Goal: Information Seeking & Learning: Learn about a topic

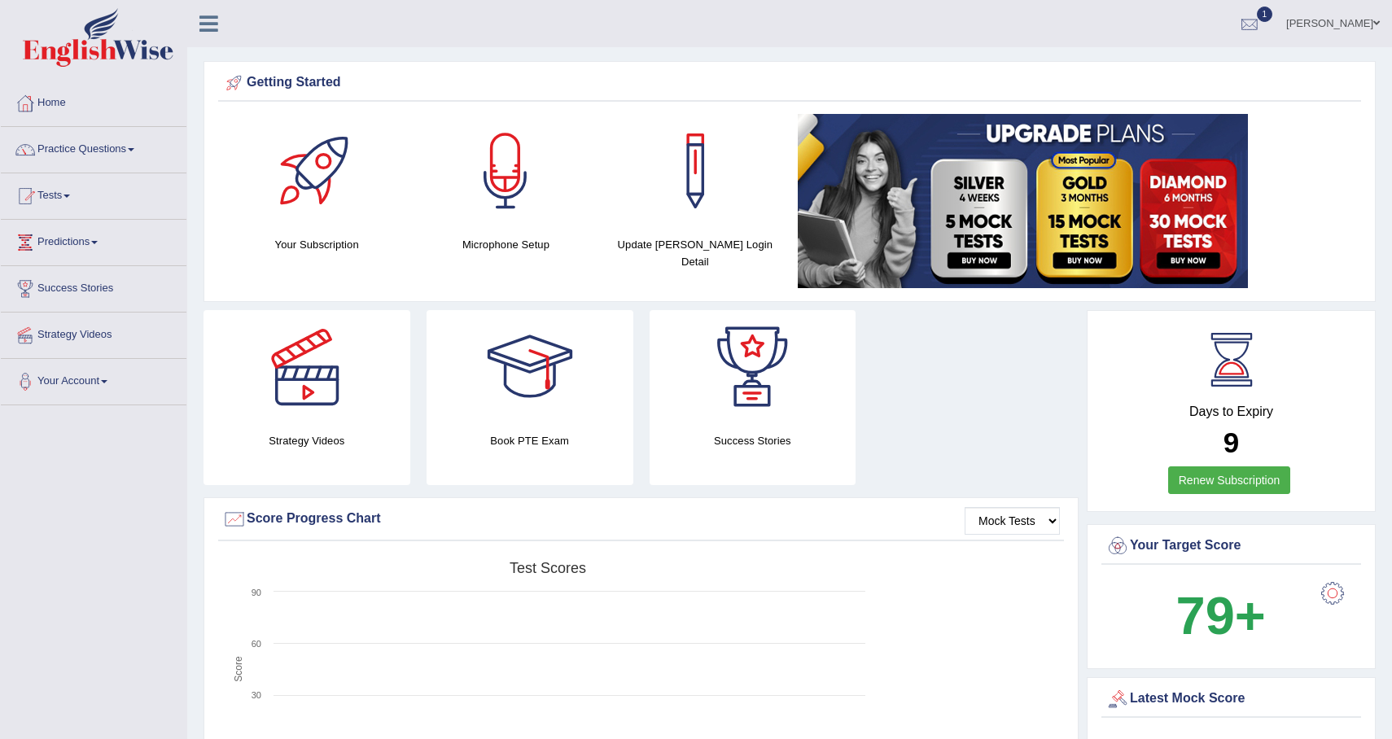
click at [1246, 28] on div at bounding box center [1249, 24] width 24 height 24
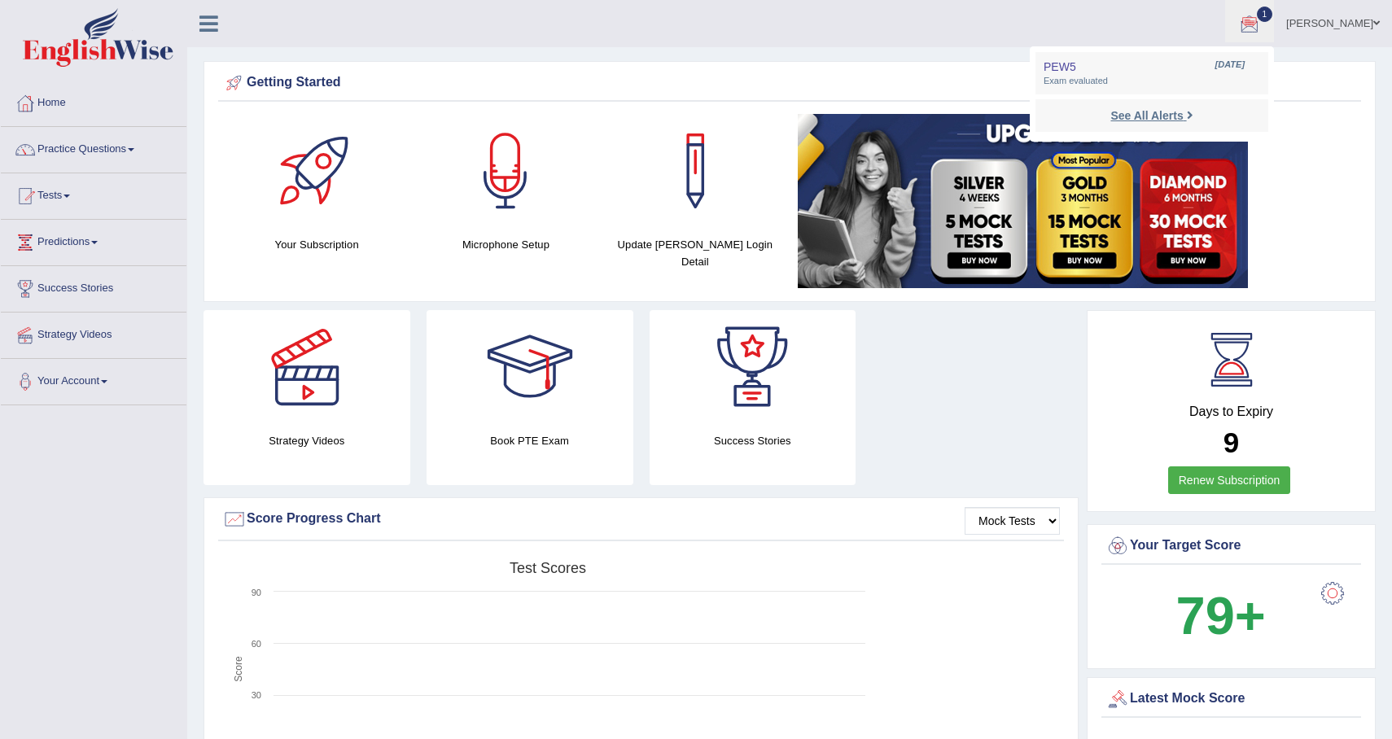
click at [1138, 115] on strong "See All Alerts" at bounding box center [1146, 115] width 72 height 13
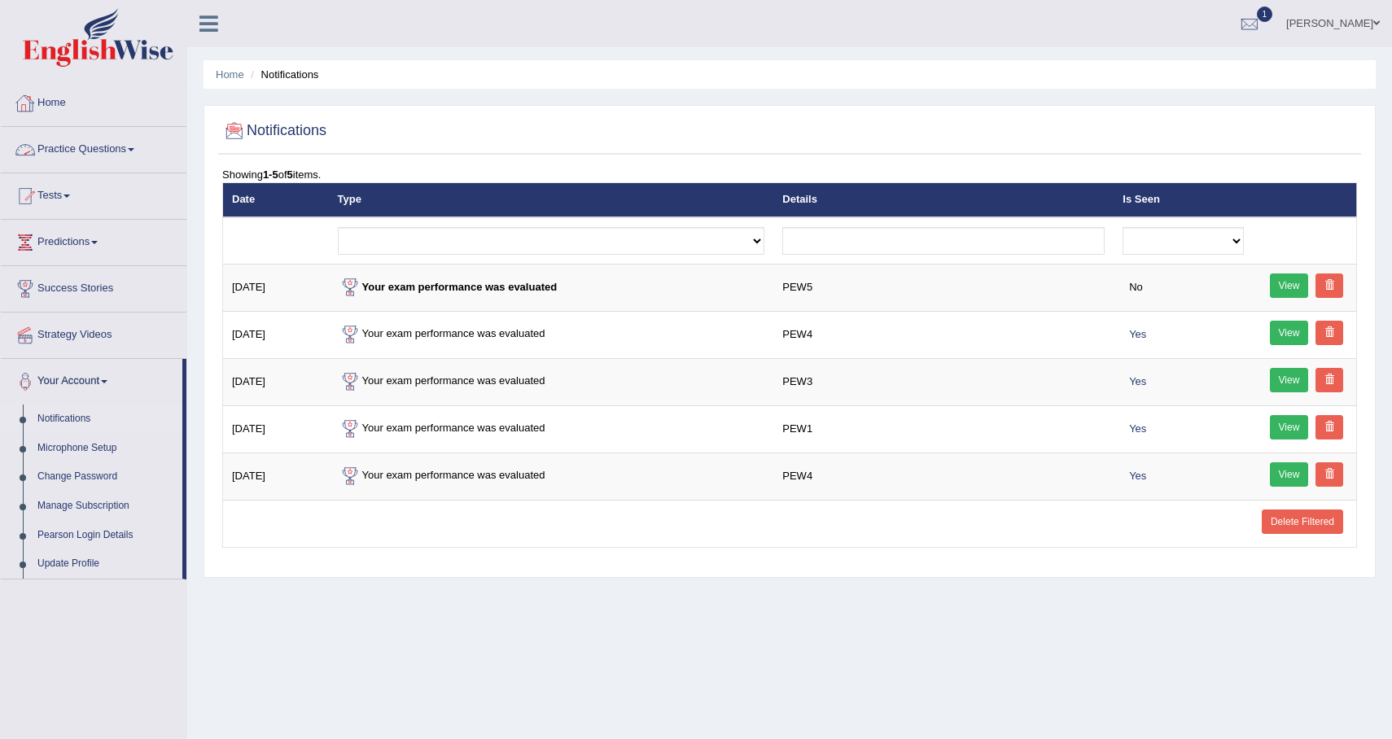
click at [120, 151] on link "Practice Questions" at bounding box center [94, 147] width 186 height 41
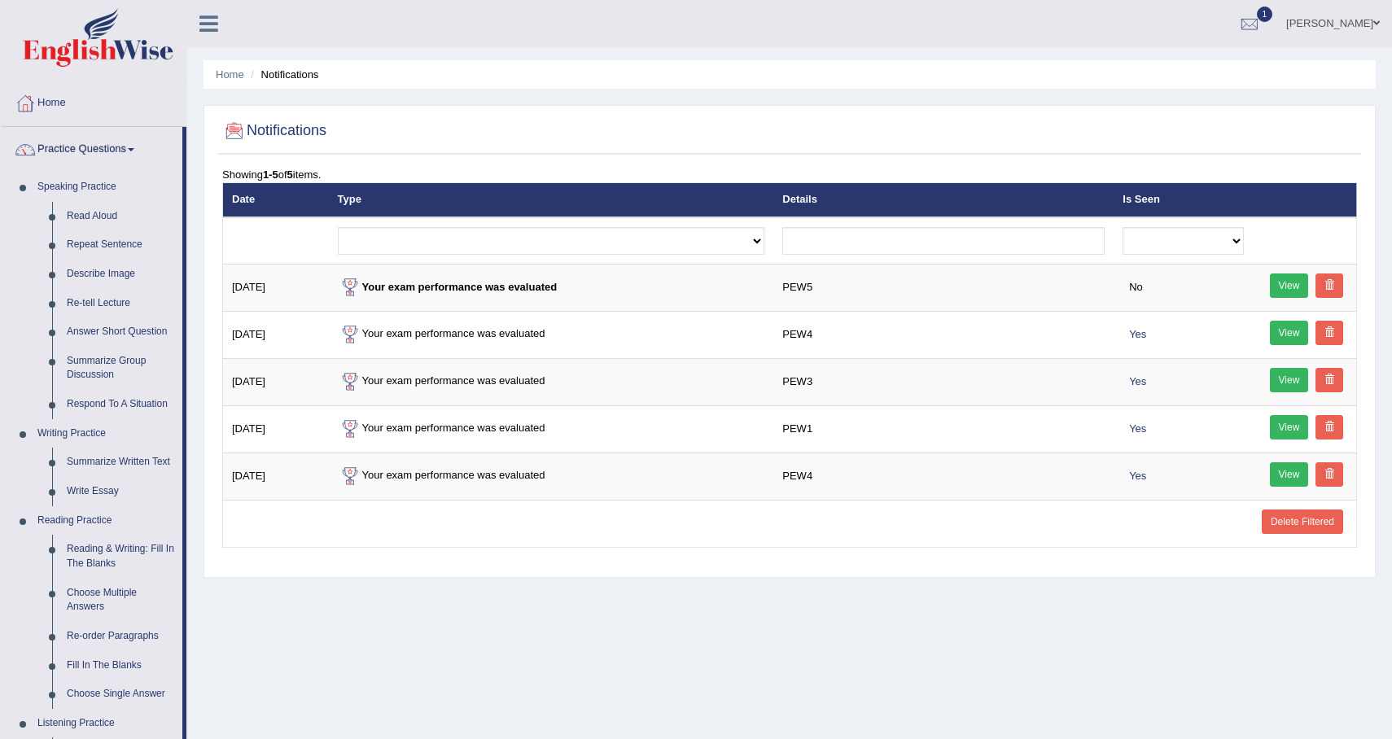
click at [122, 138] on link "Practice Questions" at bounding box center [92, 147] width 182 height 41
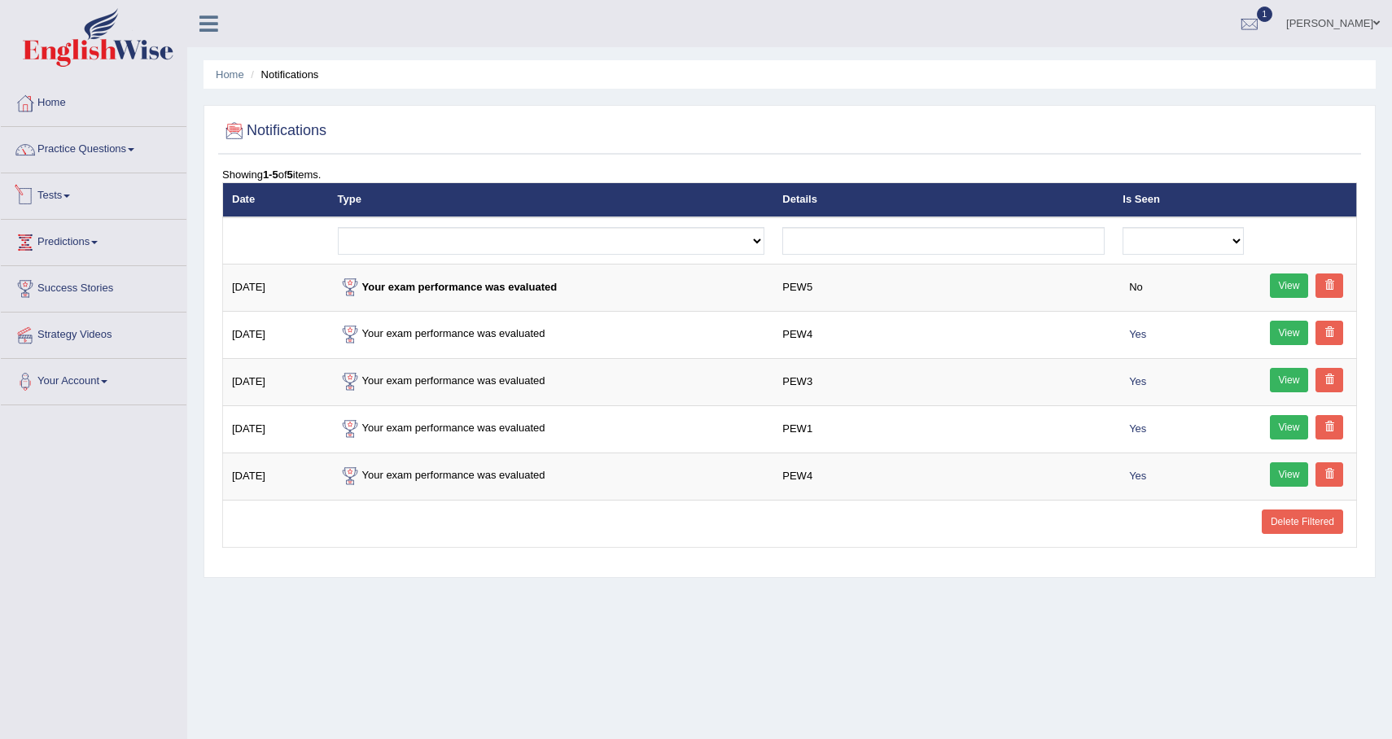
click at [66, 202] on link "Tests" at bounding box center [94, 193] width 186 height 41
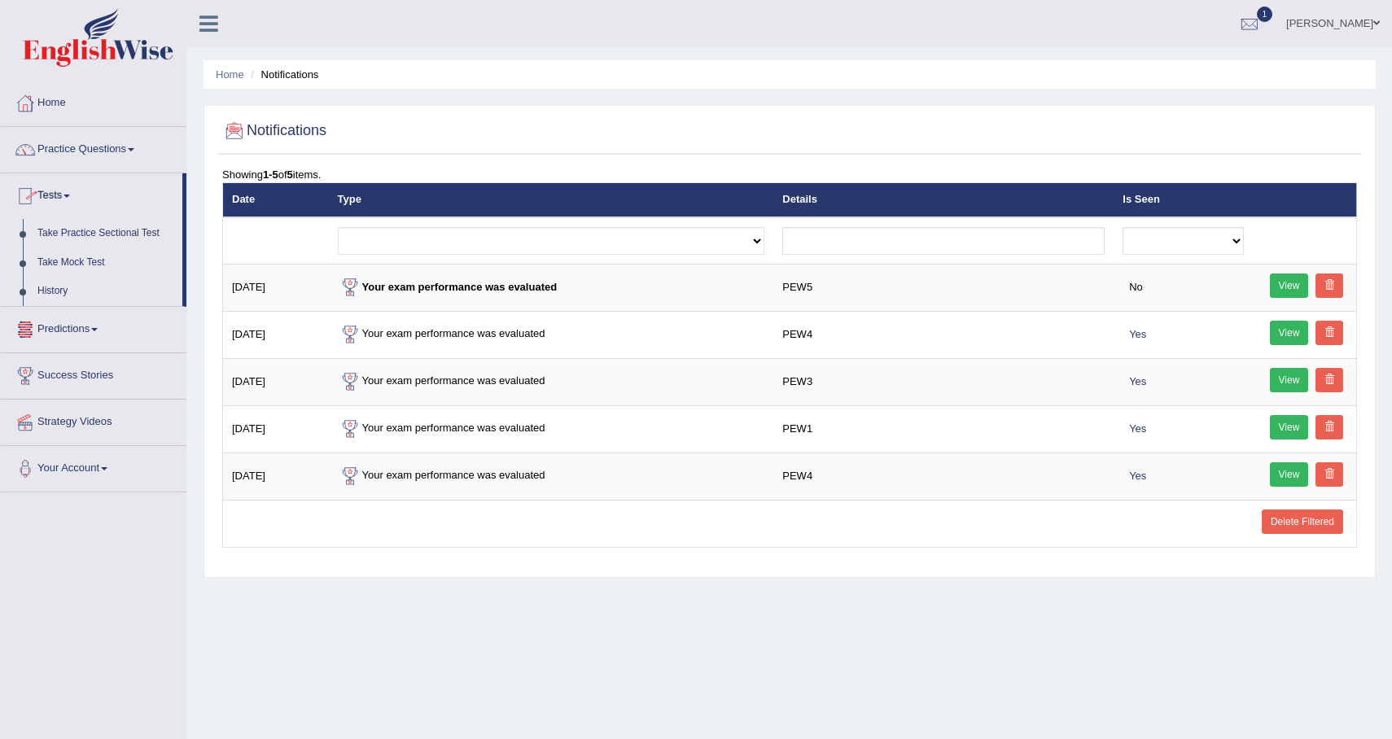
click at [68, 291] on link "History" at bounding box center [106, 291] width 152 height 29
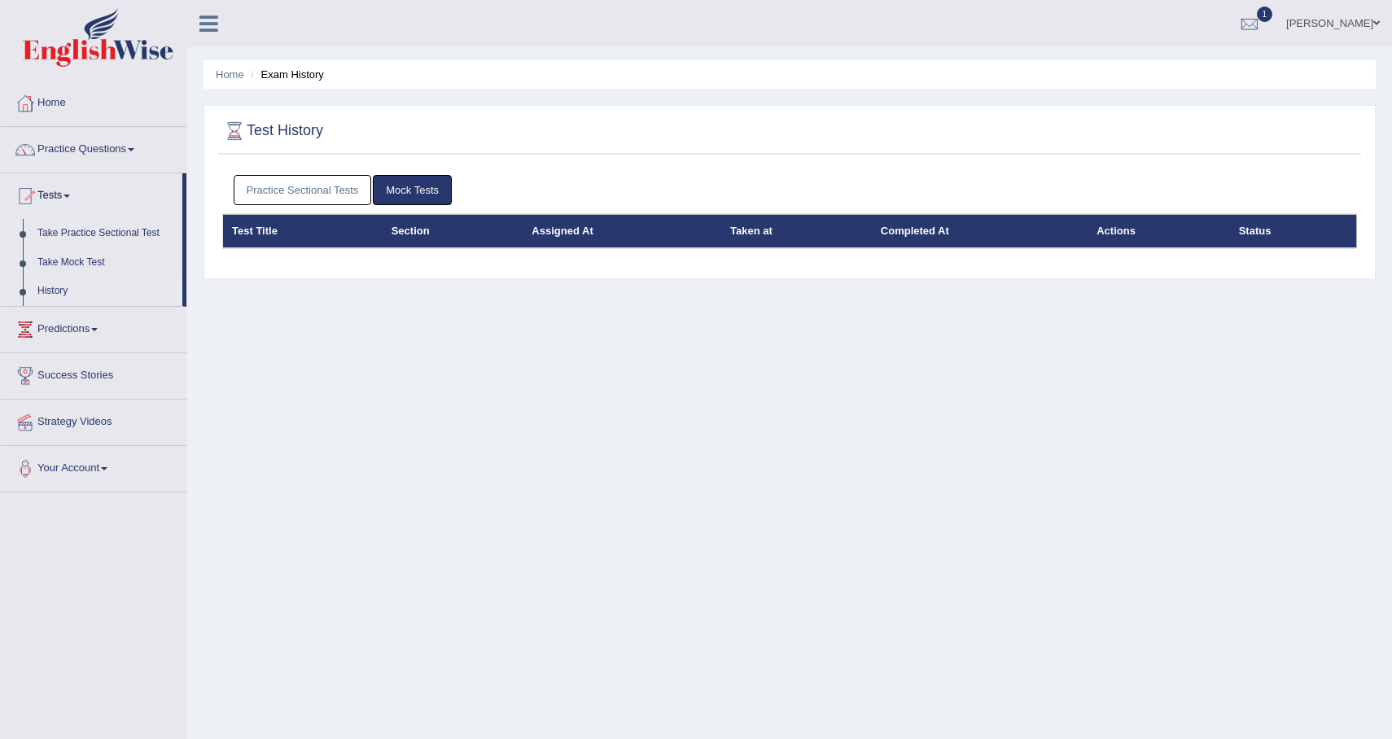
click at [357, 191] on link "Practice Sectional Tests" at bounding box center [303, 190] width 138 height 30
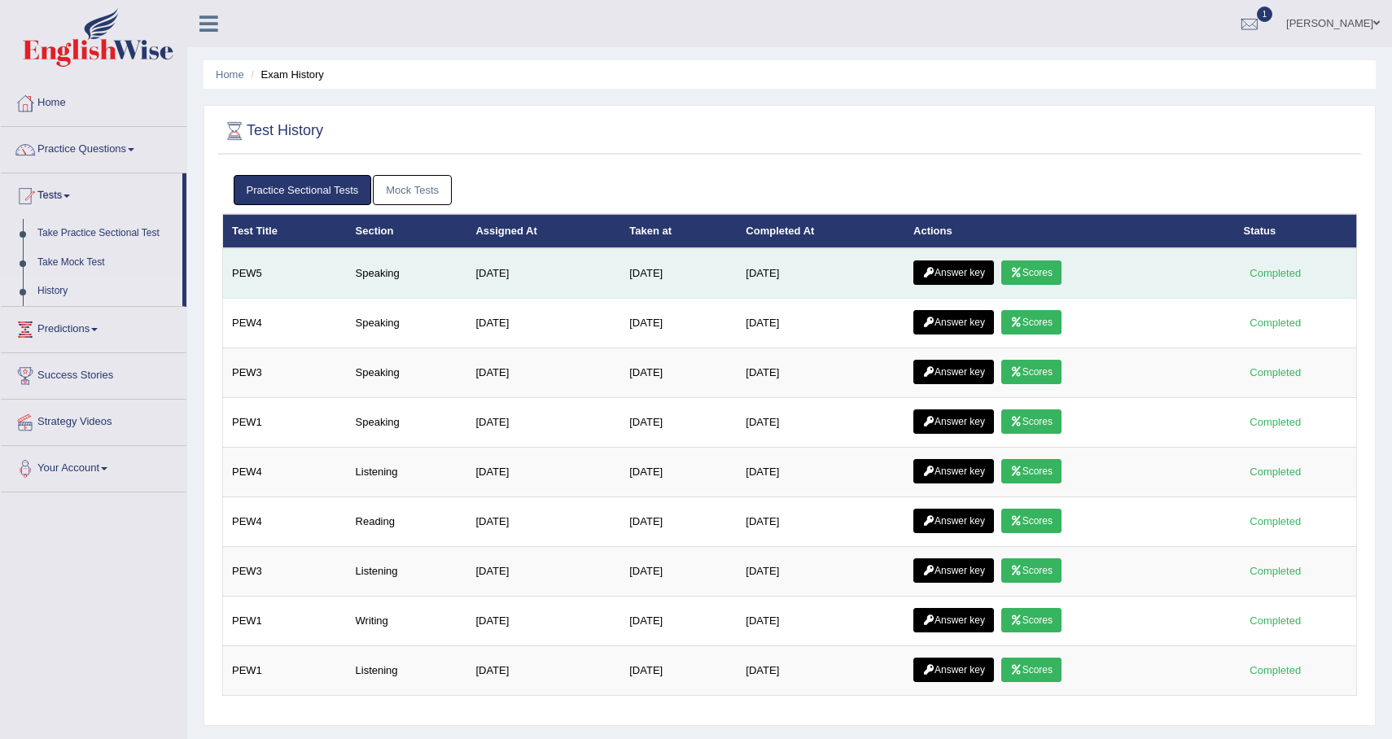
click at [1045, 286] on td "Answer key Scores" at bounding box center [1069, 273] width 330 height 50
click at [1052, 281] on link "Scores" at bounding box center [1031, 273] width 60 height 24
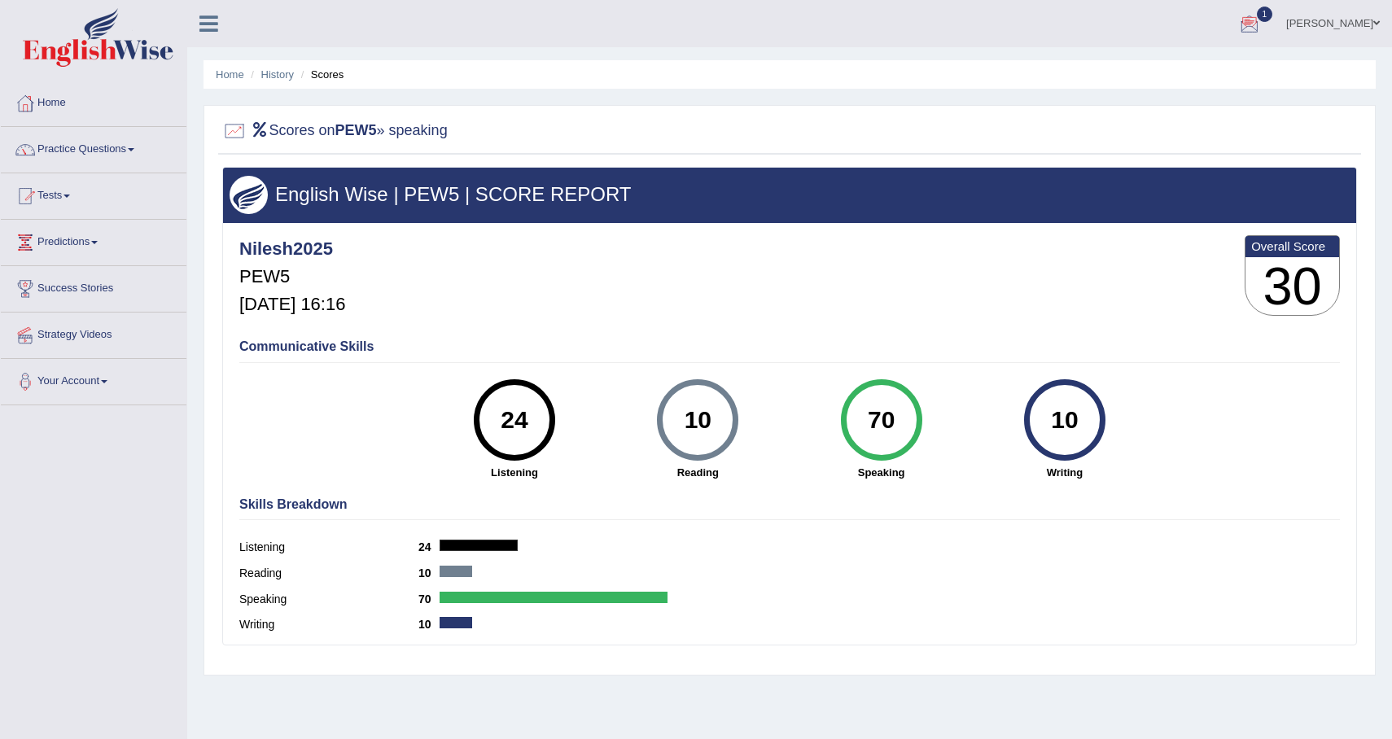
click at [1258, 28] on div at bounding box center [1249, 24] width 24 height 24
click at [1152, 74] on link "PEW5 Sep 27, 2025 Exam evaluated" at bounding box center [1152, 73] width 225 height 34
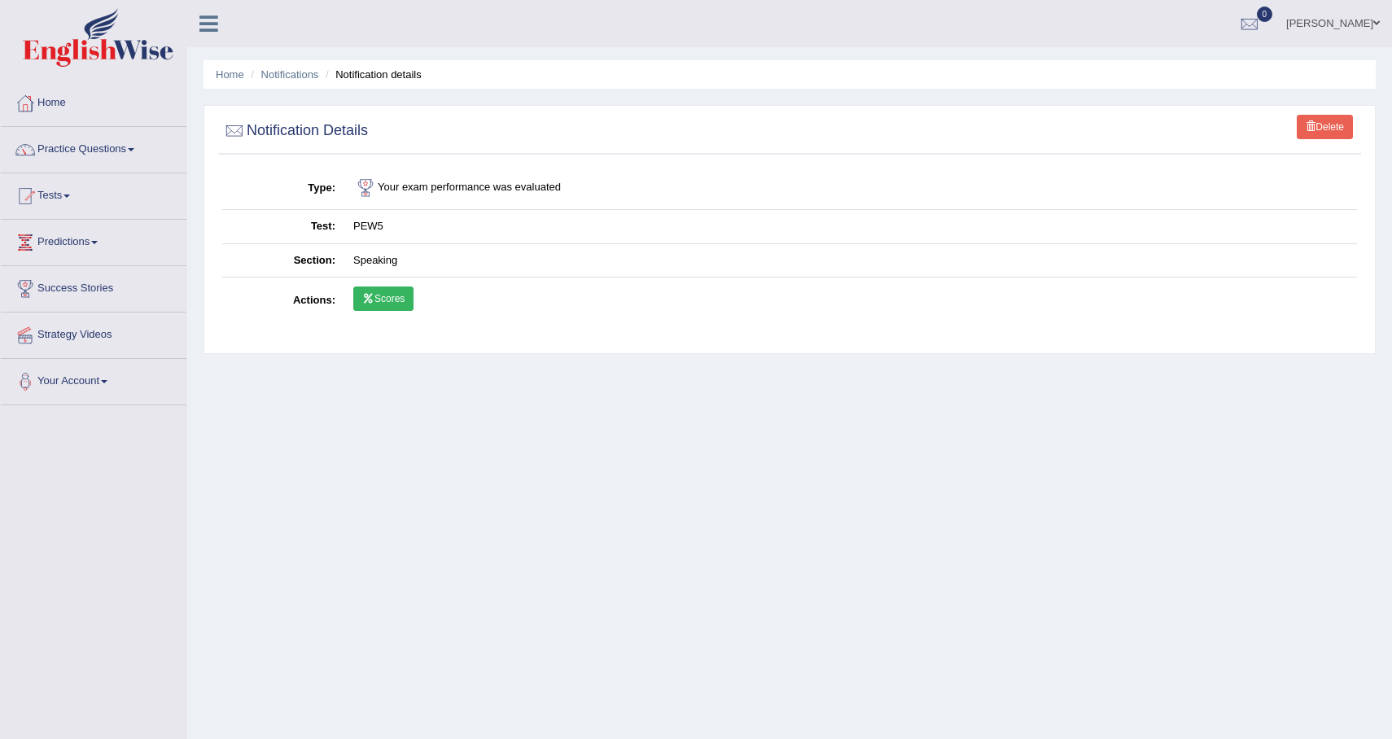
click at [393, 292] on link "Scores" at bounding box center [383, 299] width 60 height 24
click at [116, 118] on link "Home" at bounding box center [94, 101] width 186 height 41
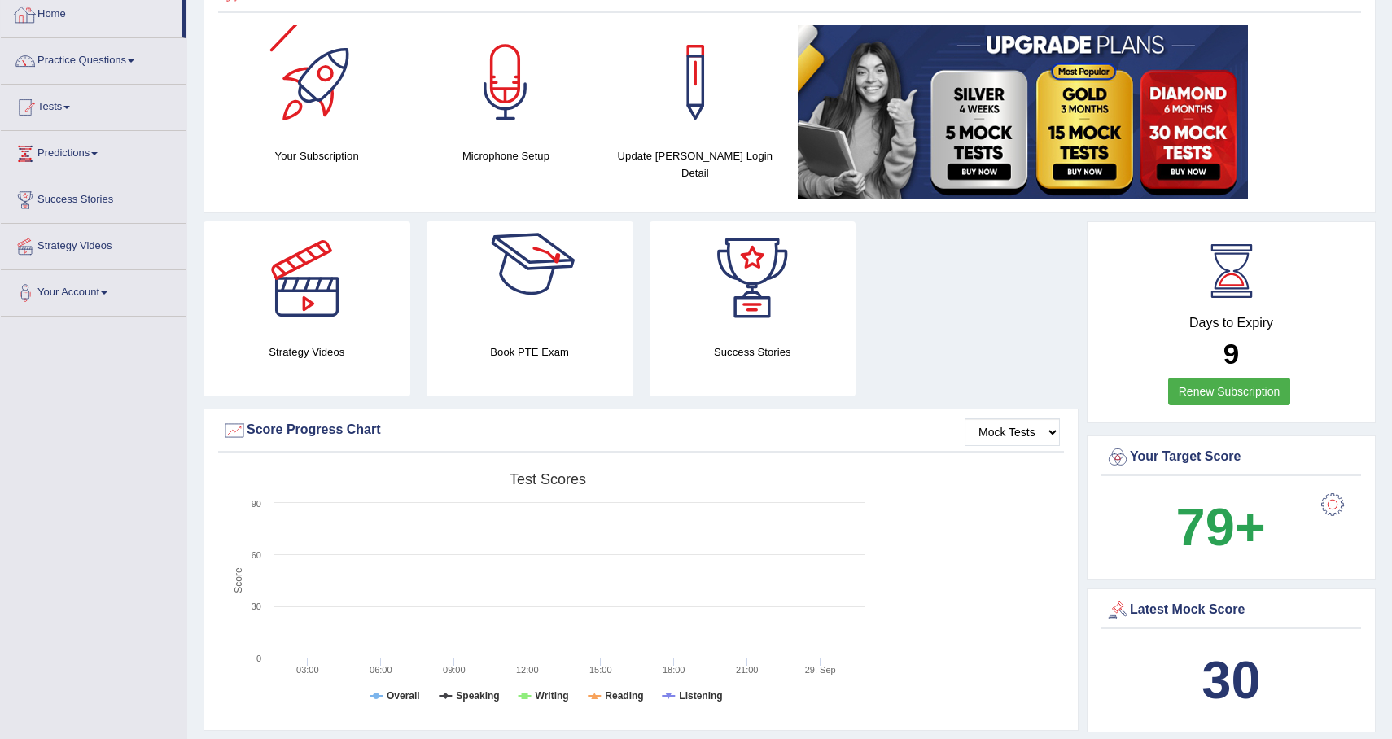
scroll to position [93, 0]
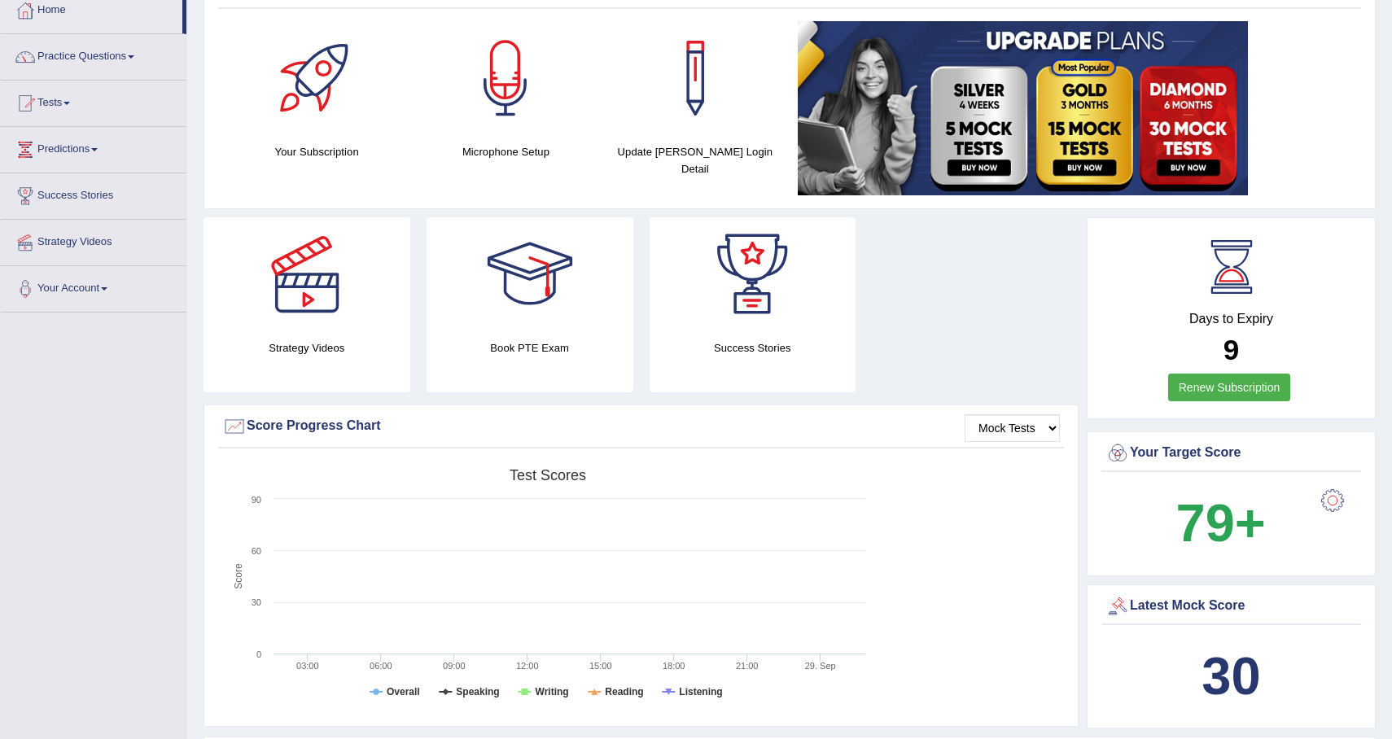
click at [540, 335] on div "Book PTE Exam" at bounding box center [530, 304] width 207 height 175
drag, startPoint x: 540, startPoint y: 335, endPoint x: 562, endPoint y: 208, distance: 128.1
click at [93, 116] on link "Tests" at bounding box center [94, 101] width 186 height 41
click at [104, 165] on link "Take Mock Test" at bounding box center [106, 169] width 152 height 29
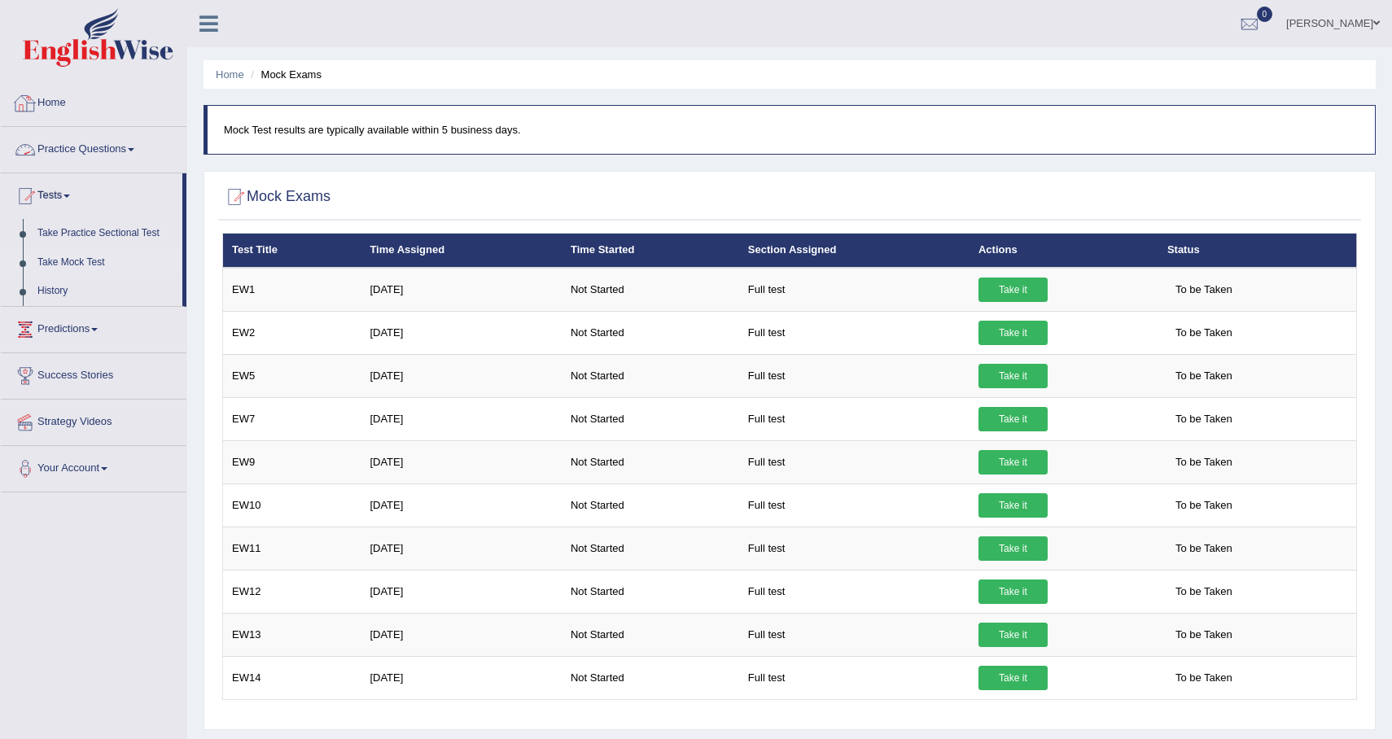
click at [66, 153] on link "Practice Questions" at bounding box center [94, 147] width 186 height 41
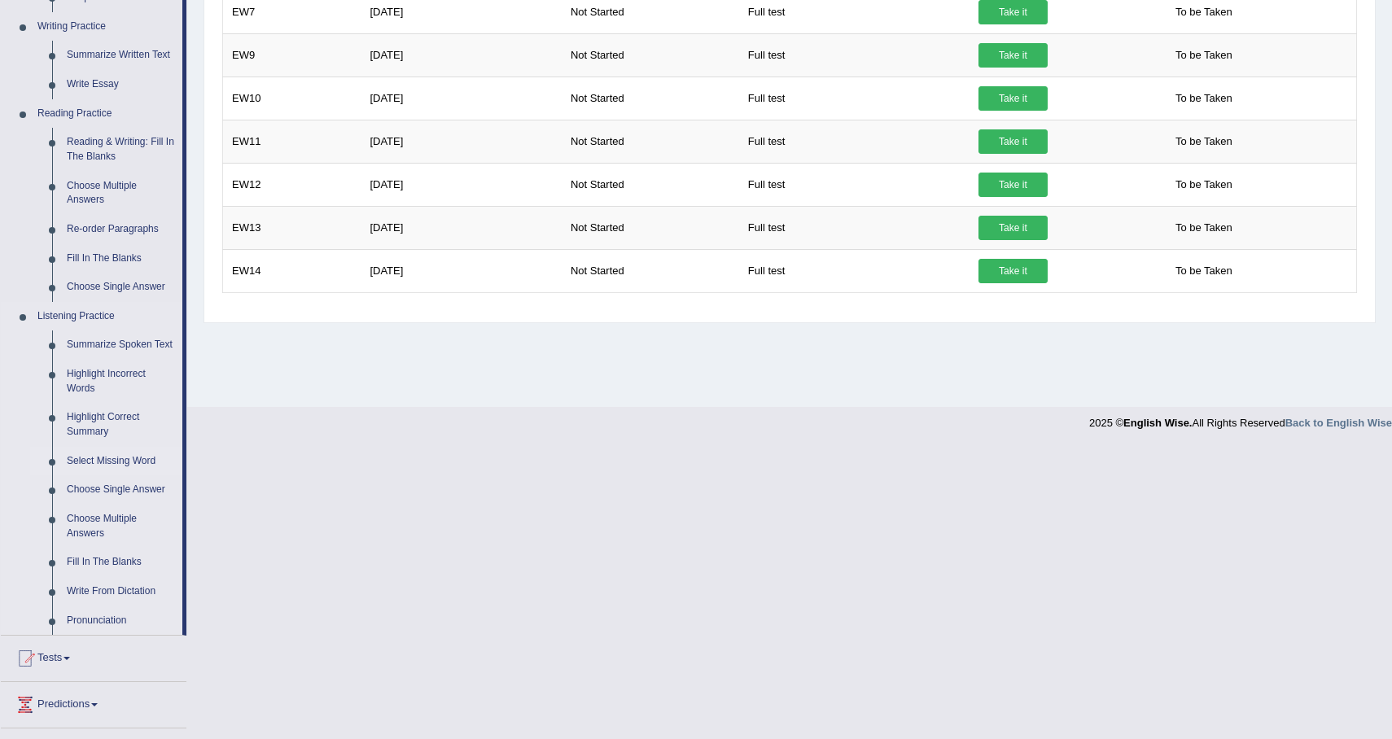
scroll to position [422, 0]
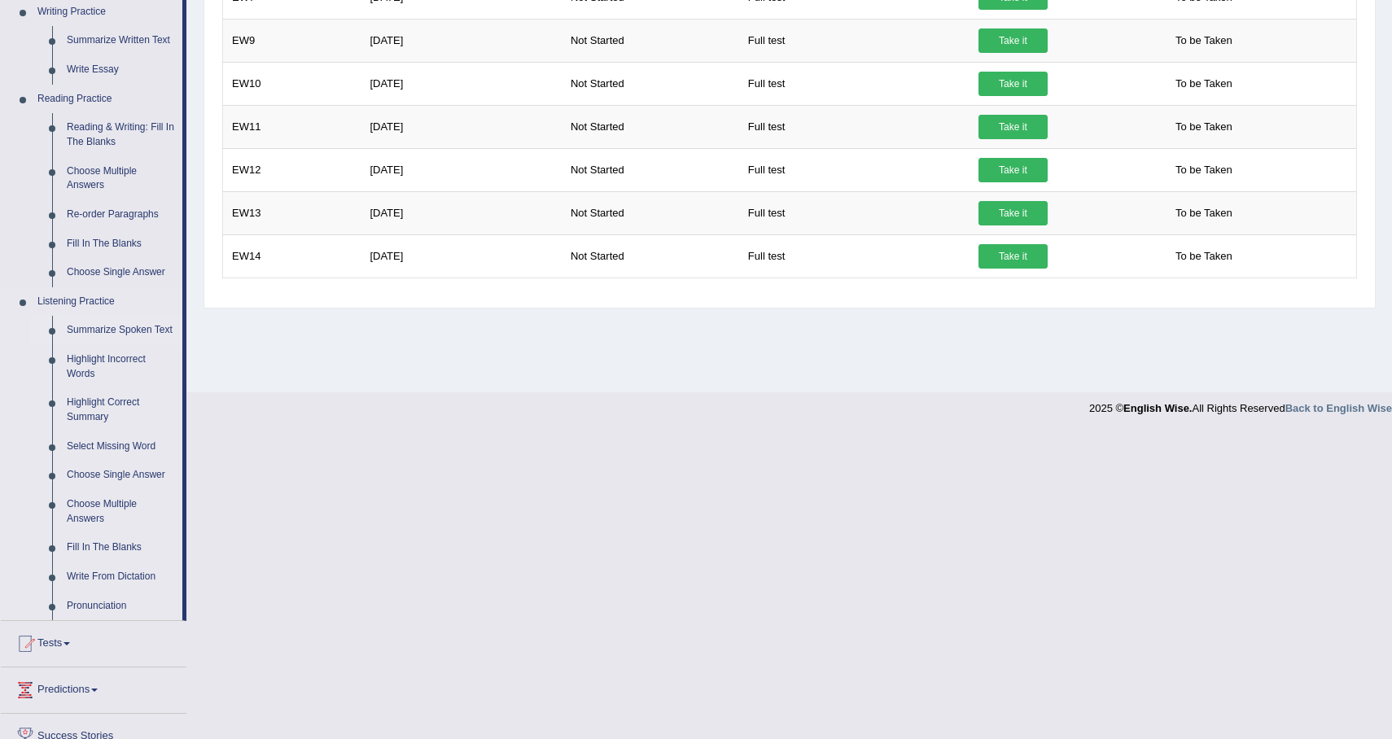
click at [127, 335] on link "Summarize Spoken Text" at bounding box center [120, 330] width 123 height 29
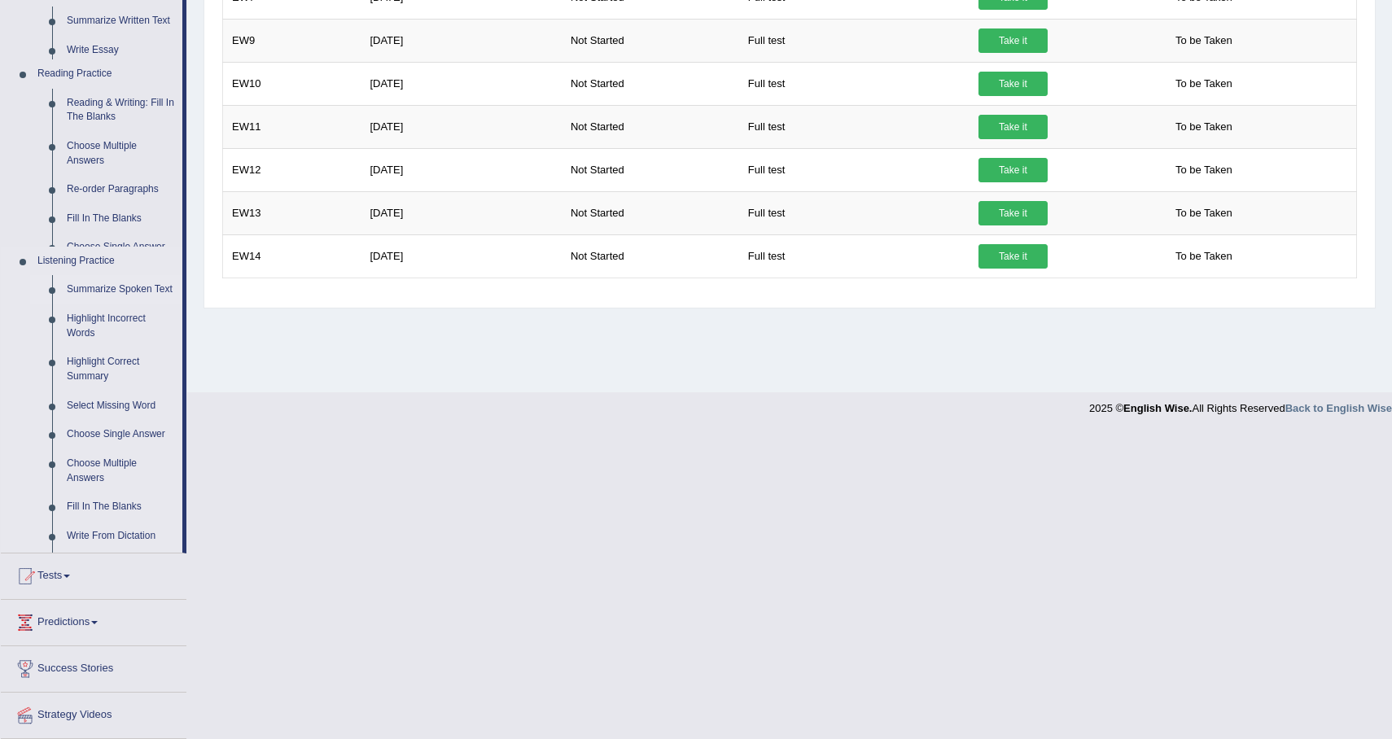
scroll to position [116, 0]
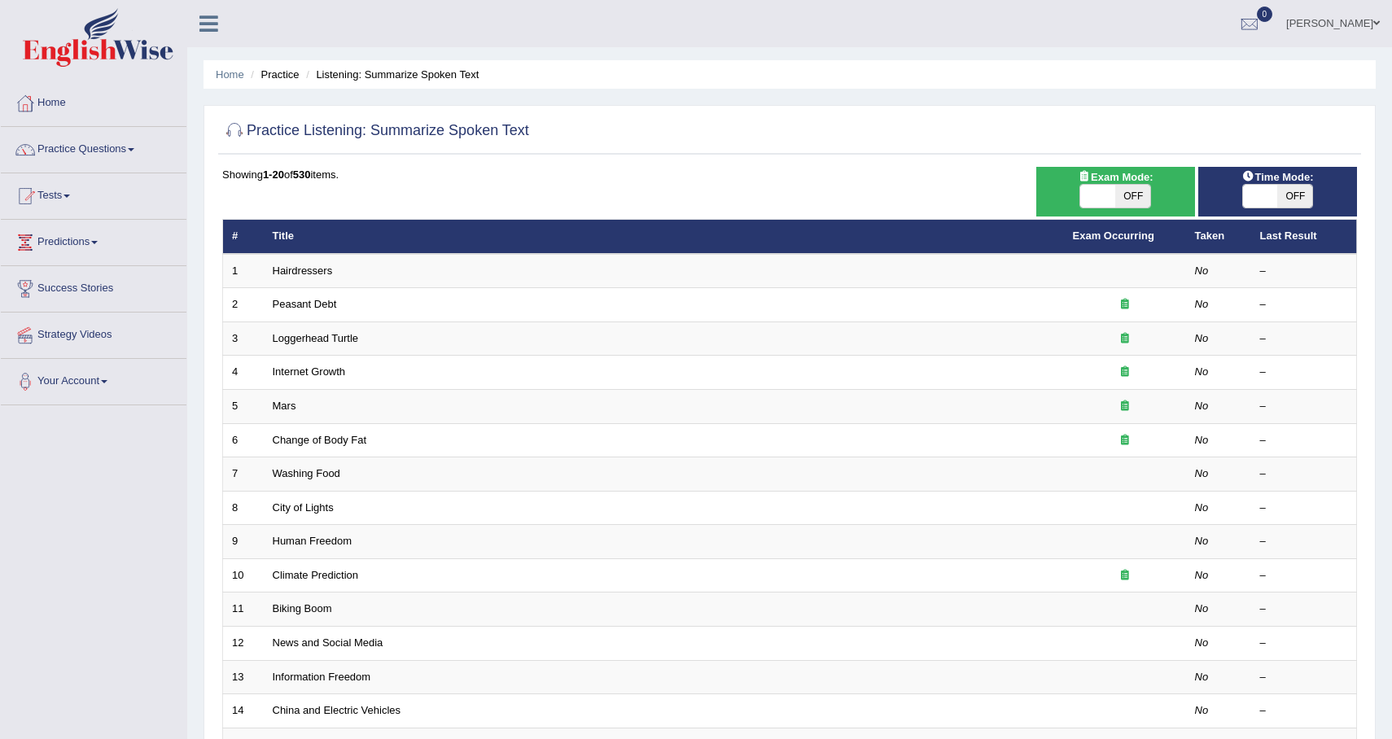
click at [1131, 220] on th "Exam Occurring" at bounding box center [1125, 237] width 122 height 34
click at [1131, 210] on div "Exam Mode: ON OFF" at bounding box center [1115, 192] width 159 height 50
click at [1131, 204] on span "OFF" at bounding box center [1132, 196] width 35 height 23
checkbox input "true"
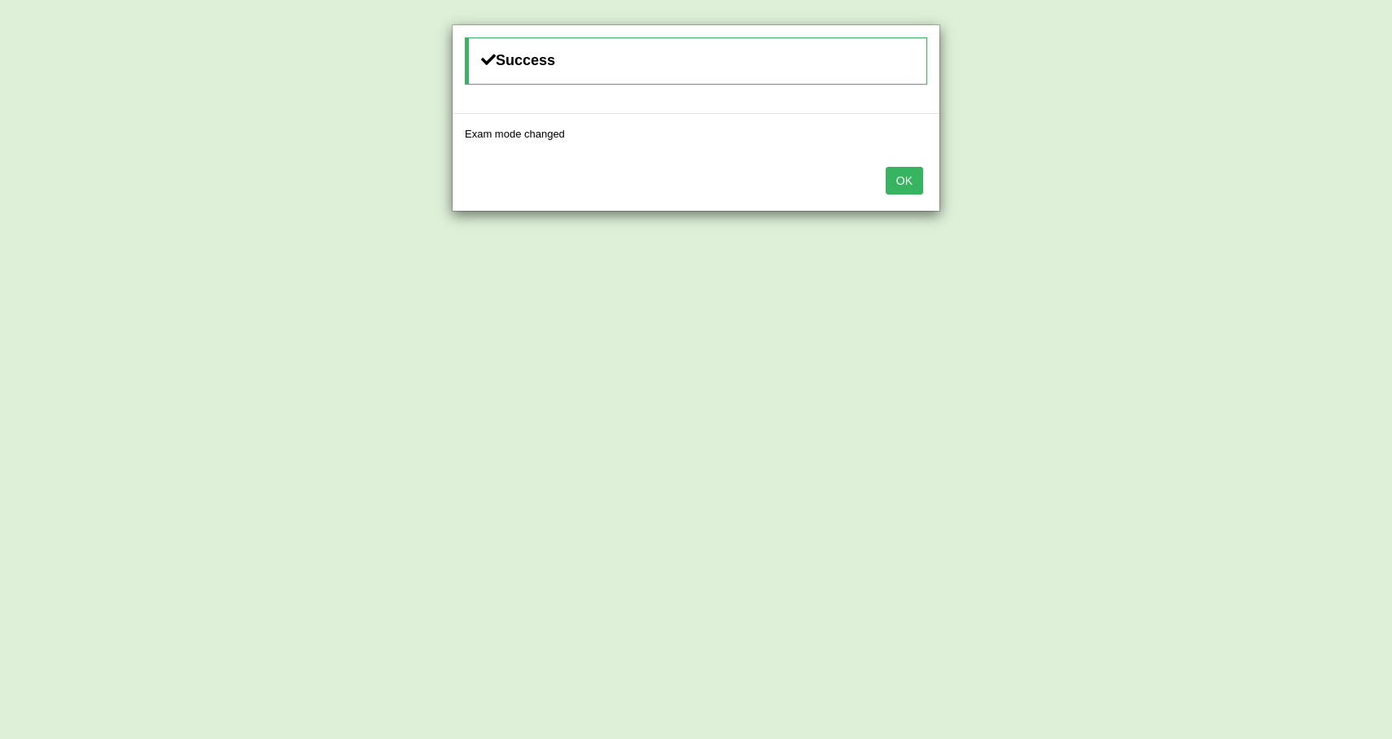
click at [906, 187] on button "OK" at bounding box center [904, 181] width 37 height 28
click at [908, 179] on button "OK" at bounding box center [904, 181] width 37 height 28
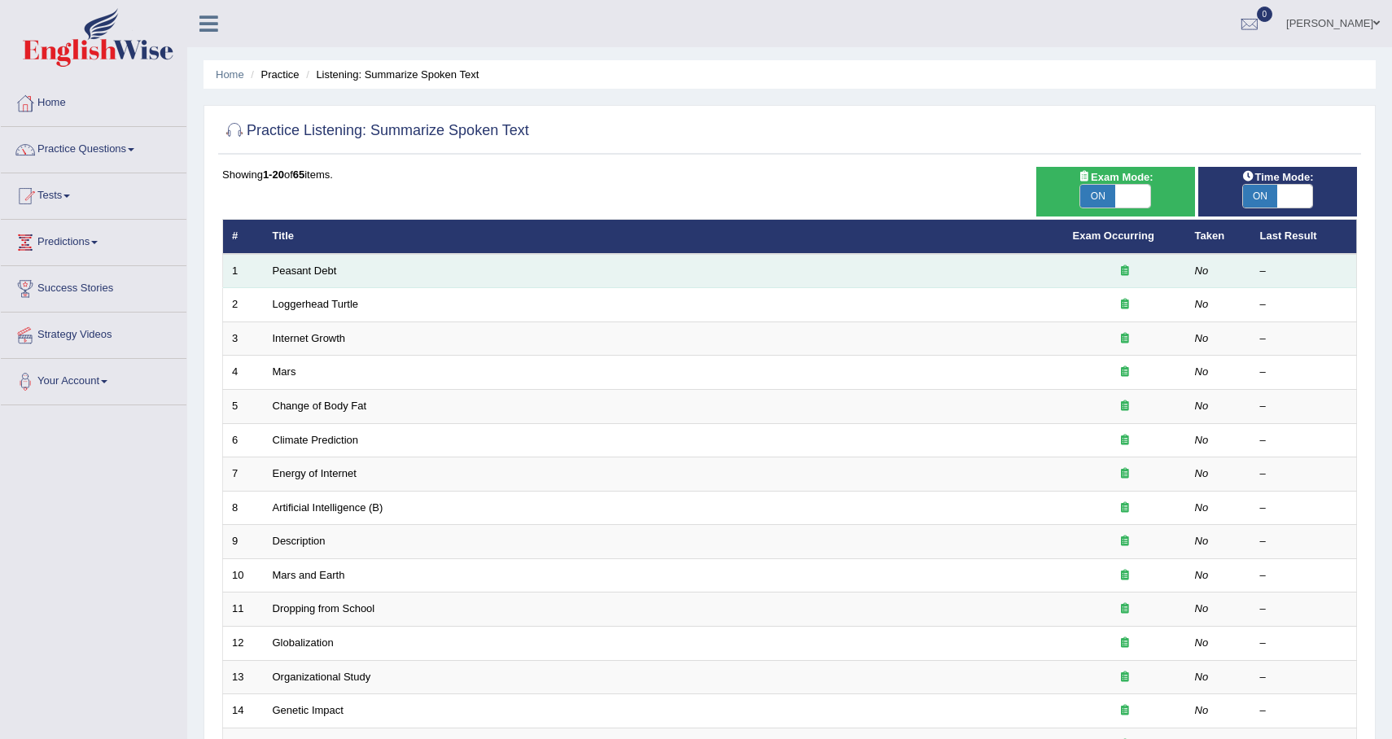
click at [794, 278] on td "Peasant Debt" at bounding box center [664, 271] width 800 height 34
click at [323, 265] on link "Peasant Debt" at bounding box center [305, 271] width 64 height 12
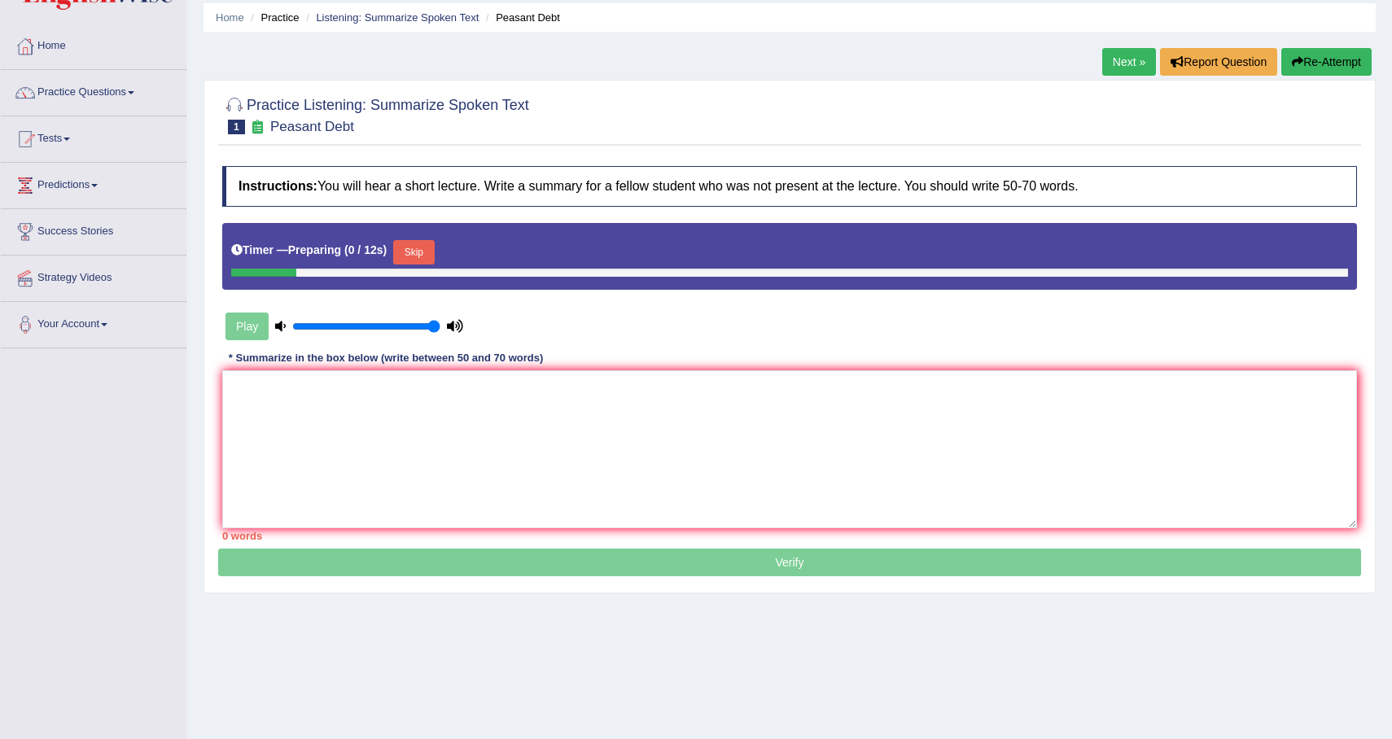
scroll to position [59, 0]
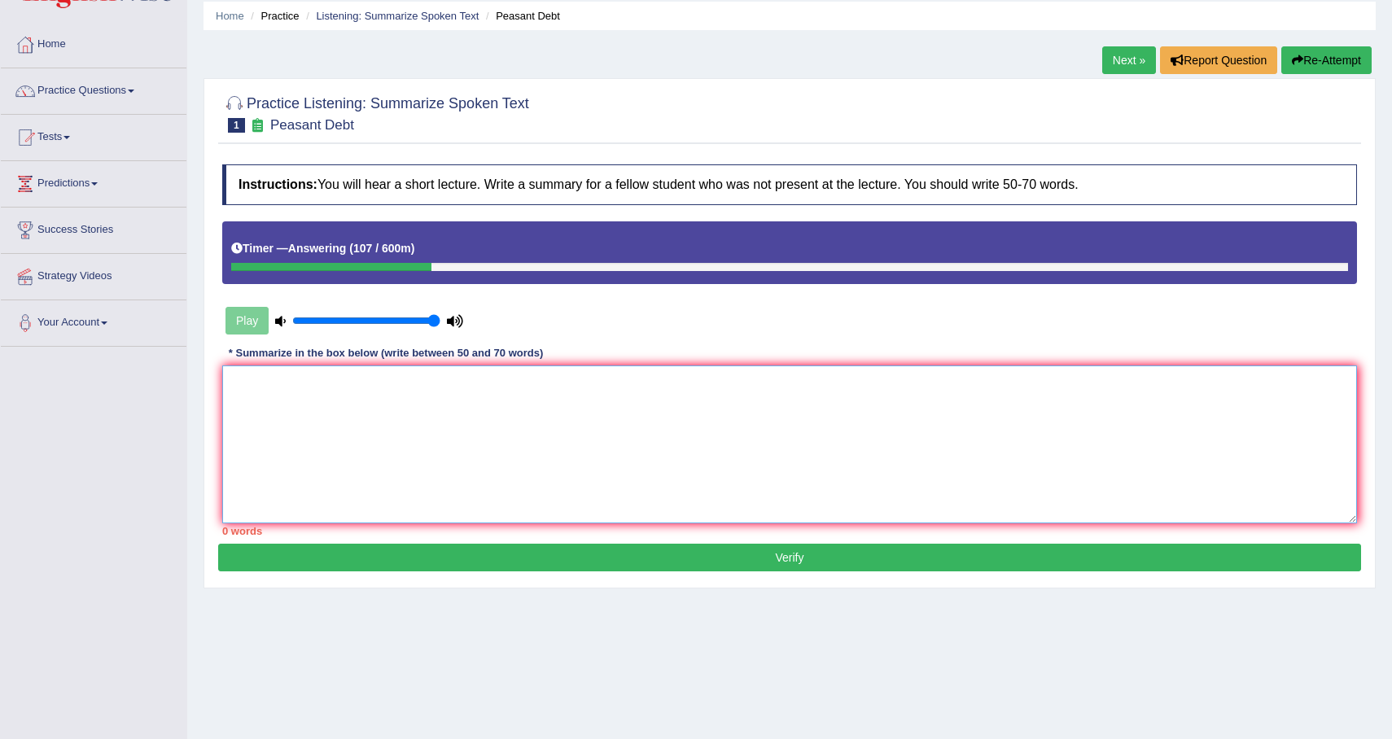
click at [818, 402] on textarea at bounding box center [789, 445] width 1135 height 158
type textarea "Q"
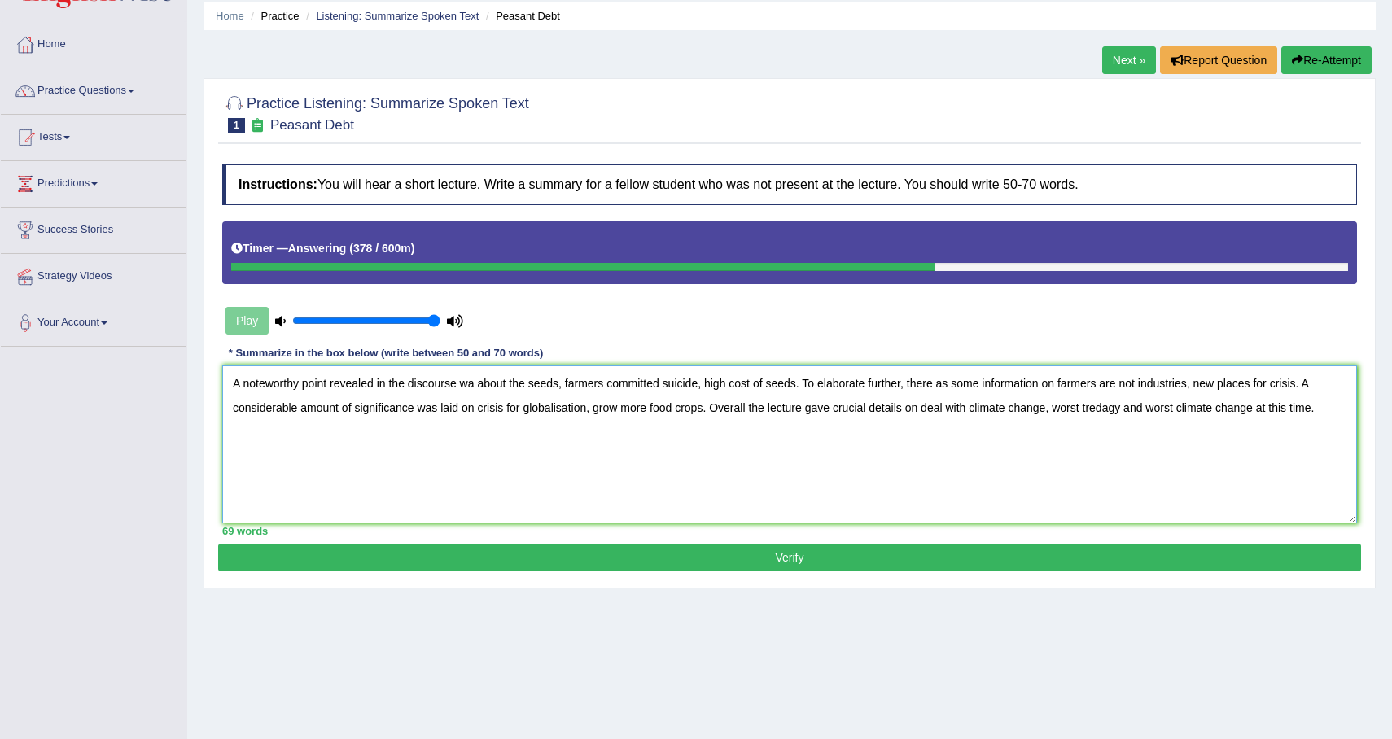
type textarea "A noteworthy point revealed in the discourse wa about the seeds, farmers commit…"
click button "Verify" at bounding box center [789, 558] width 1143 height 28
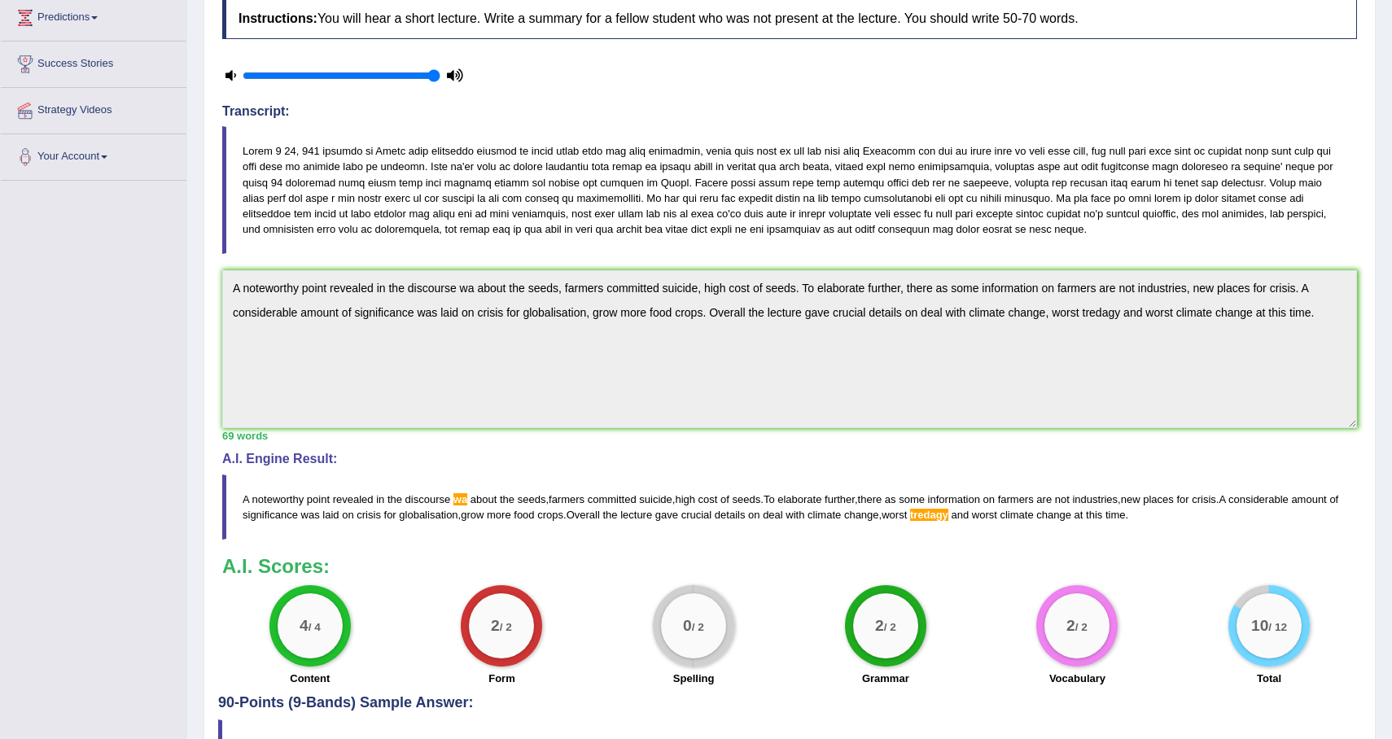
scroll to position [334, 0]
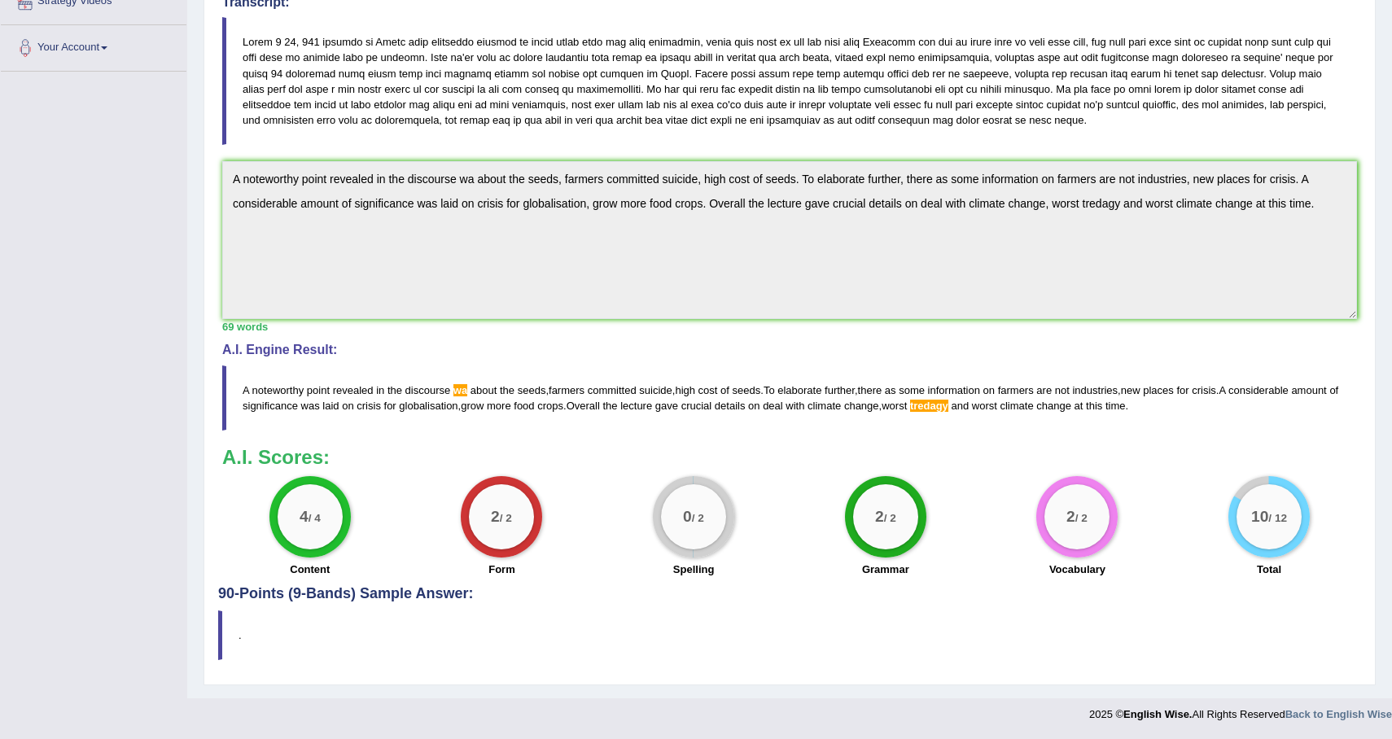
click at [508, 491] on div "2 / 2" at bounding box center [501, 516] width 65 height 65
click at [948, 408] on span "tredagy" at bounding box center [929, 406] width 38 height 12
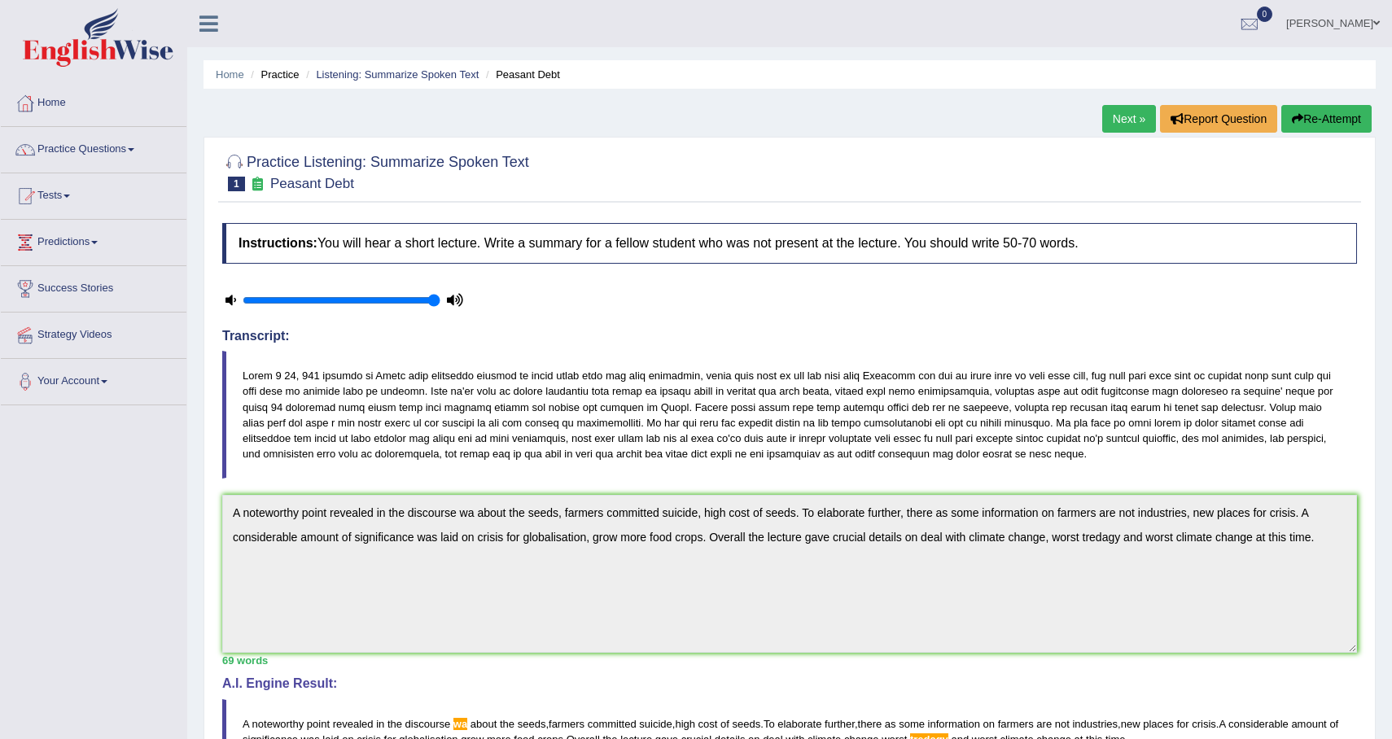
click at [1128, 116] on link "Next »" at bounding box center [1129, 119] width 54 height 28
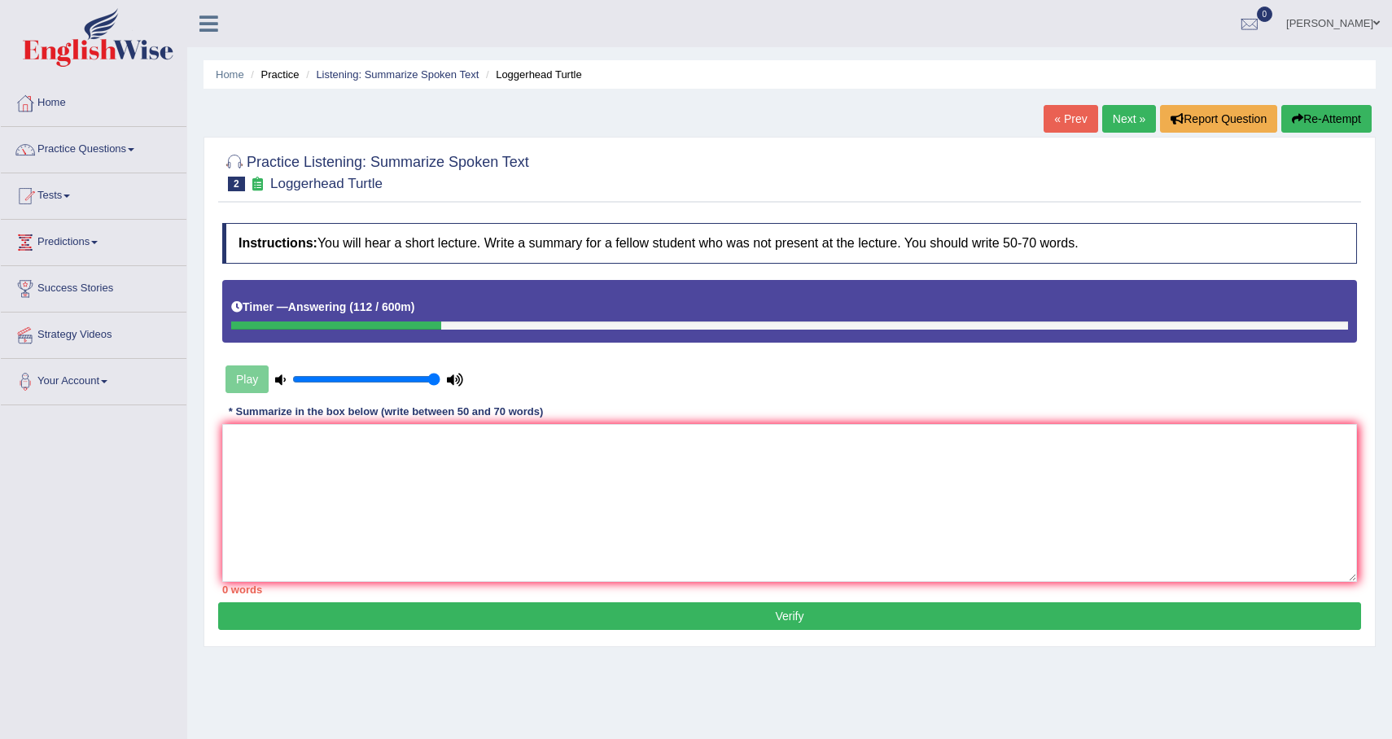
drag, startPoint x: 1176, startPoint y: 207, endPoint x: 1132, endPoint y: 293, distance: 97.2
click at [1132, 291] on div "Practice Listening: Summarize Spoken Text 2 Loggerhead Turtle Instructions: You…" at bounding box center [790, 392] width 1172 height 510
click at [979, 489] on textarea at bounding box center [789, 503] width 1135 height 158
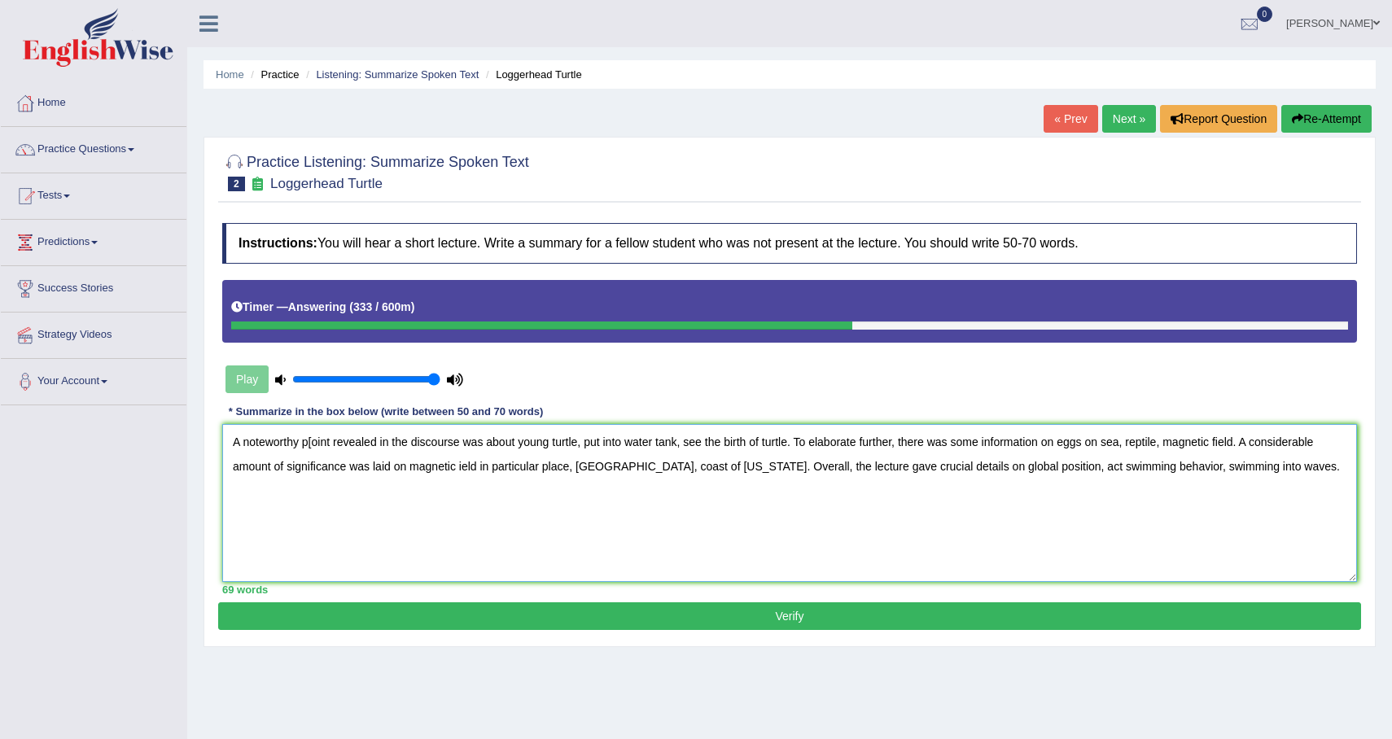
type textarea "A noteworthy p[oint revealed in the discourse was about young turtle, put into …"
click button "Verify" at bounding box center [789, 616] width 1143 height 28
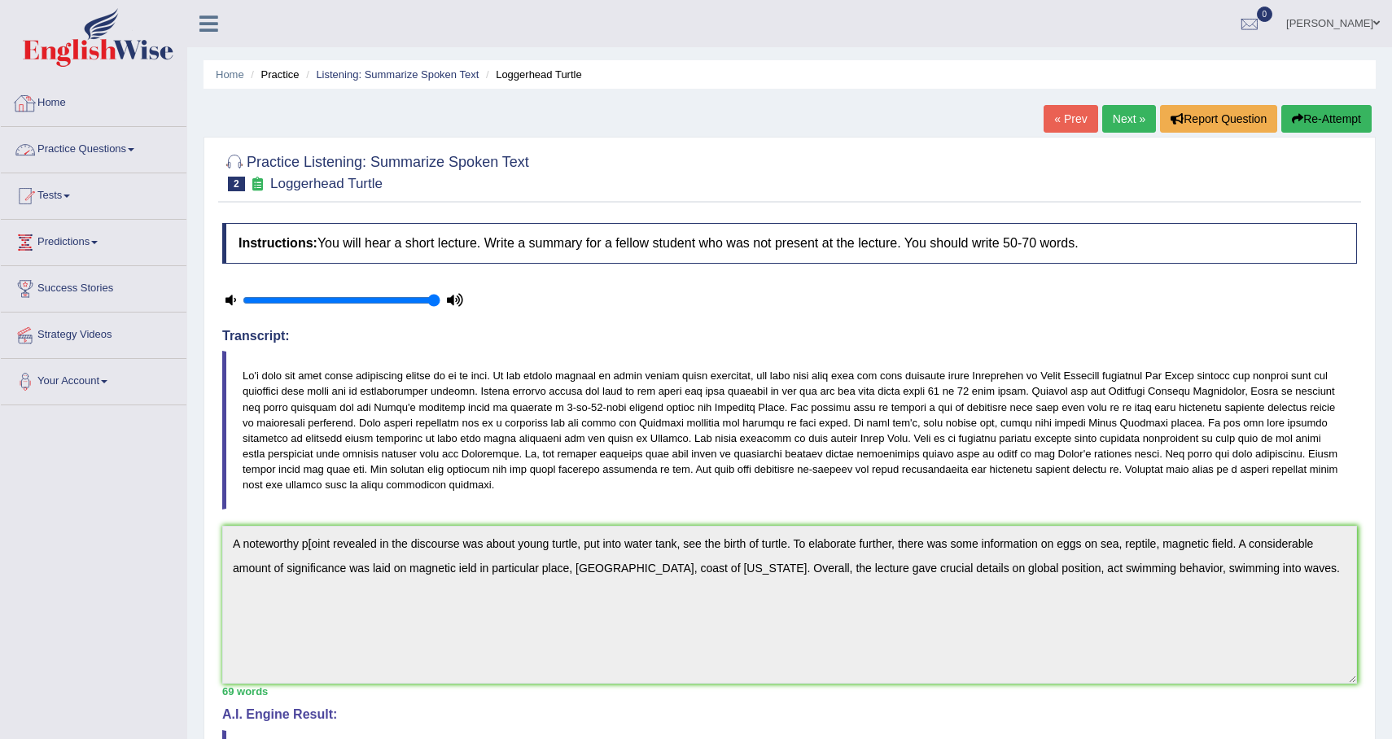
click at [85, 152] on link "Practice Questions" at bounding box center [94, 147] width 186 height 41
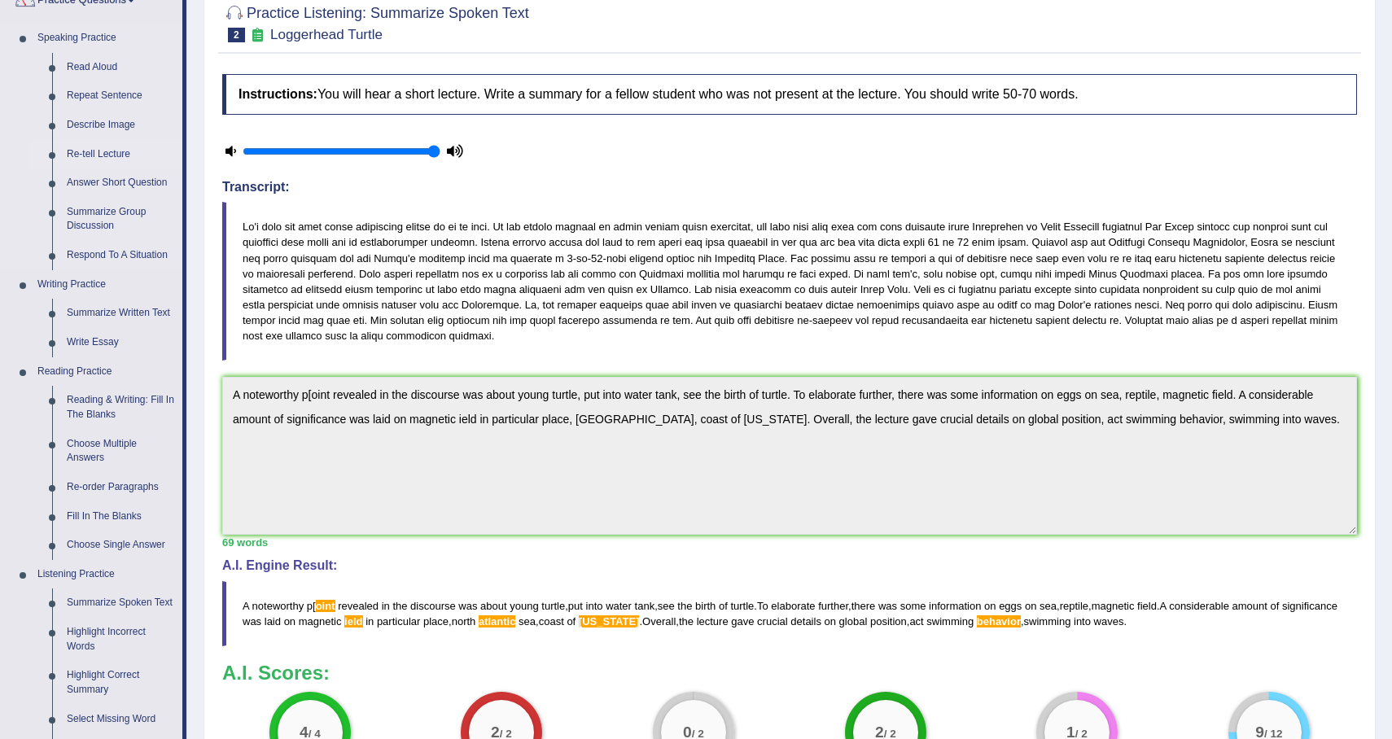
scroll to position [551, 0]
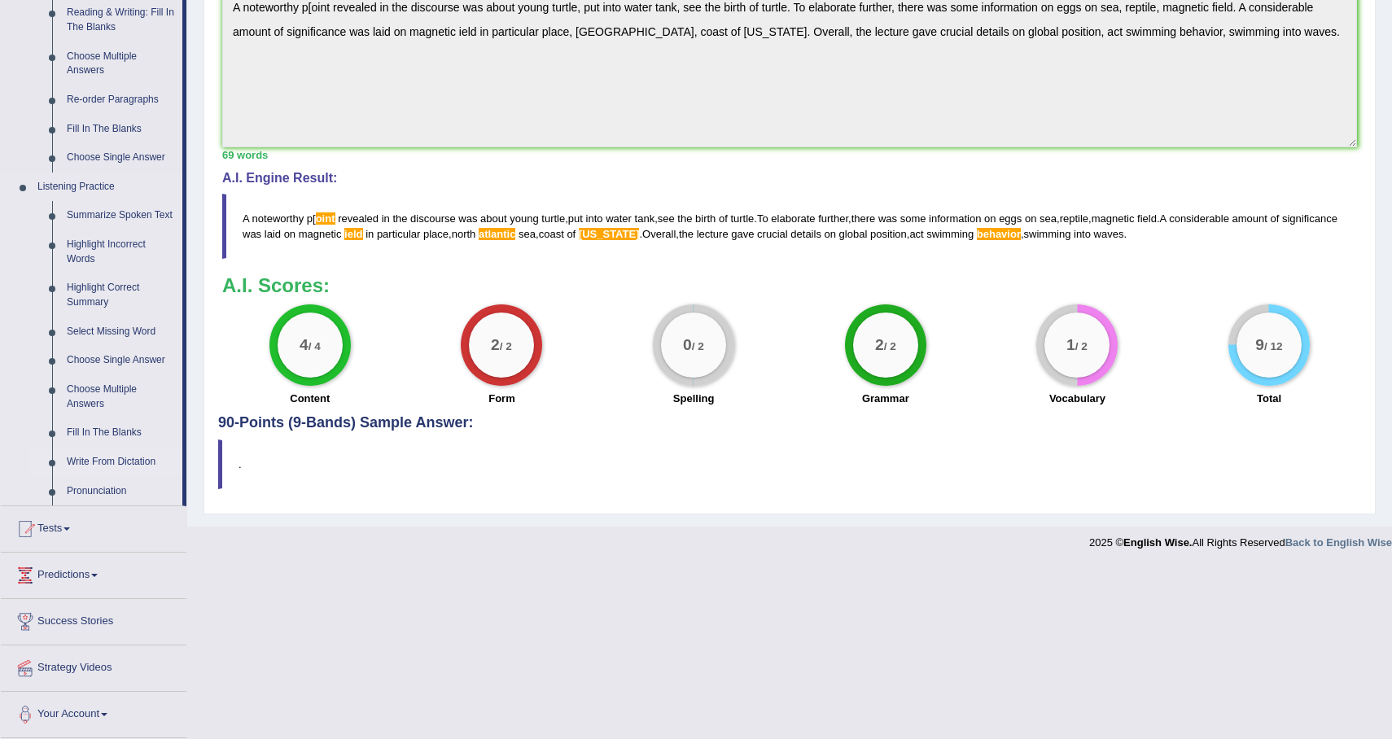
click at [103, 464] on link "Write From Dictation" at bounding box center [120, 462] width 123 height 29
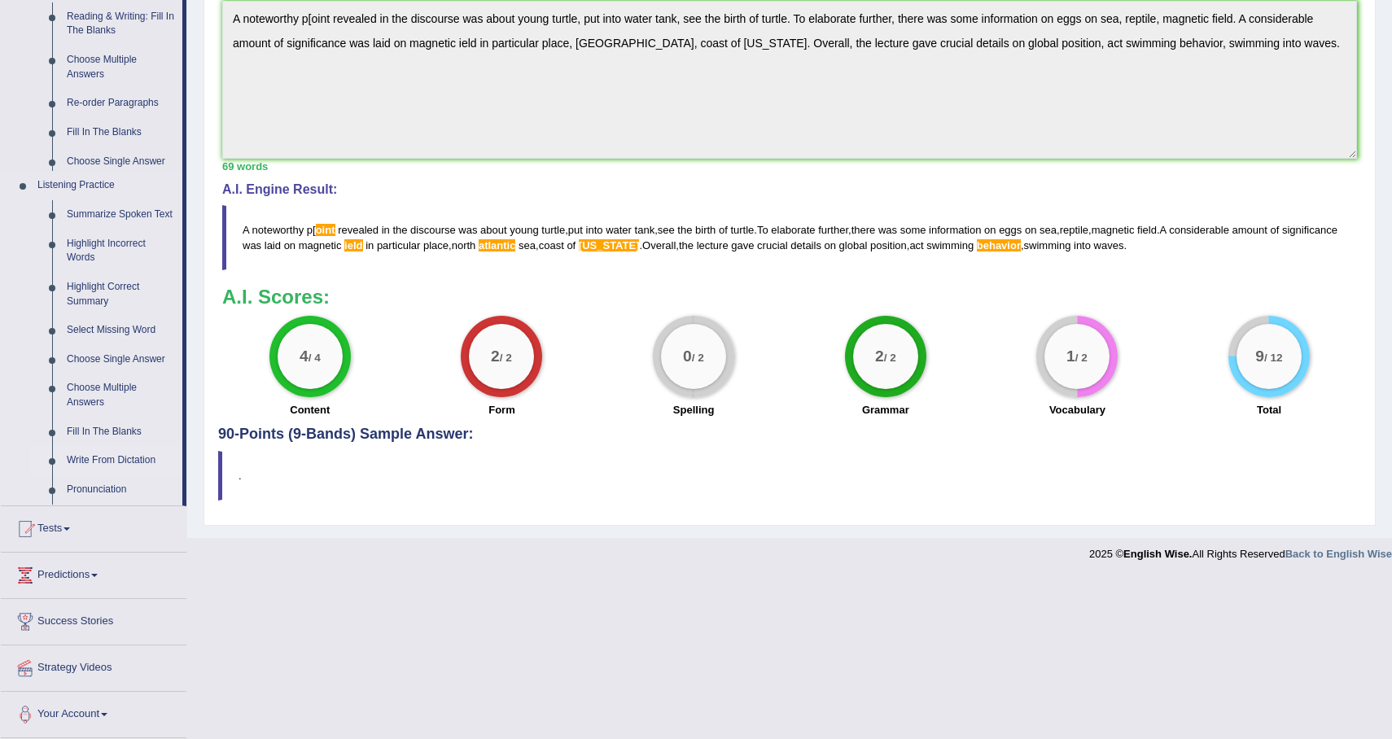
scroll to position [365, 0]
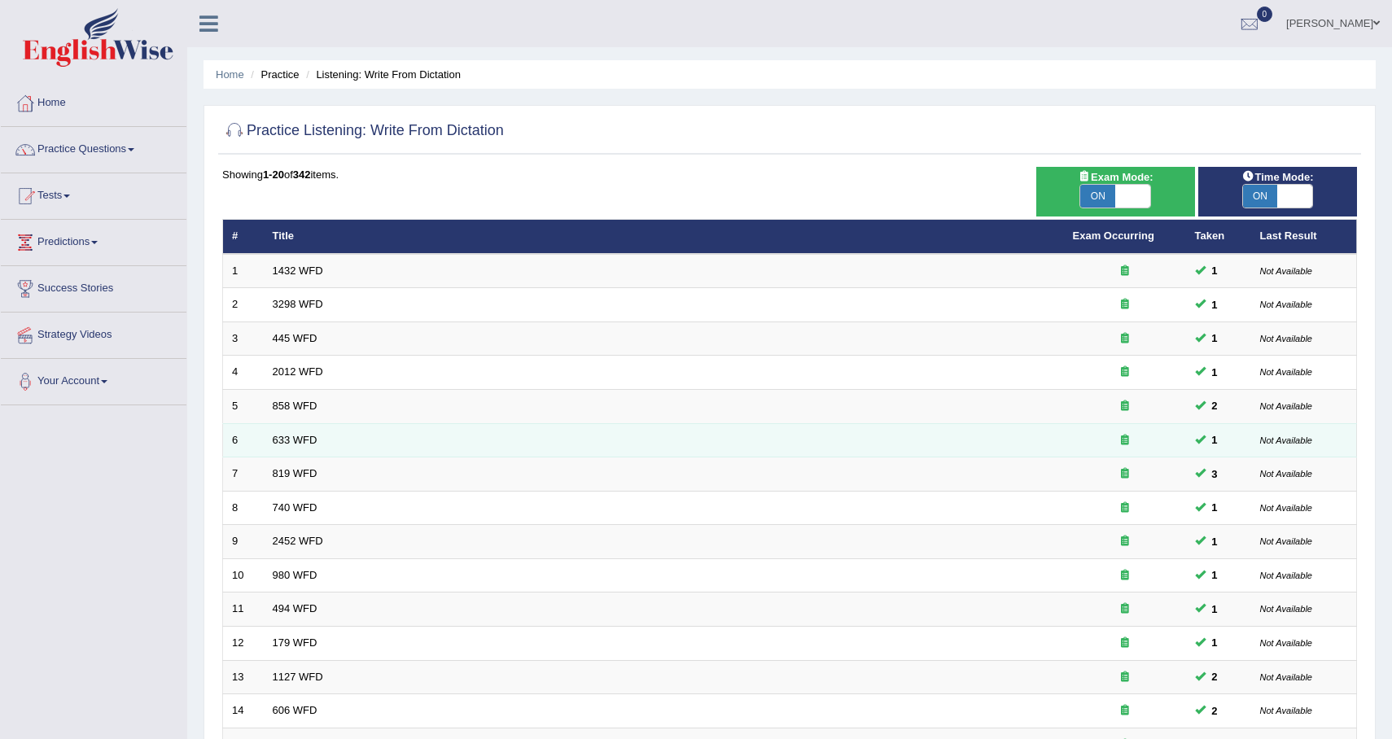
scroll to position [339, 0]
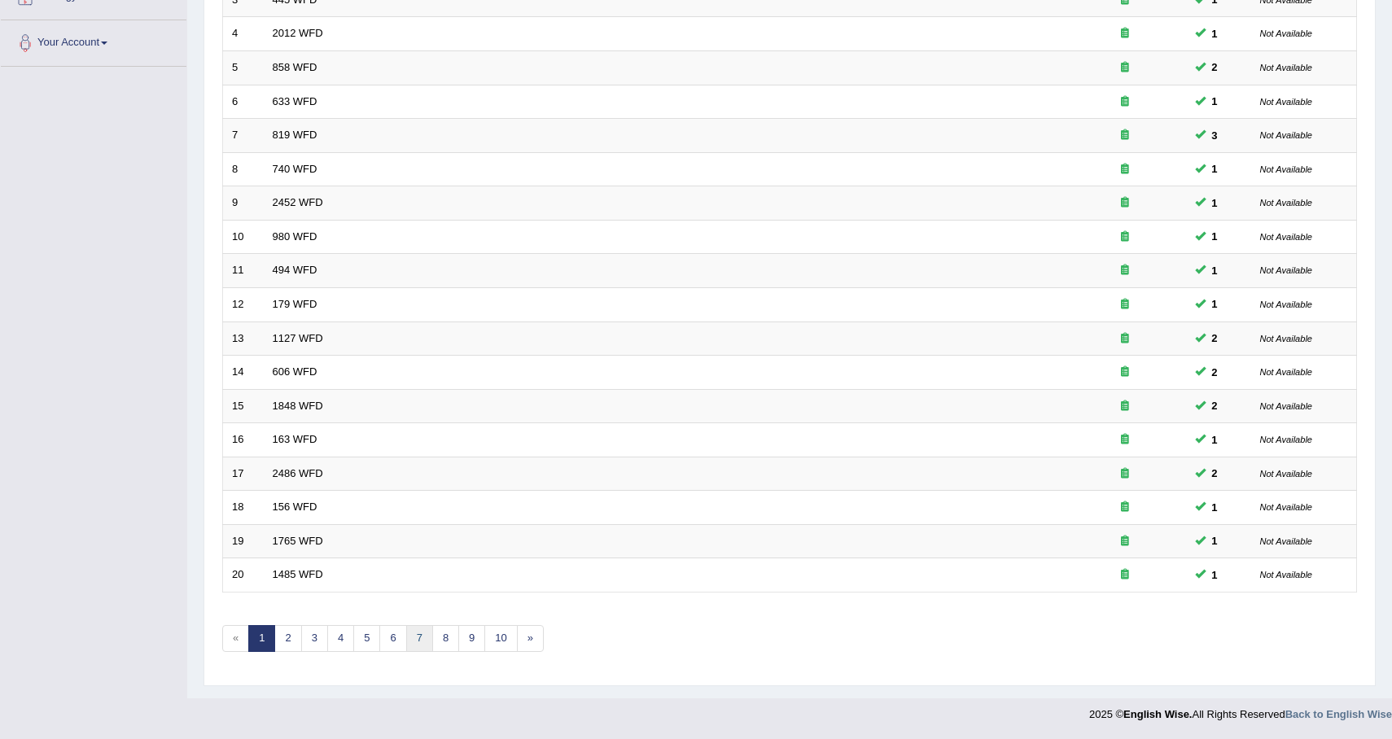
click at [418, 642] on link "7" at bounding box center [419, 638] width 27 height 27
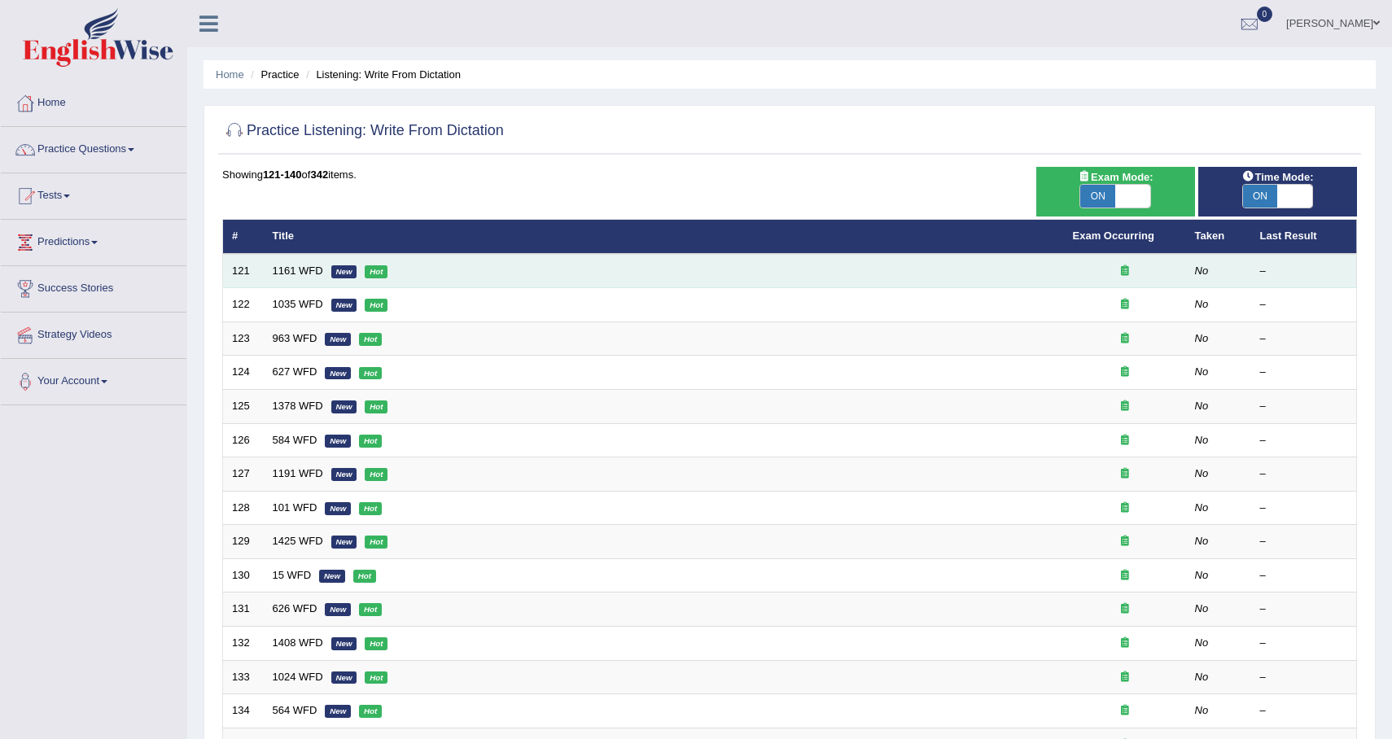
click at [421, 285] on td "1161 WFD New Hot" at bounding box center [664, 271] width 800 height 34
click at [425, 278] on td "1161 WFD New Hot" at bounding box center [664, 271] width 800 height 34
click at [376, 262] on td "1161 WFD New Hot" at bounding box center [664, 271] width 800 height 34
click at [340, 275] on em "New" at bounding box center [344, 271] width 26 height 13
click at [302, 270] on link "1161 WFD" at bounding box center [298, 271] width 50 height 12
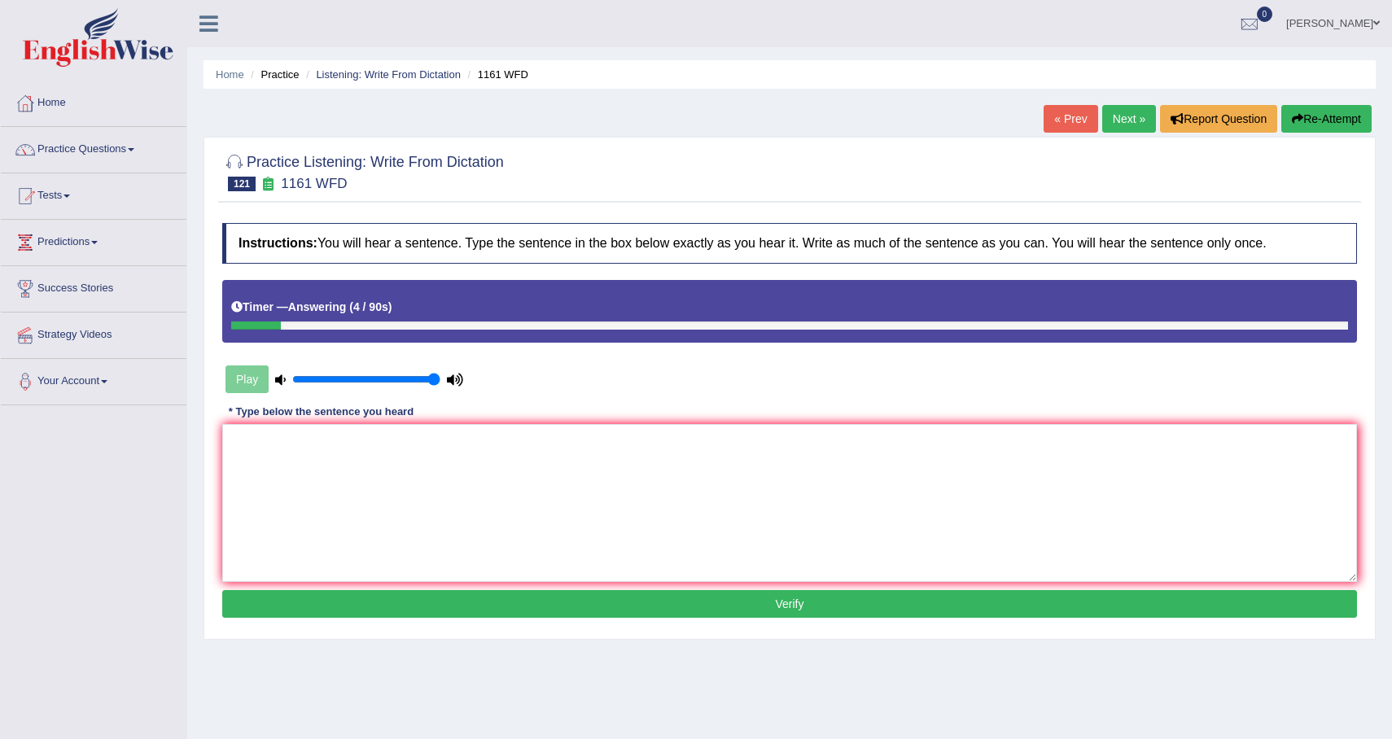
click at [1329, 124] on button "Re-Attempt" at bounding box center [1326, 119] width 90 height 28
click at [1020, 489] on textarea at bounding box center [789, 503] width 1135 height 158
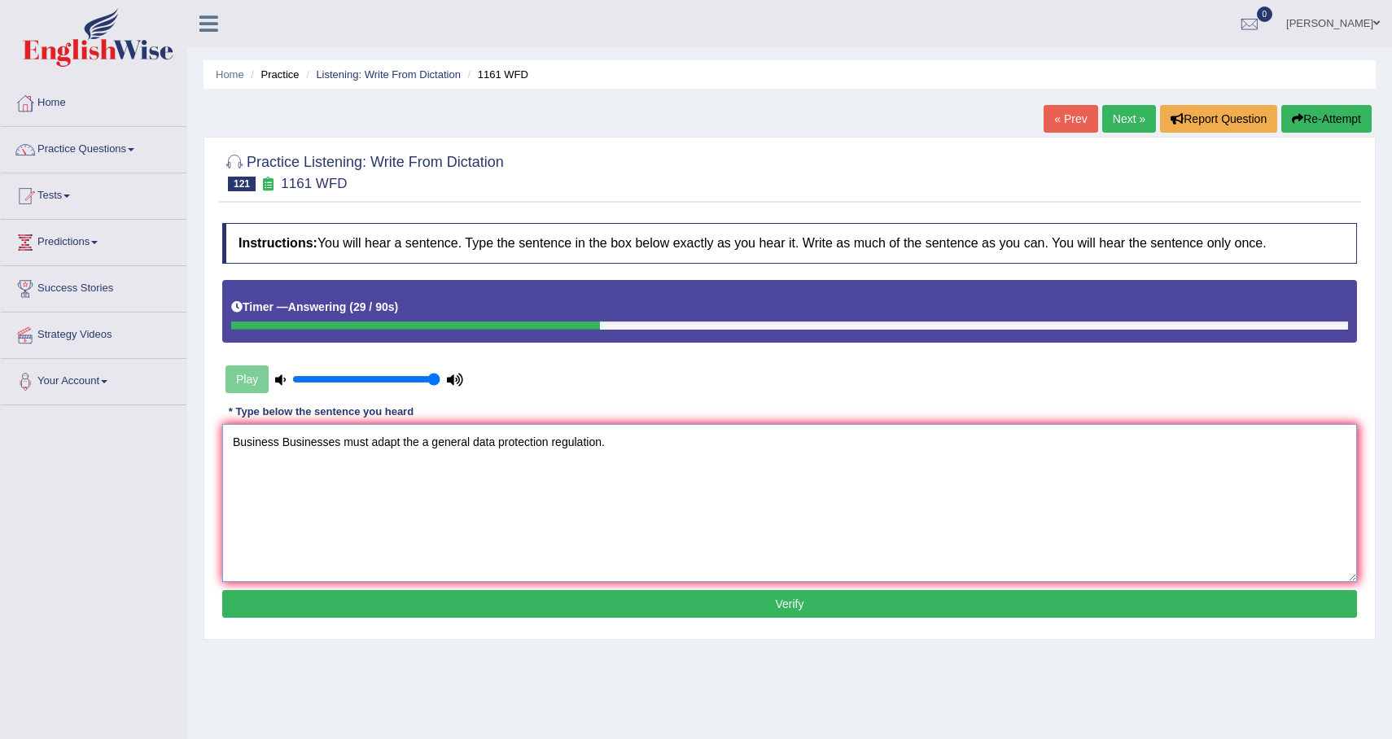
type textarea "Business Businesses must adapt the a general data protection regulation."
click button "Verify" at bounding box center [789, 604] width 1135 height 28
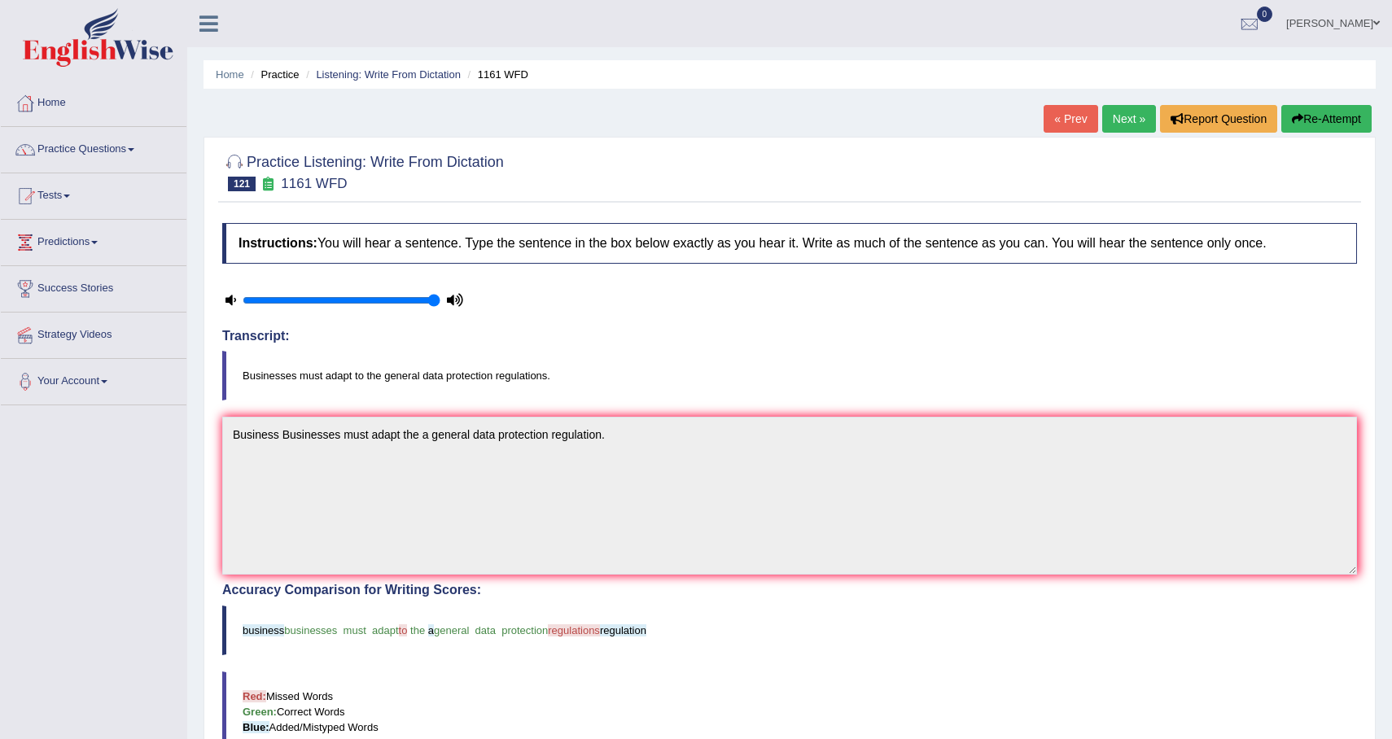
click at [1128, 116] on link "Next »" at bounding box center [1129, 119] width 54 height 28
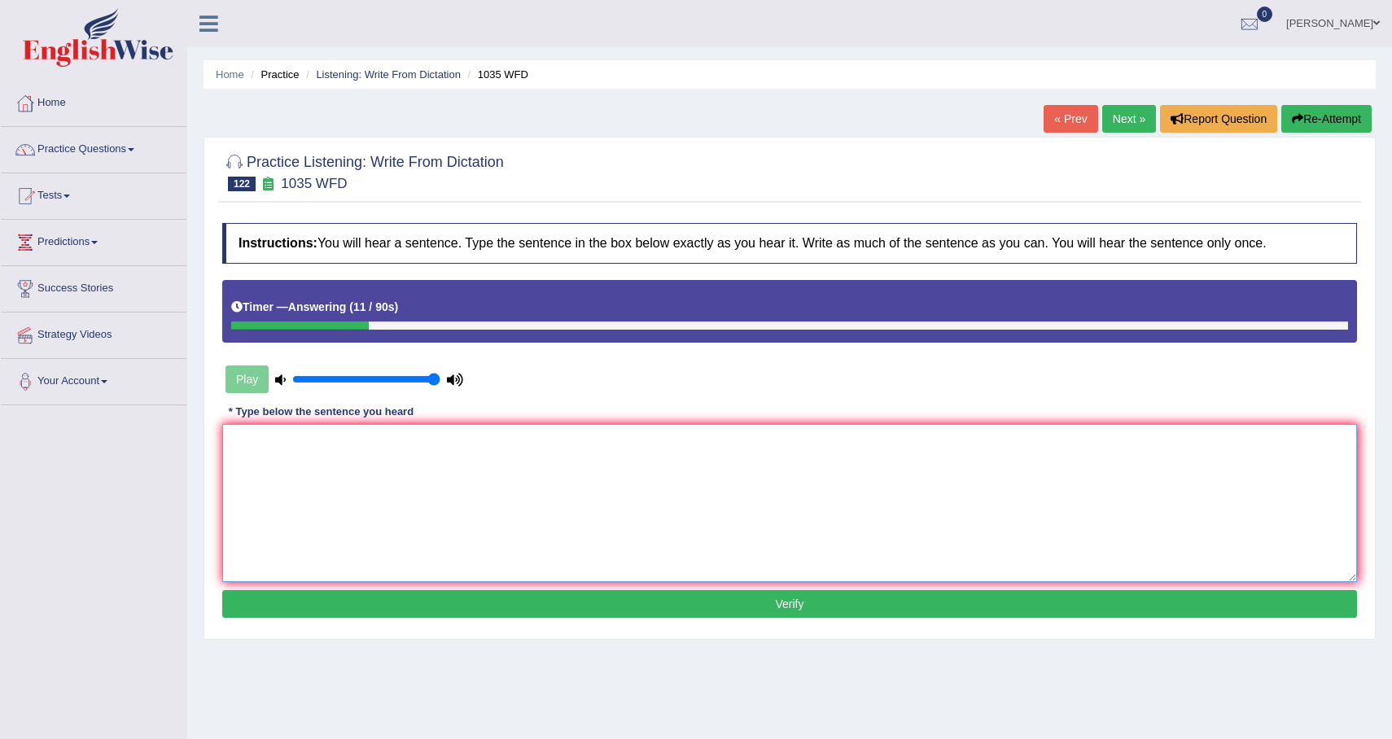
click at [839, 475] on textarea at bounding box center [789, 503] width 1135 height 158
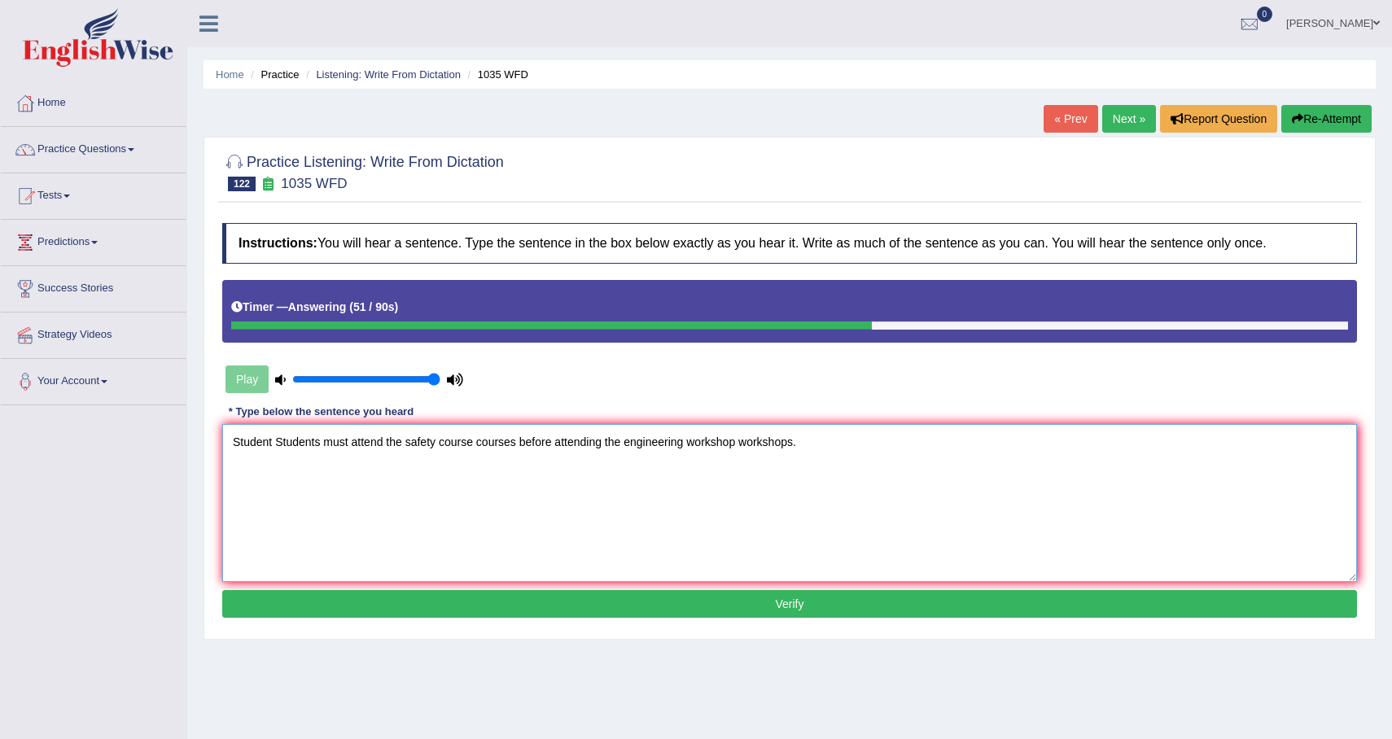
type textarea "Student Students must attend the safety course courses before attending the eng…"
click button "Verify" at bounding box center [789, 604] width 1135 height 28
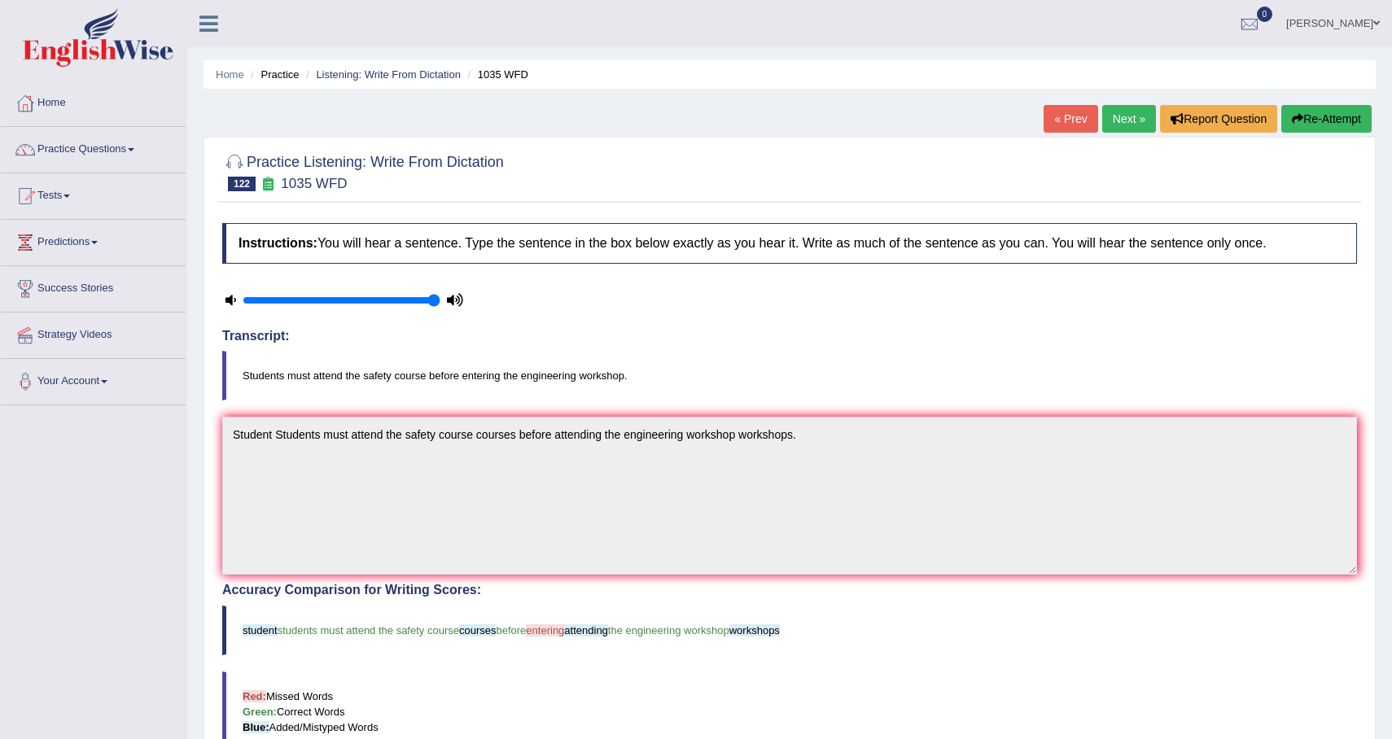
click at [1127, 114] on link "Next »" at bounding box center [1129, 119] width 54 height 28
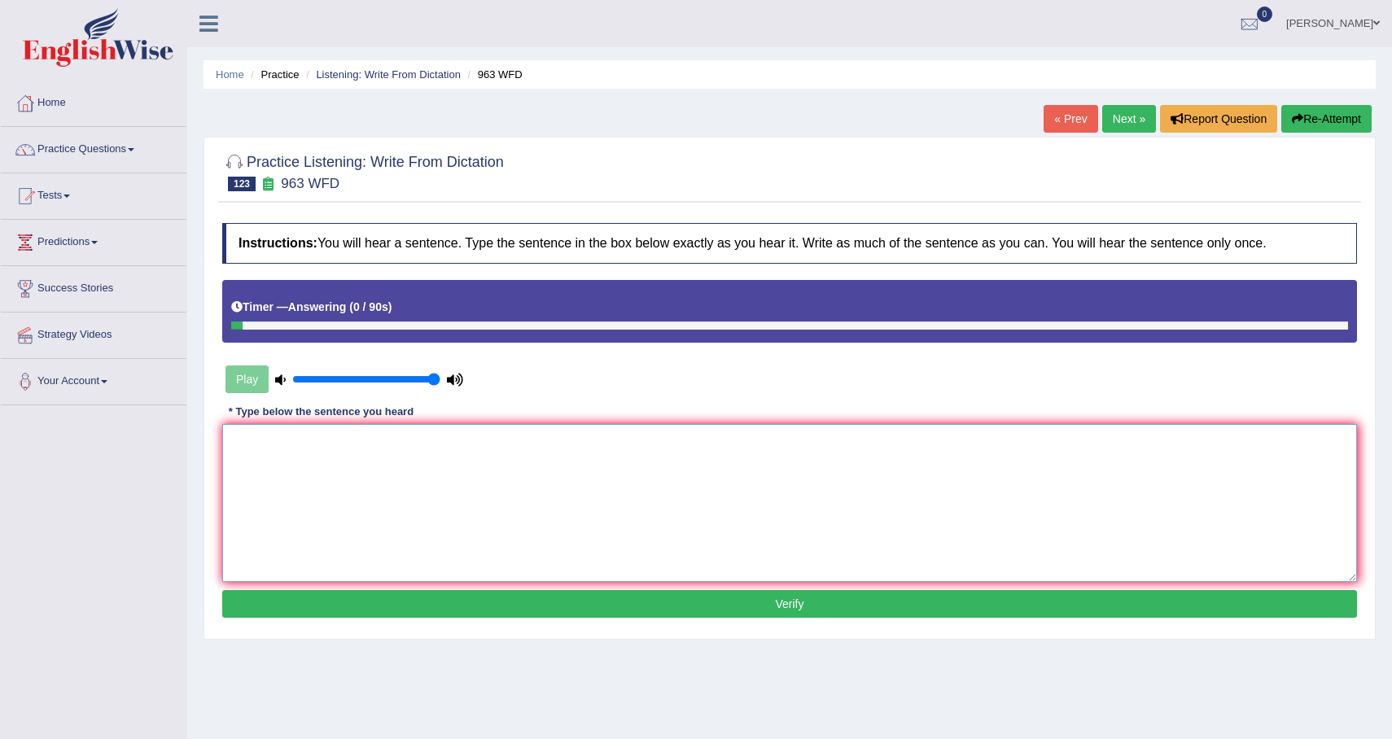
click at [644, 512] on textarea at bounding box center [789, 503] width 1135 height 158
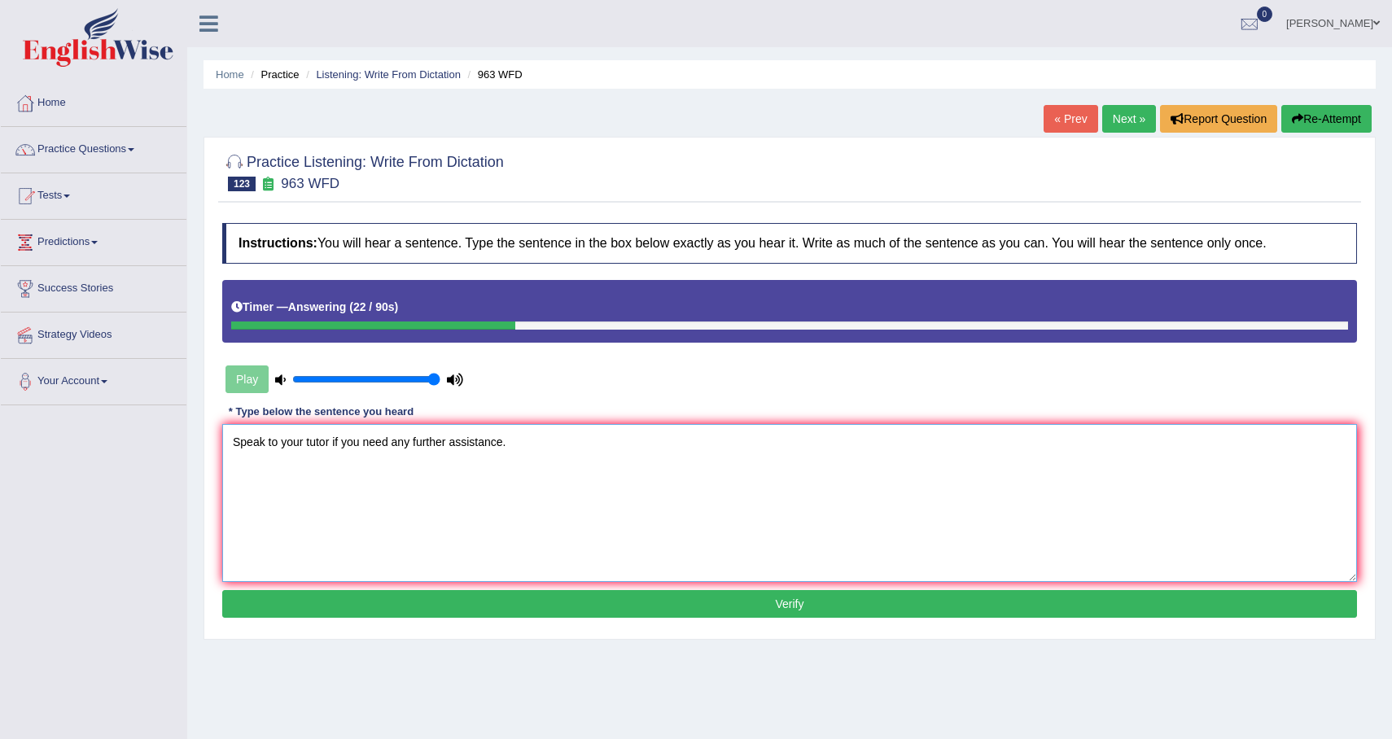
type textarea "Speak to your tutor if you need any further assistance."
click button "Verify" at bounding box center [789, 604] width 1135 height 28
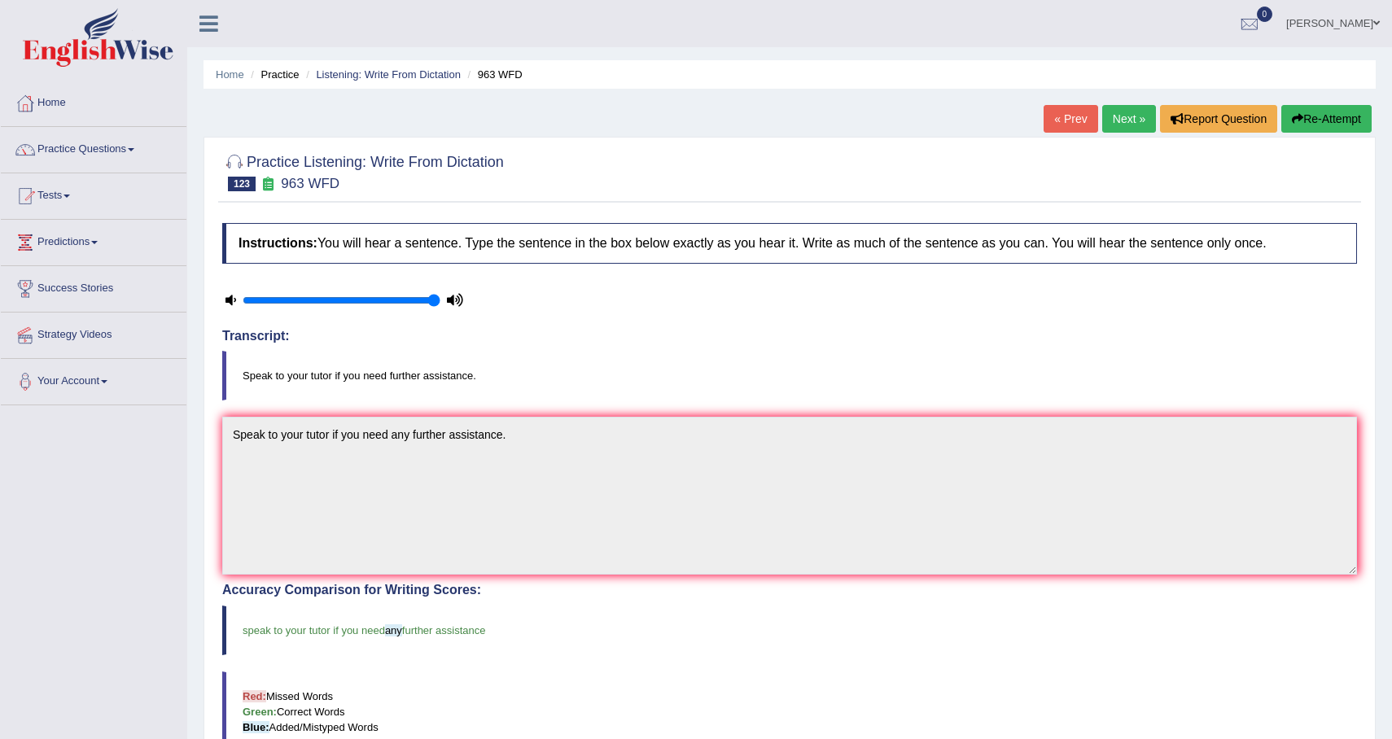
click at [1121, 121] on link "Next »" at bounding box center [1129, 119] width 54 height 28
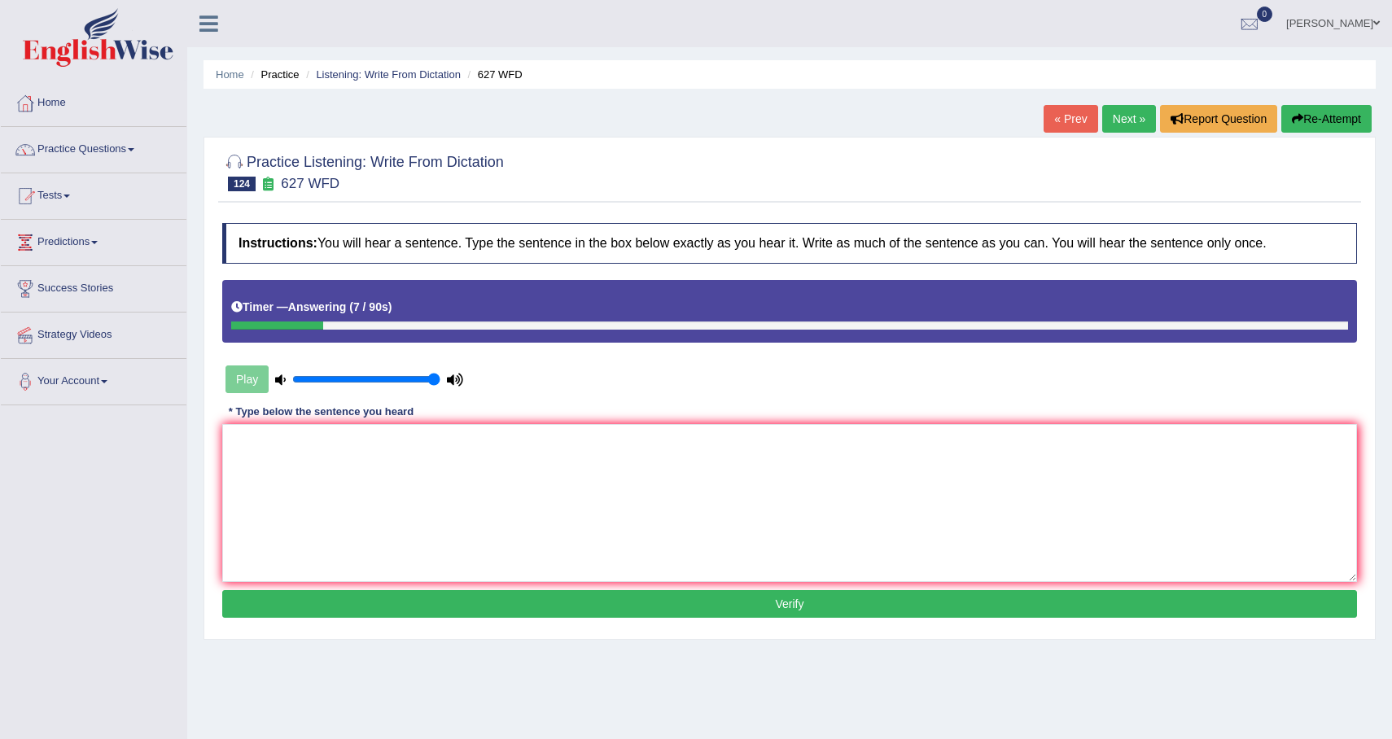
drag, startPoint x: 0, startPoint y: 0, endPoint x: 1324, endPoint y: 112, distance: 1328.5
click at [1324, 112] on button "Re-Attempt" at bounding box center [1326, 119] width 90 height 28
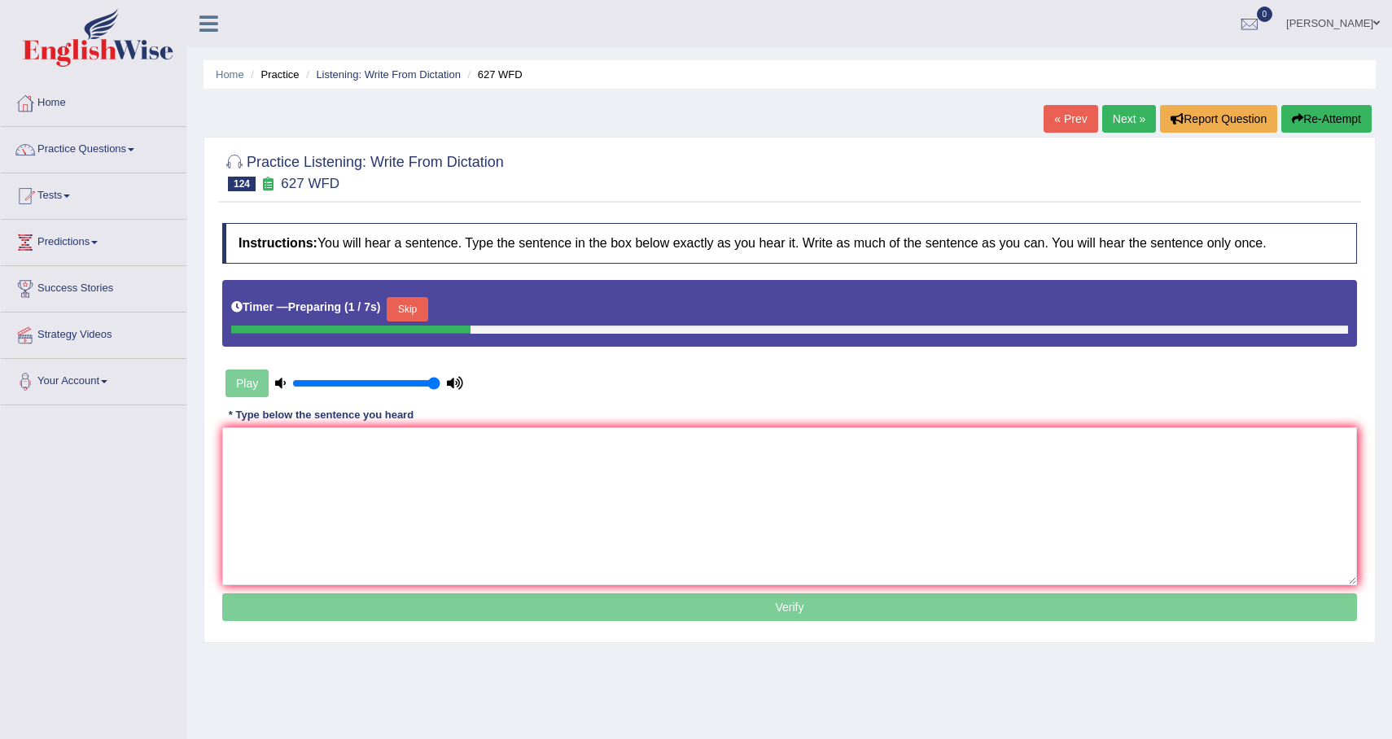
click at [427, 308] on button "Skip" at bounding box center [407, 309] width 41 height 24
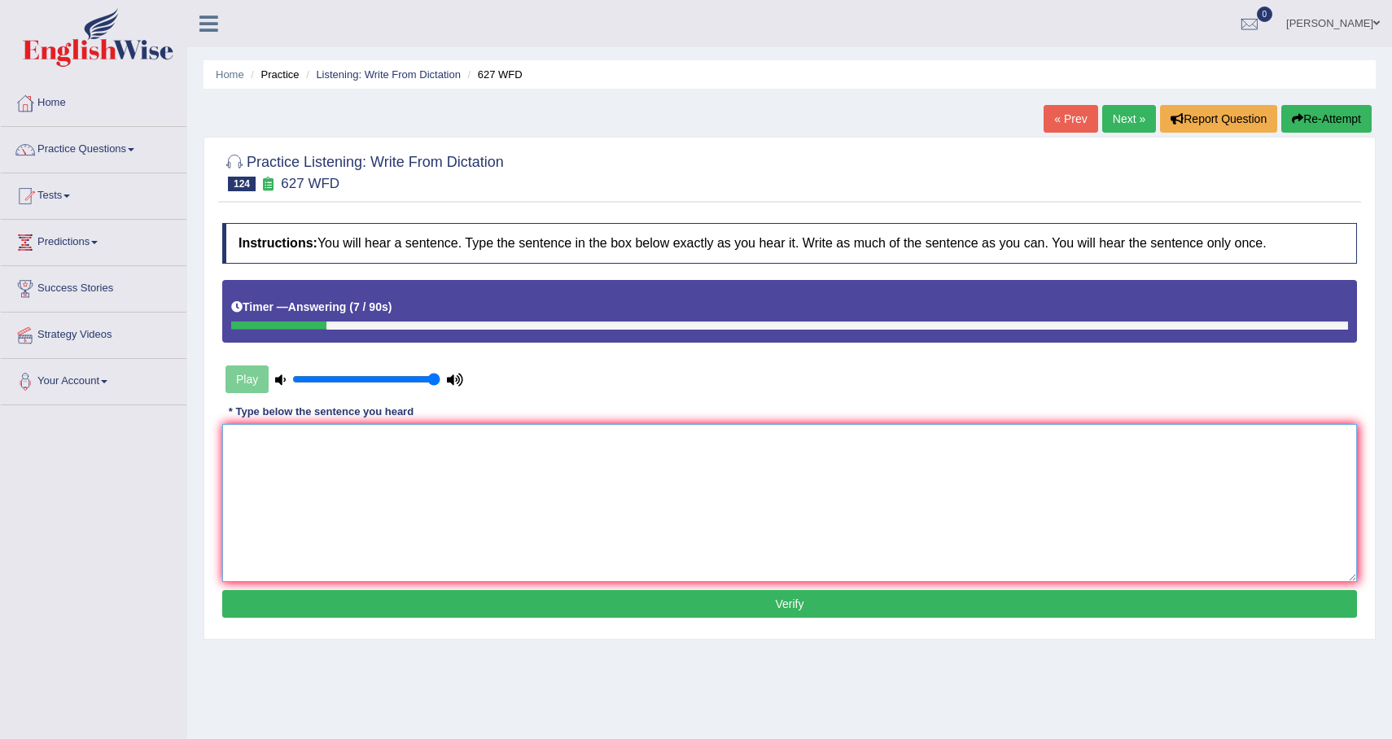
click at [471, 516] on textarea at bounding box center [789, 503] width 1135 height 158
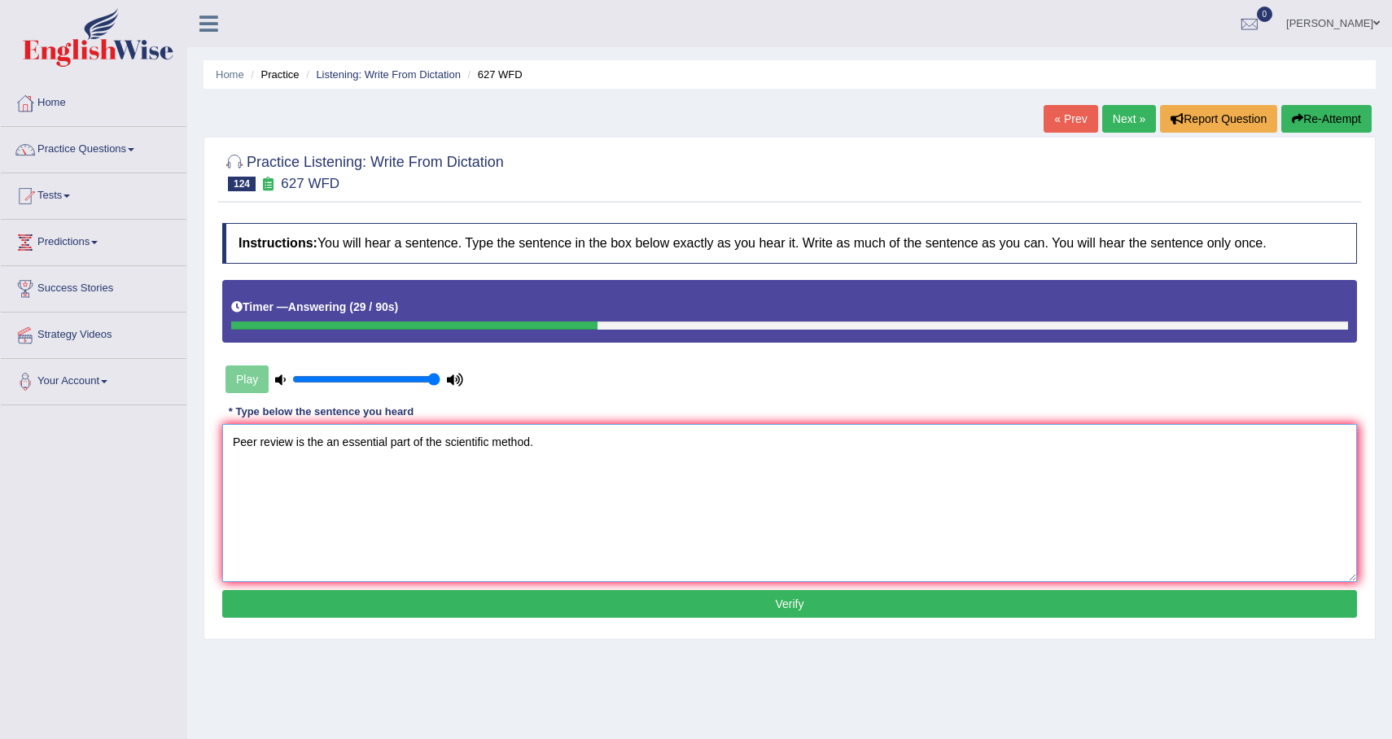
type textarea "Peer review is the an essential part of the scientific method."
click button "Verify" at bounding box center [789, 604] width 1135 height 28
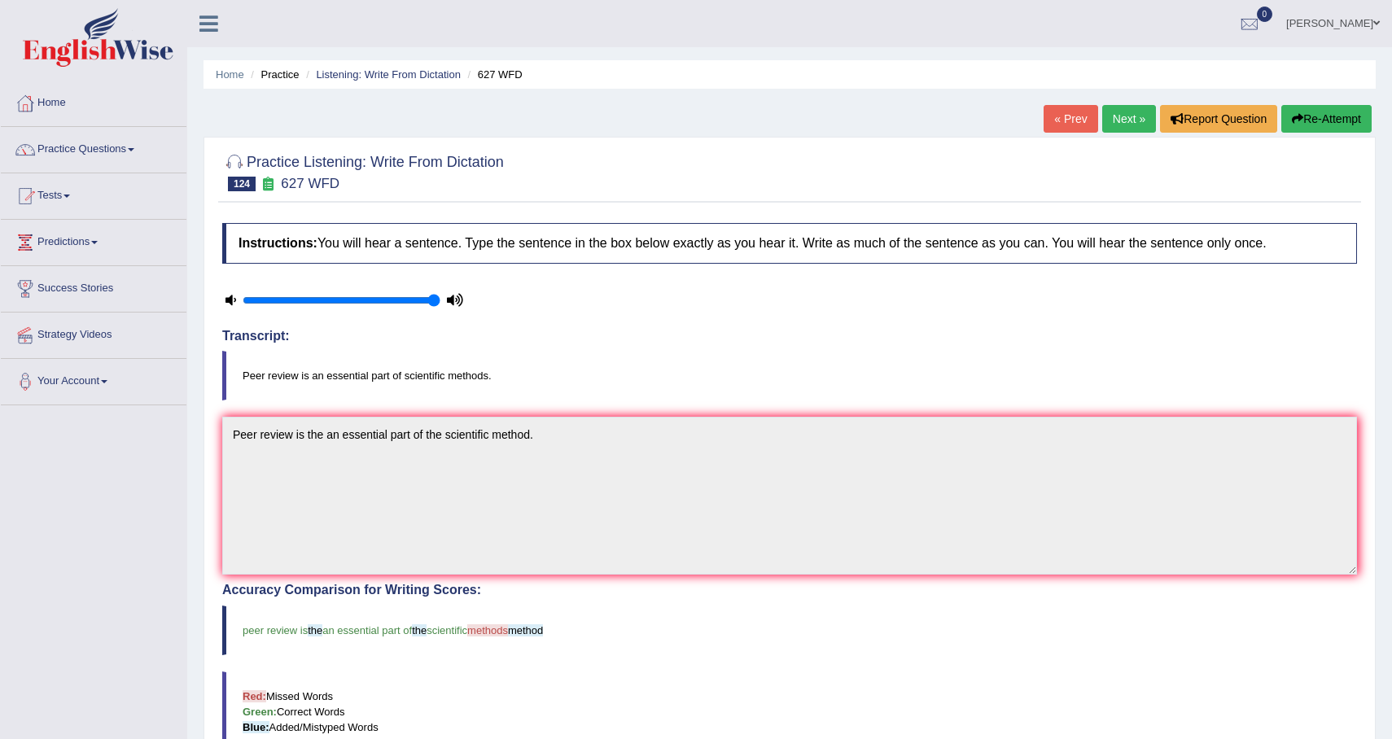
click at [1123, 124] on link "Next »" at bounding box center [1129, 119] width 54 height 28
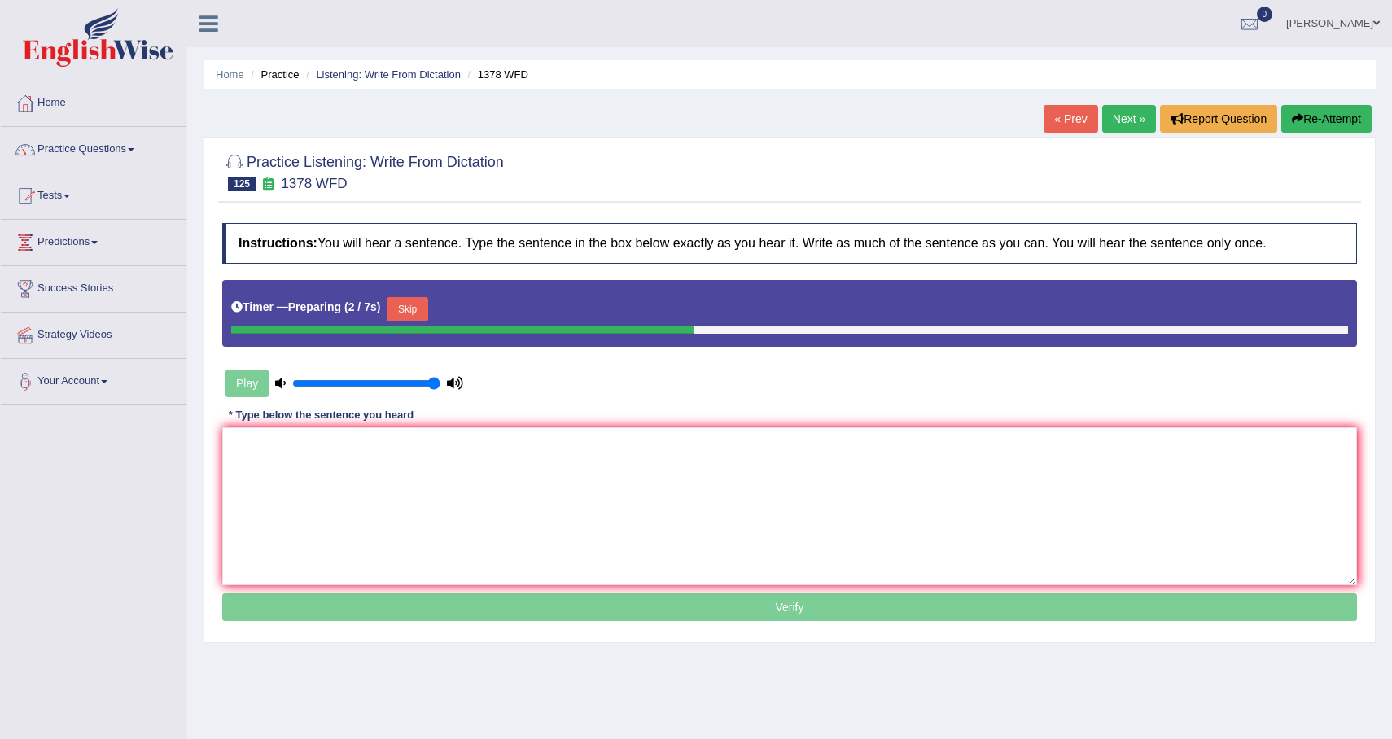
drag, startPoint x: 0, startPoint y: 0, endPoint x: 1119, endPoint y: 124, distance: 1126.2
click at [426, 306] on button "Skip" at bounding box center [407, 309] width 41 height 24
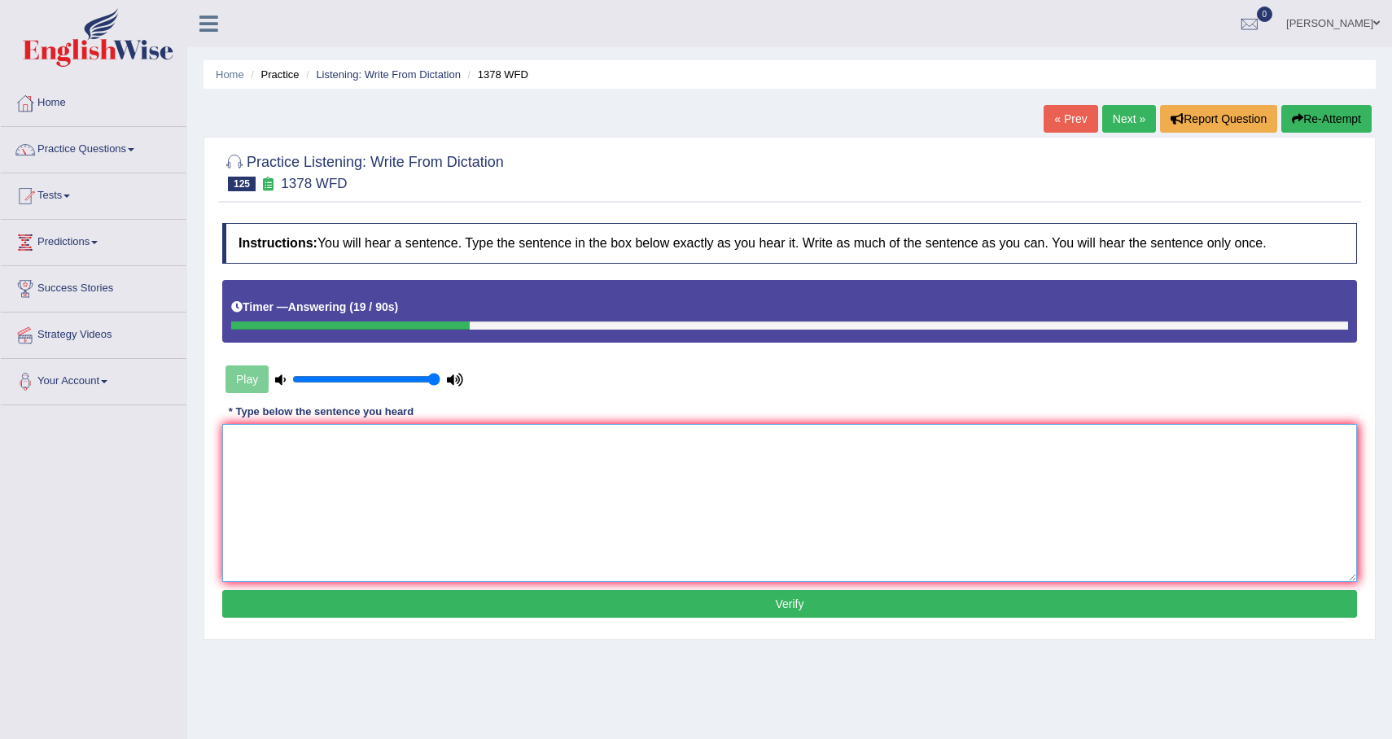
click at [335, 463] on textarea at bounding box center [789, 503] width 1135 height 158
type textarea "Global community communities drive through"
click at [1325, 134] on div "« Prev Next » Report Question Re-Attempt" at bounding box center [1210, 121] width 332 height 32
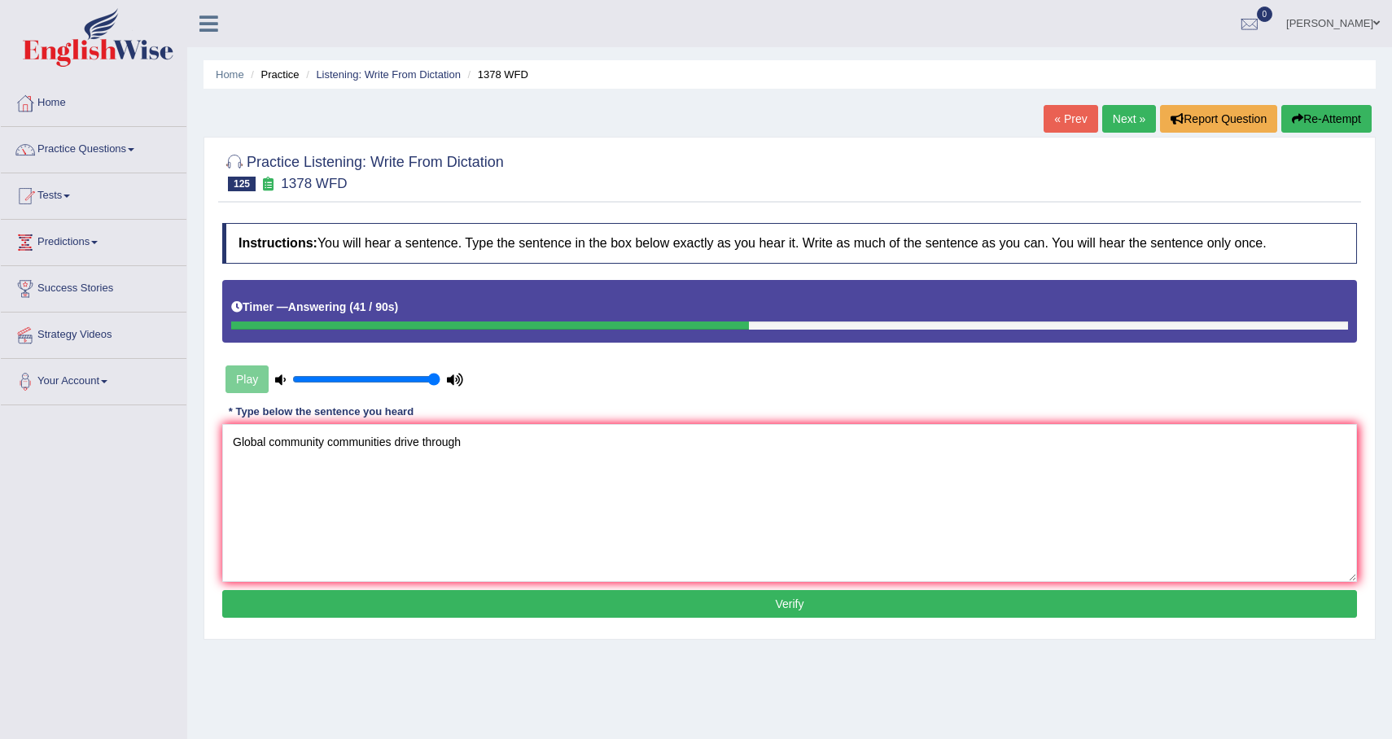
click at [1325, 125] on button "Re-Attempt" at bounding box center [1326, 119] width 90 height 28
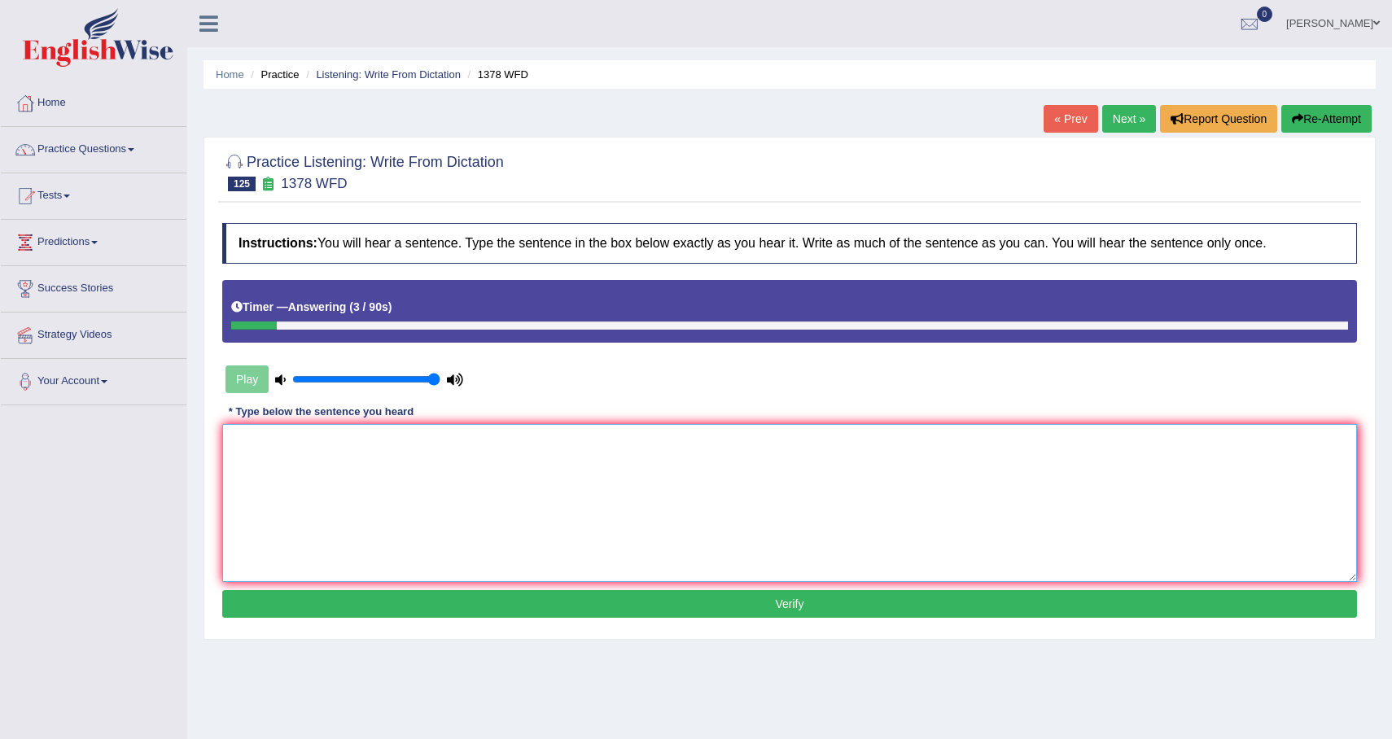
click at [992, 470] on textarea at bounding box center [789, 503] width 1135 height 158
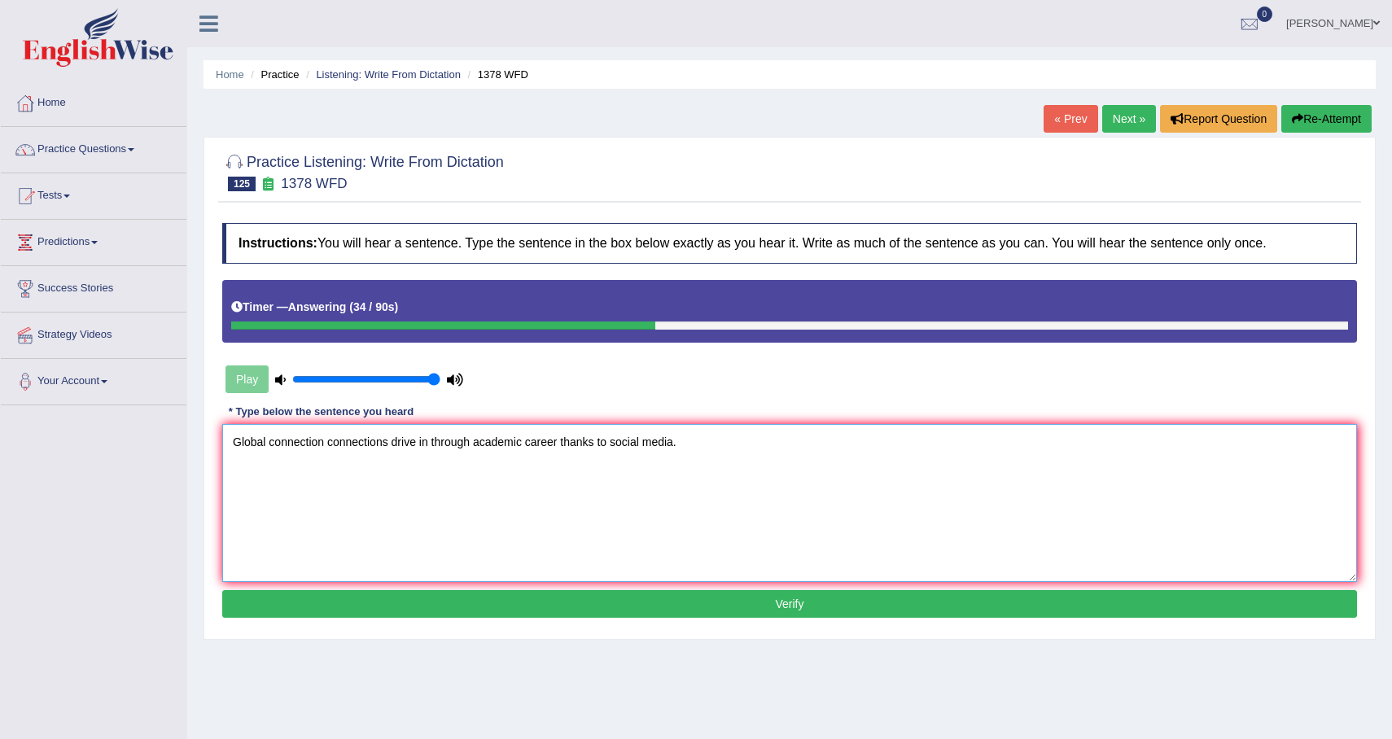
type textarea "Global connection connections drive in through academic career thanks to social…"
click button "Verify" at bounding box center [789, 604] width 1135 height 28
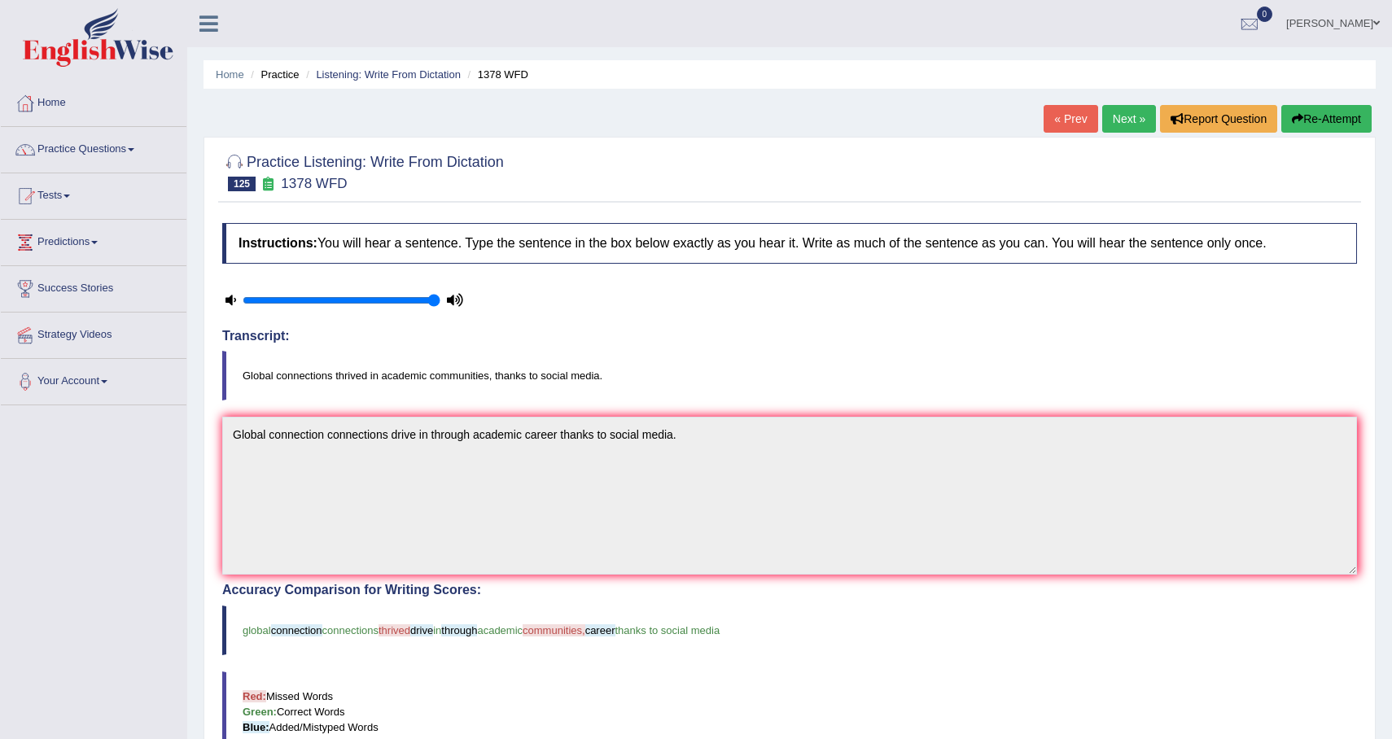
click at [1133, 110] on link "Next »" at bounding box center [1129, 119] width 54 height 28
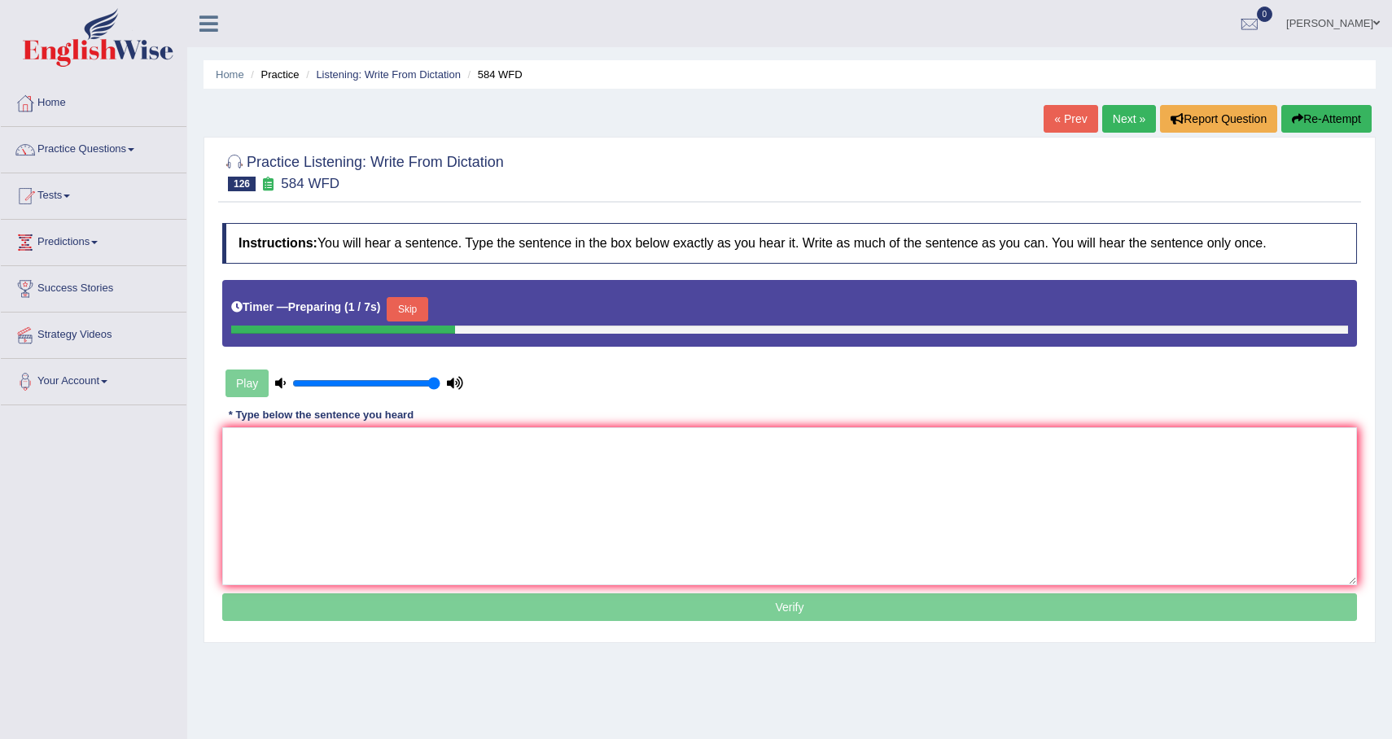
click at [427, 309] on button "Skip" at bounding box center [407, 309] width 41 height 24
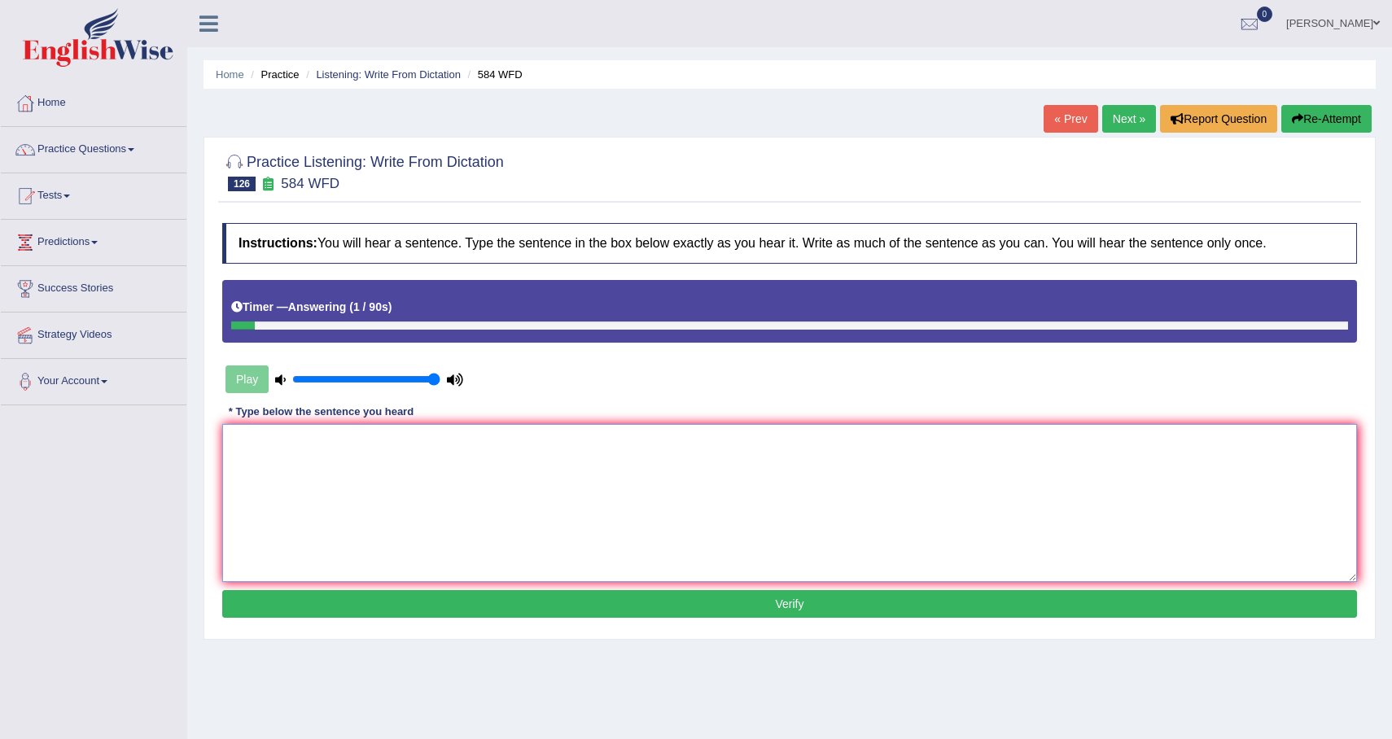
click at [358, 482] on textarea at bounding box center [789, 503] width 1135 height 158
type textarea "You need to hand in the essay for the next semester."
click button "Verify" at bounding box center [789, 604] width 1135 height 28
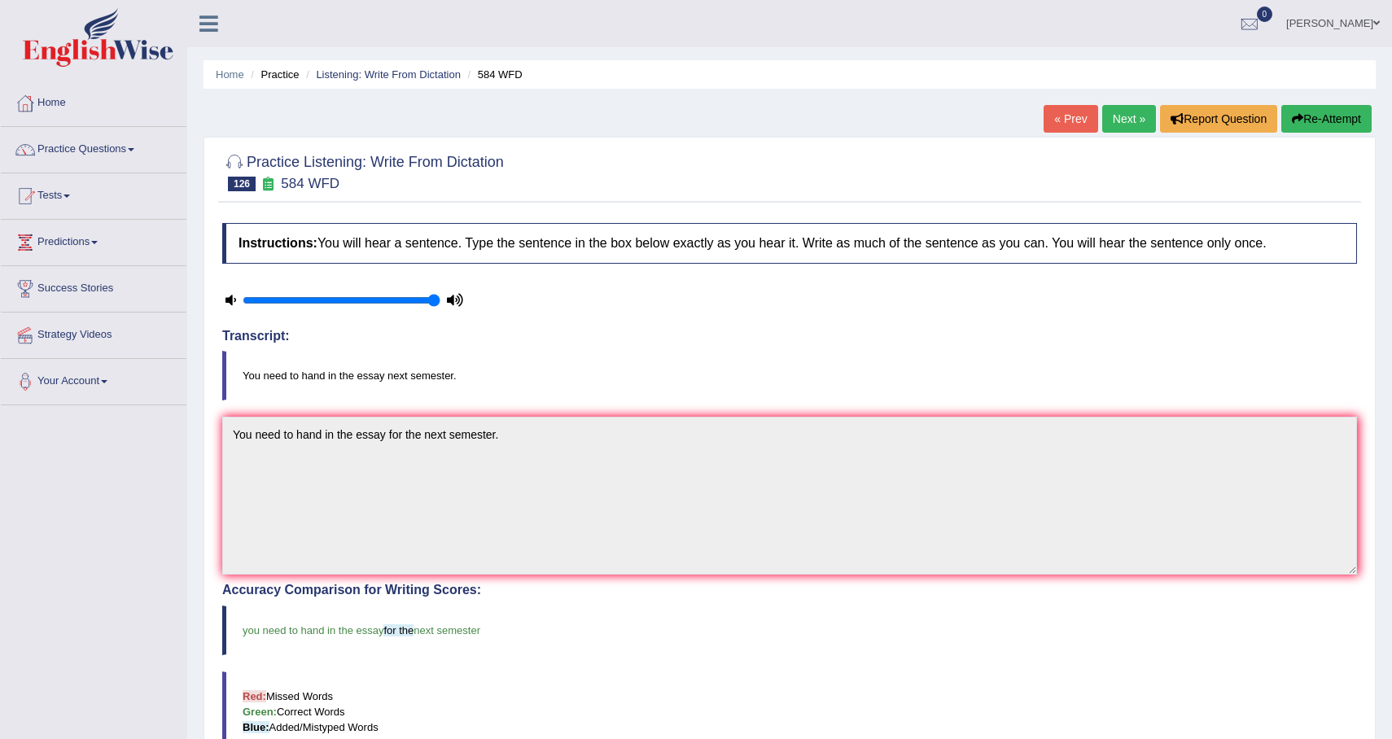
click at [1104, 126] on link "Next »" at bounding box center [1129, 119] width 54 height 28
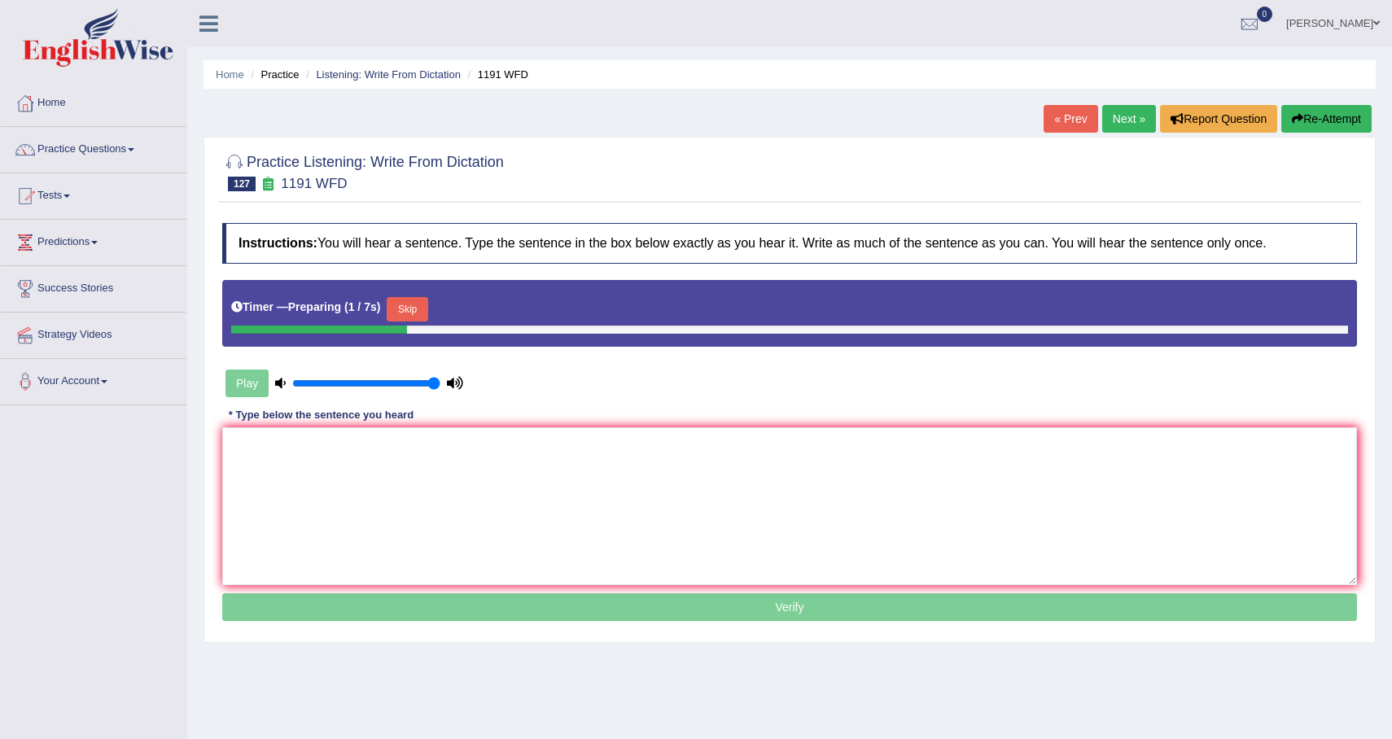
click at [427, 313] on button "Skip" at bounding box center [407, 309] width 41 height 24
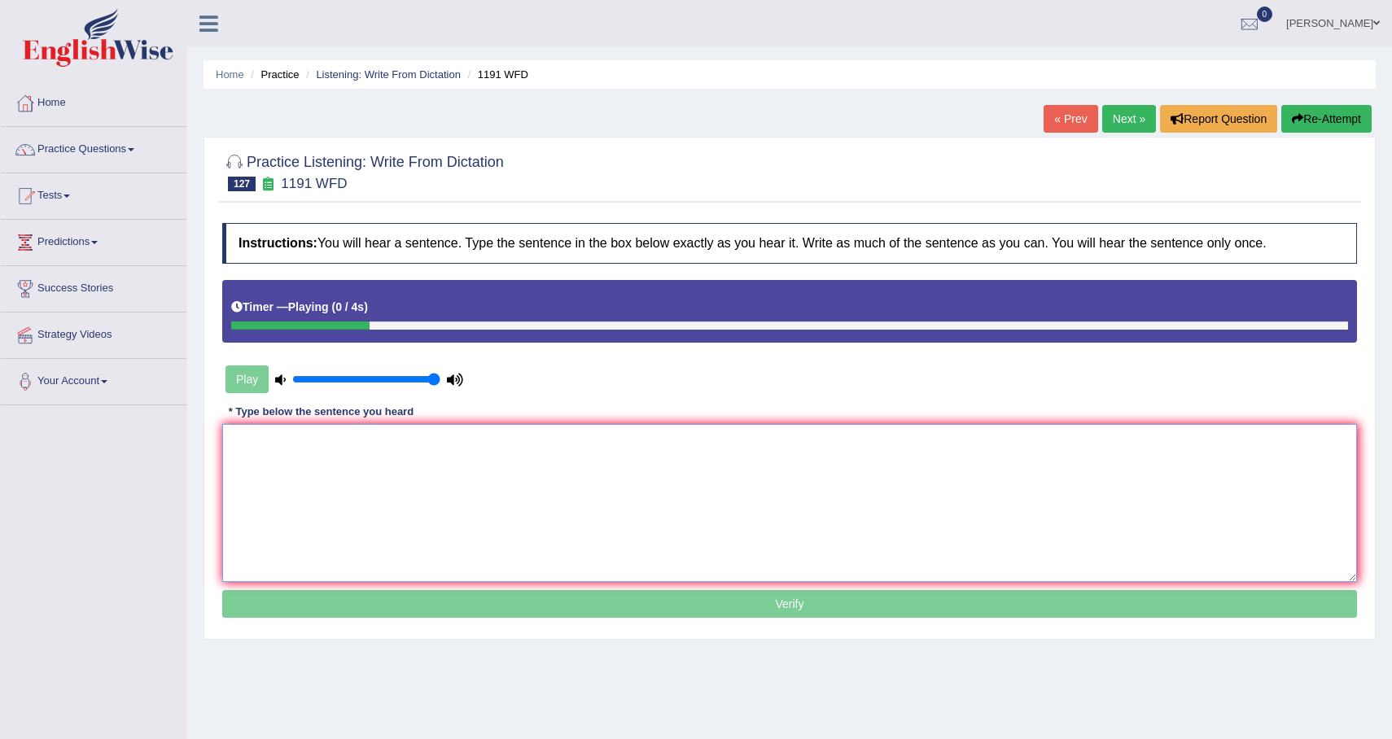
click at [370, 483] on textarea at bounding box center [789, 503] width 1135 height 158
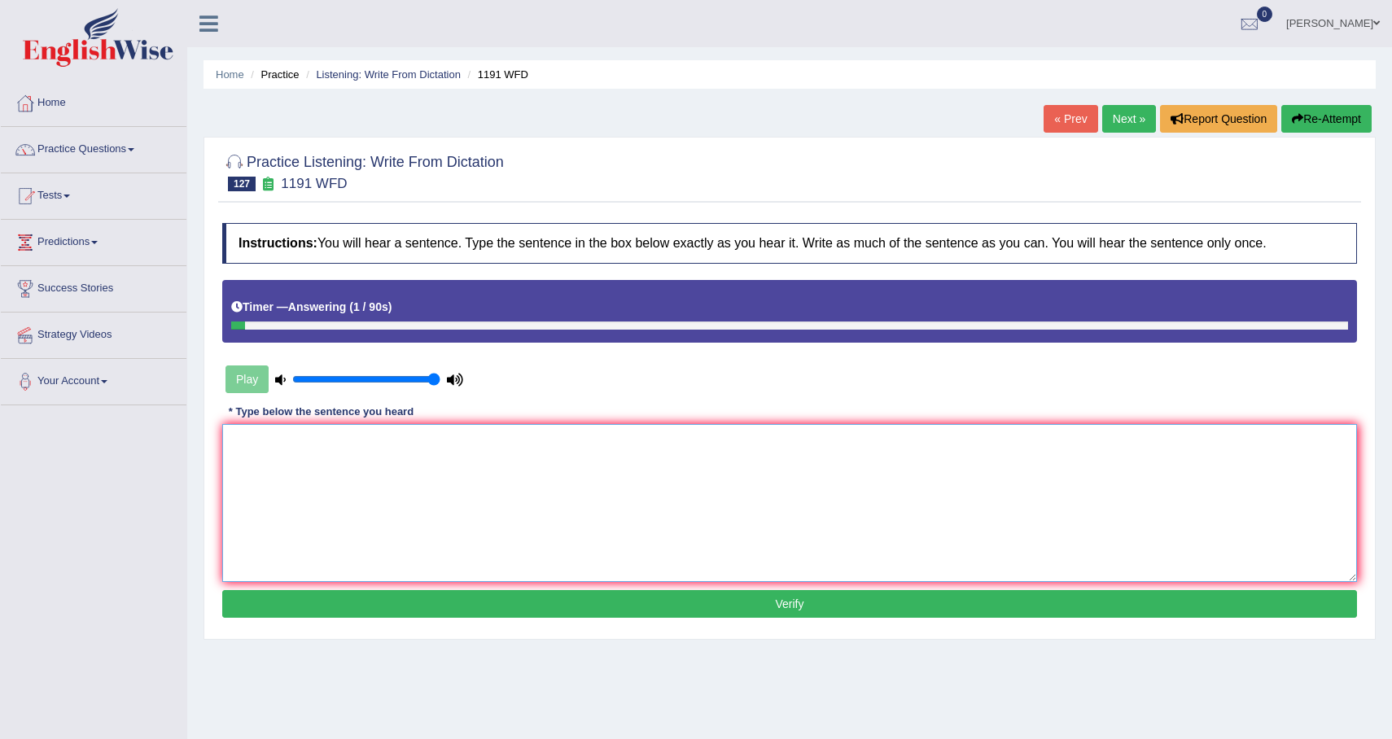
type textarea "Y"
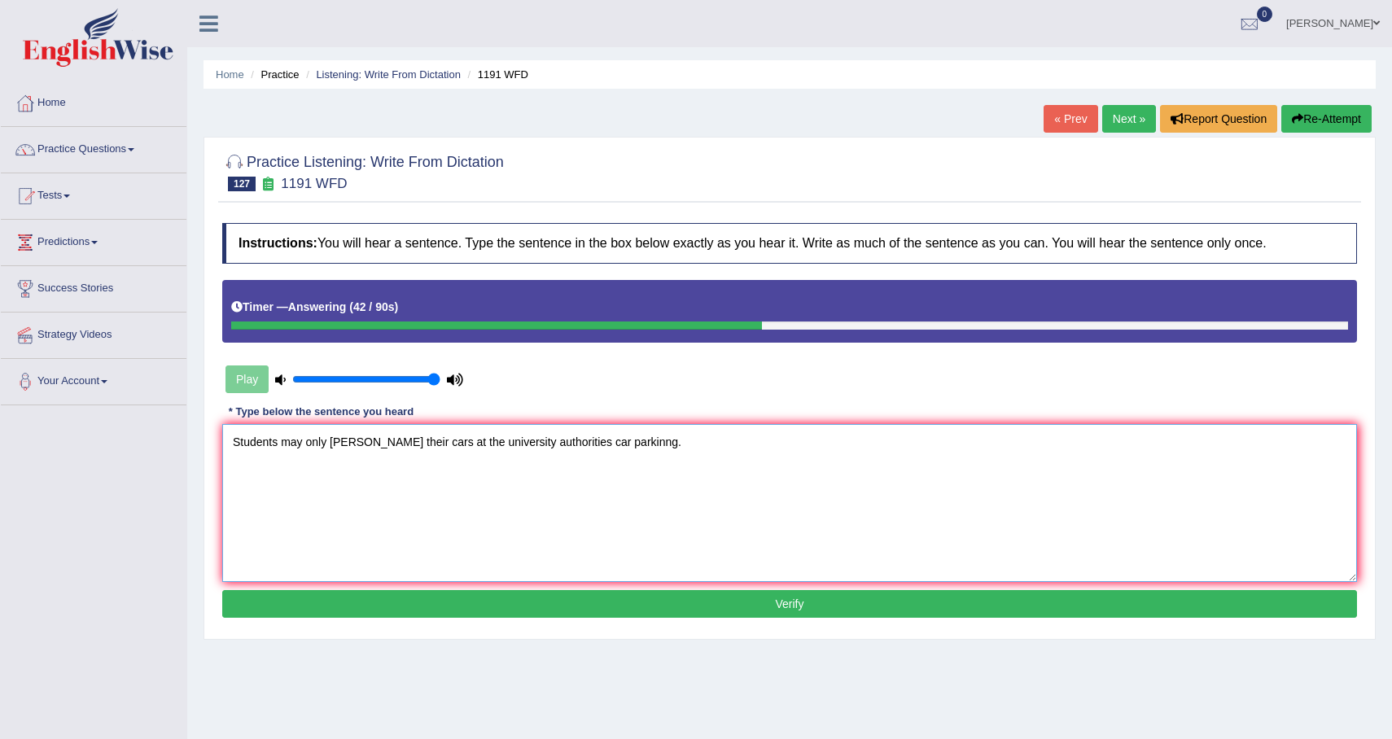
click at [357, 446] on textarea "Students may only parke their cars at the university authorities car parkinng." at bounding box center [789, 503] width 1135 height 158
type textarea "Students may only park their cars at the university authorities car parkinng."
click at [751, 600] on button "Verify" at bounding box center [789, 604] width 1135 height 28
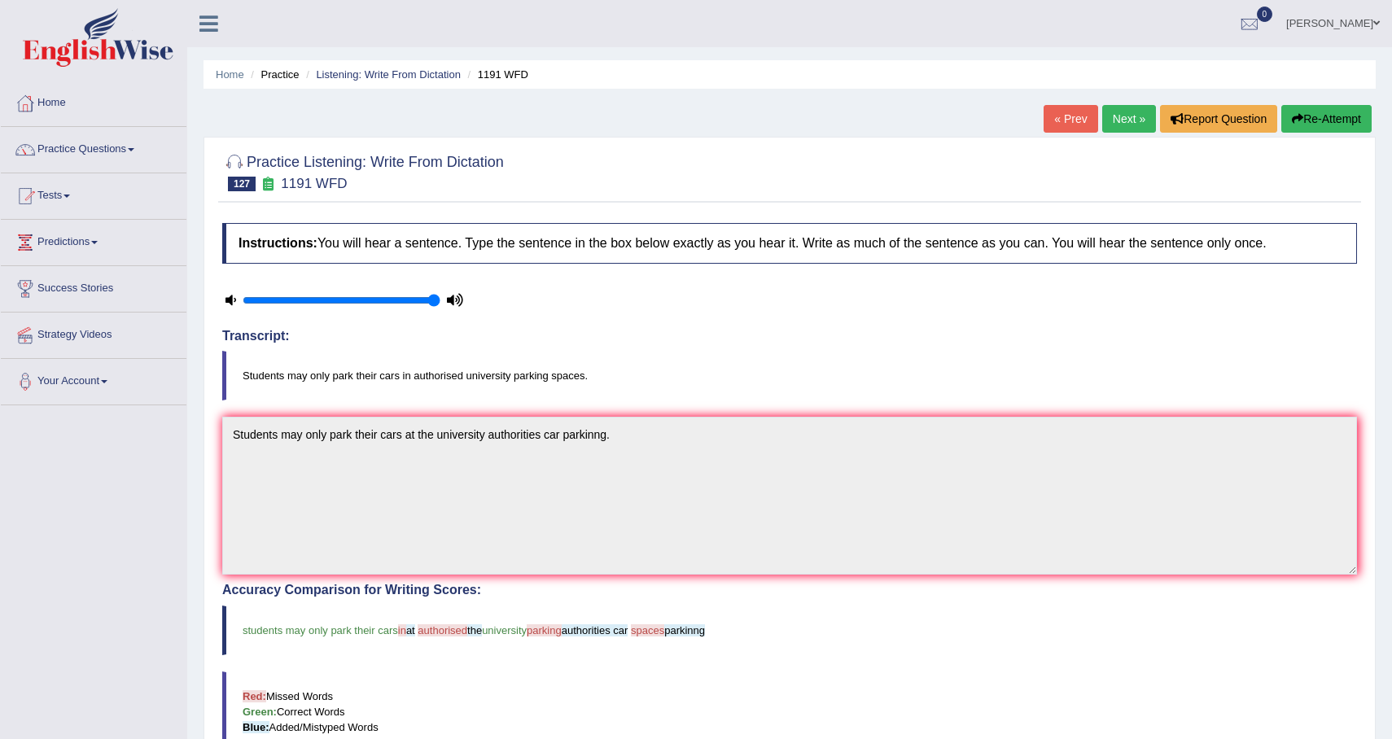
click at [1322, 116] on button "Re-Attempt" at bounding box center [1326, 119] width 90 height 28
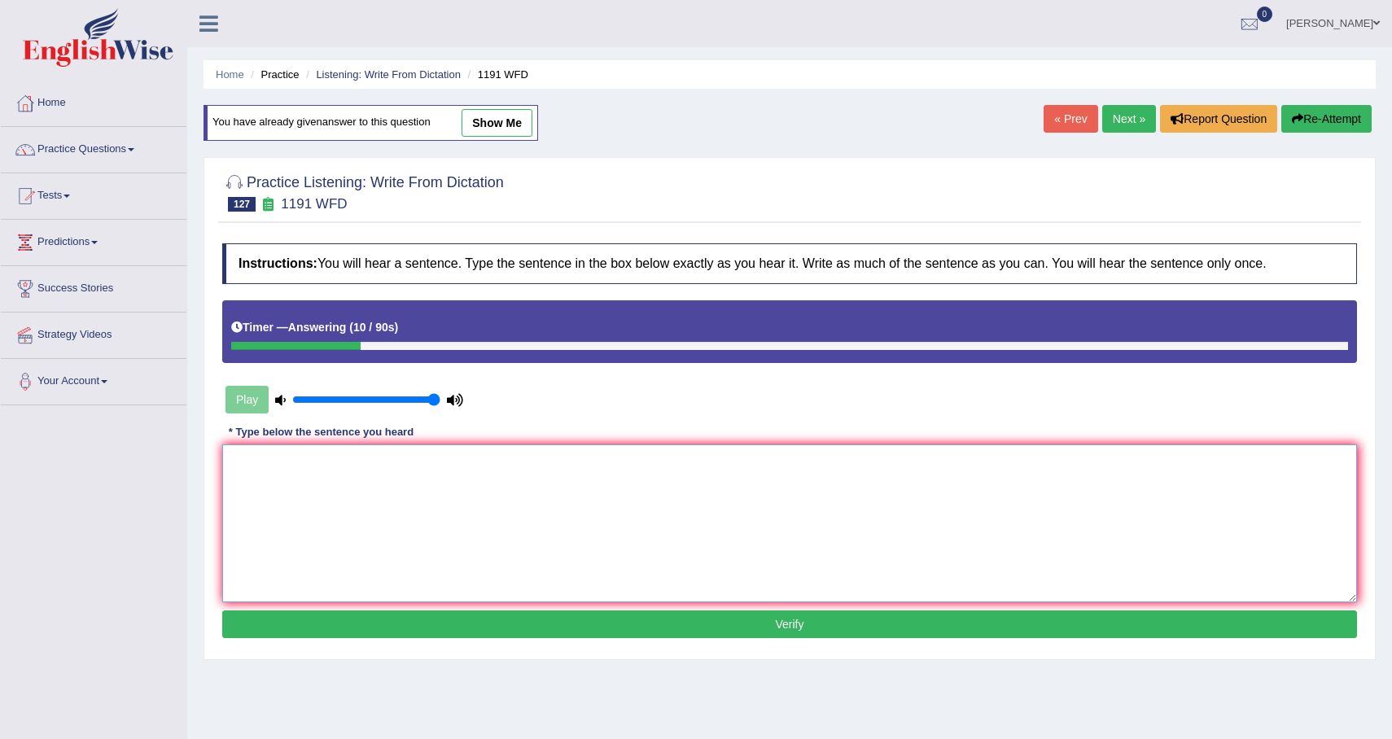
click at [639, 554] on textarea at bounding box center [789, 524] width 1135 height 158
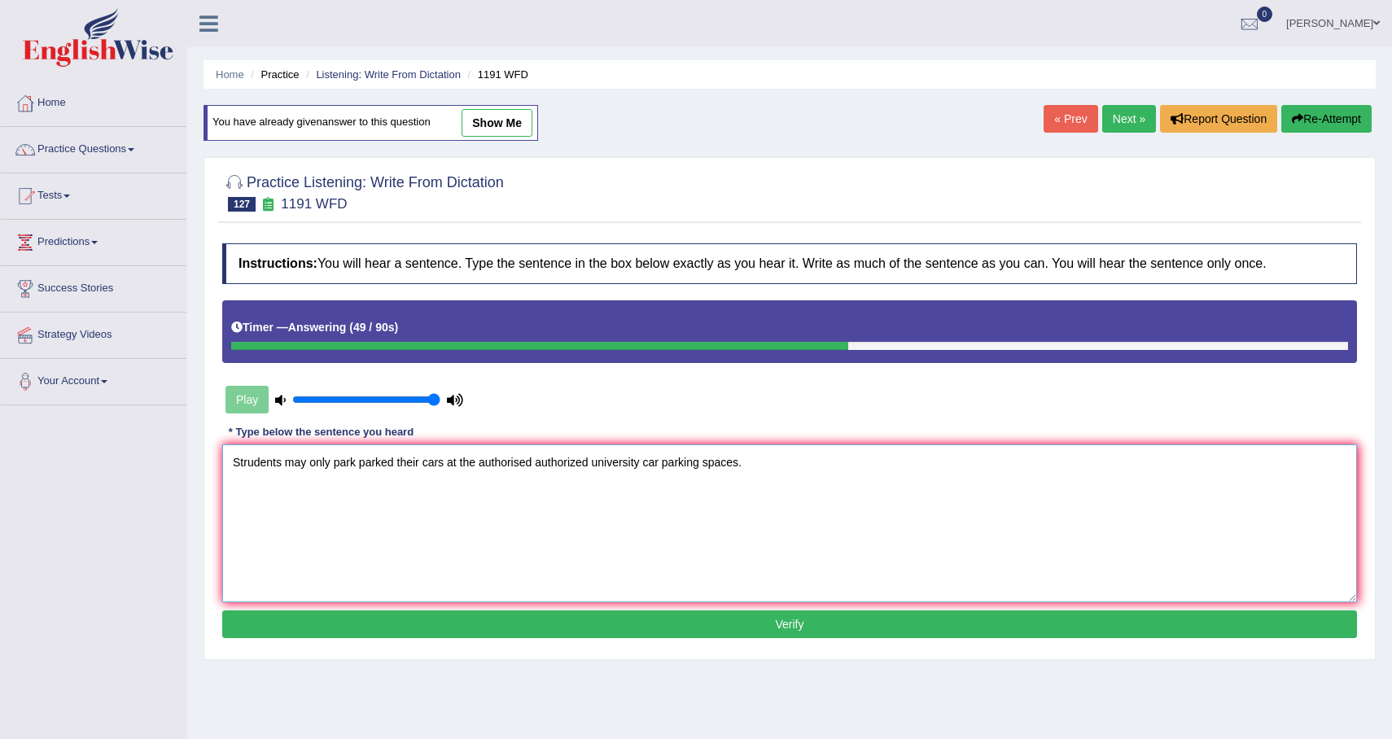
type textarea "Strudents may only park parked their cars at the authorised authorized universi…"
click button "Verify" at bounding box center [789, 625] width 1135 height 28
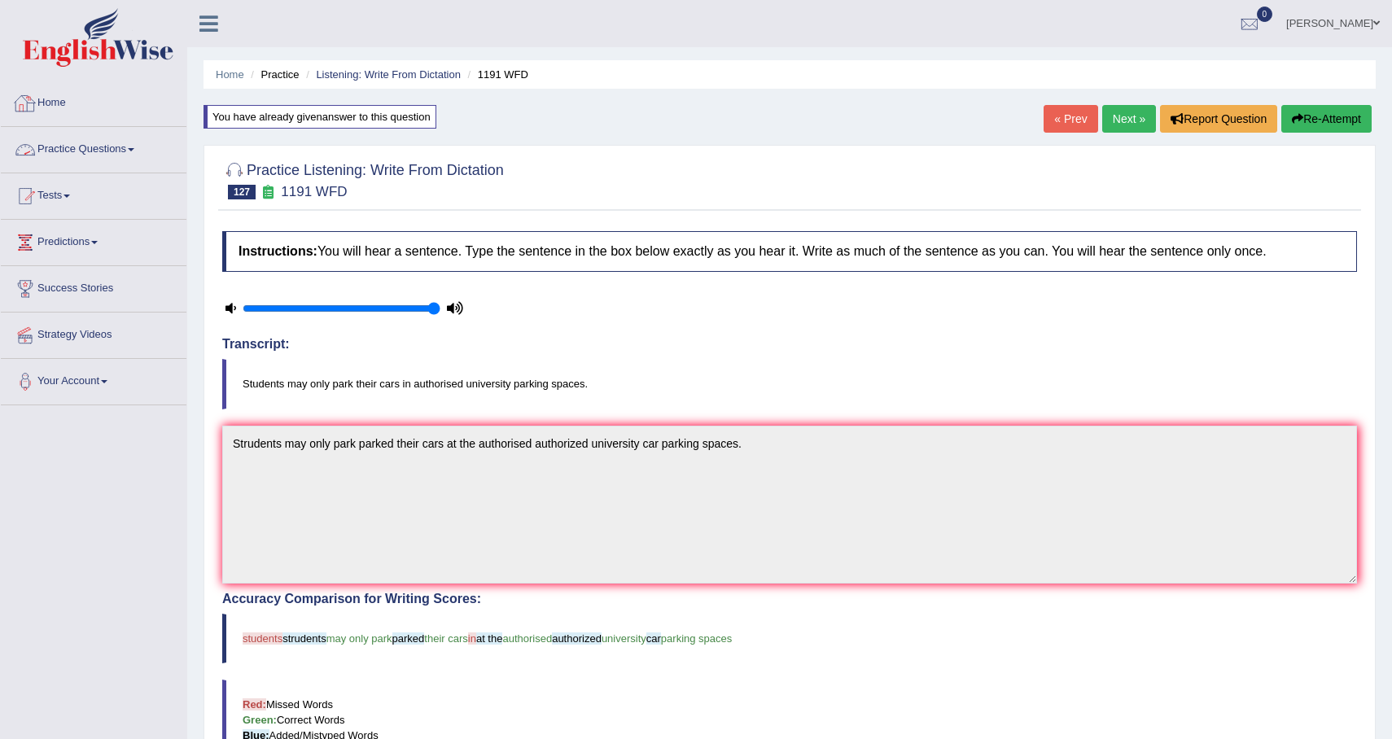
click at [54, 107] on link "Home" at bounding box center [94, 101] width 186 height 41
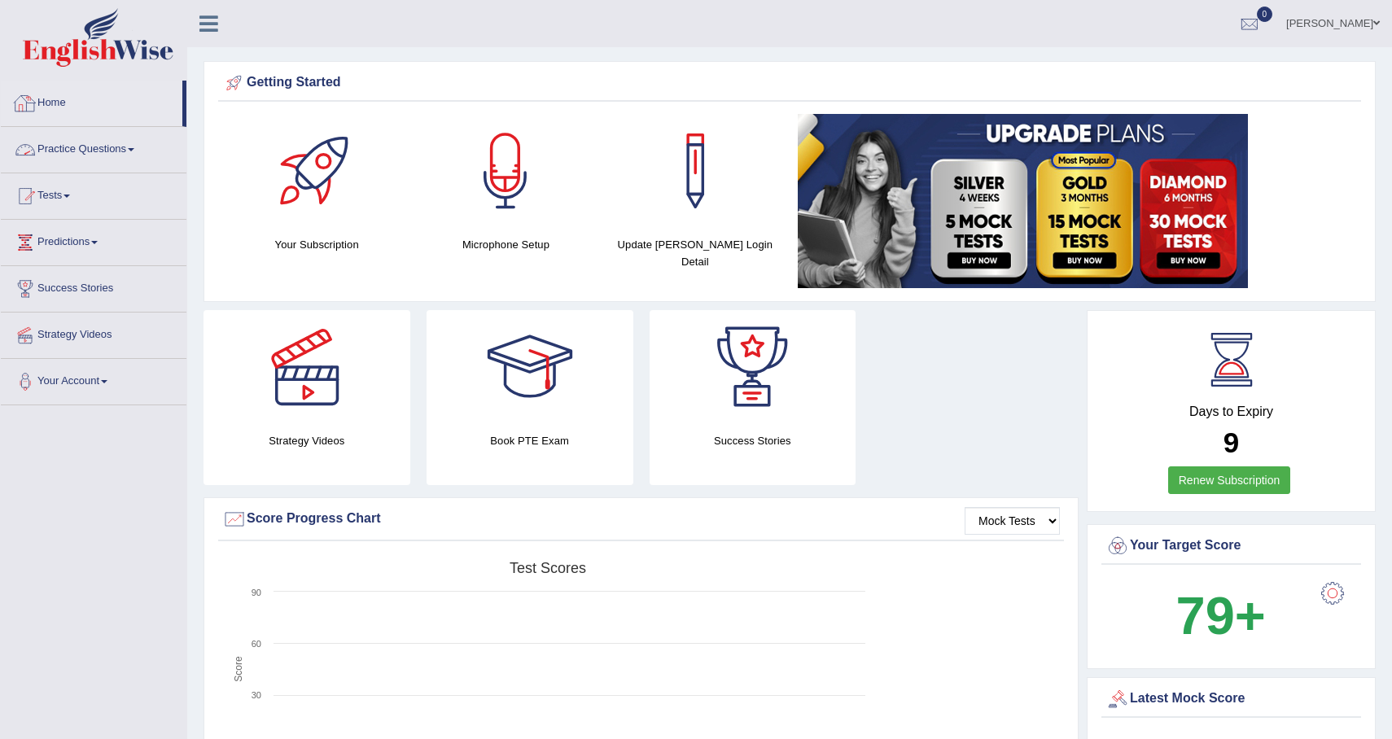
click at [123, 151] on link "Practice Questions" at bounding box center [94, 147] width 186 height 41
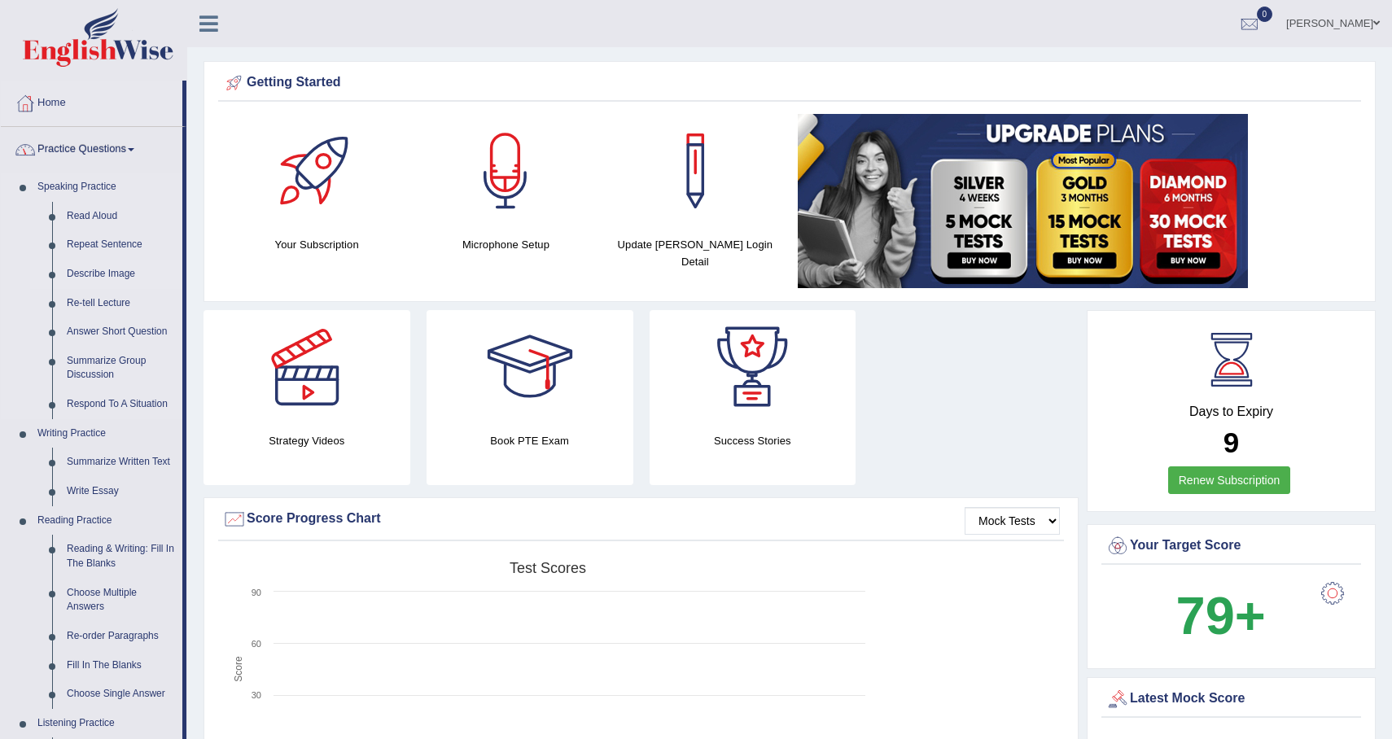
click at [90, 272] on link "Describe Image" at bounding box center [120, 274] width 123 height 29
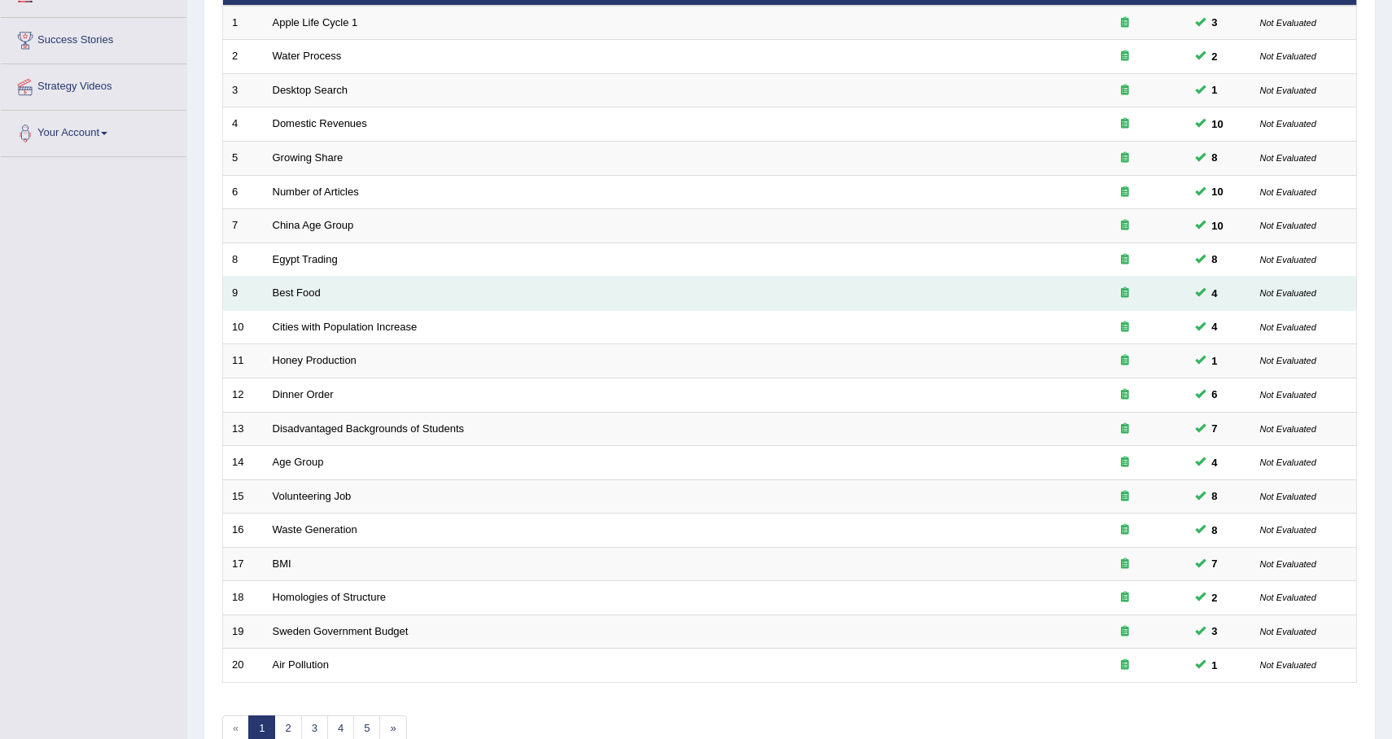
scroll to position [339, 0]
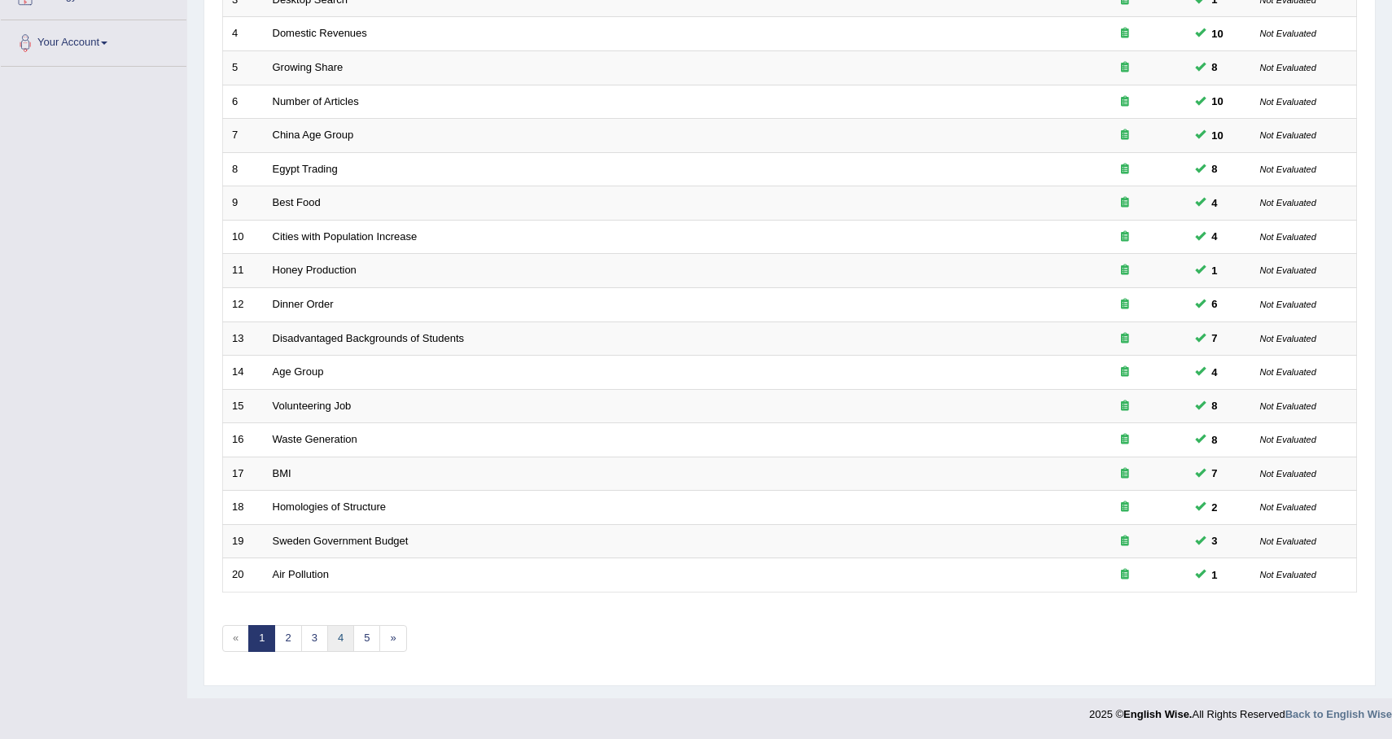
click at [340, 642] on link "4" at bounding box center [340, 638] width 27 height 27
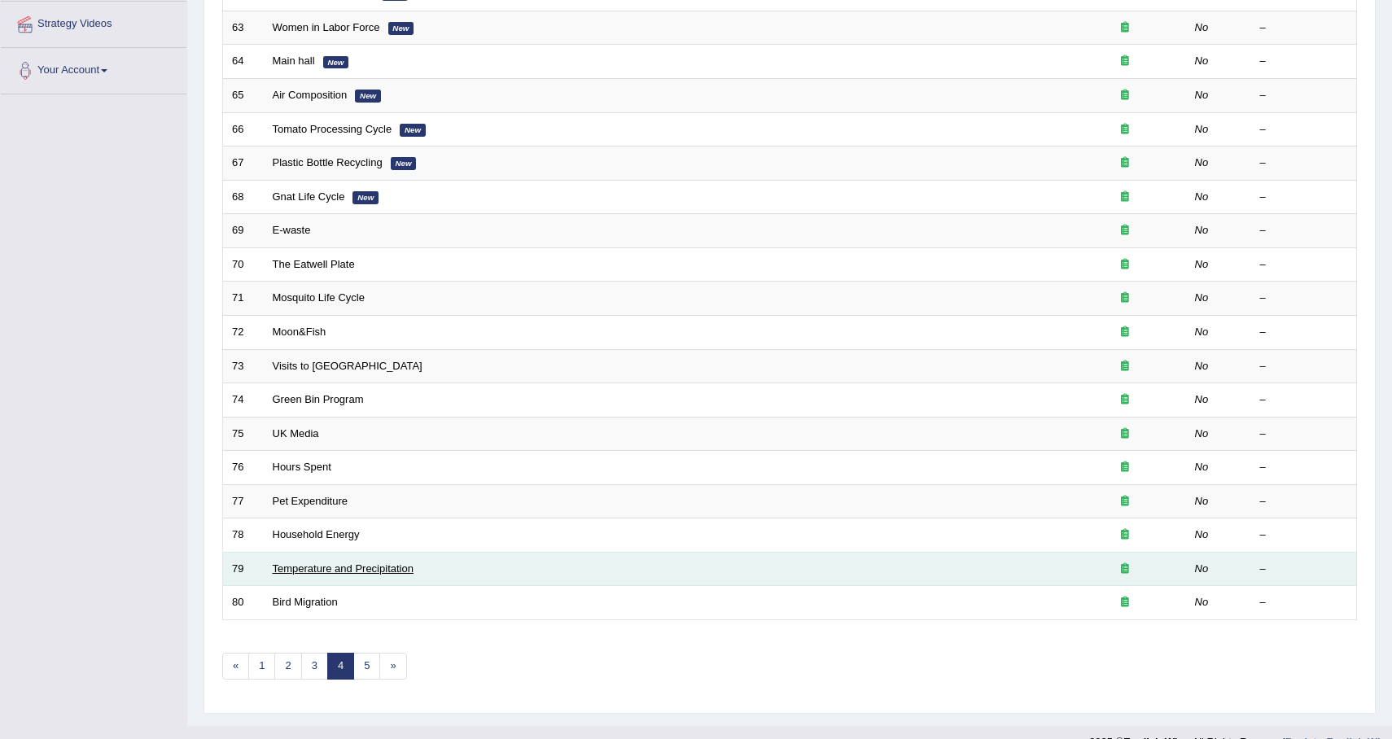
scroll to position [323, 0]
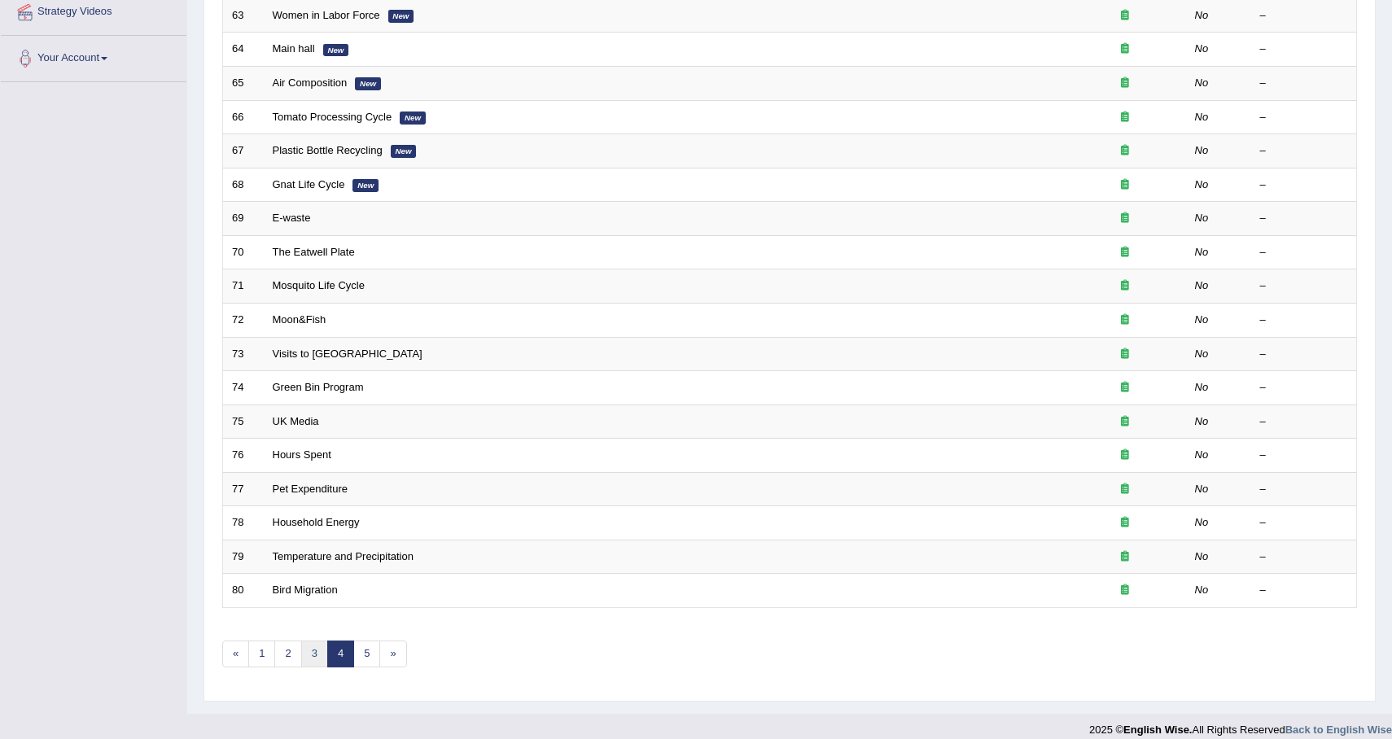
click at [305, 659] on link "3" at bounding box center [314, 654] width 27 height 27
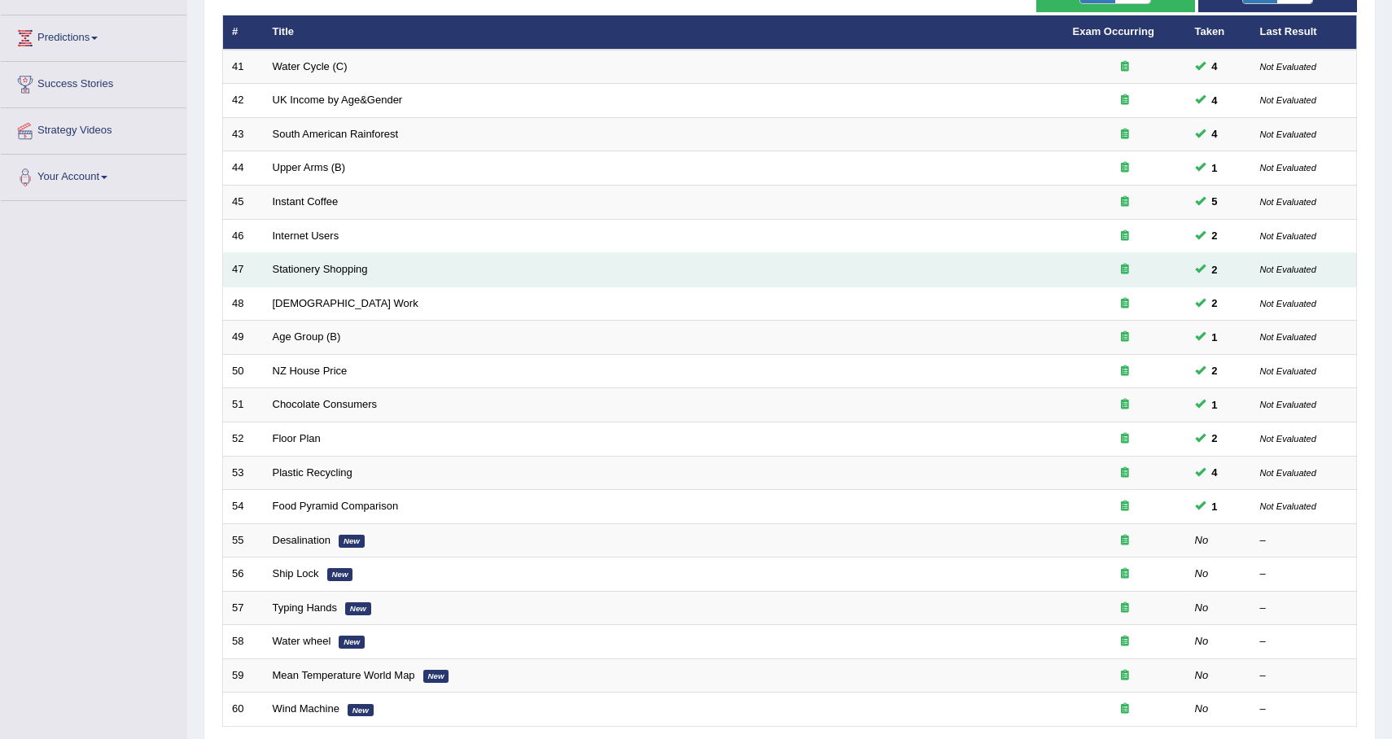
scroll to position [339, 0]
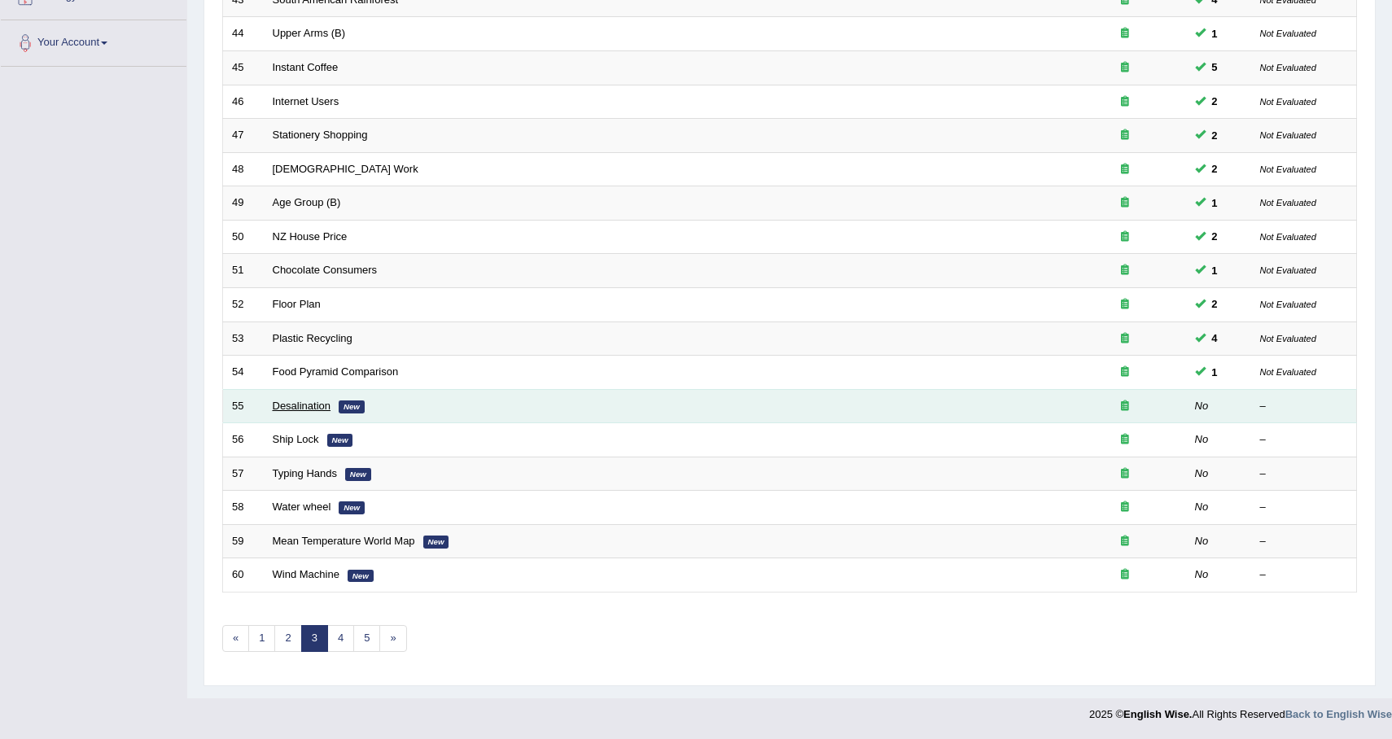
click at [314, 401] on link "Desalination" at bounding box center [302, 406] width 59 height 12
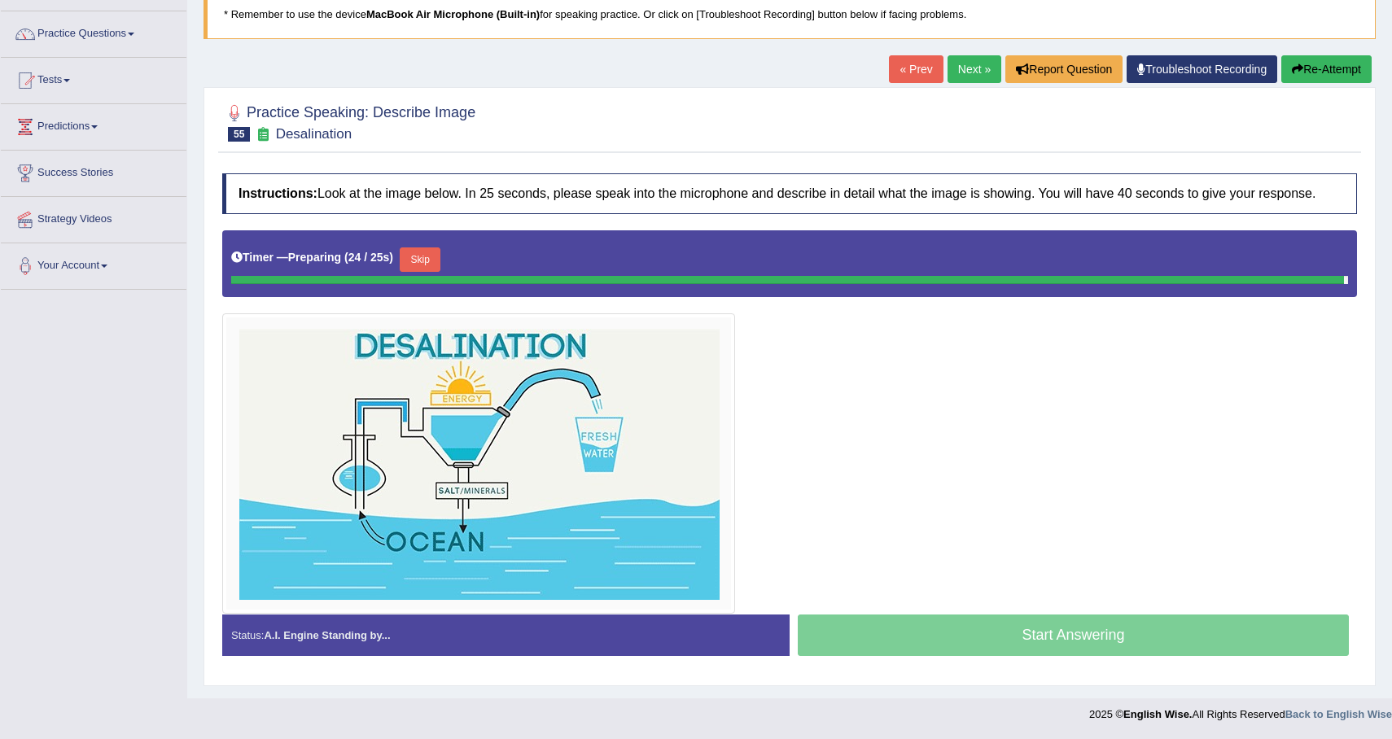
scroll to position [126, 0]
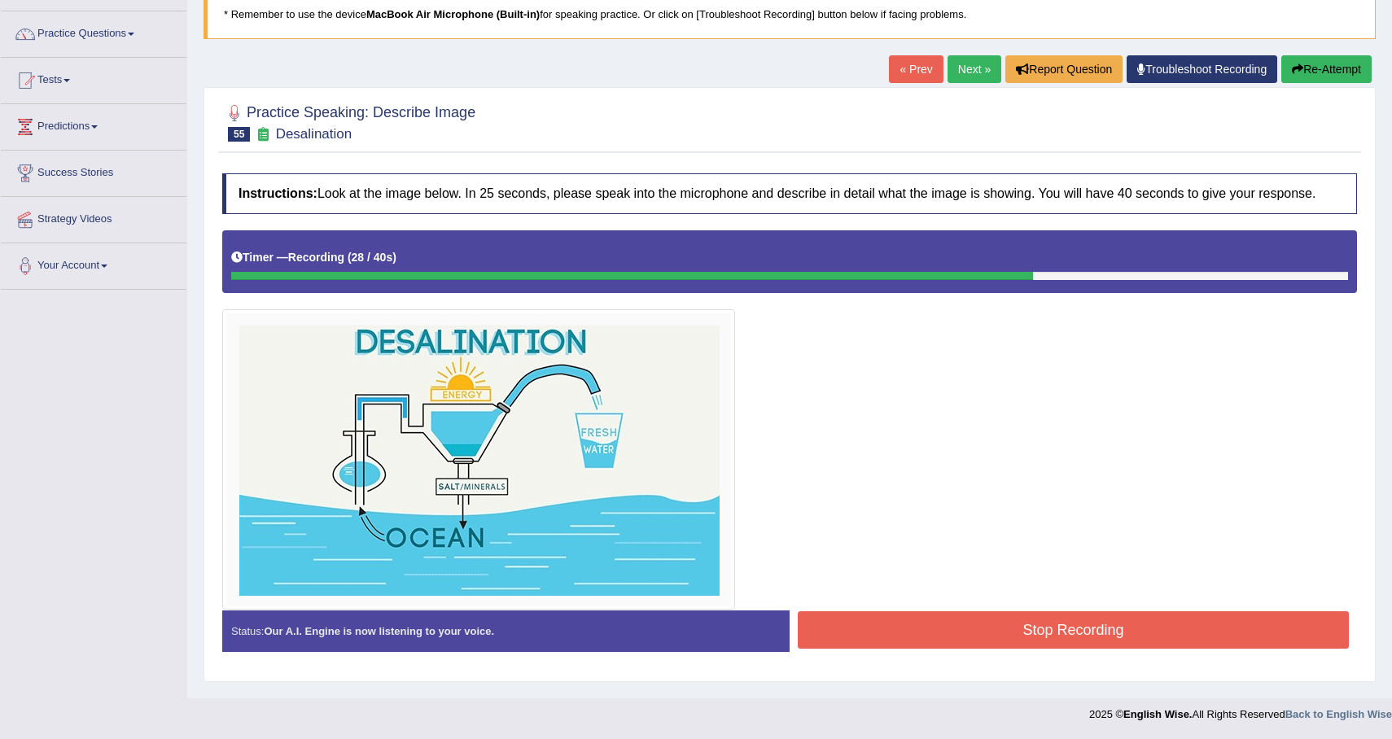
click at [1041, 649] on button "Stop Recording" at bounding box center [1073, 629] width 551 height 37
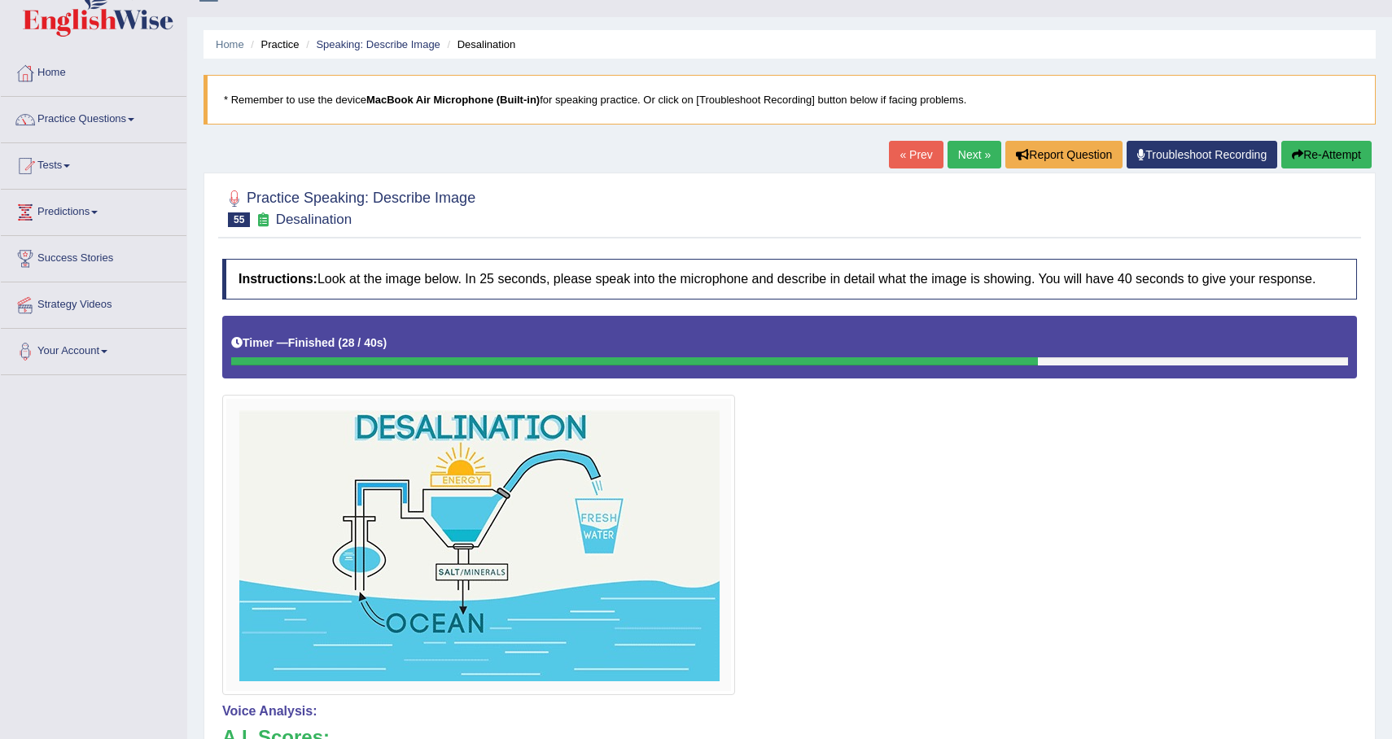
scroll to position [0, 0]
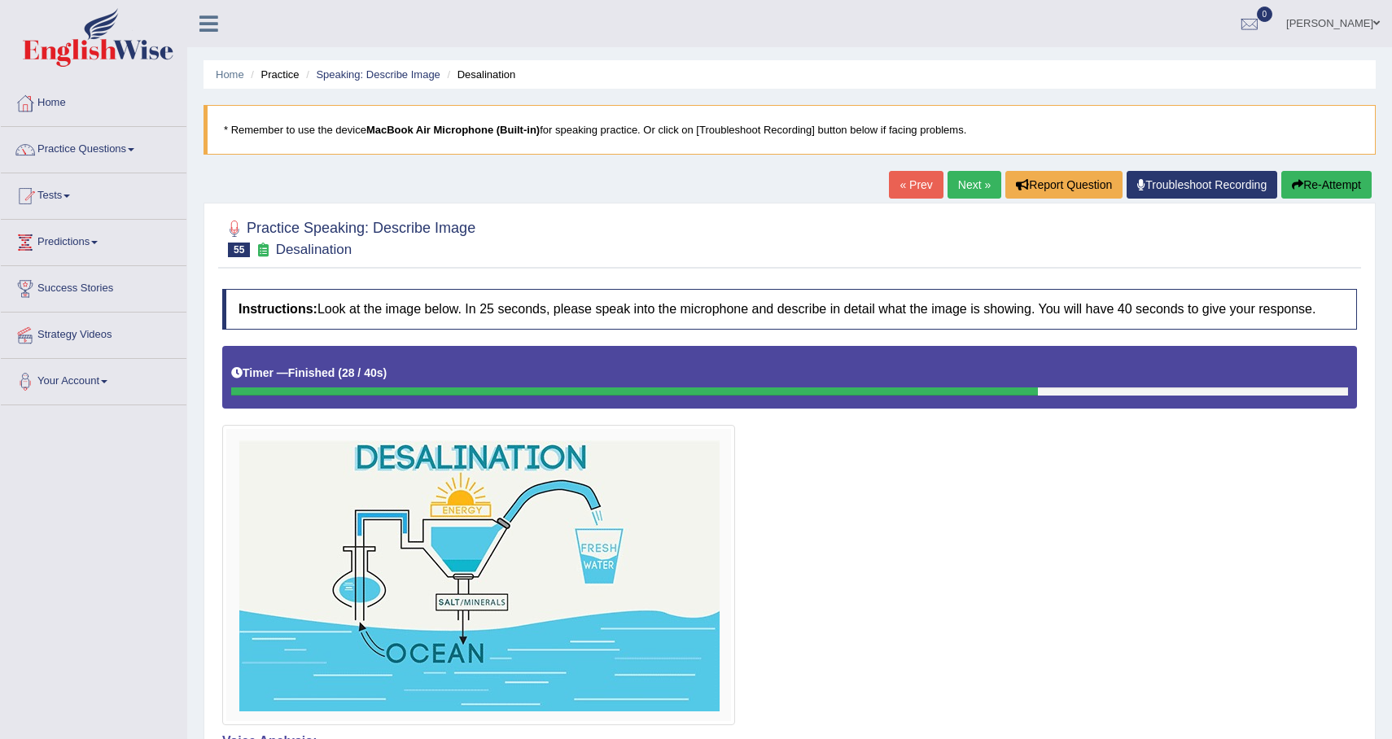
click at [1320, 193] on button "Re-Attempt" at bounding box center [1326, 185] width 90 height 28
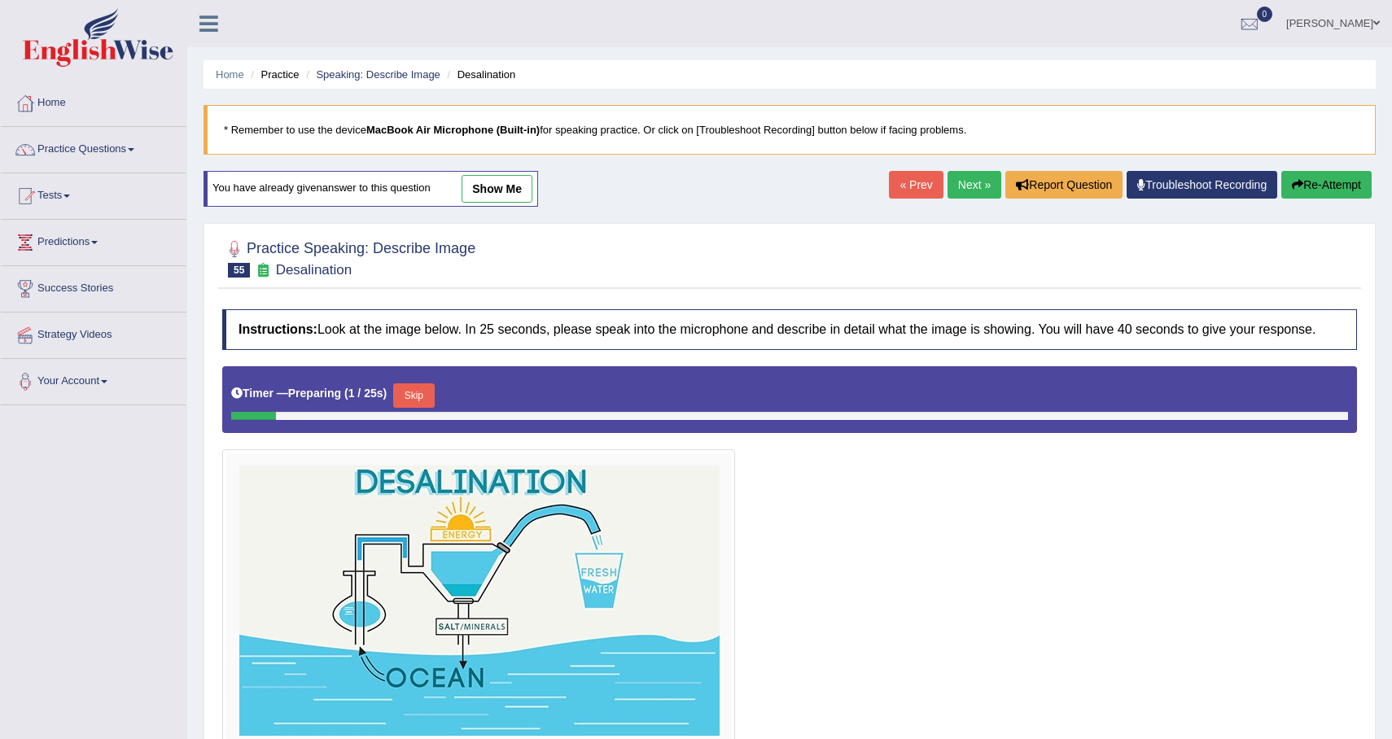
click at [423, 408] on button "Skip" at bounding box center [413, 395] width 41 height 24
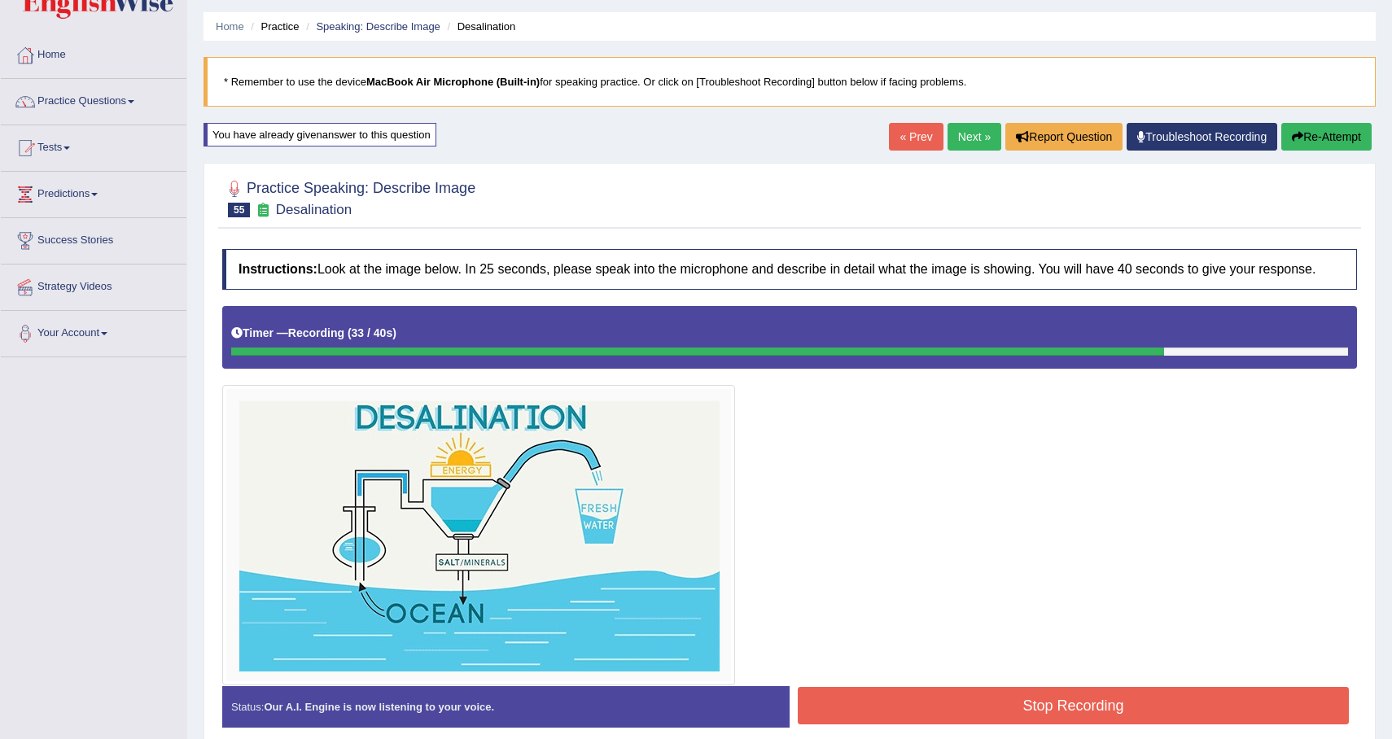
scroll to position [14, 0]
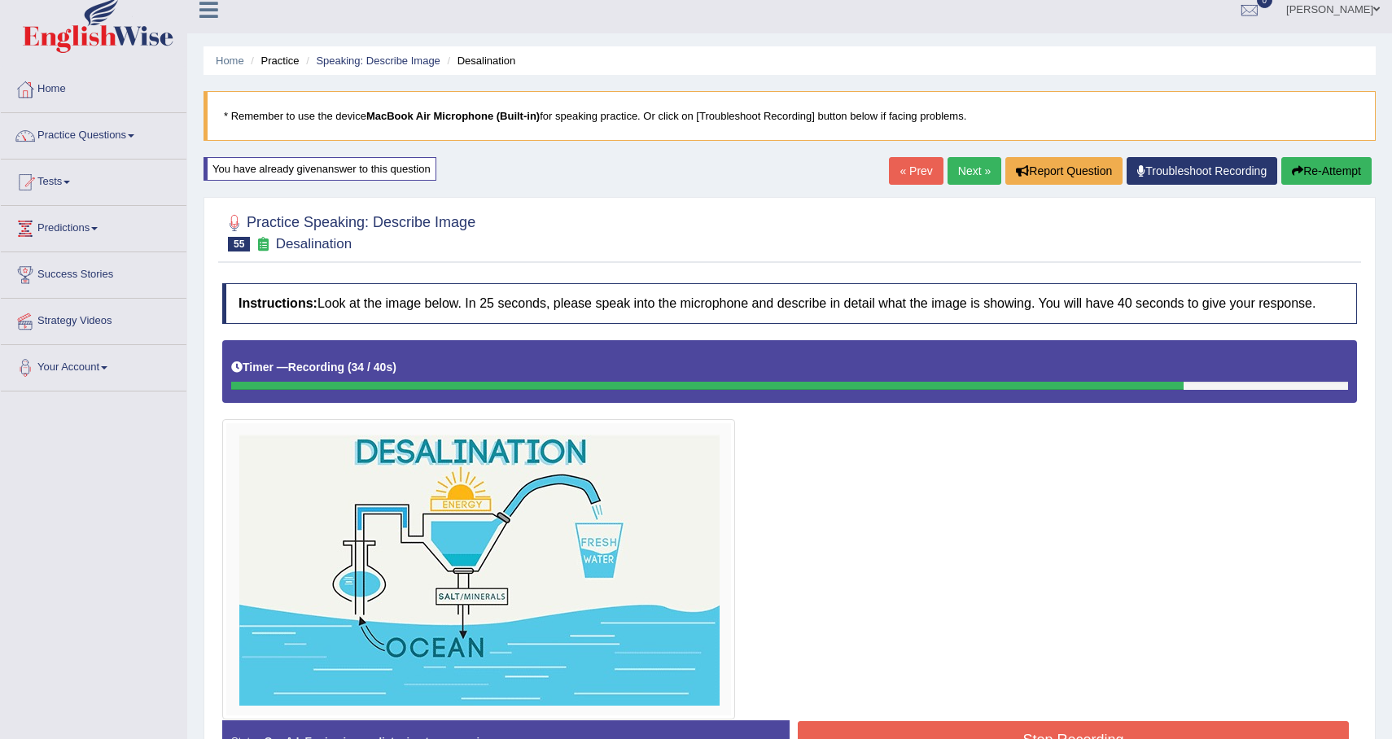
click at [1353, 173] on button "Re-Attempt" at bounding box center [1326, 171] width 90 height 28
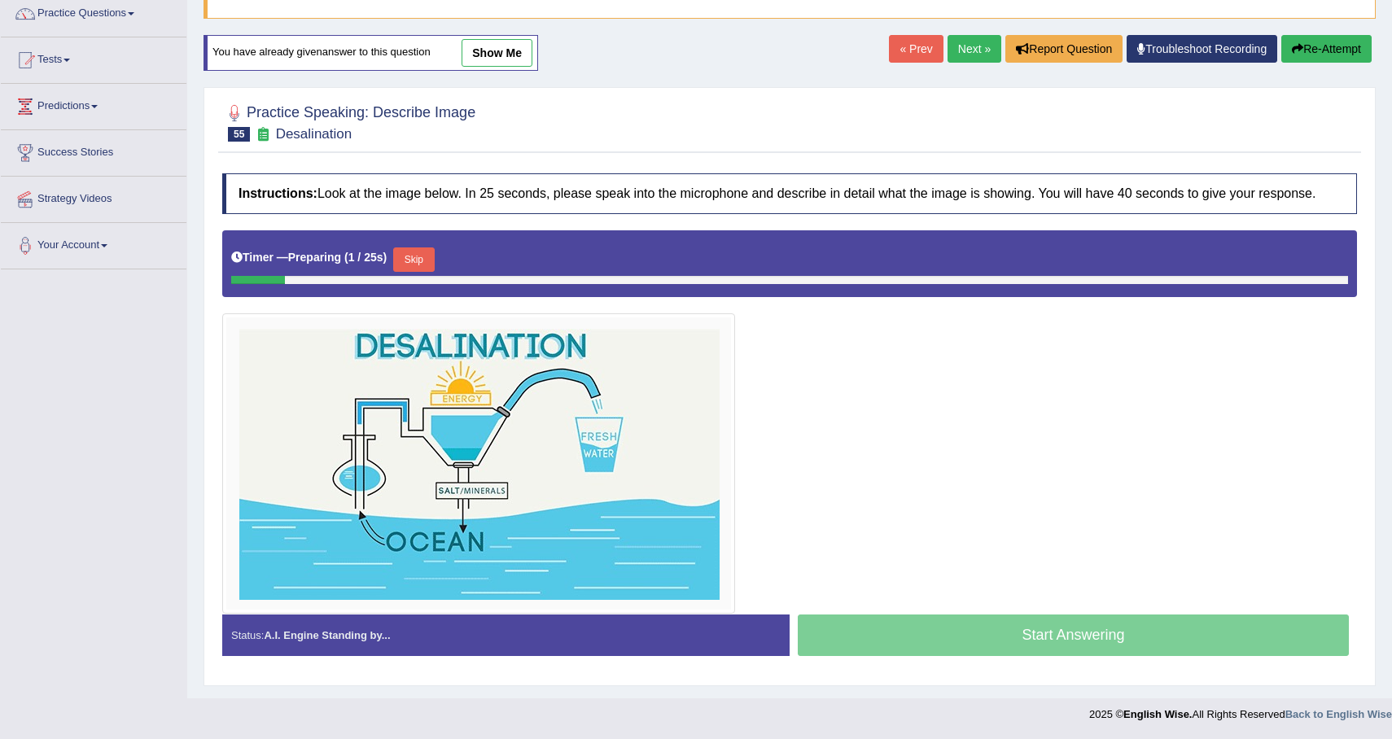
click at [426, 260] on button "Skip" at bounding box center [413, 259] width 41 height 24
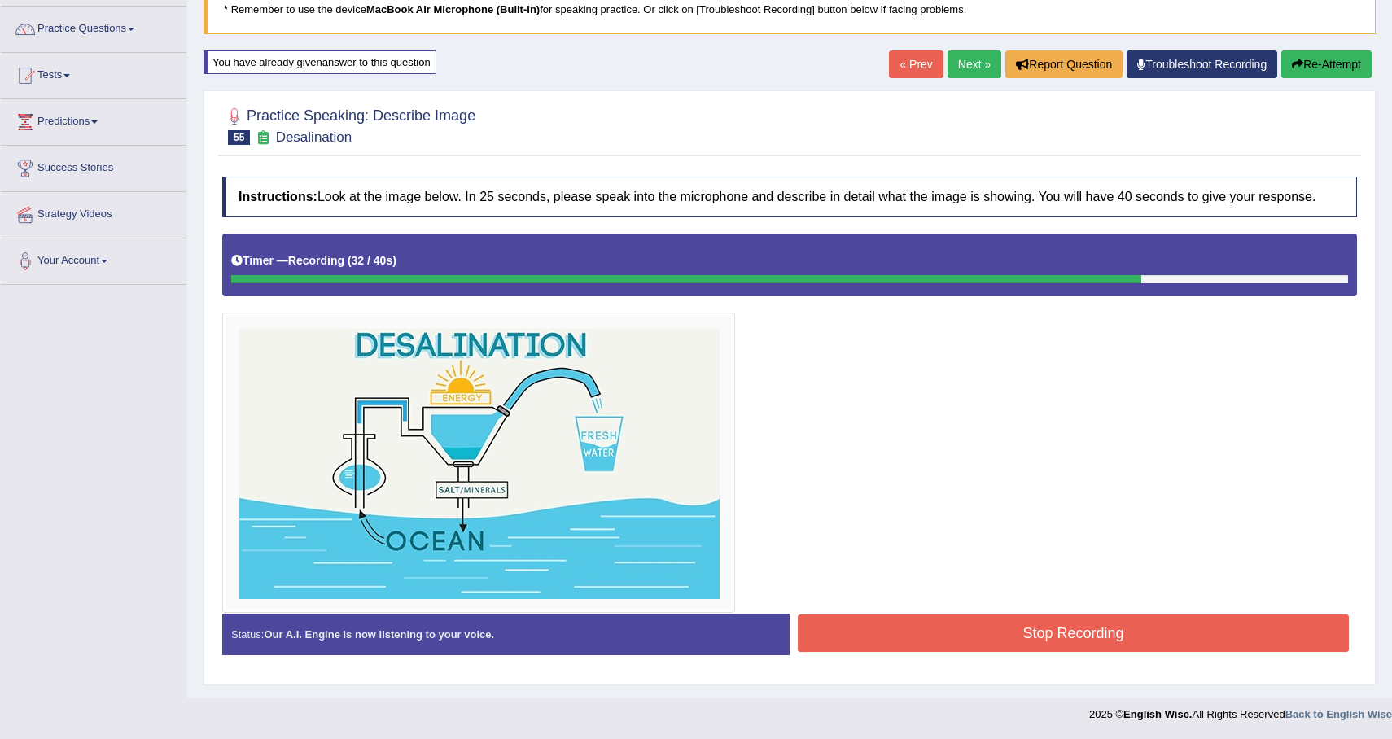
click at [966, 636] on button "Stop Recording" at bounding box center [1073, 633] width 551 height 37
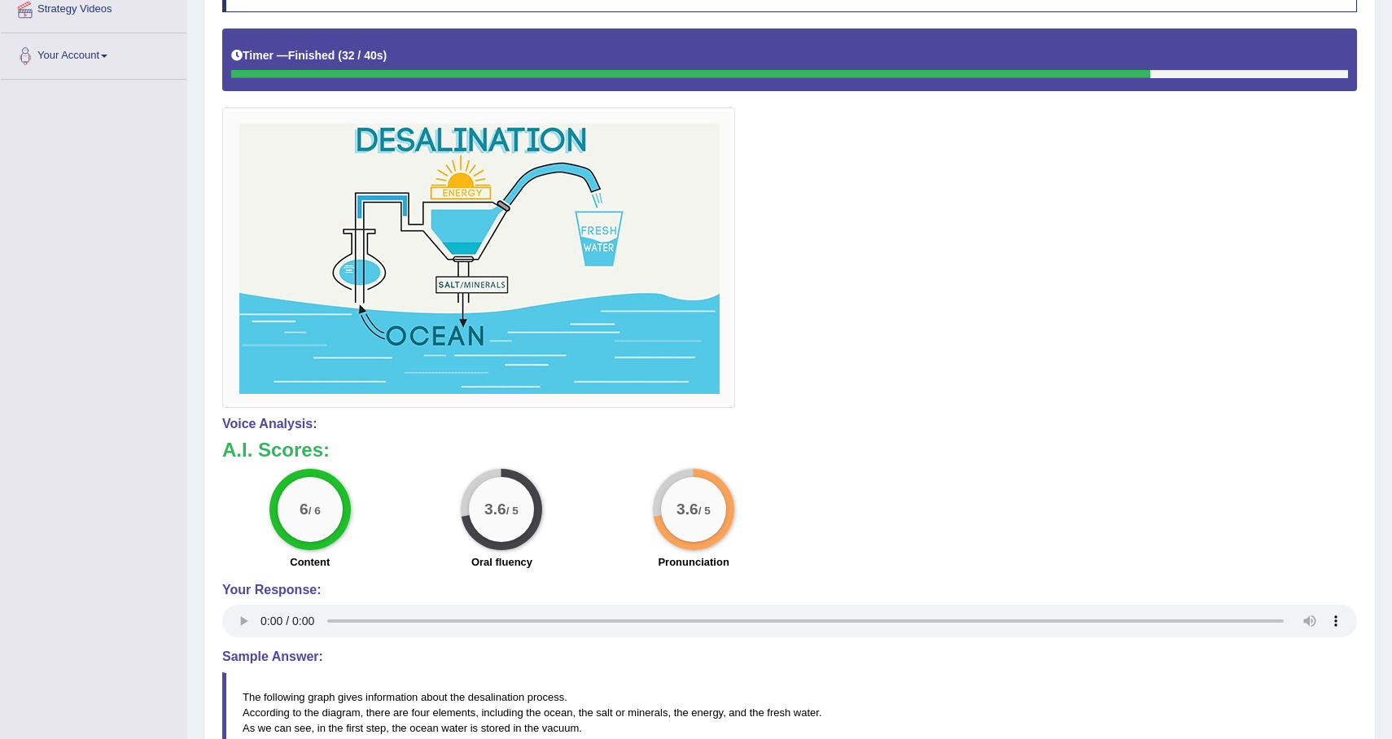
scroll to position [0, 0]
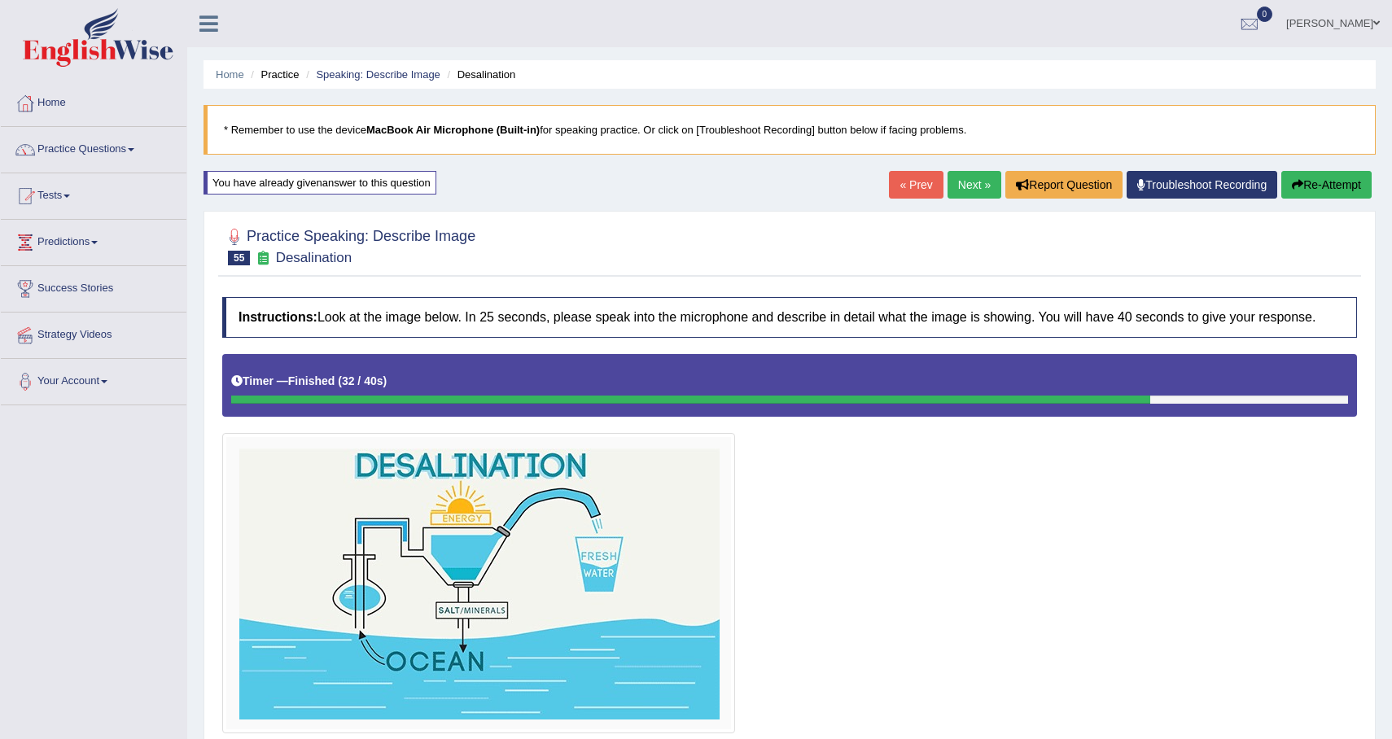
click at [1301, 180] on button "Re-Attempt" at bounding box center [1326, 185] width 90 height 28
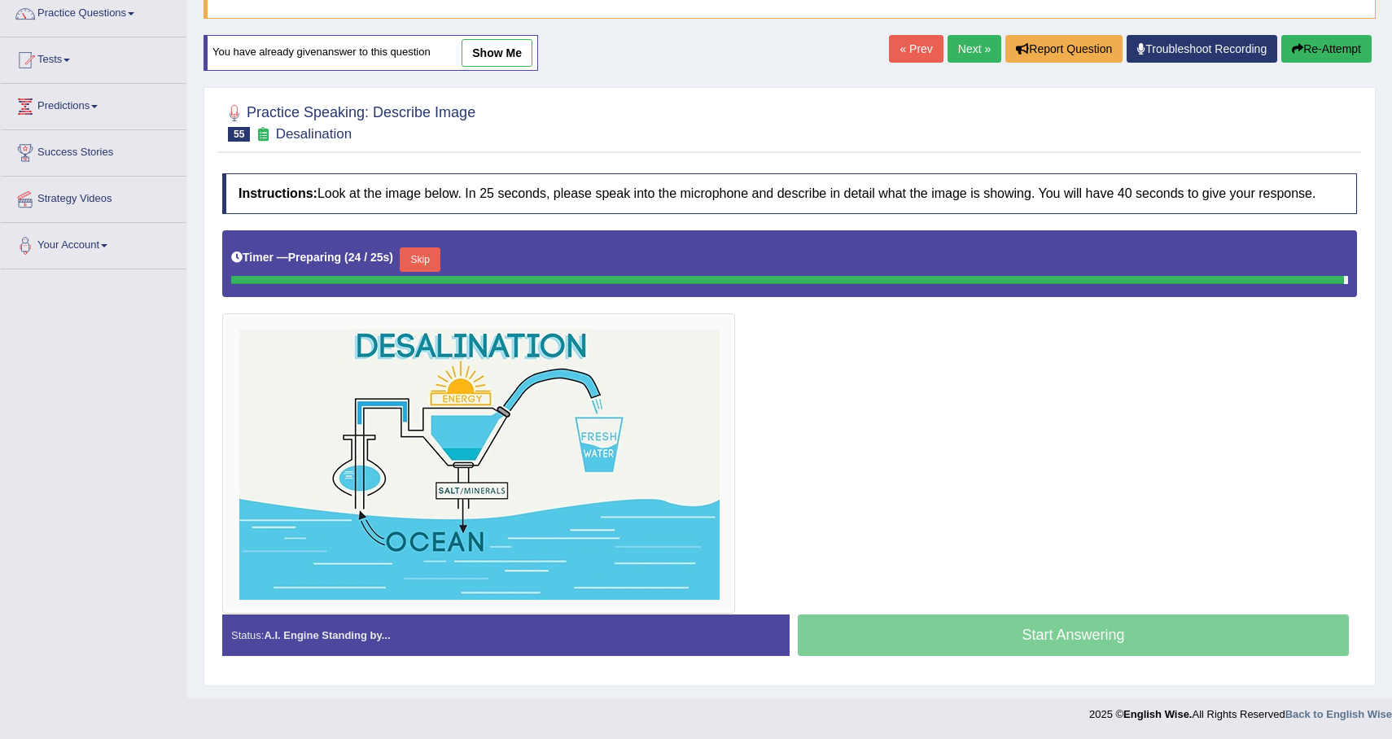
scroll to position [134, 0]
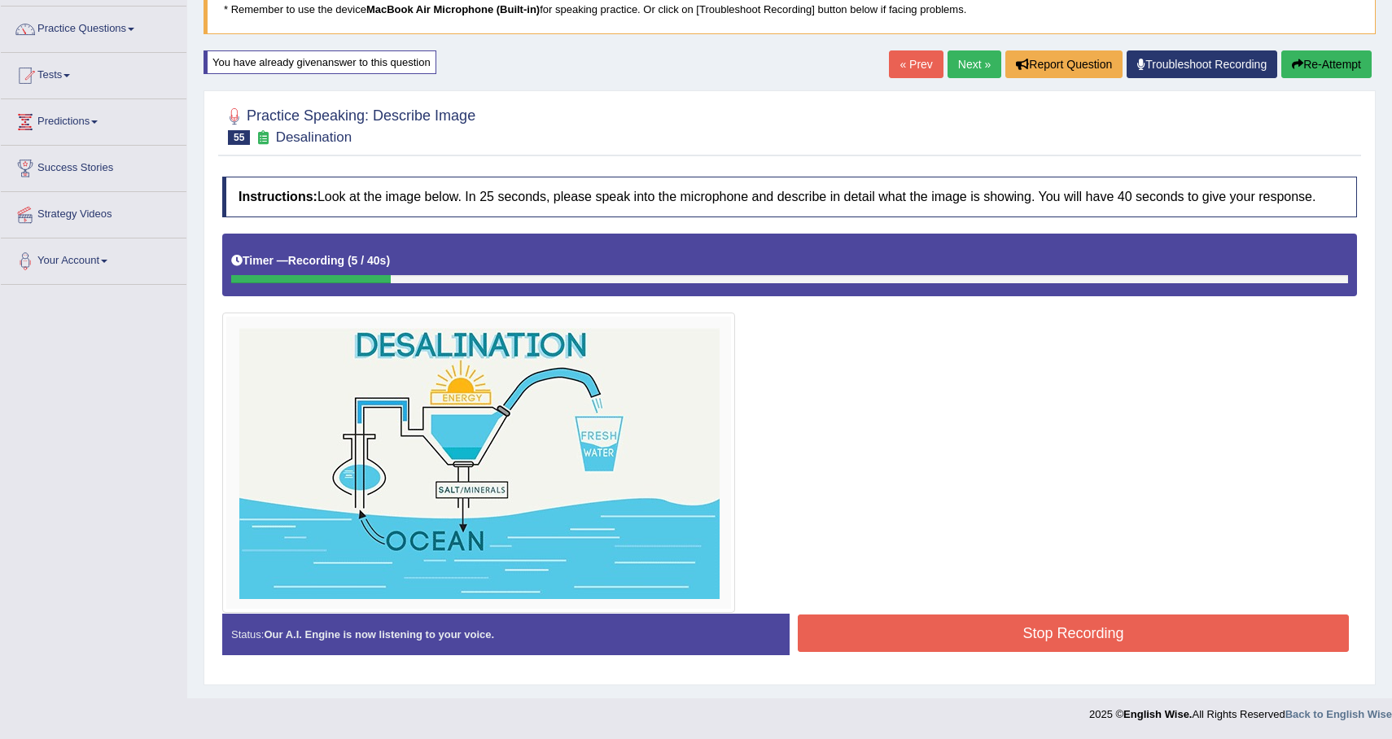
click at [1307, 50] on button "Re-Attempt" at bounding box center [1326, 64] width 90 height 28
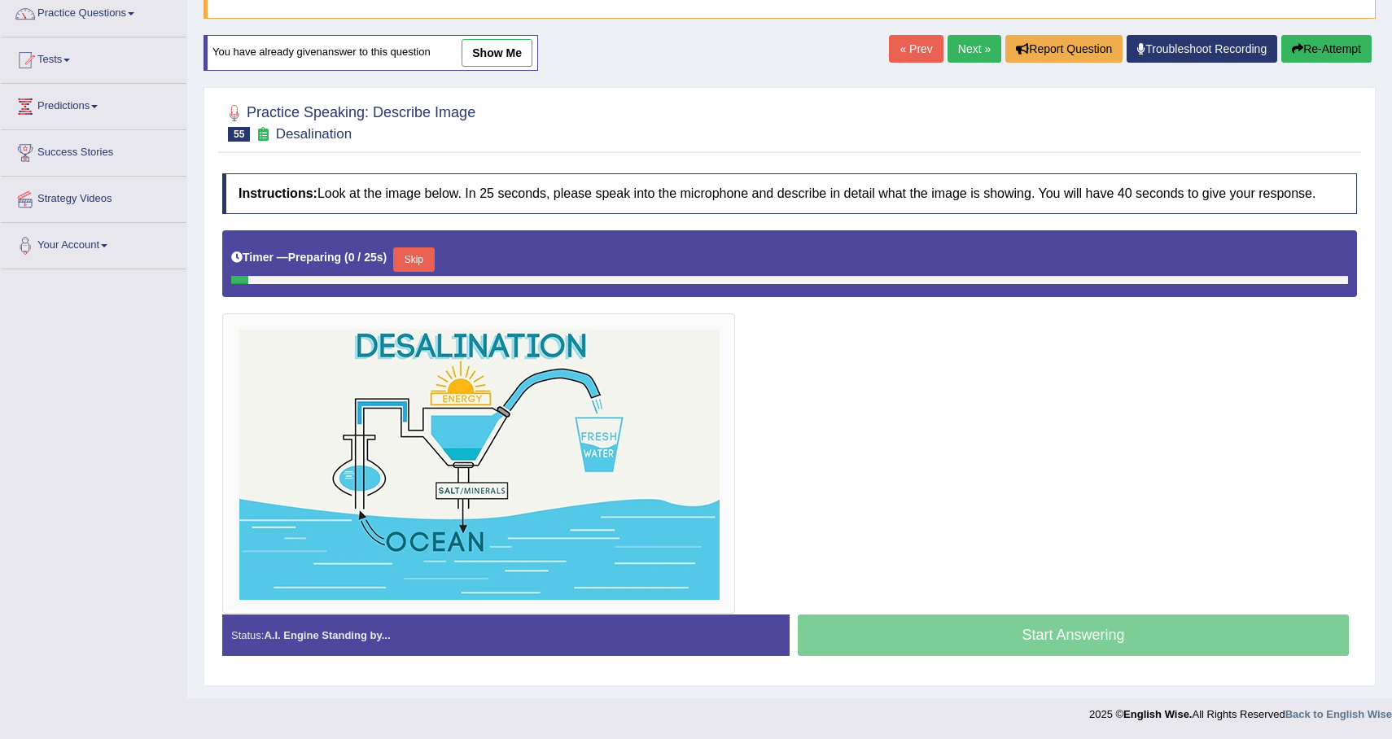
scroll to position [139, 0]
click at [428, 263] on button "Skip" at bounding box center [413, 259] width 41 height 24
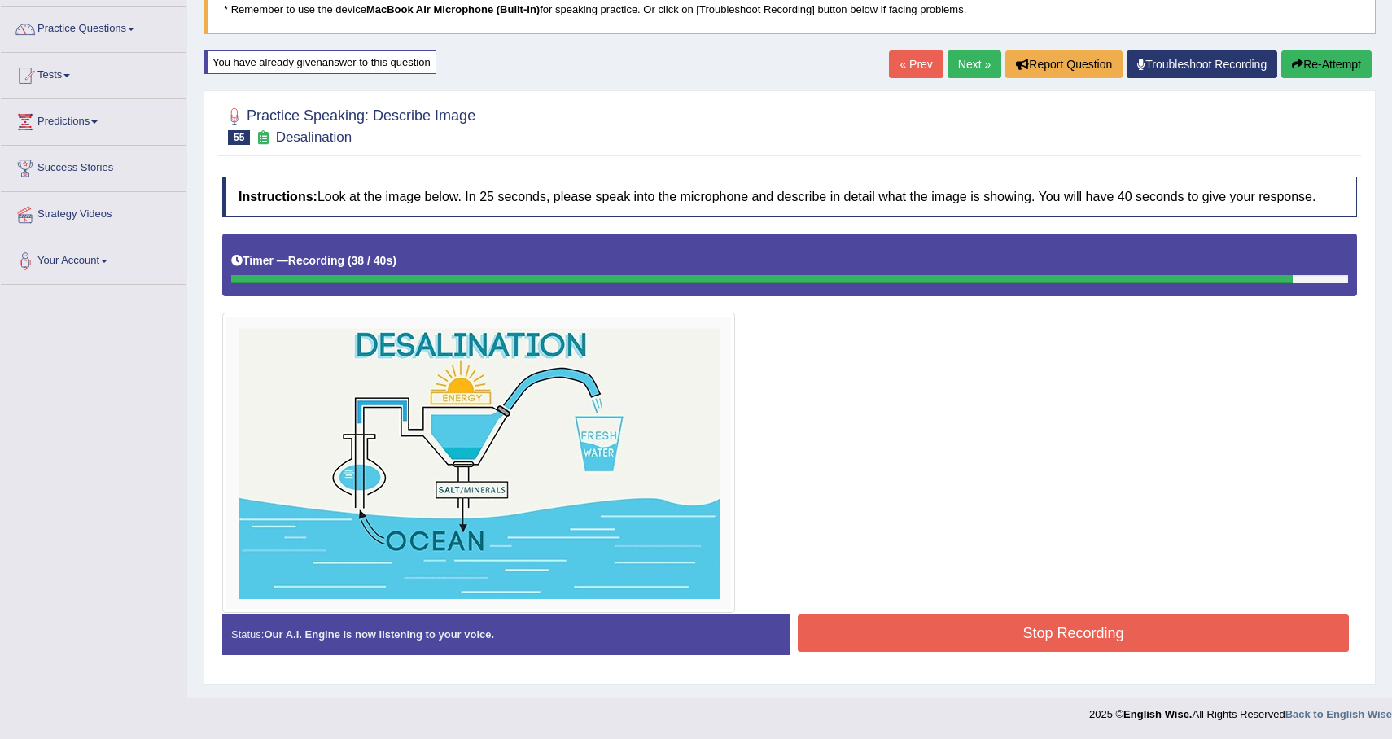
click at [1037, 645] on button "Stop Recording" at bounding box center [1073, 633] width 551 height 37
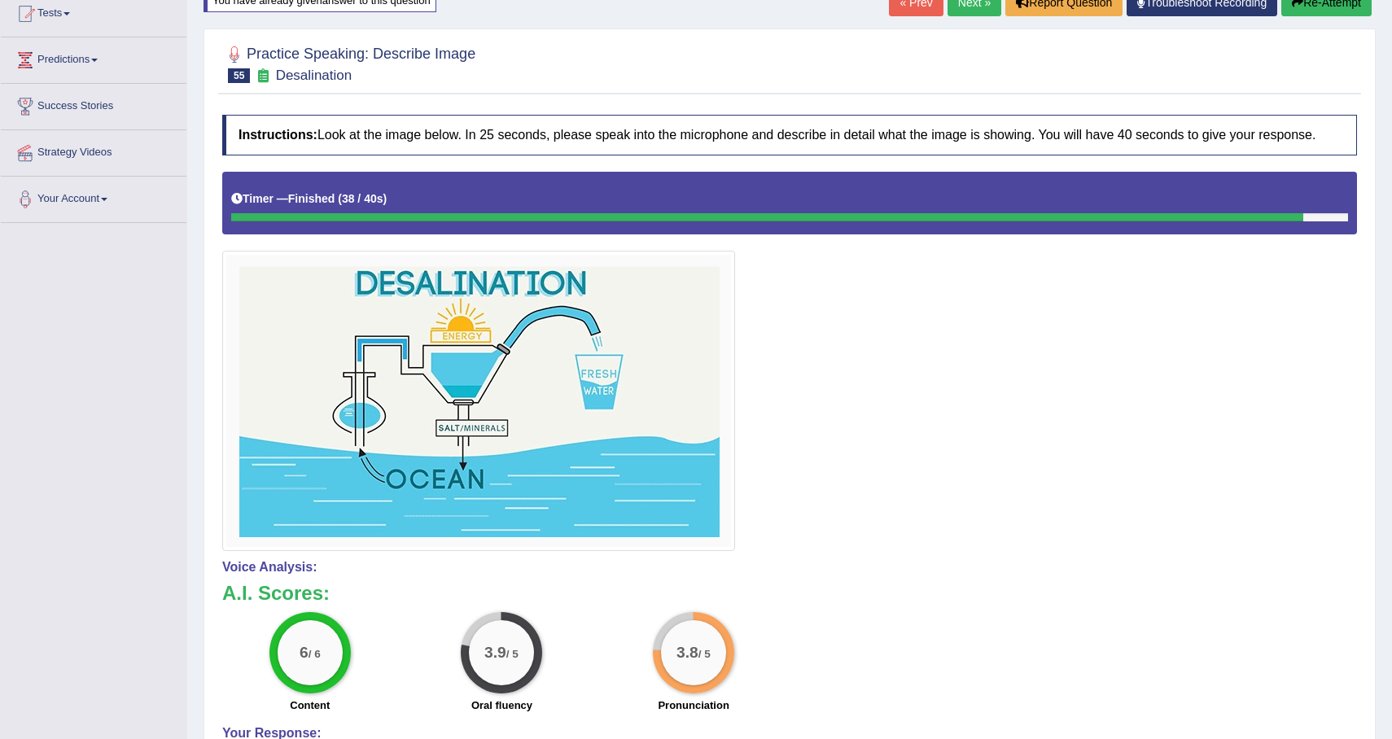
scroll to position [0, 0]
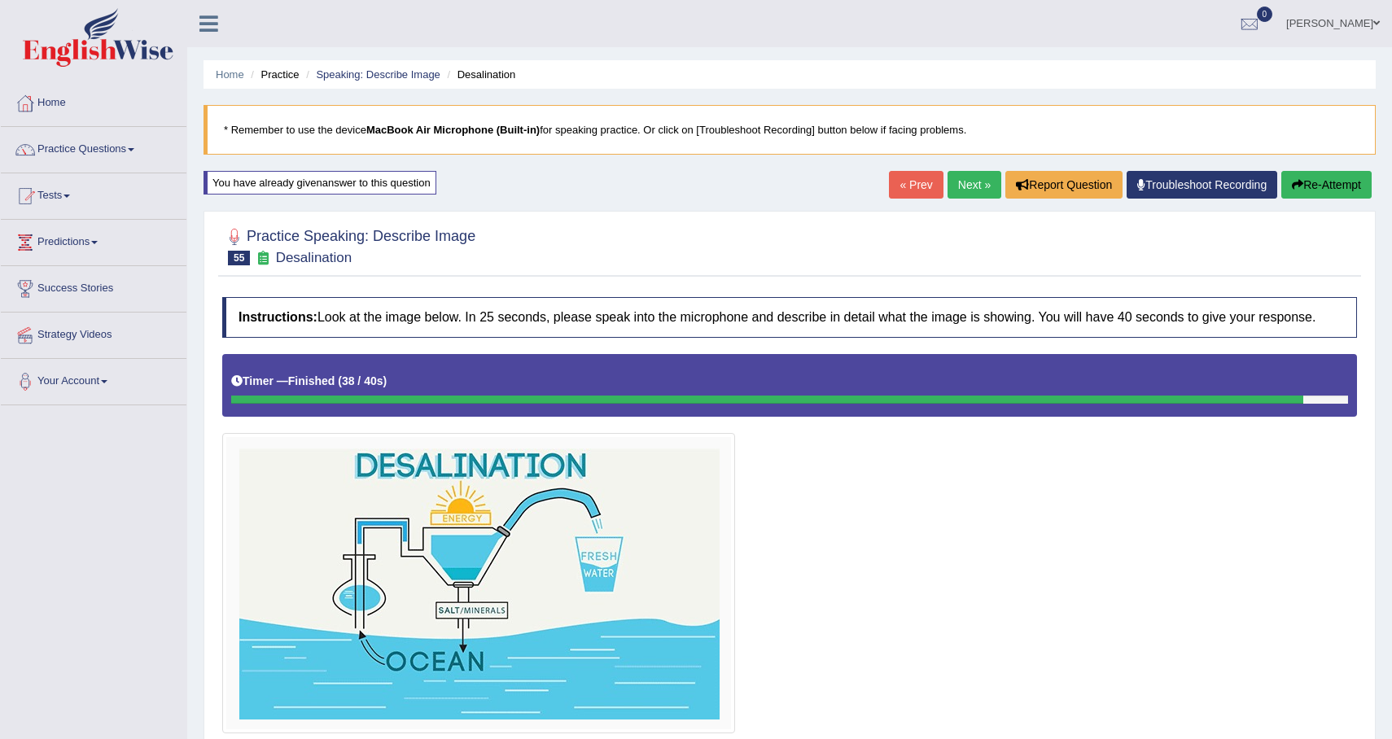
click at [1315, 195] on button "Re-Attempt" at bounding box center [1326, 185] width 90 height 28
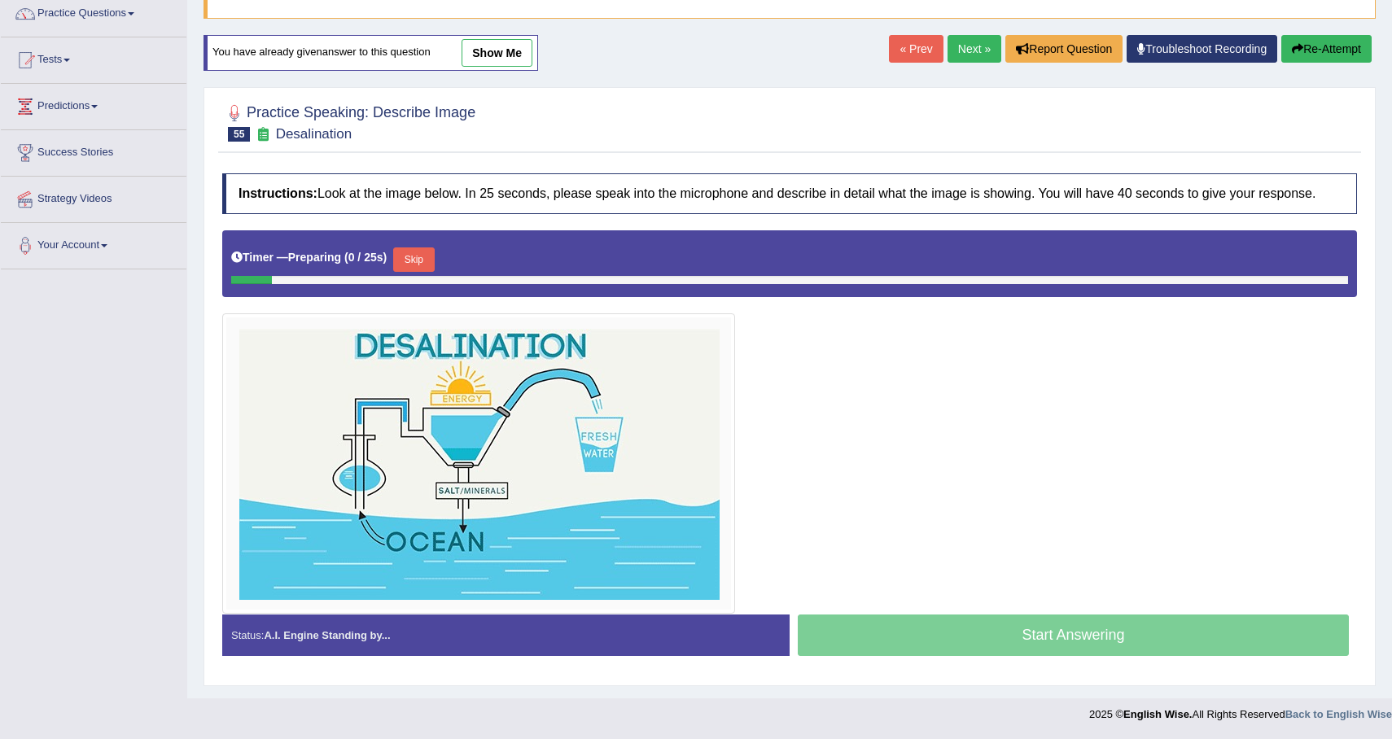
click at [431, 256] on button "Skip" at bounding box center [413, 259] width 41 height 24
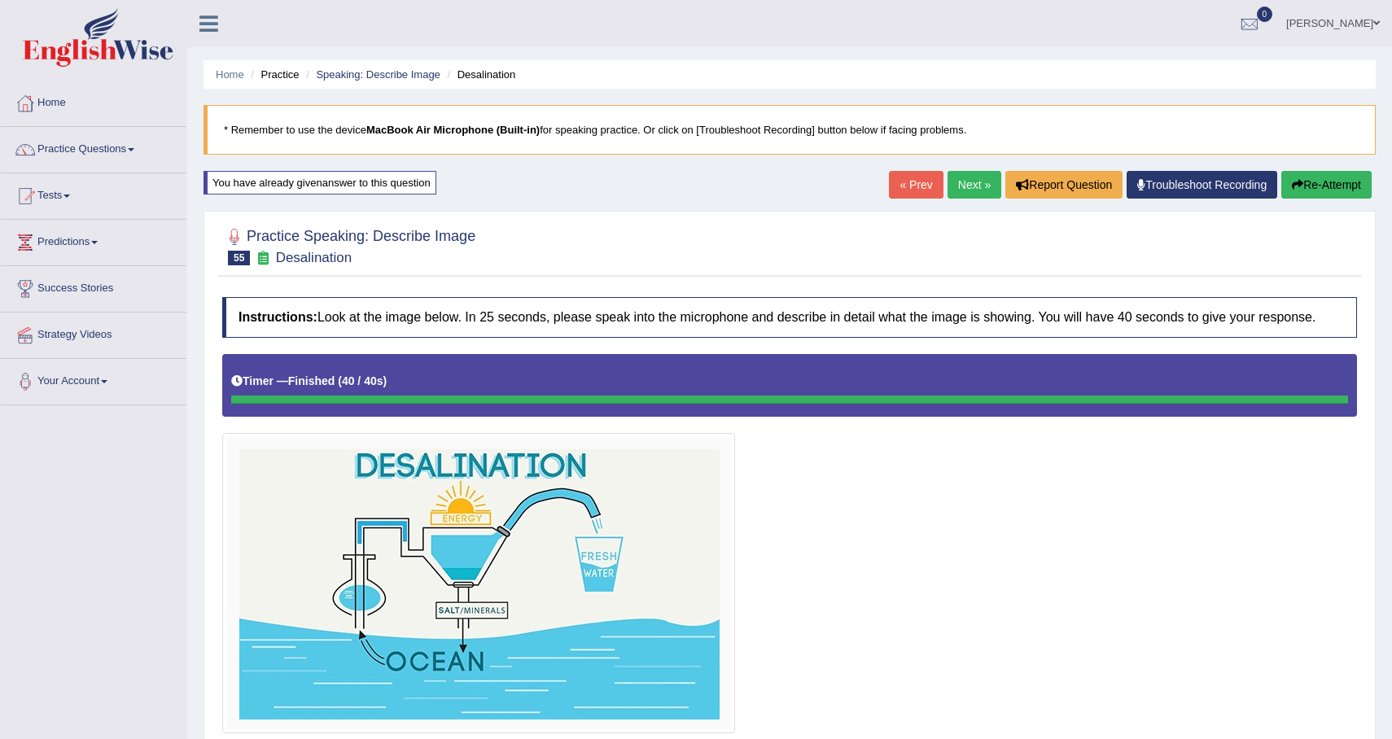
click at [962, 187] on link "Next »" at bounding box center [975, 185] width 54 height 28
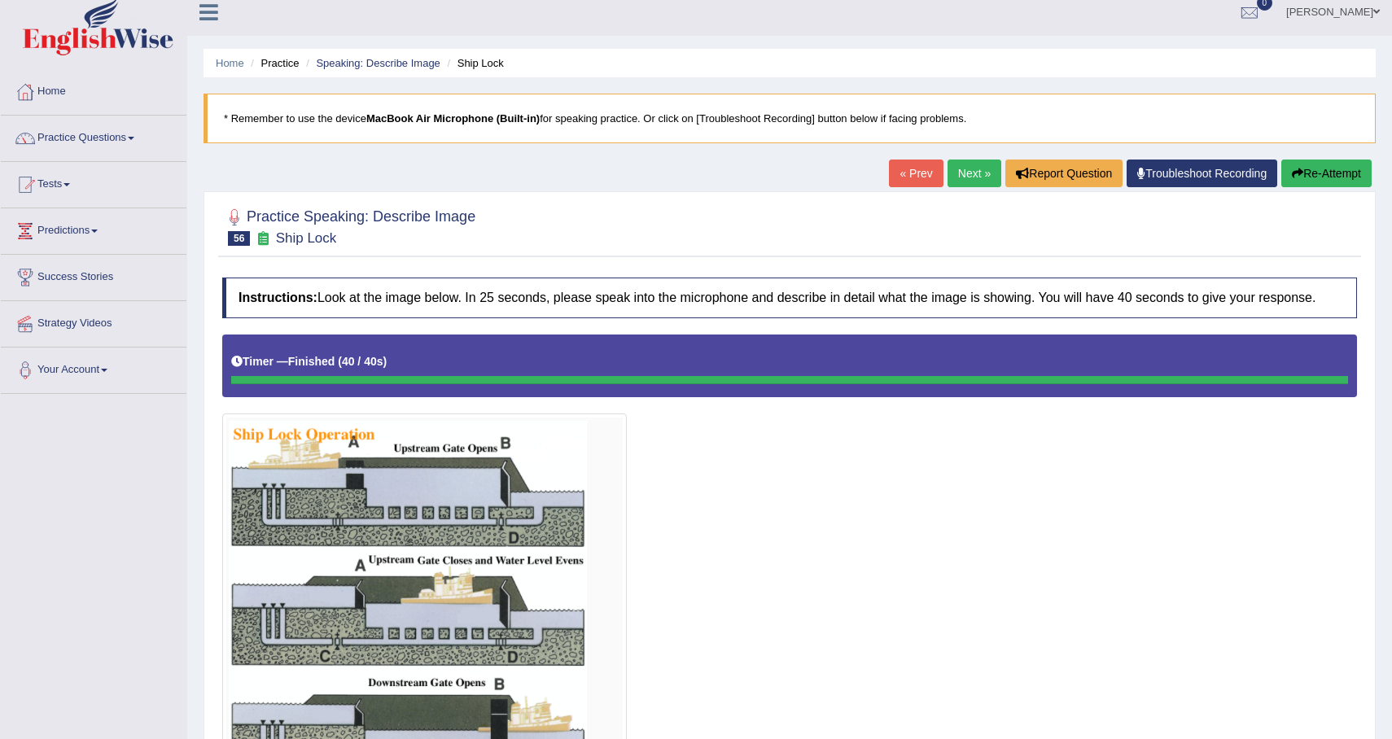
scroll to position [8, 0]
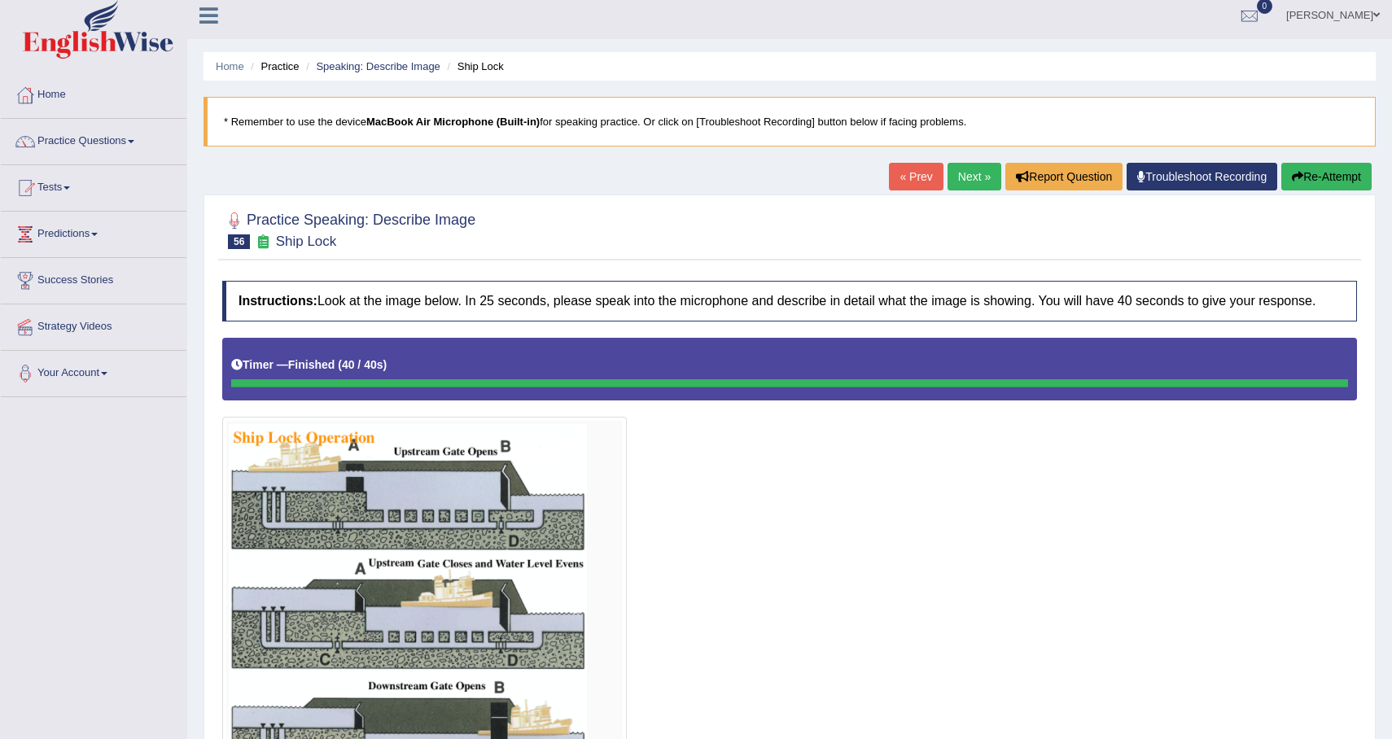
click at [1316, 175] on button "Re-Attempt" at bounding box center [1326, 177] width 90 height 28
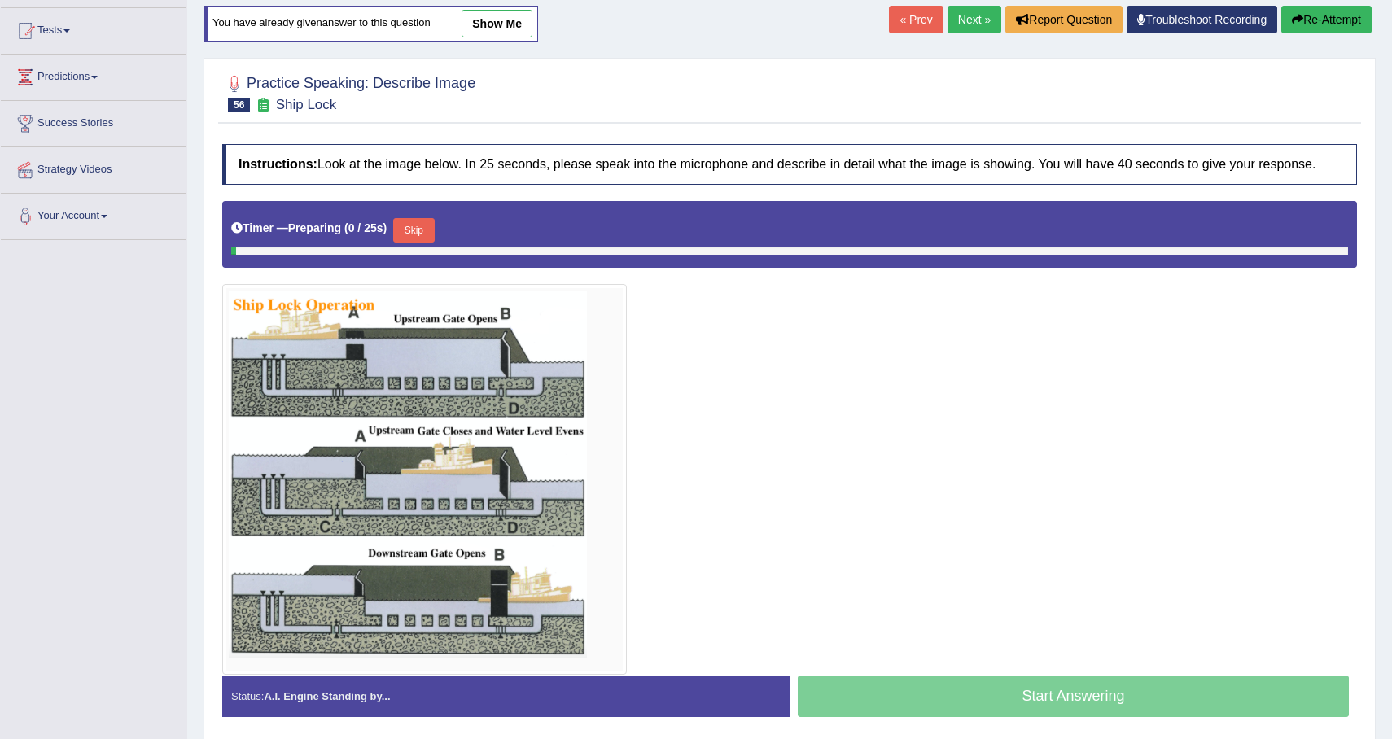
scroll to position [223, 0]
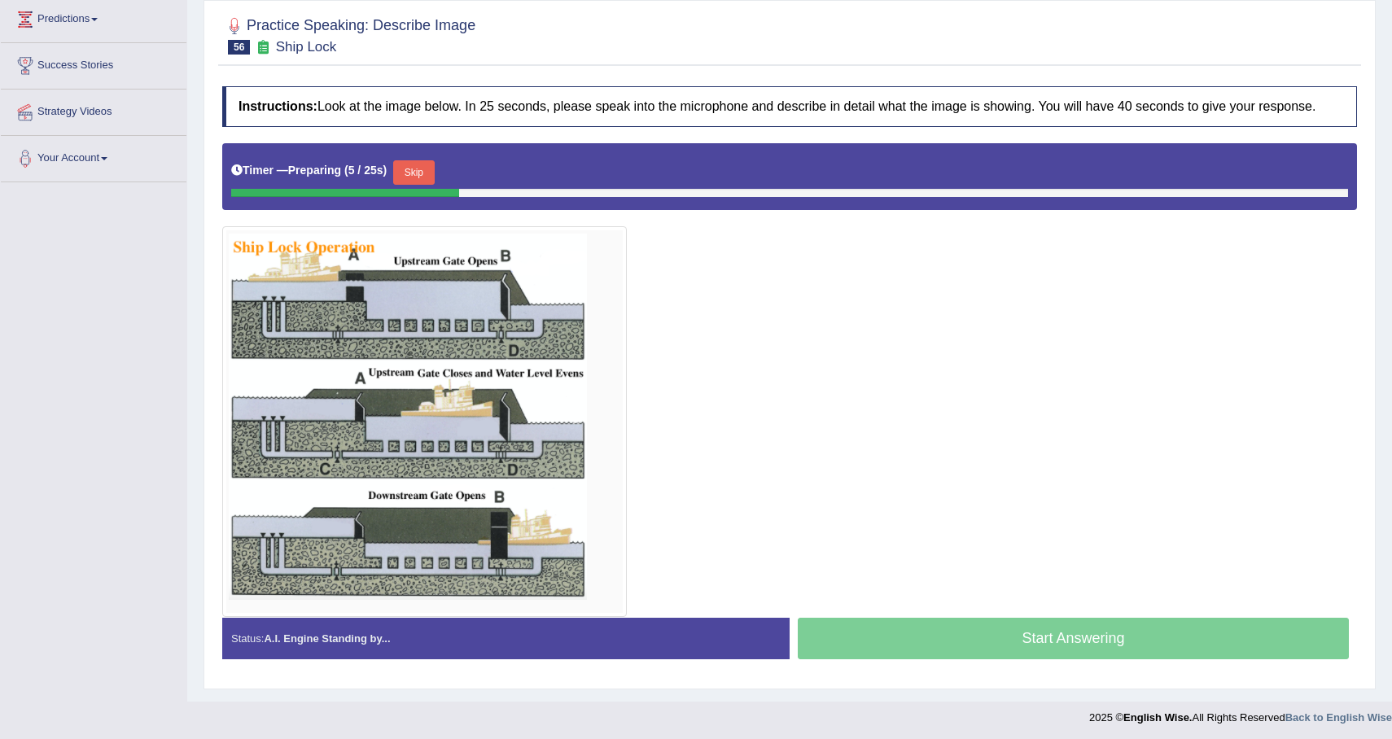
click at [421, 185] on button "Skip" at bounding box center [413, 172] width 41 height 24
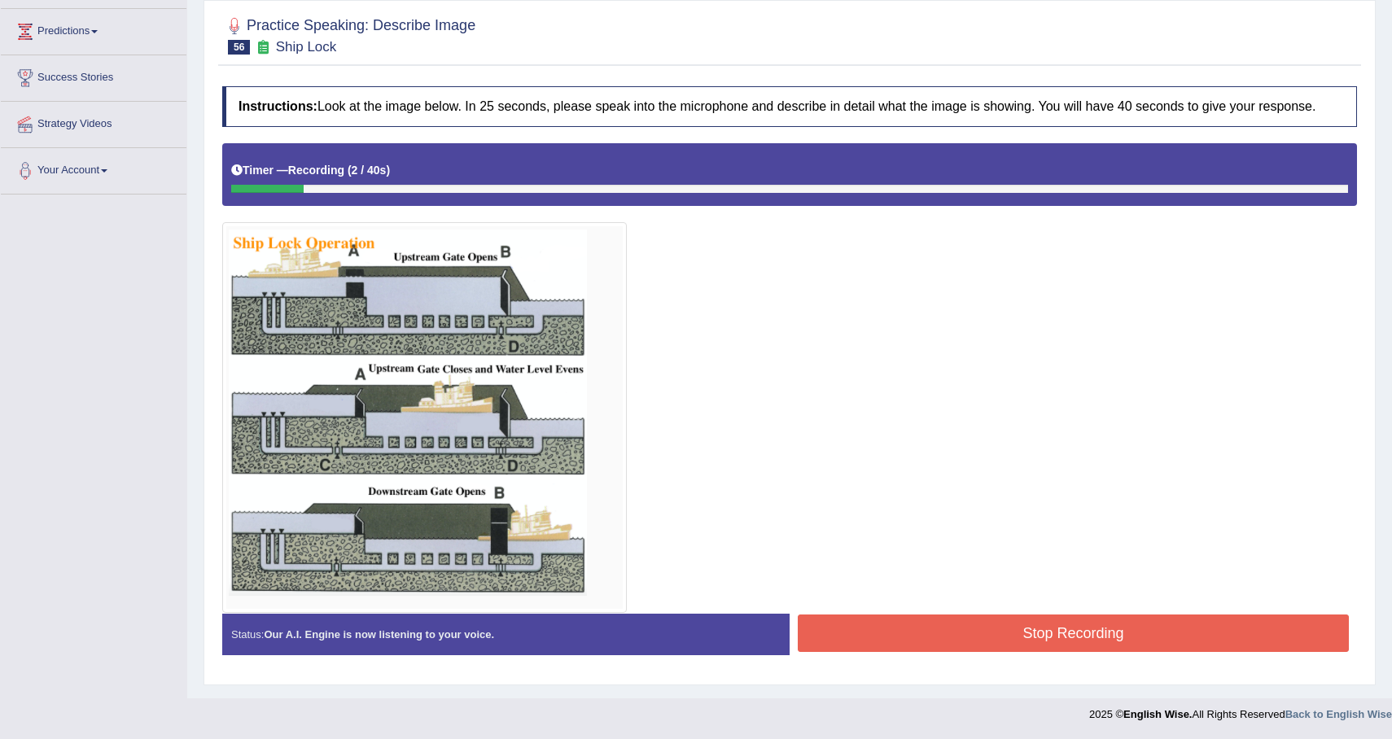
scroll to position [225, 0]
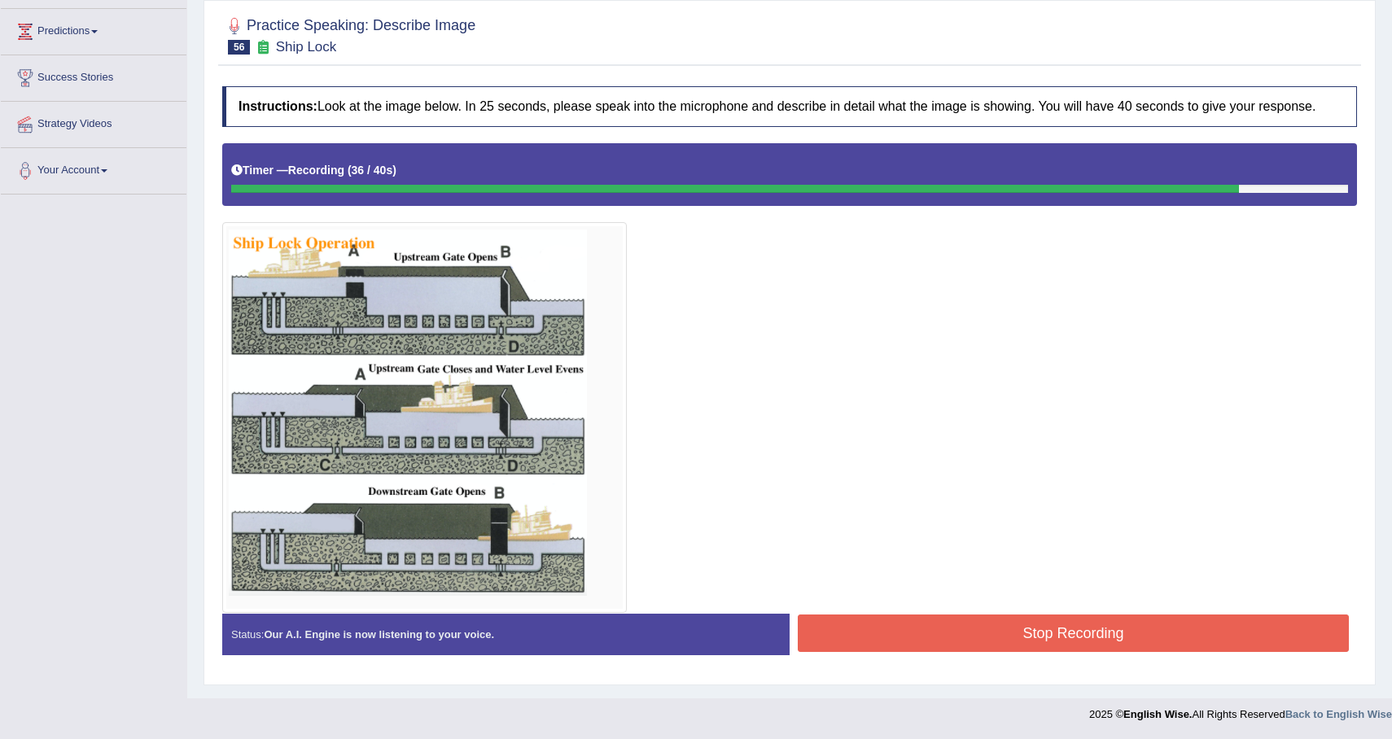
click at [933, 635] on button "Stop Recording" at bounding box center [1073, 633] width 551 height 37
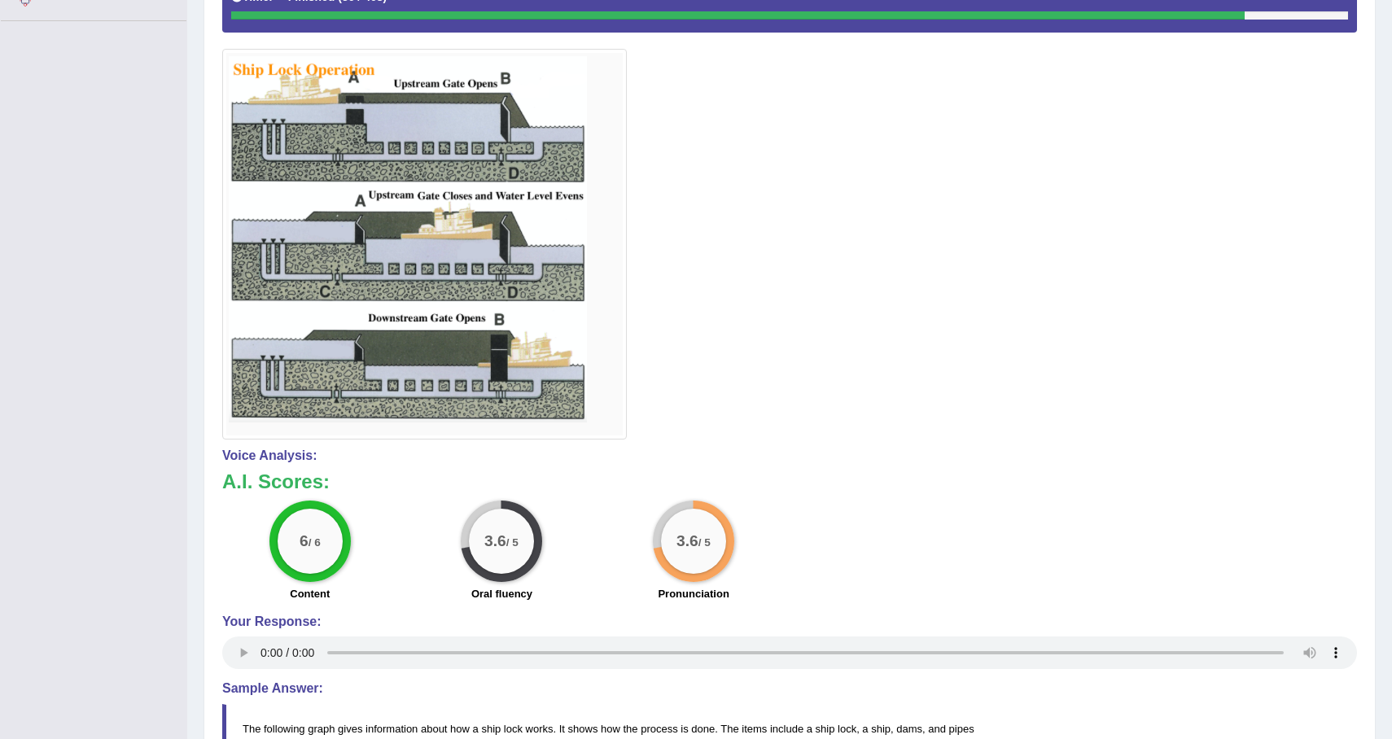
scroll to position [0, 0]
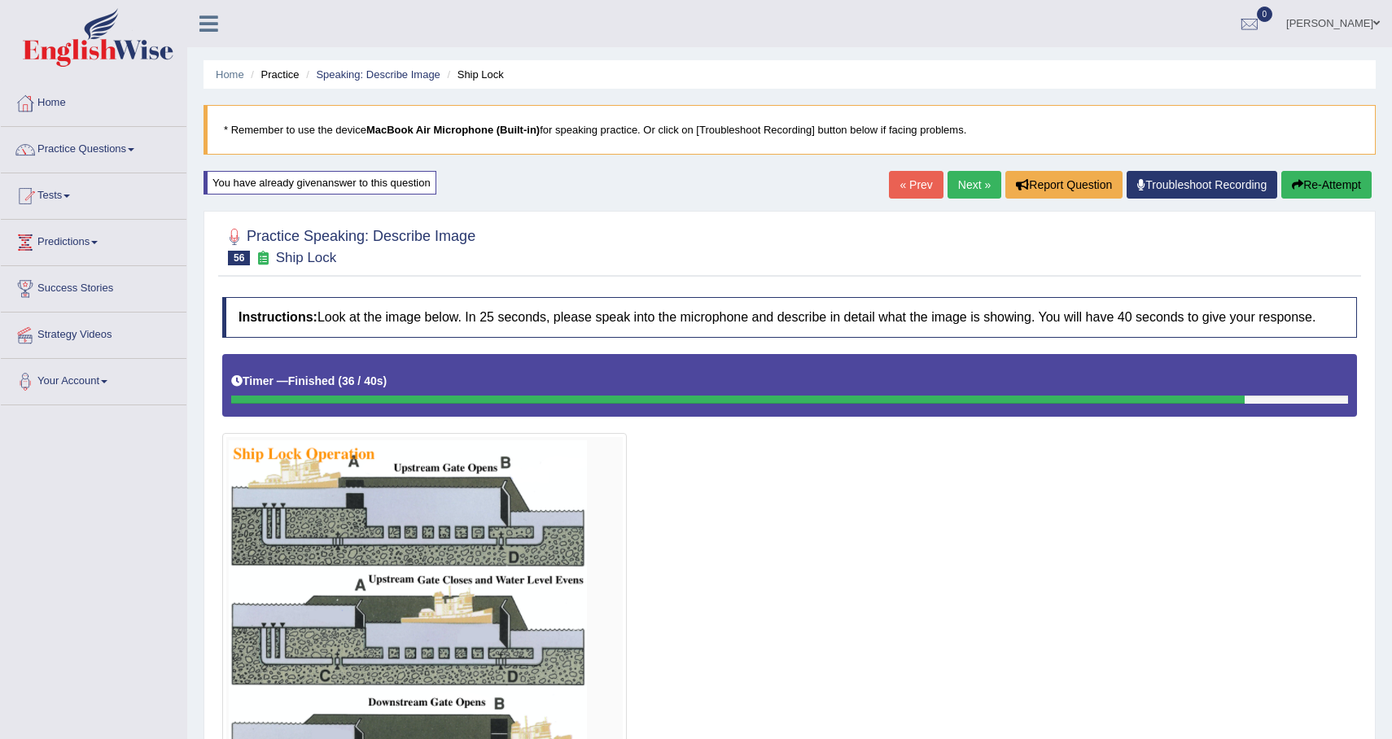
click at [1305, 195] on button "Re-Attempt" at bounding box center [1326, 185] width 90 height 28
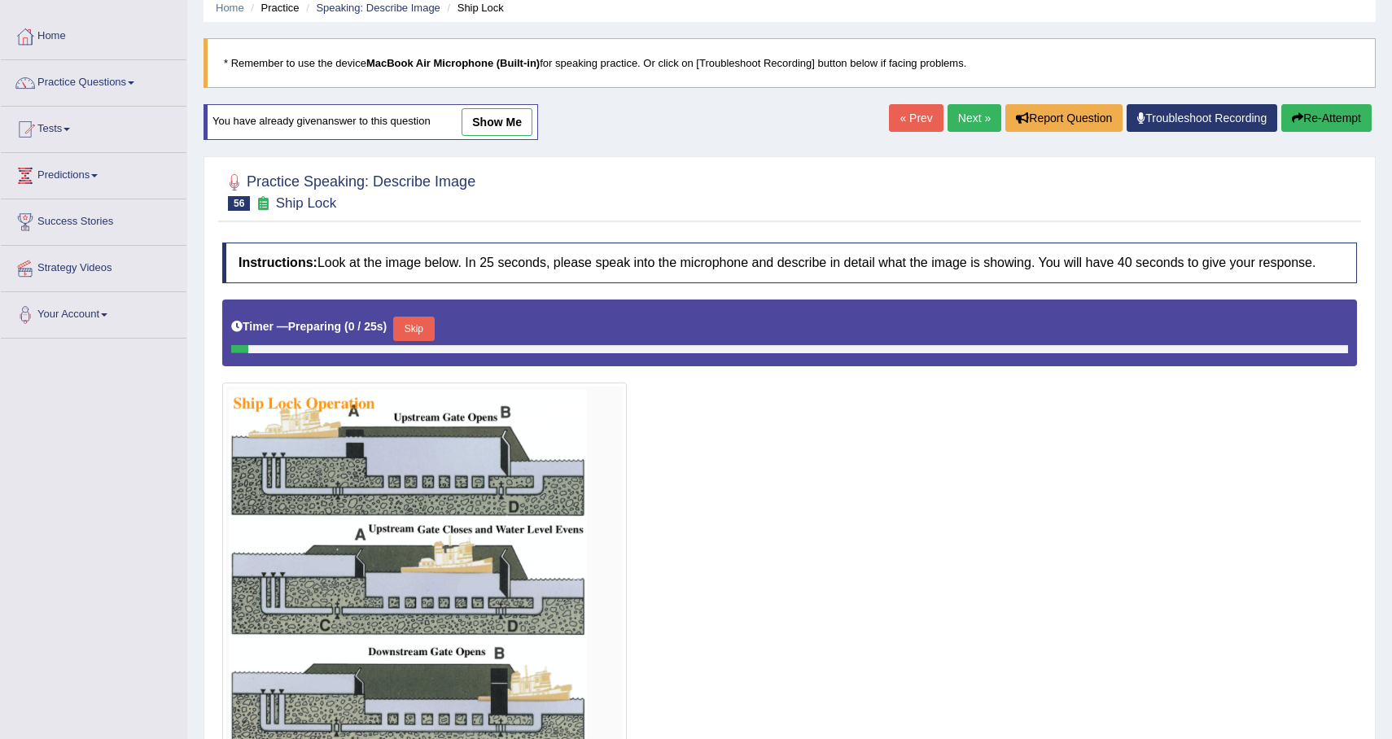
scroll to position [241, 0]
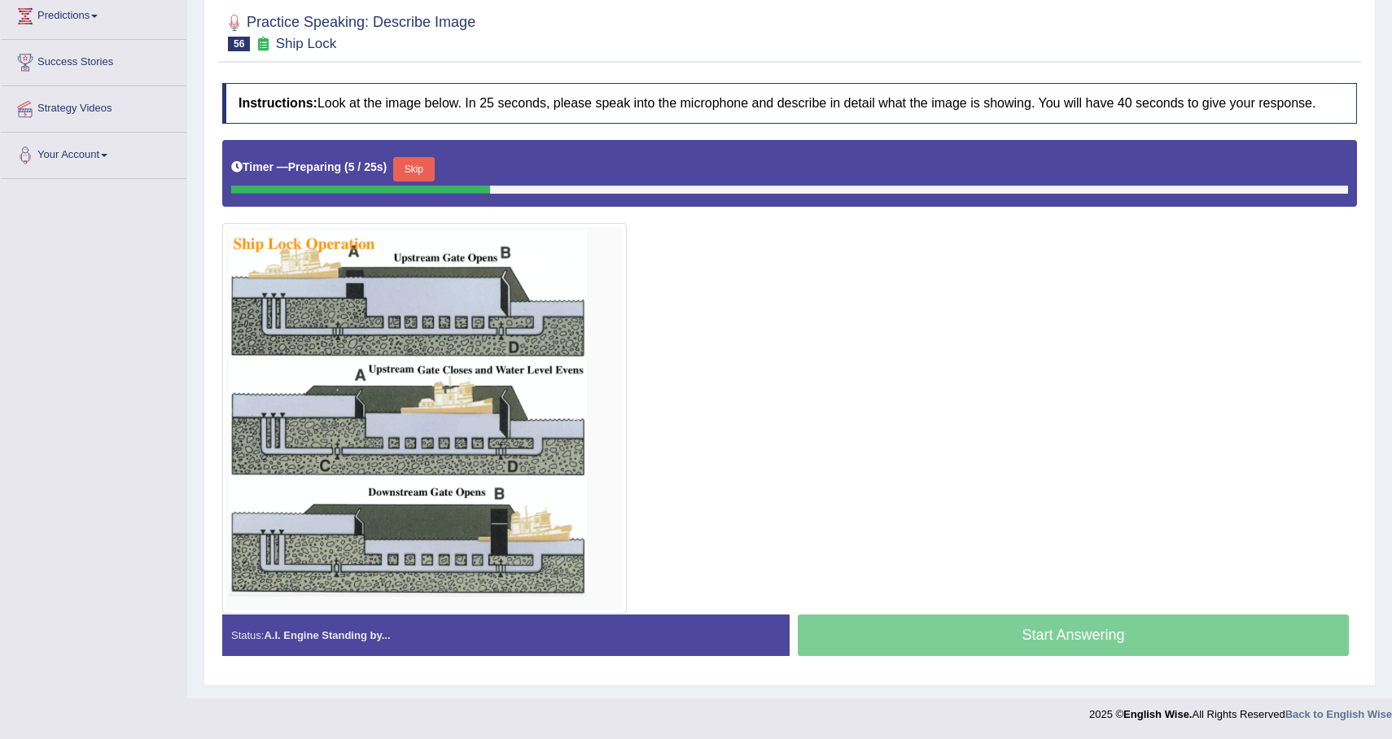
click at [411, 161] on button "Skip" at bounding box center [413, 169] width 41 height 24
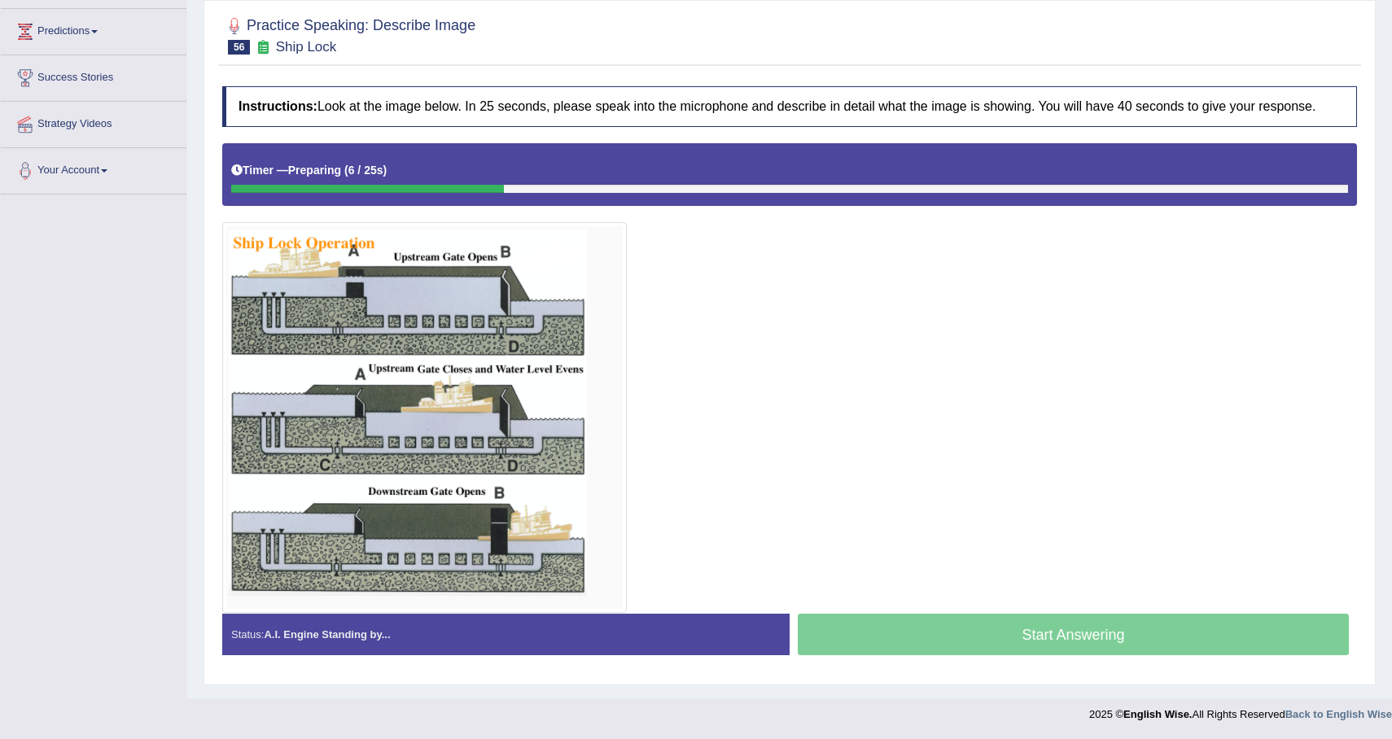
scroll to position [225, 0]
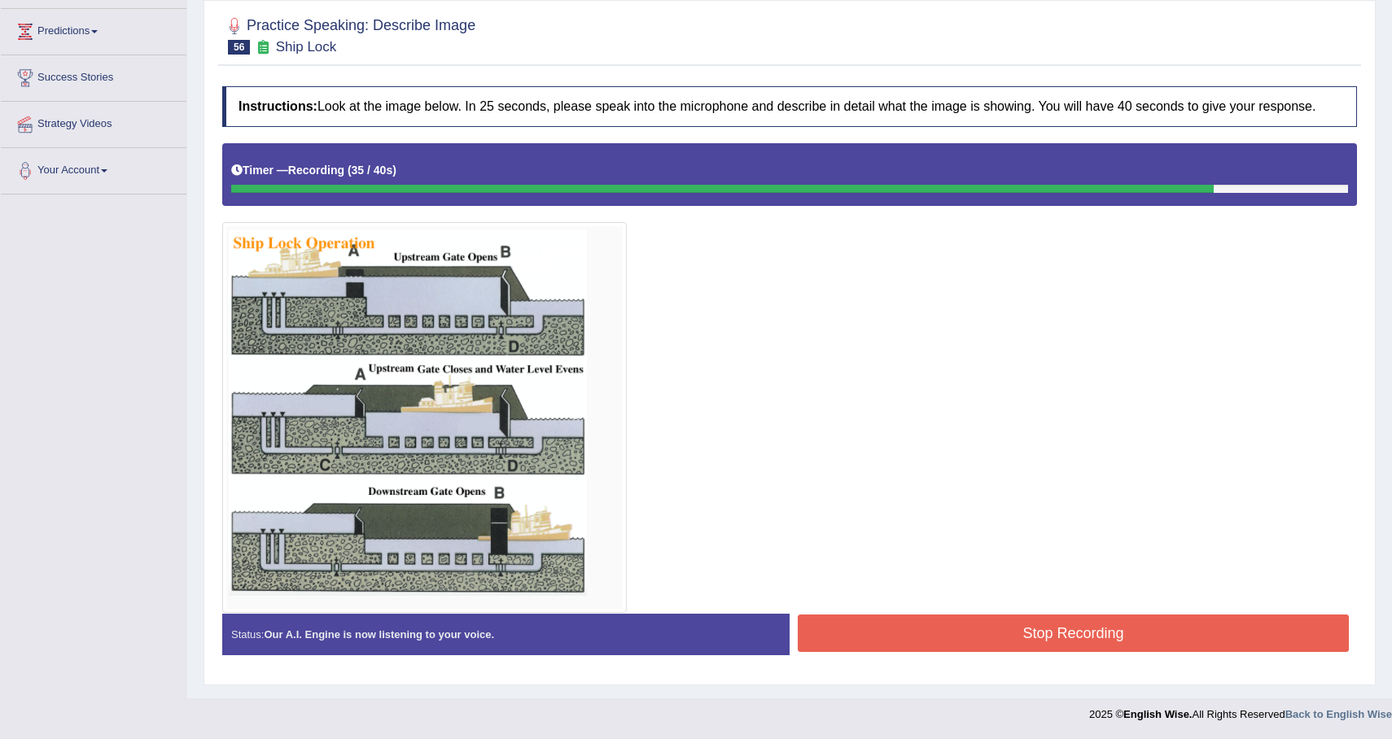
click at [1028, 639] on button "Stop Recording" at bounding box center [1073, 633] width 551 height 37
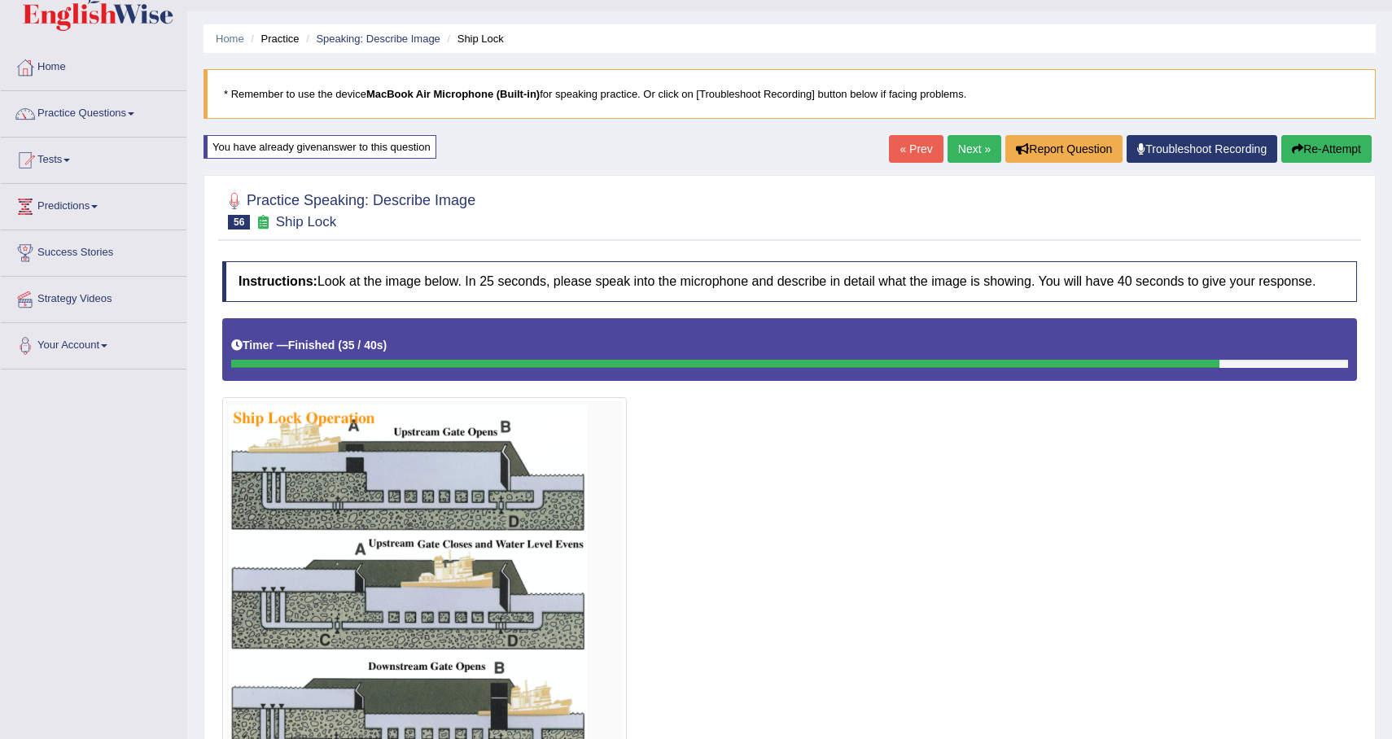
scroll to position [0, 0]
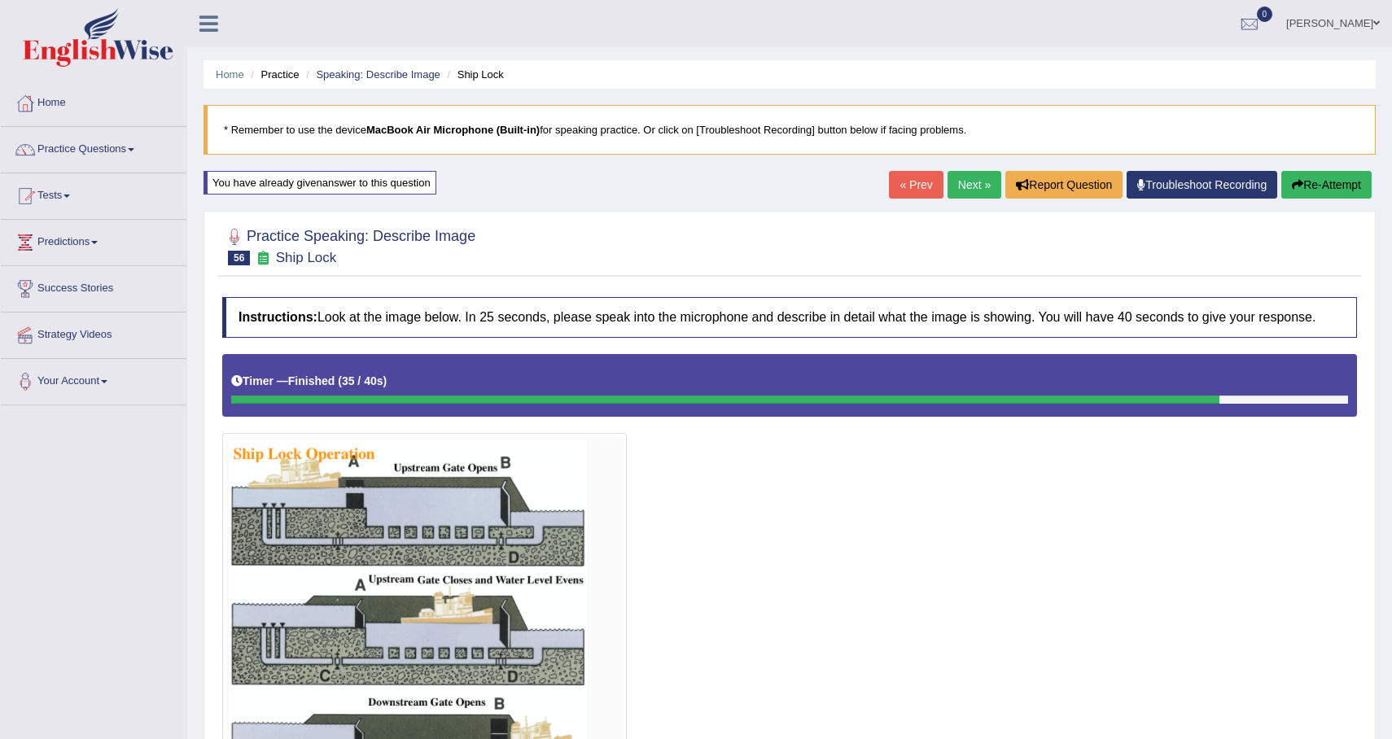
click at [1329, 178] on button "Re-Attempt" at bounding box center [1326, 185] width 90 height 28
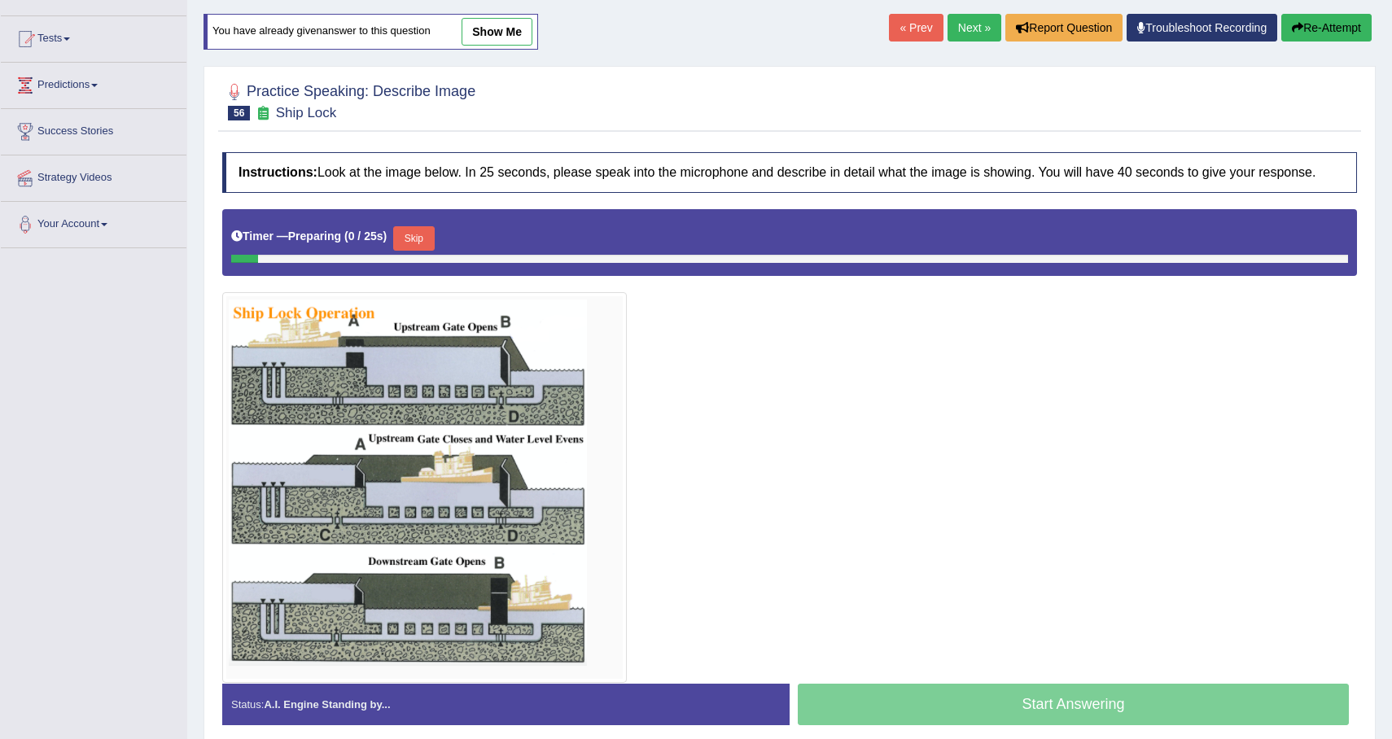
scroll to position [241, 0]
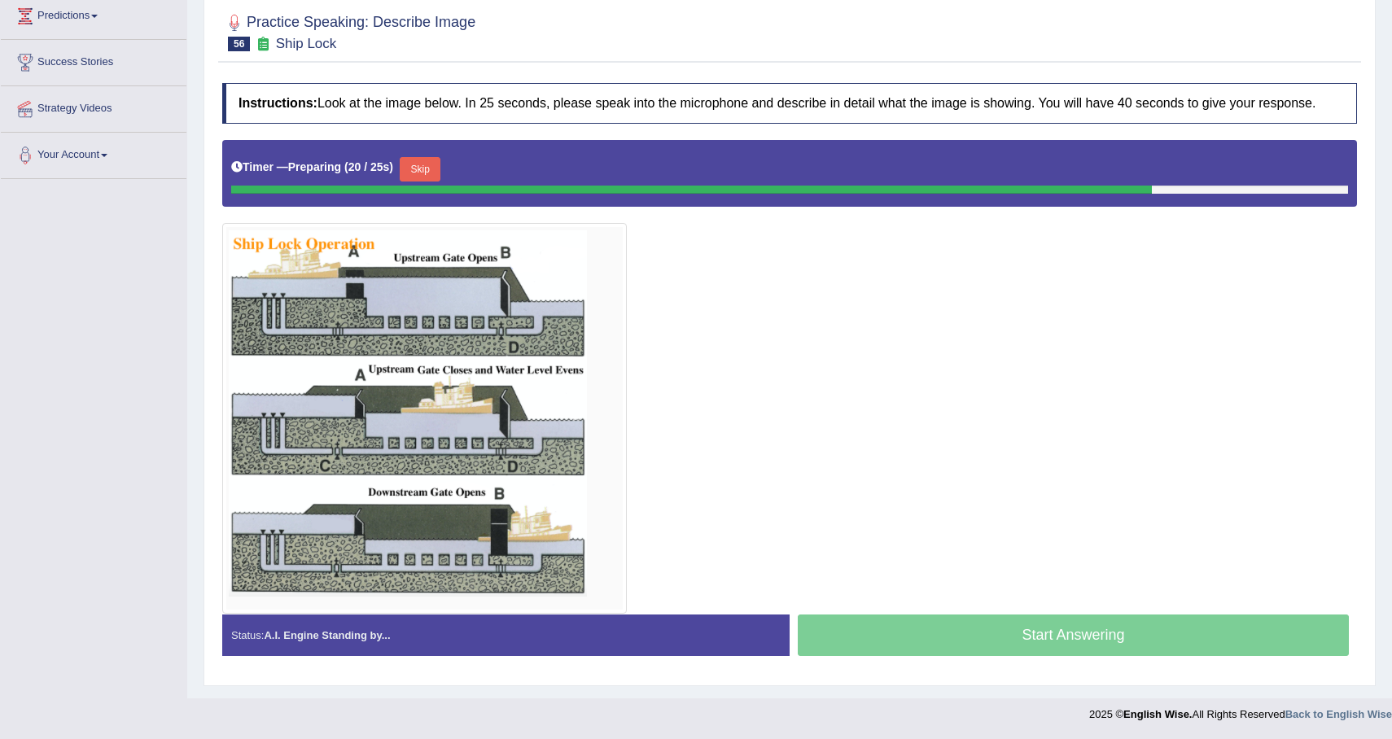
click at [418, 163] on button "Skip" at bounding box center [420, 169] width 41 height 24
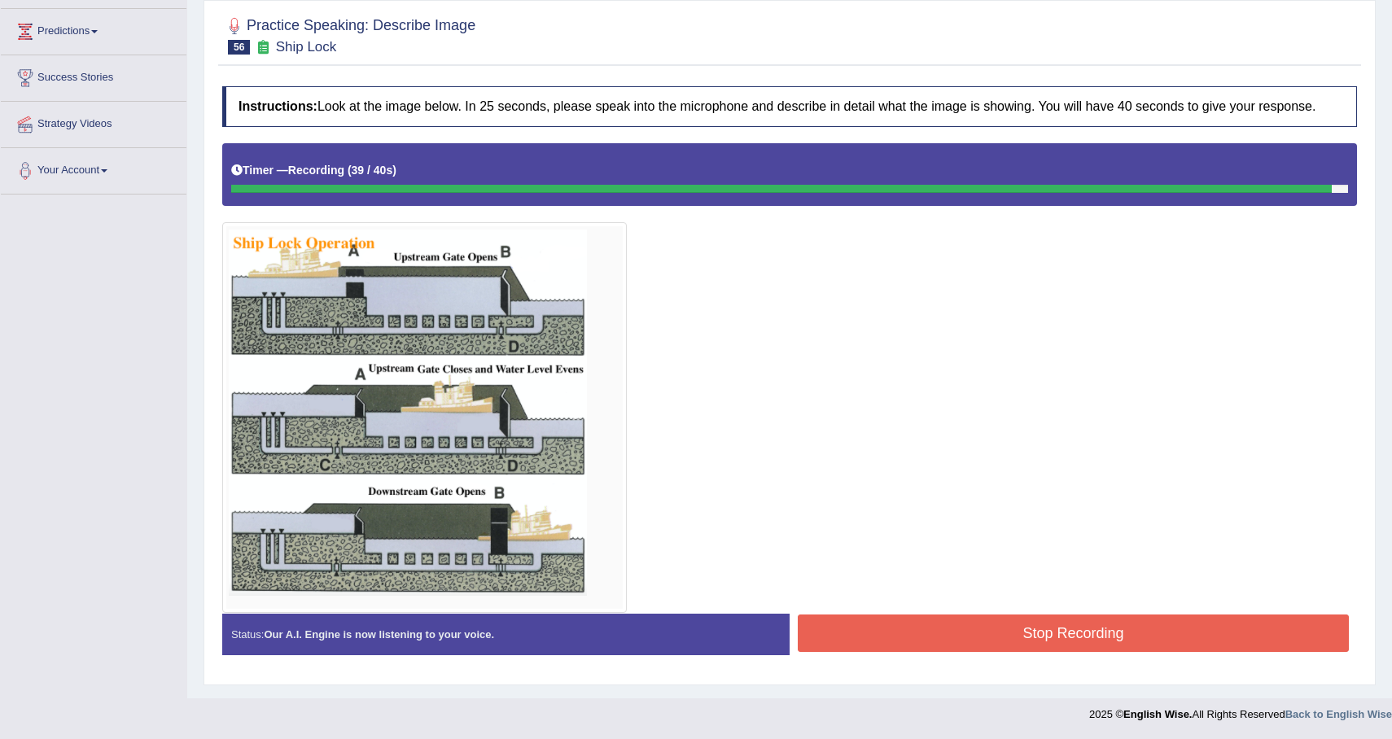
click at [887, 616] on button "Stop Recording" at bounding box center [1073, 633] width 551 height 37
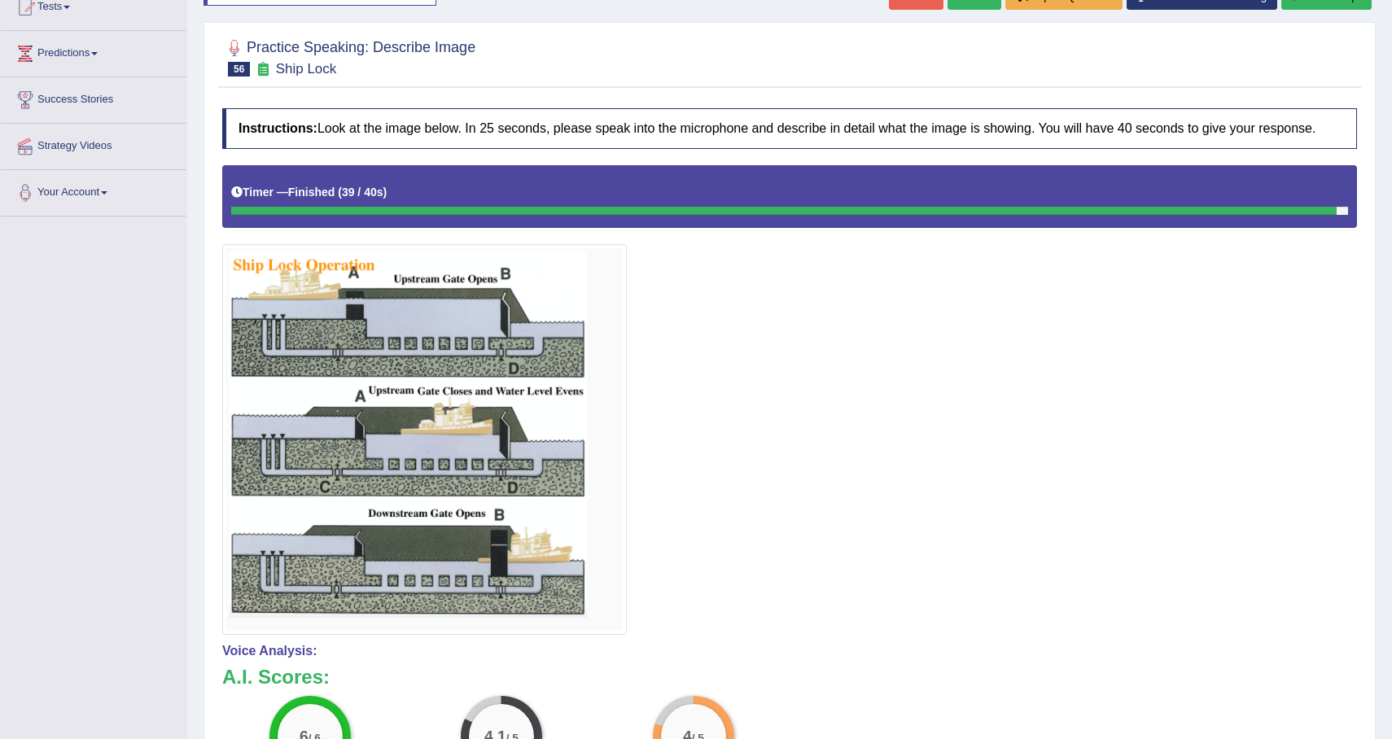
scroll to position [0, 0]
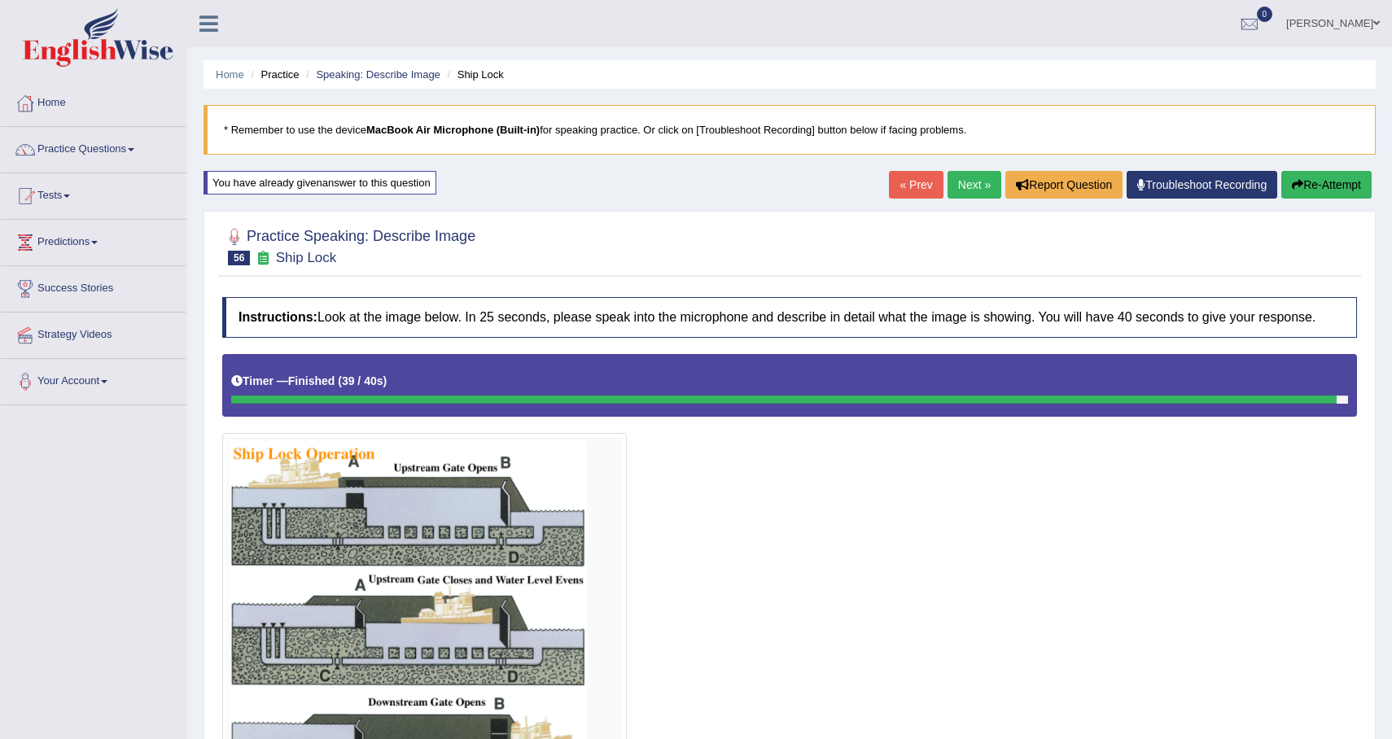
click at [966, 183] on link "Next »" at bounding box center [975, 185] width 54 height 28
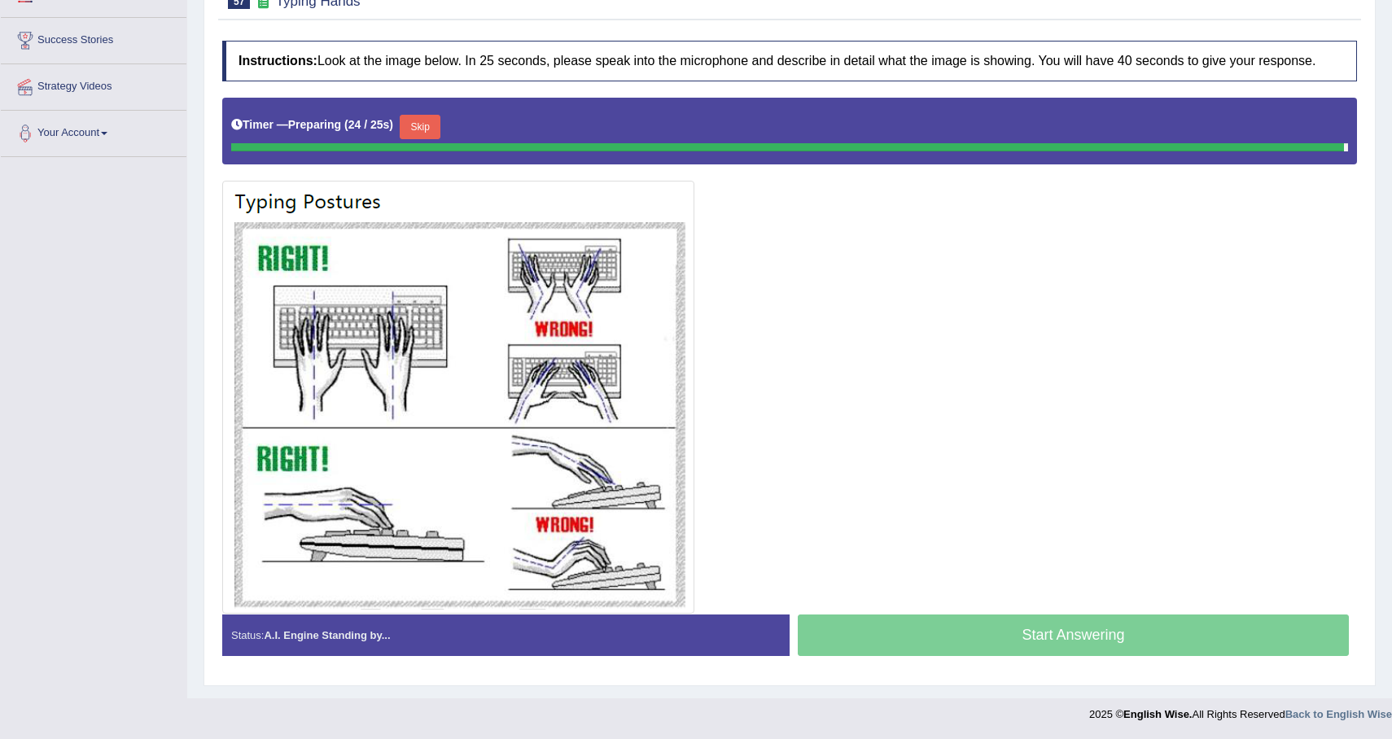
scroll to position [259, 0]
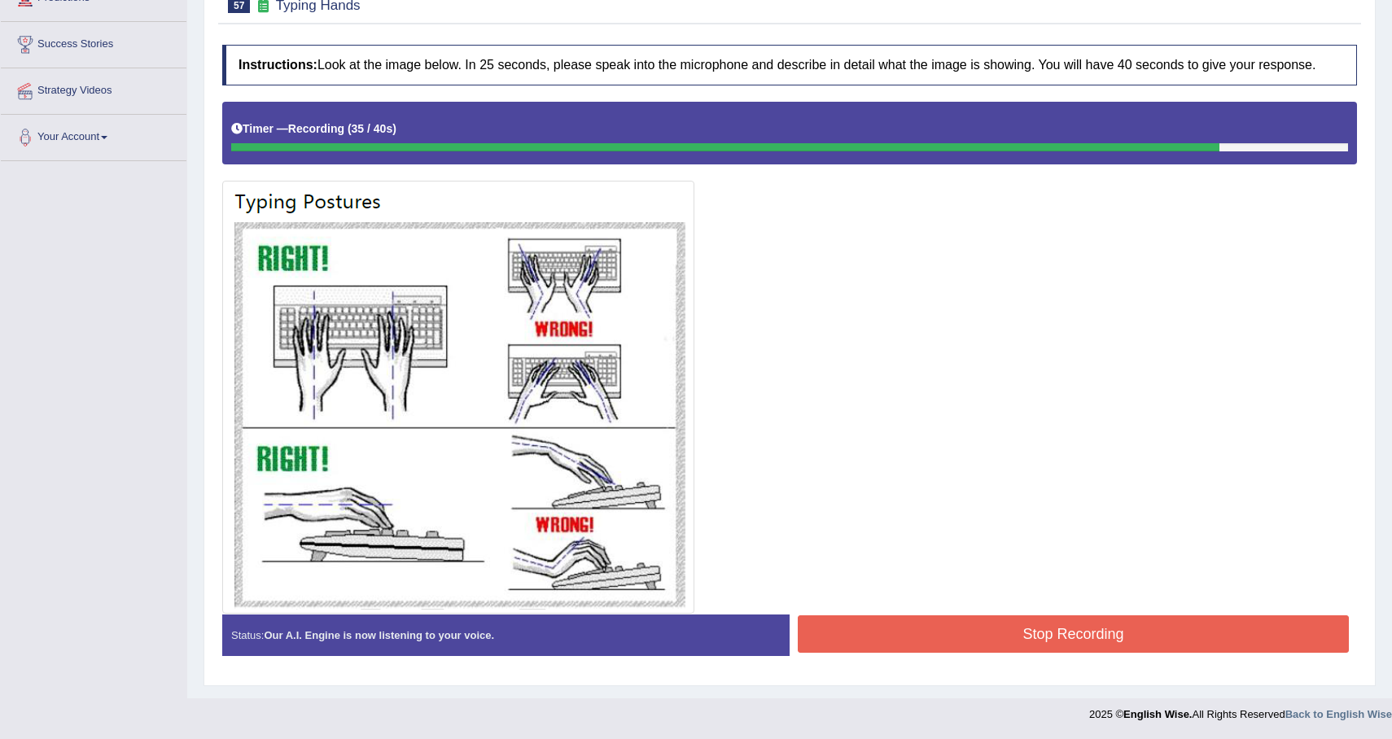
click at [1007, 643] on button "Stop Recording" at bounding box center [1073, 633] width 551 height 37
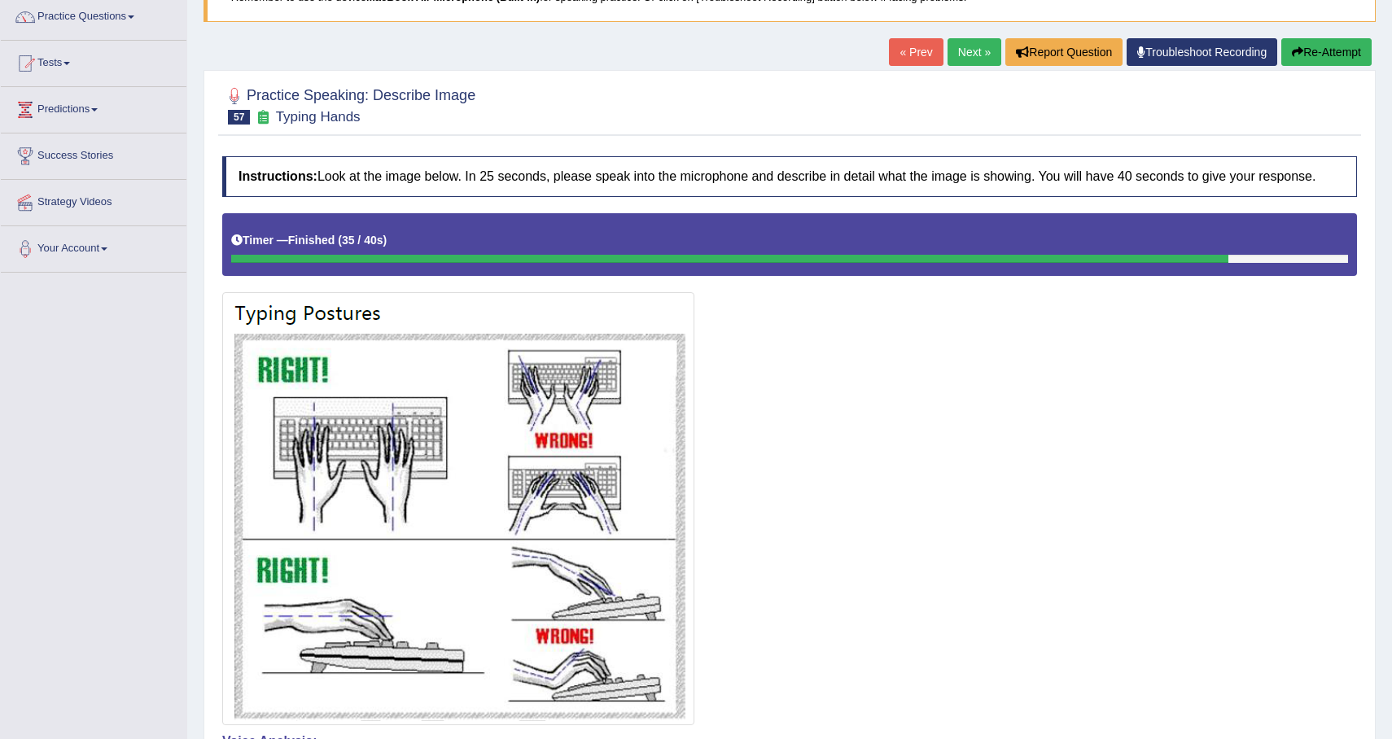
scroll to position [30, 0]
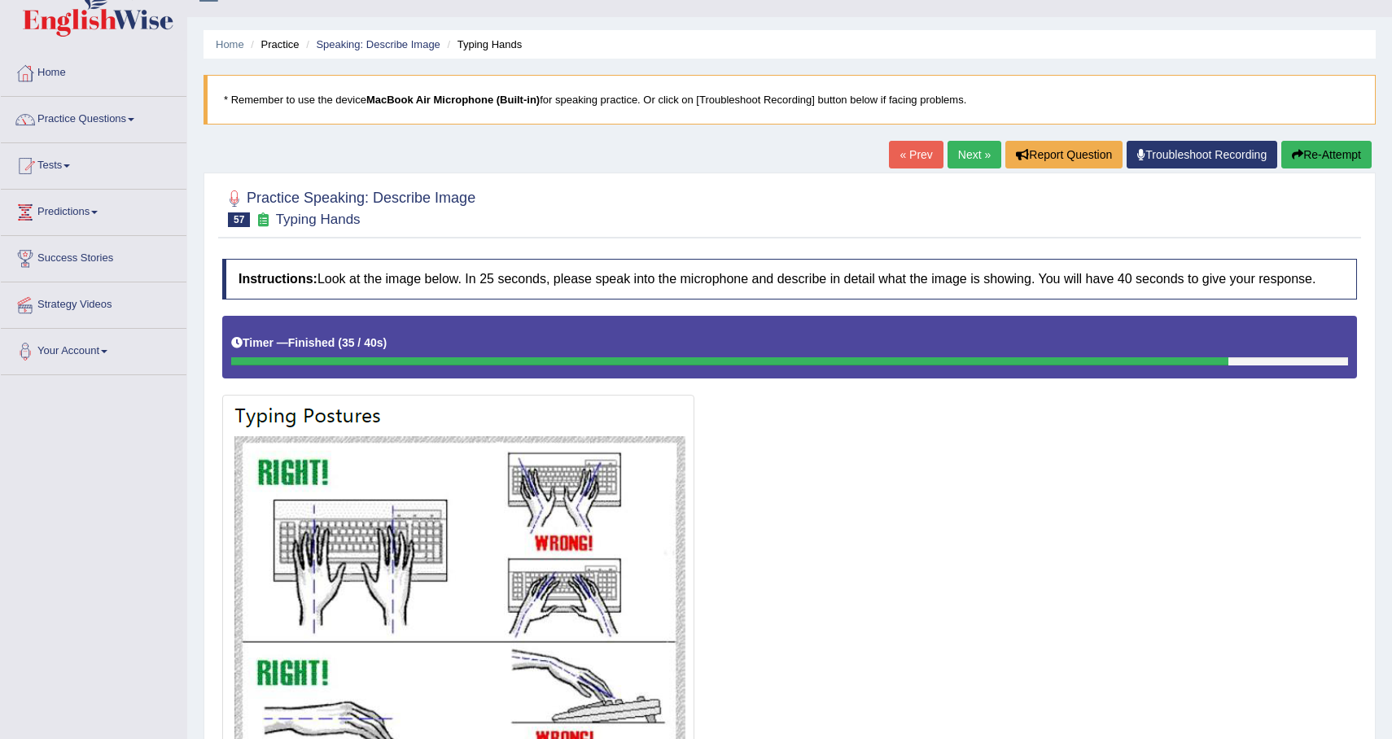
click at [1351, 151] on button "Re-Attempt" at bounding box center [1326, 155] width 90 height 28
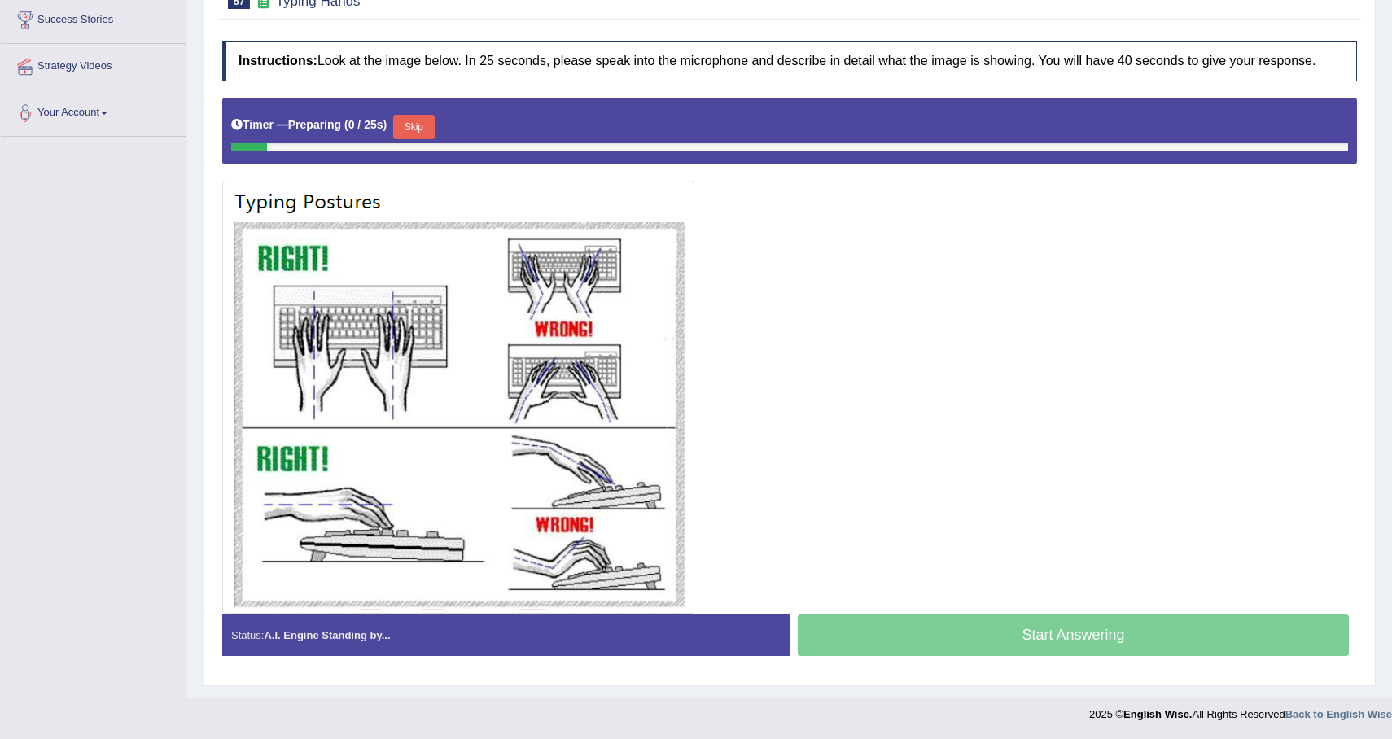
click at [423, 124] on button "Skip" at bounding box center [413, 127] width 41 height 24
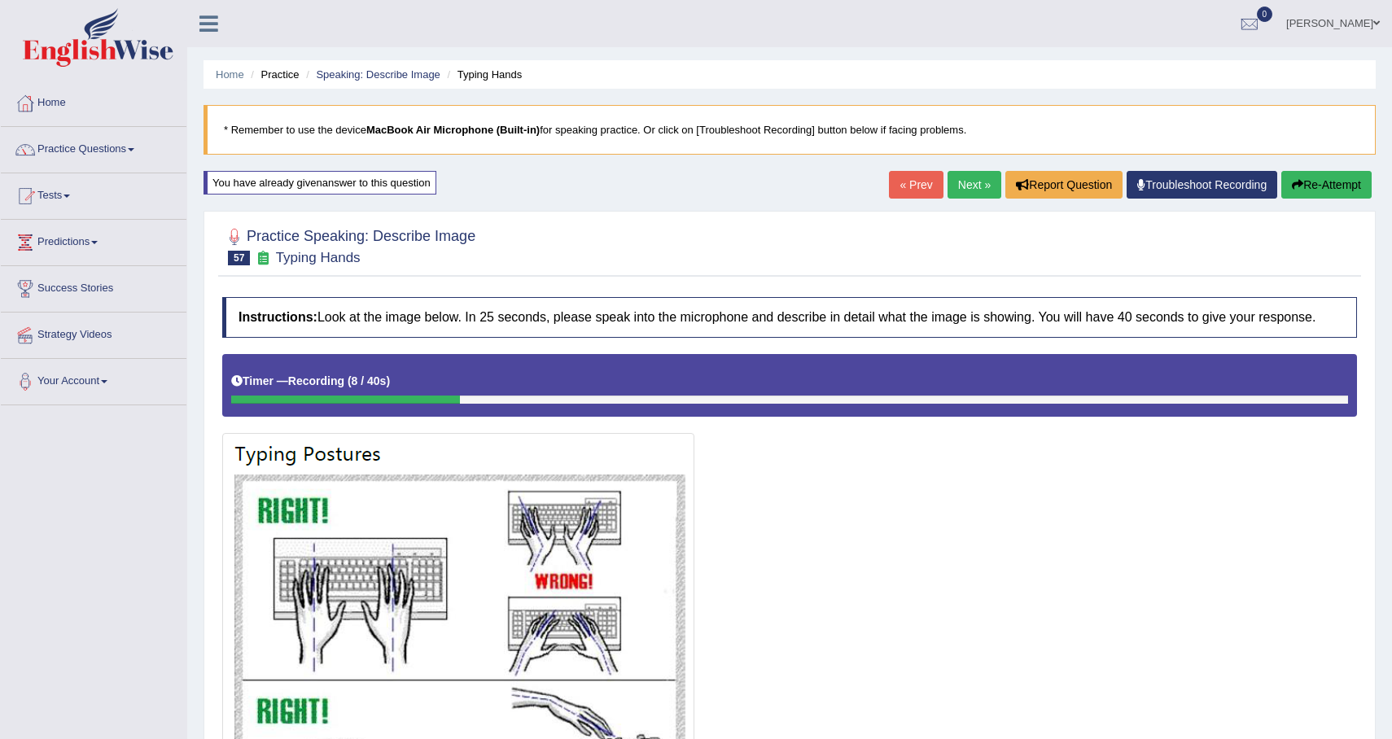
click at [1314, 178] on button "Re-Attempt" at bounding box center [1326, 185] width 90 height 28
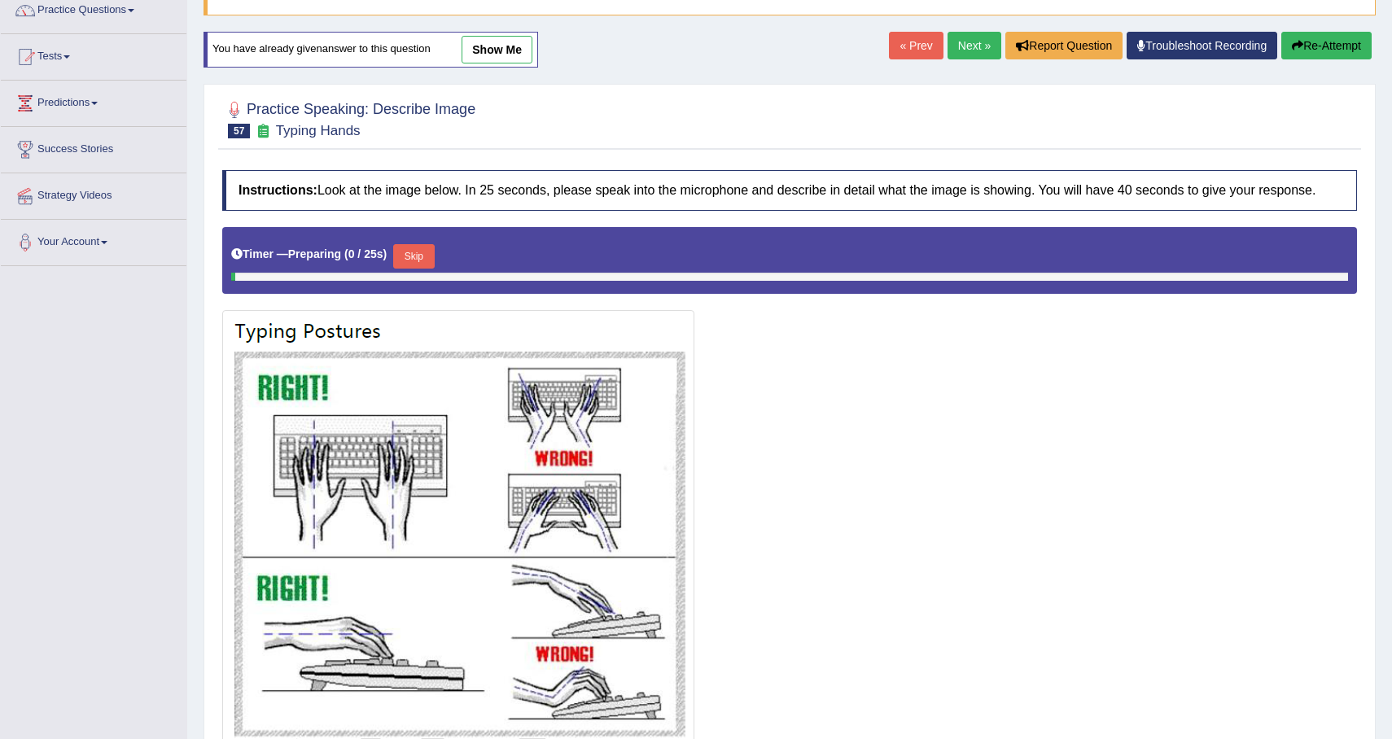
scroll to position [221, 0]
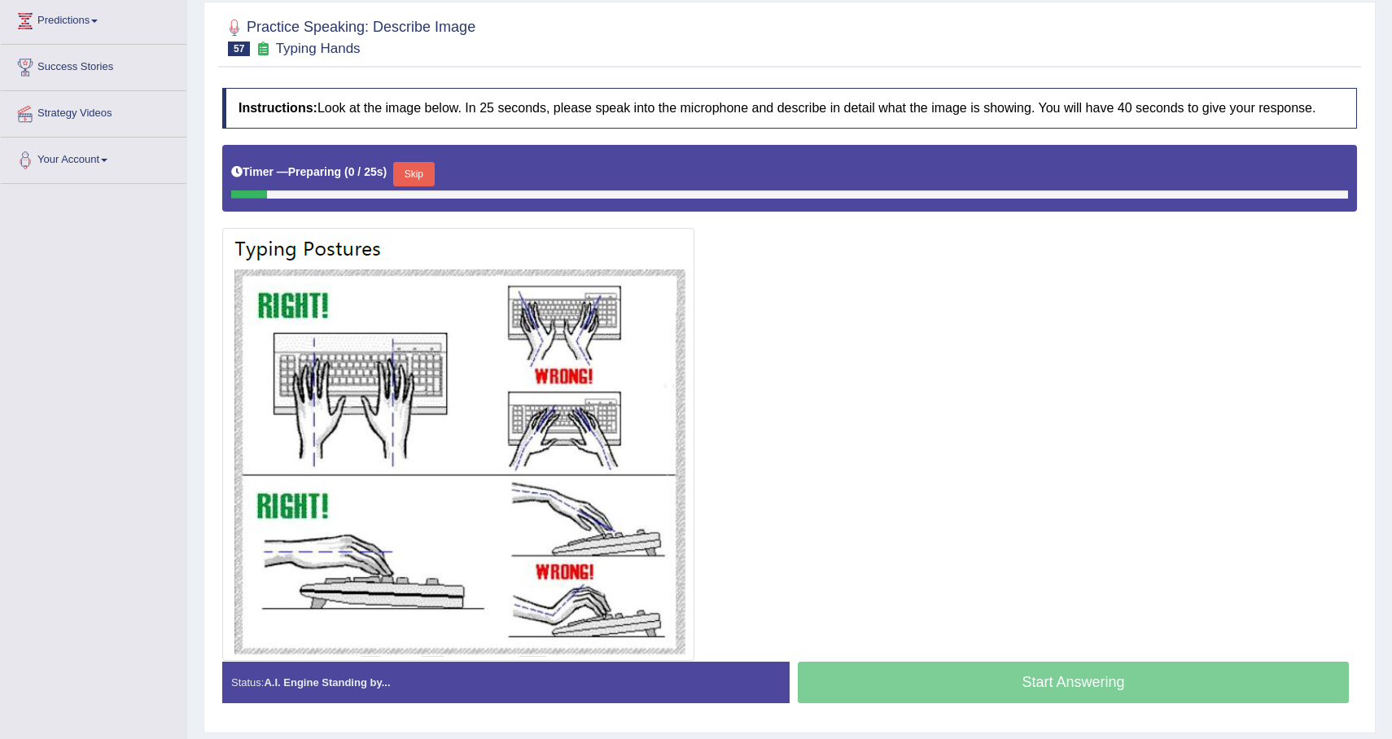
click at [423, 186] on button "Skip" at bounding box center [413, 174] width 41 height 24
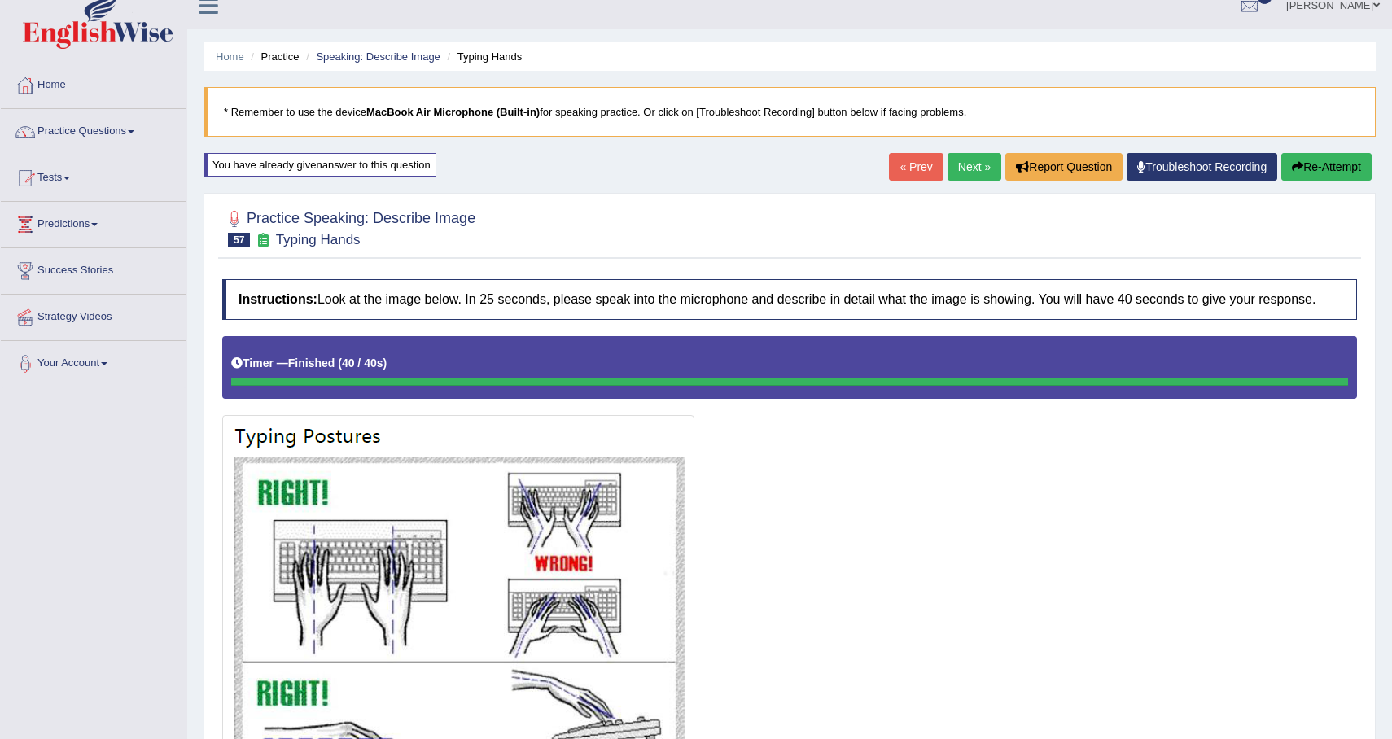
scroll to position [0, 0]
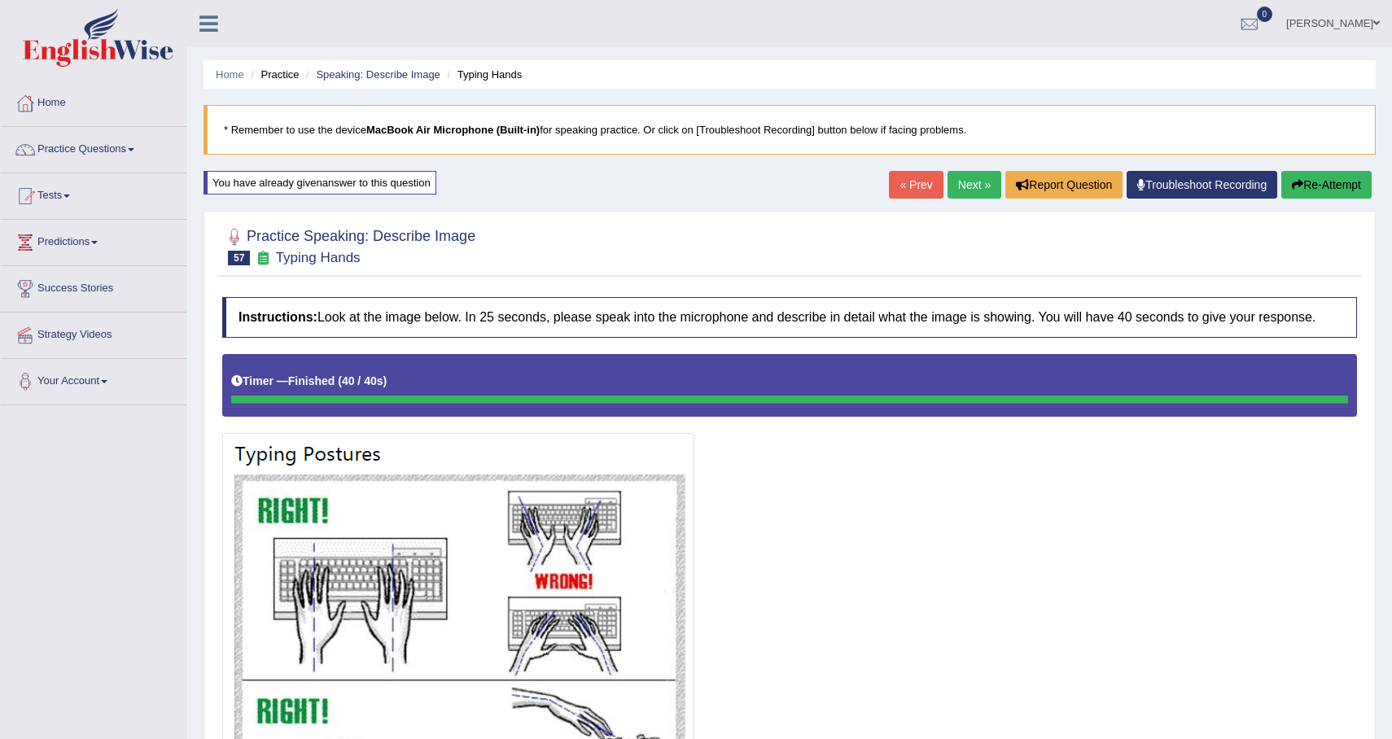
click at [968, 177] on link "Next »" at bounding box center [975, 185] width 54 height 28
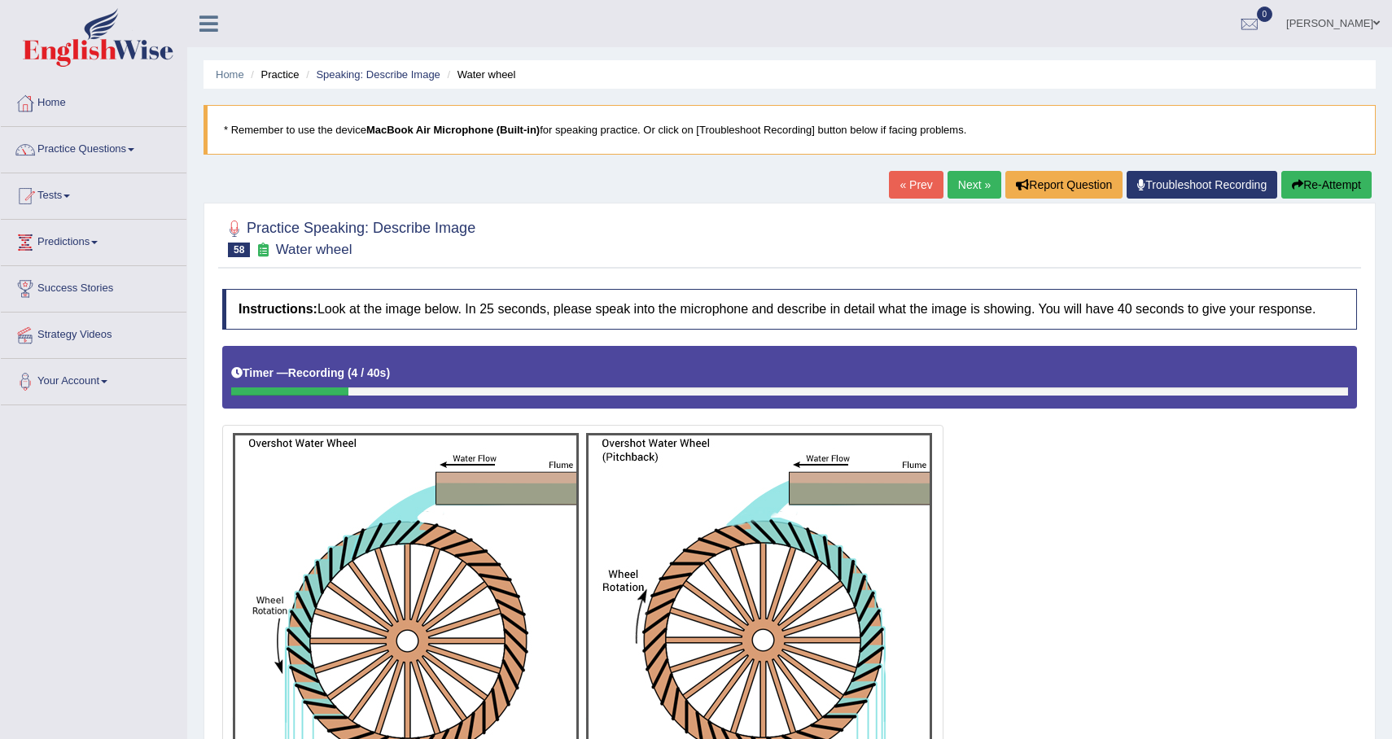
click at [1319, 178] on button "Re-Attempt" at bounding box center [1326, 185] width 90 height 28
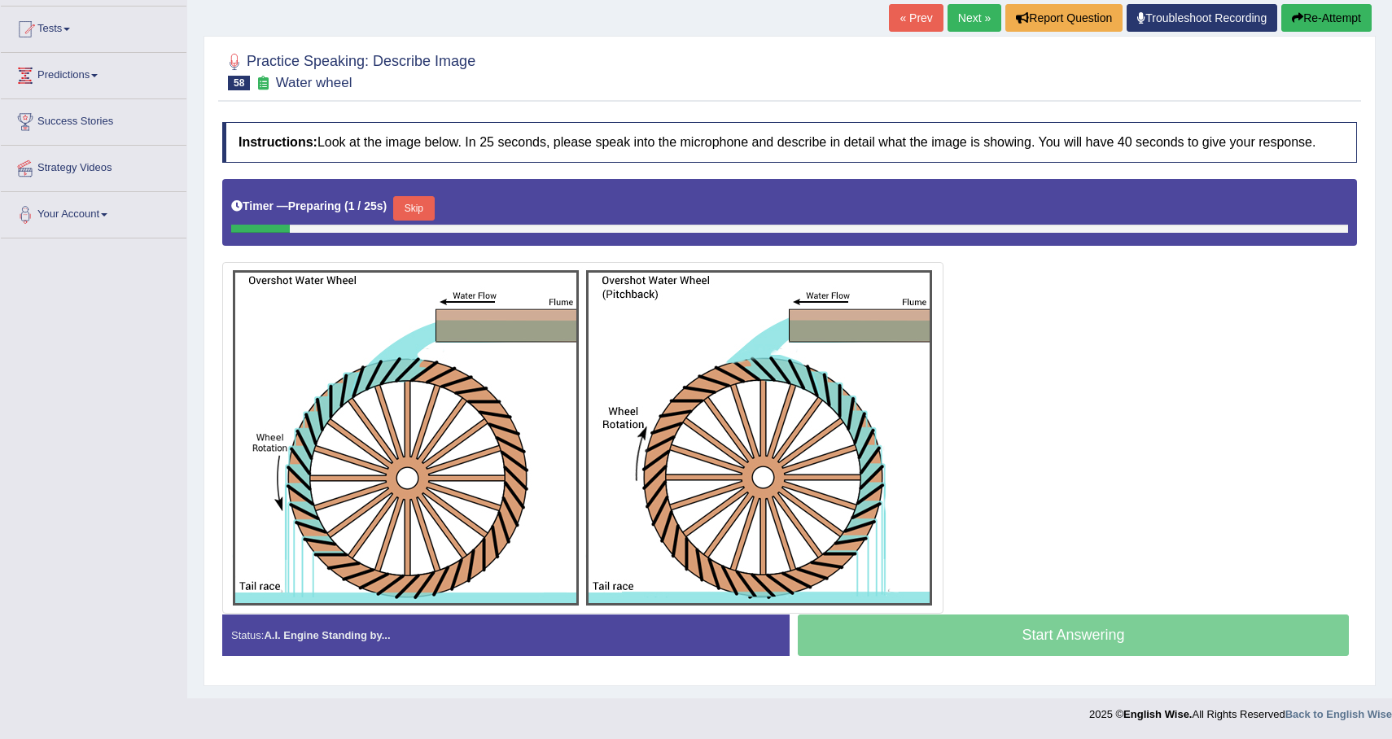
click at [397, 219] on div "Timer — Preparing ( 1 / 25s ) Skip" at bounding box center [789, 208] width 1117 height 33
click at [423, 216] on button "Skip" at bounding box center [413, 208] width 41 height 24
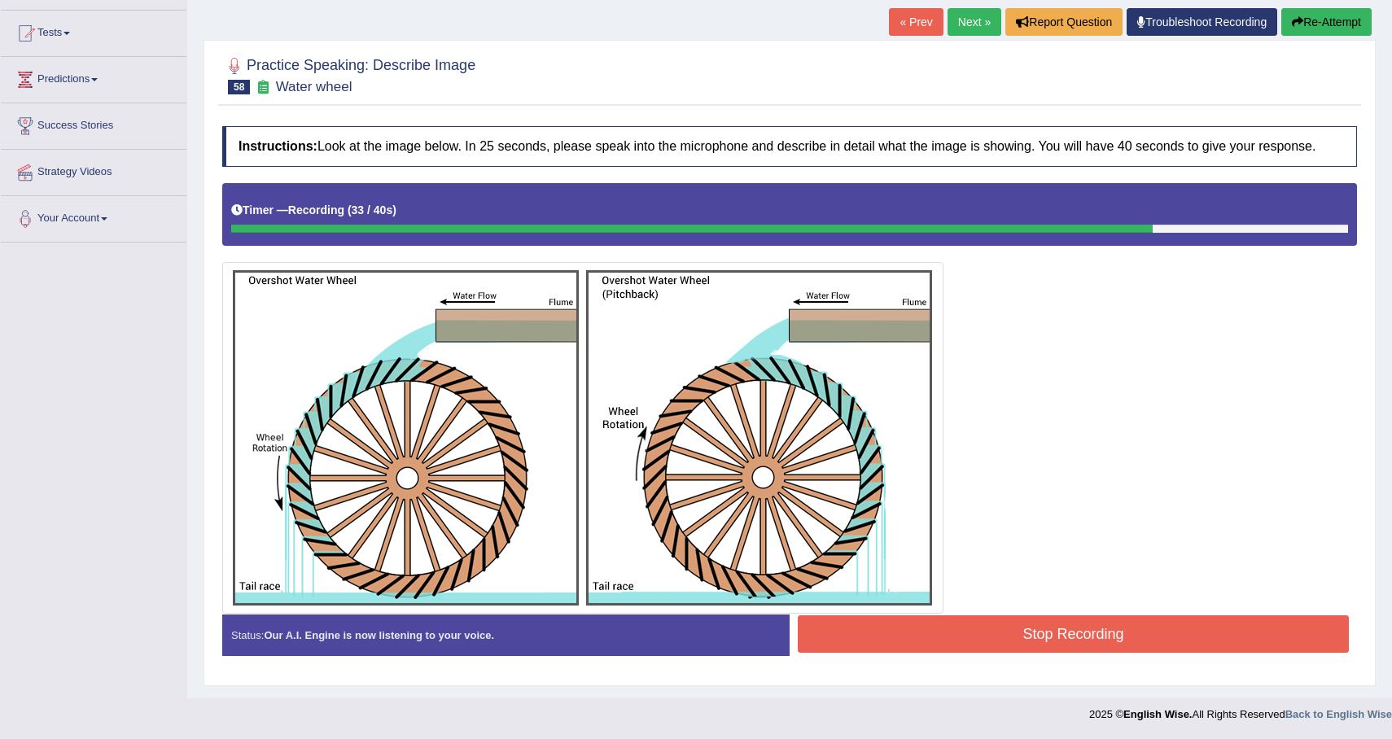
click at [1040, 642] on button "Stop Recording" at bounding box center [1073, 633] width 551 height 37
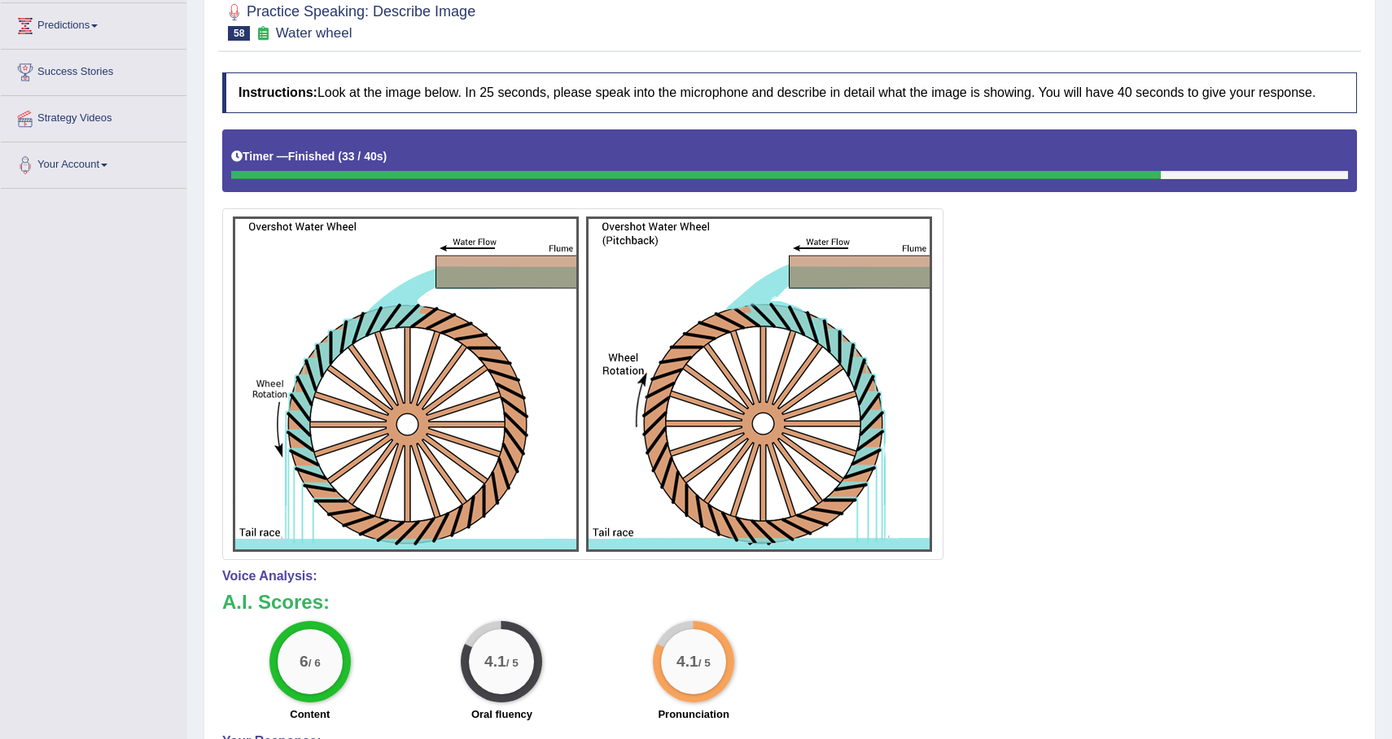
scroll to position [77, 0]
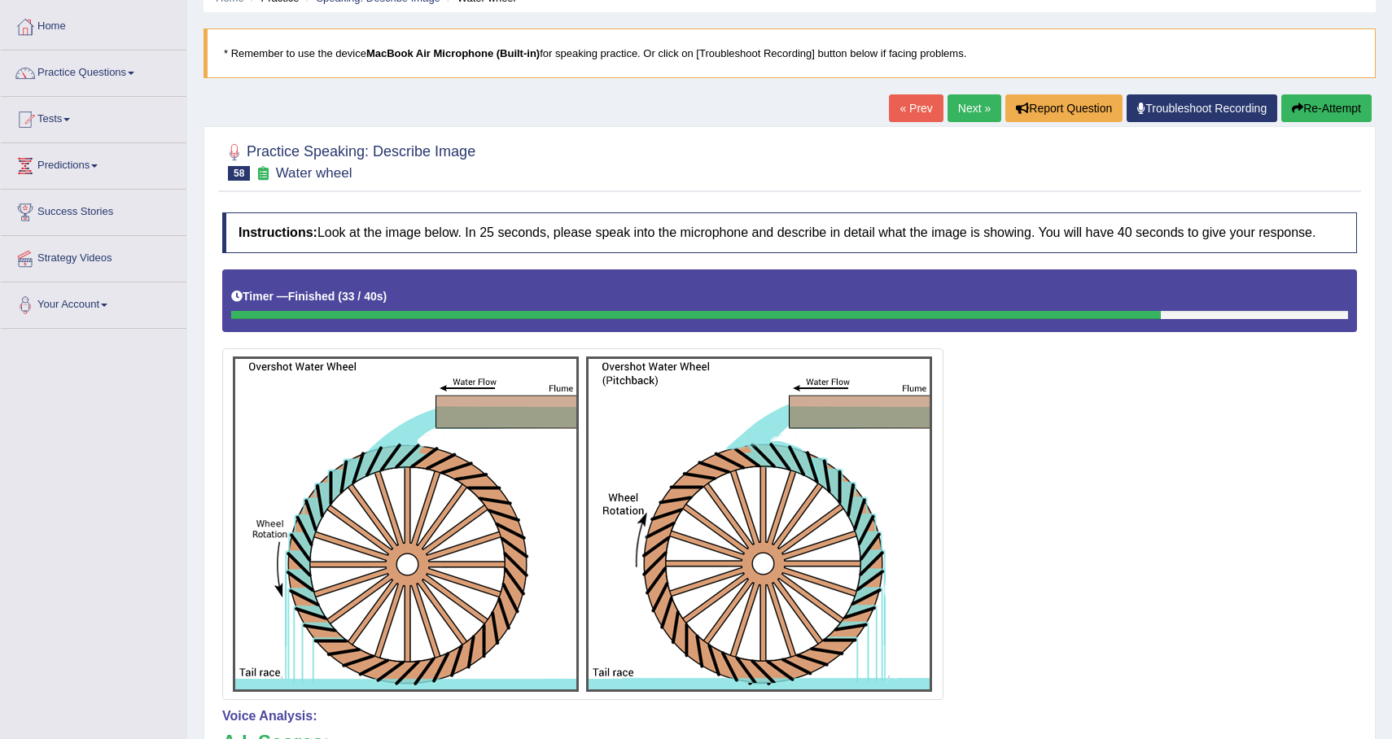
click at [959, 110] on link "Next »" at bounding box center [975, 108] width 54 height 28
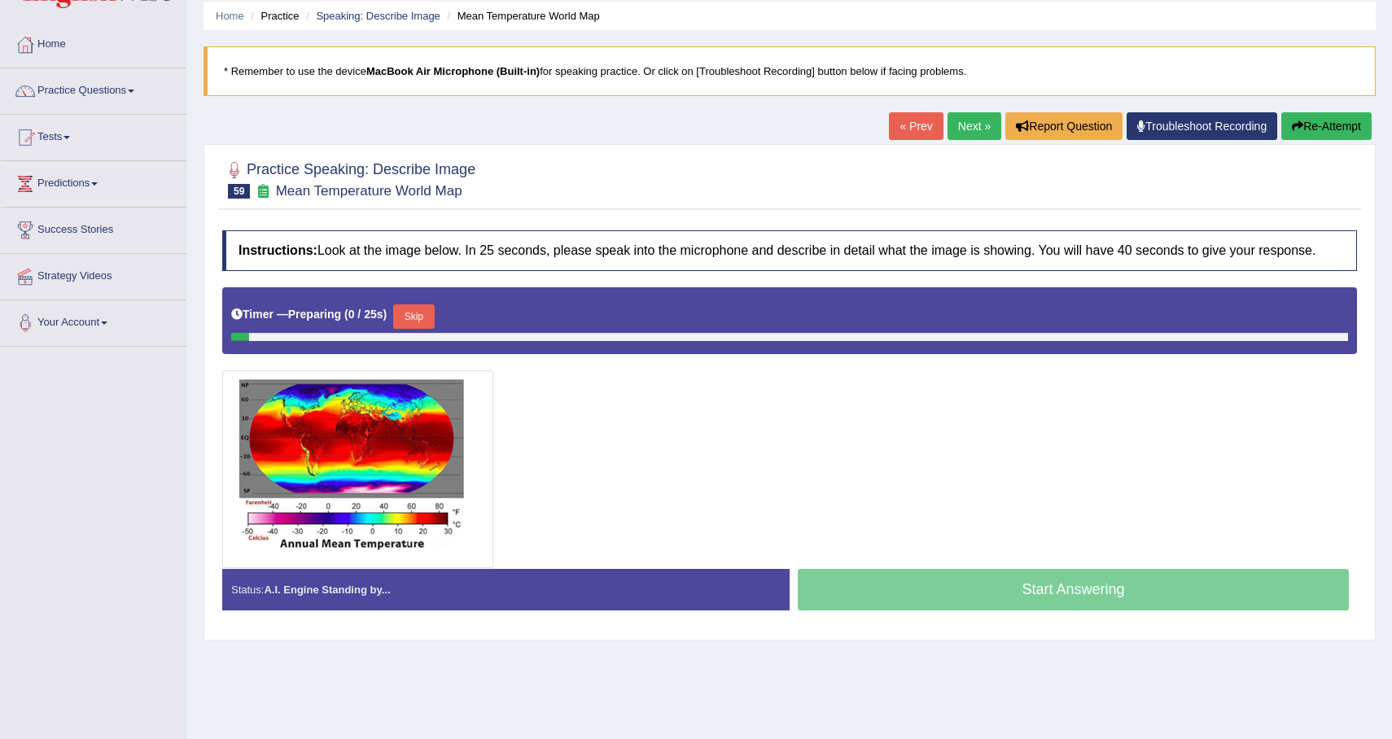
scroll to position [116, 0]
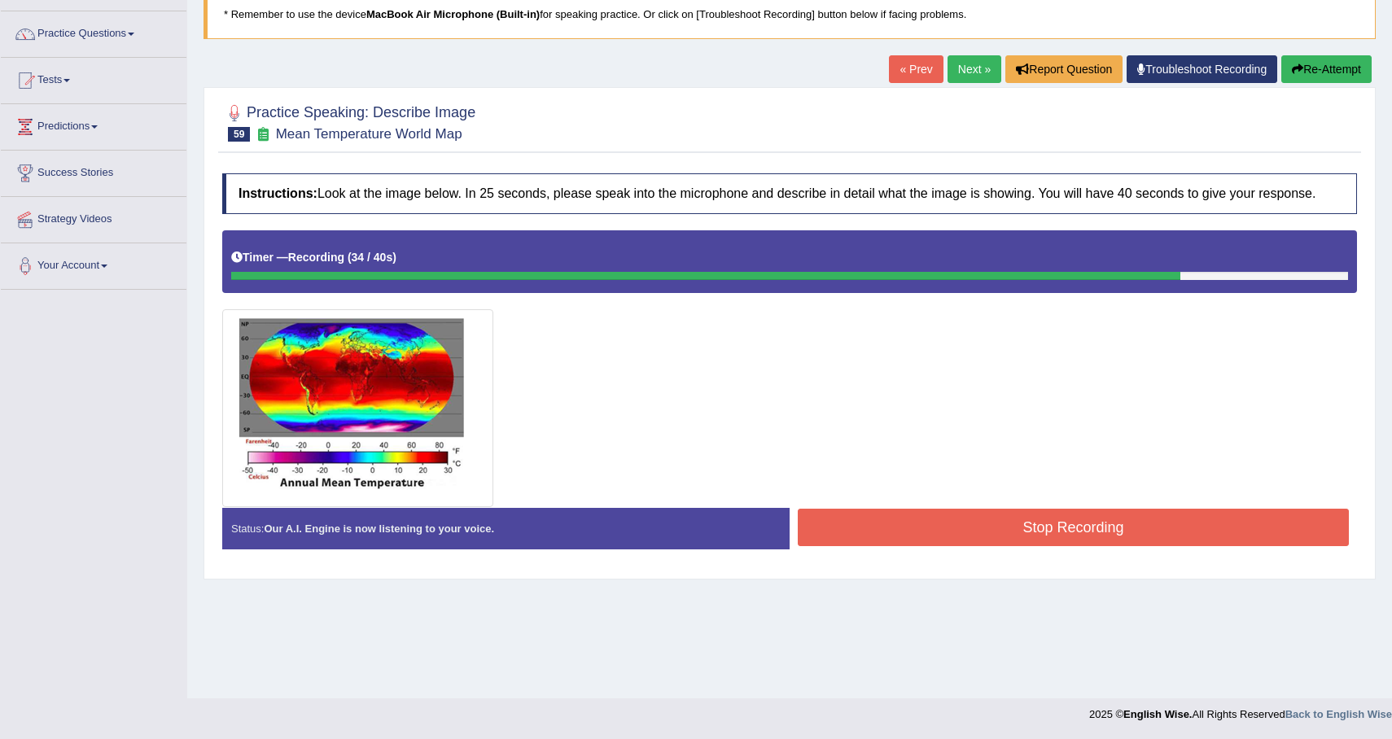
click at [992, 530] on button "Stop Recording" at bounding box center [1073, 527] width 551 height 37
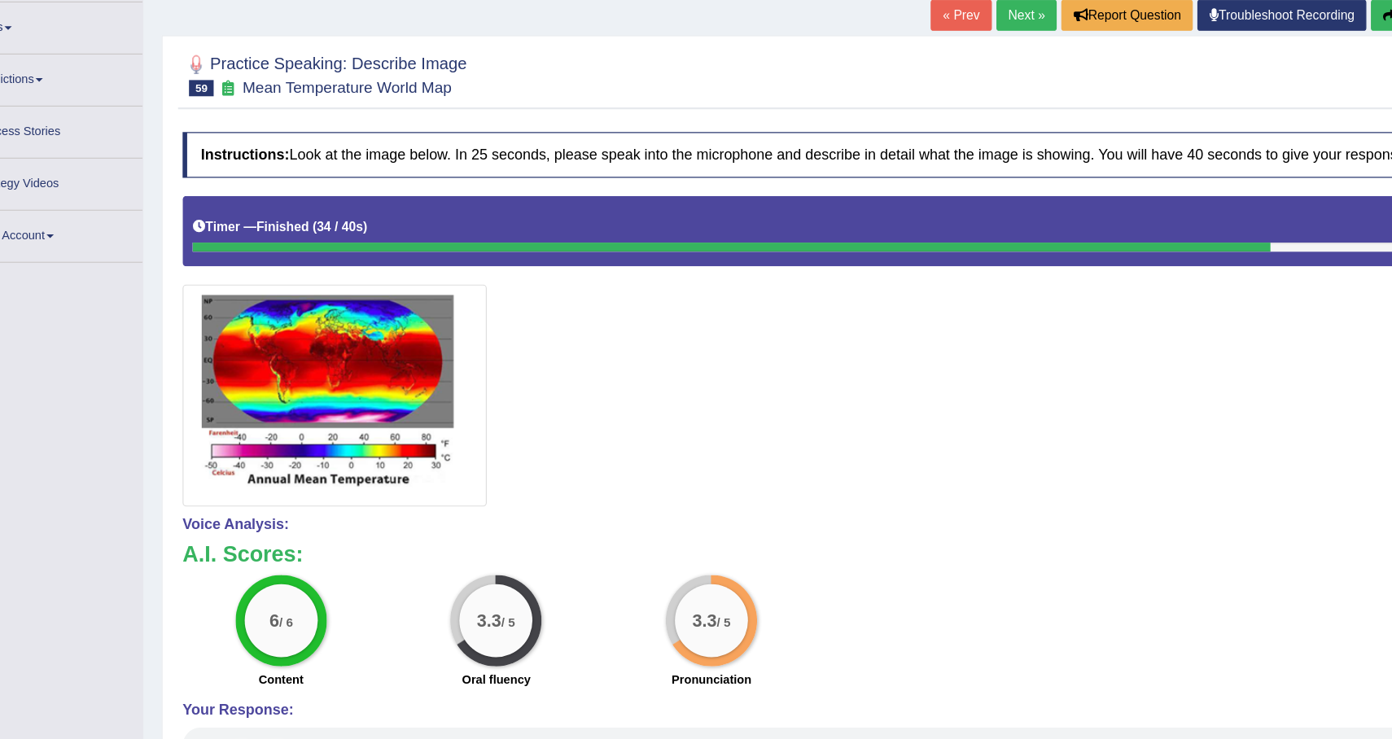
click at [1295, 65] on icon "button" at bounding box center [1297, 69] width 11 height 11
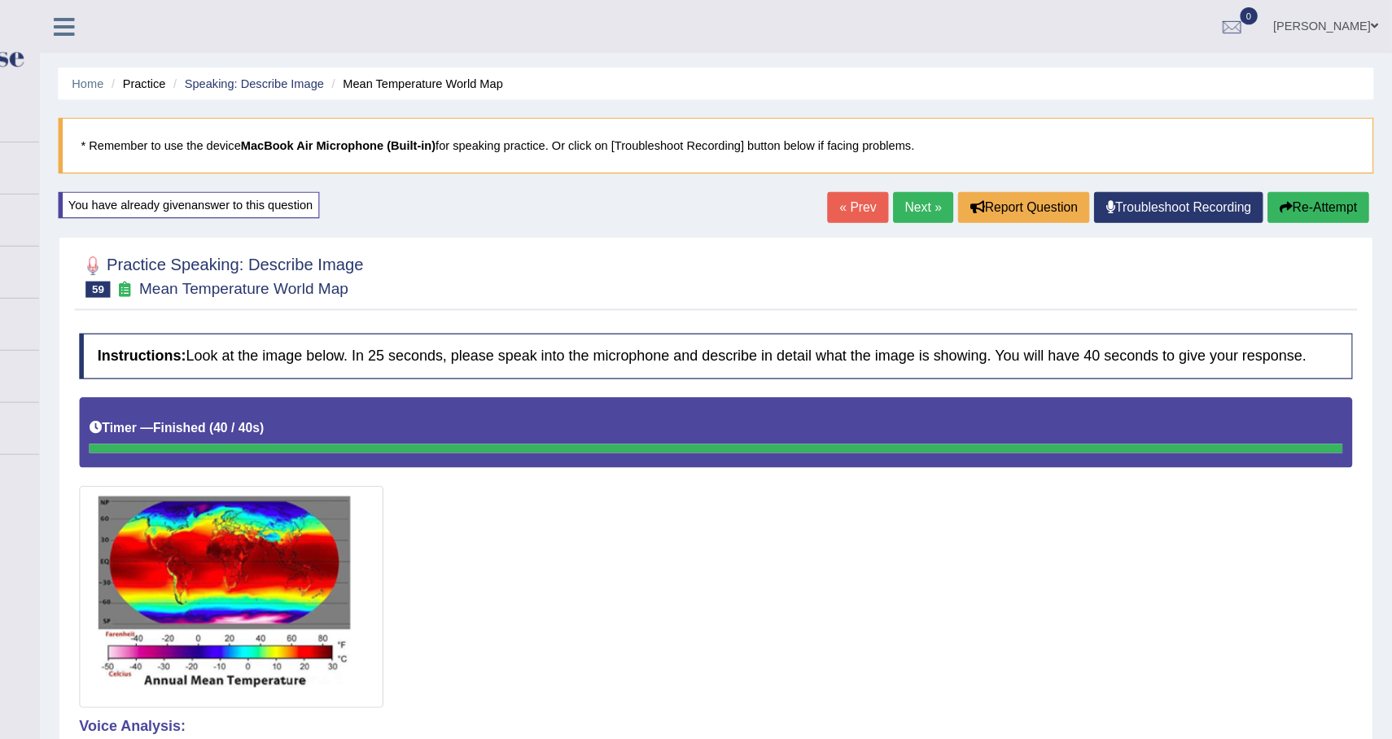
click at [1323, 181] on button "Re-Attempt" at bounding box center [1326, 185] width 90 height 28
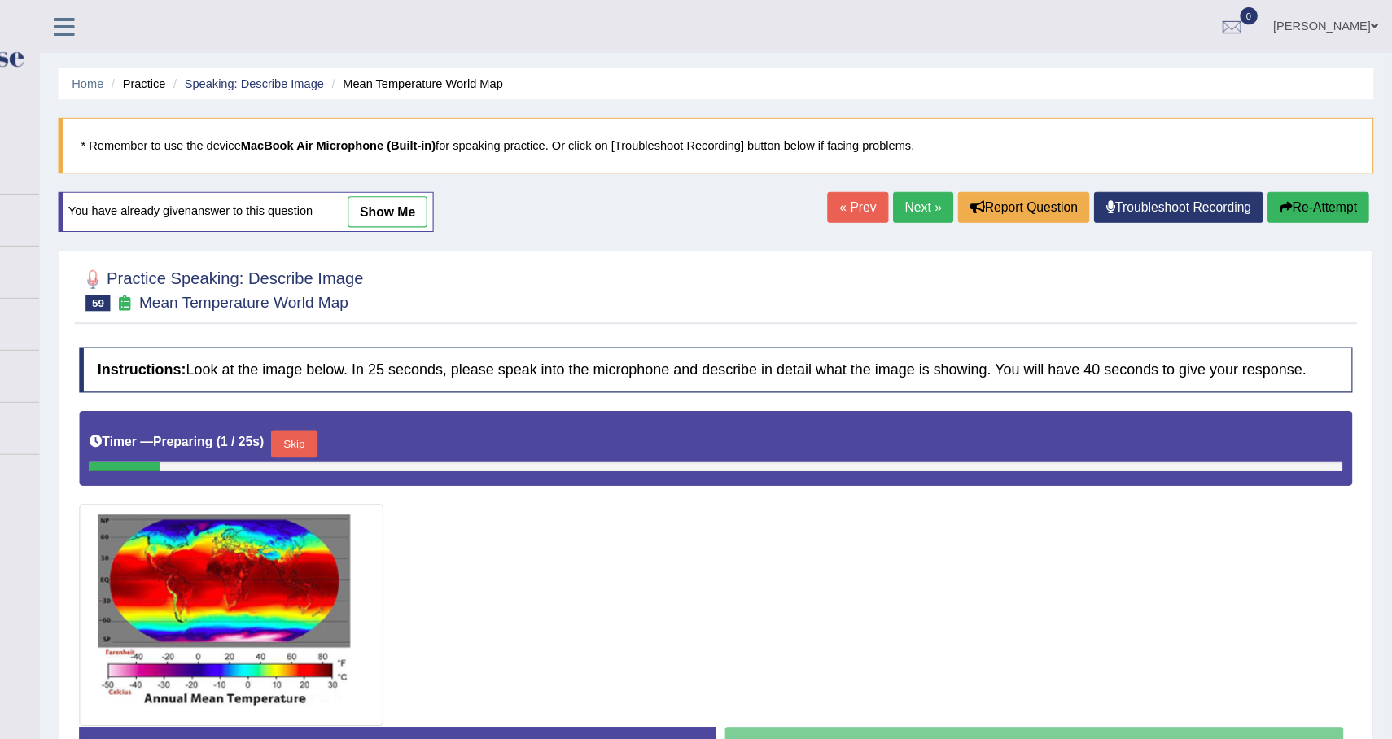
click at [427, 408] on button "Skip" at bounding box center [413, 395] width 41 height 24
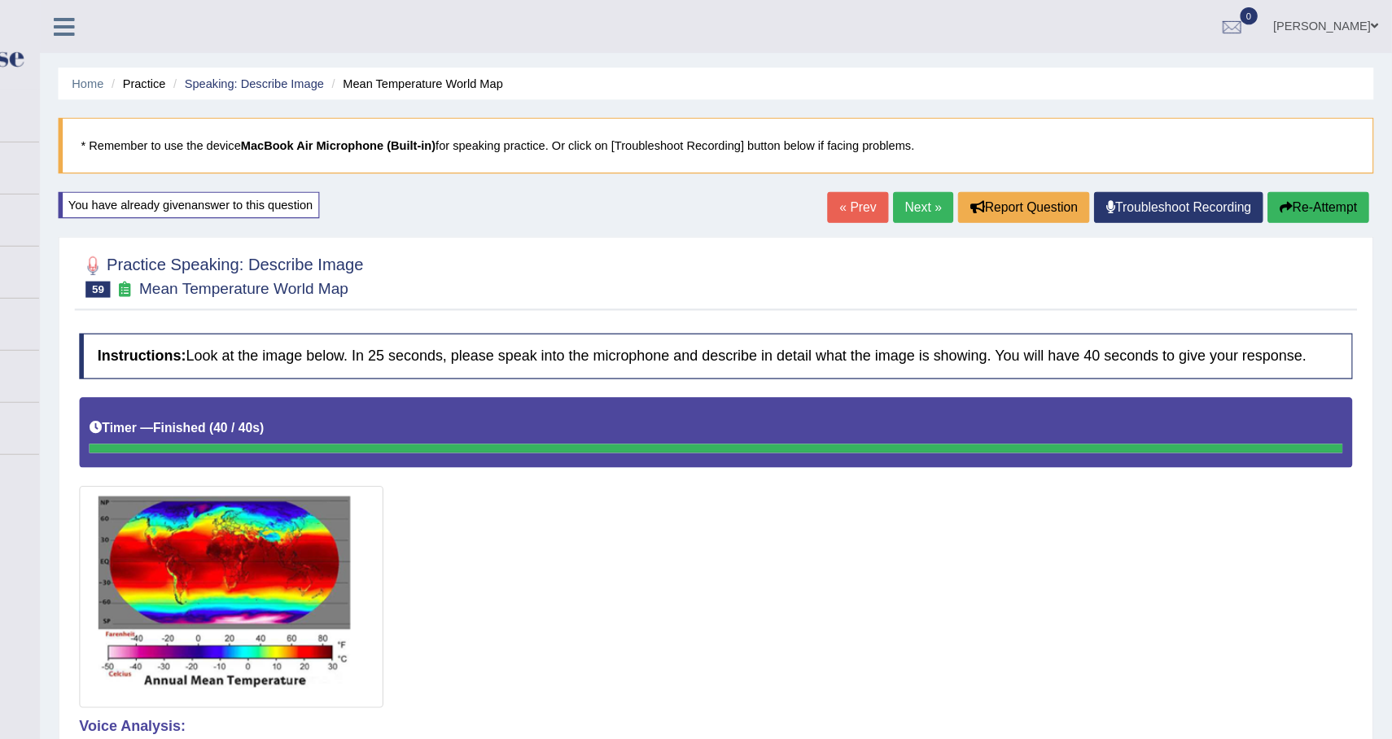
click at [1312, 191] on button "Re-Attempt" at bounding box center [1326, 185] width 90 height 28
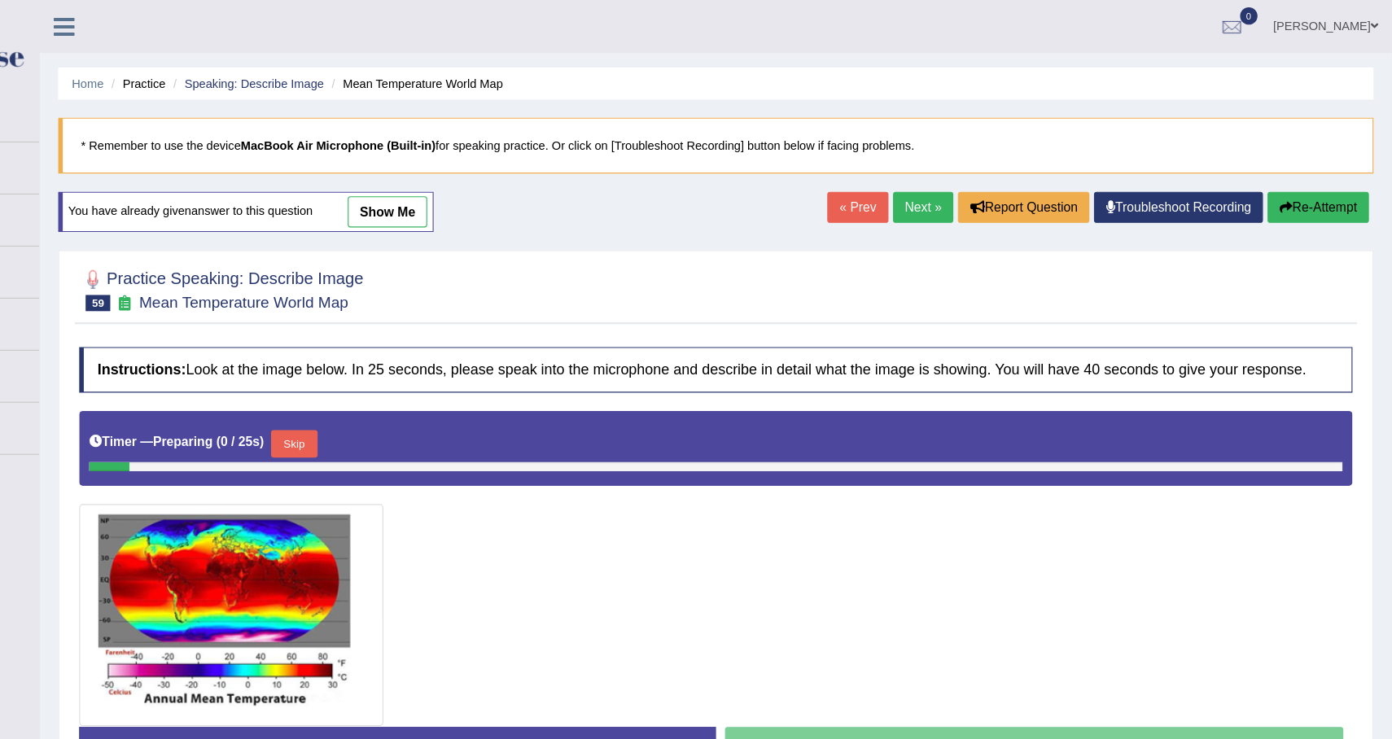
click at [413, 407] on button "Skip" at bounding box center [413, 395] width 41 height 24
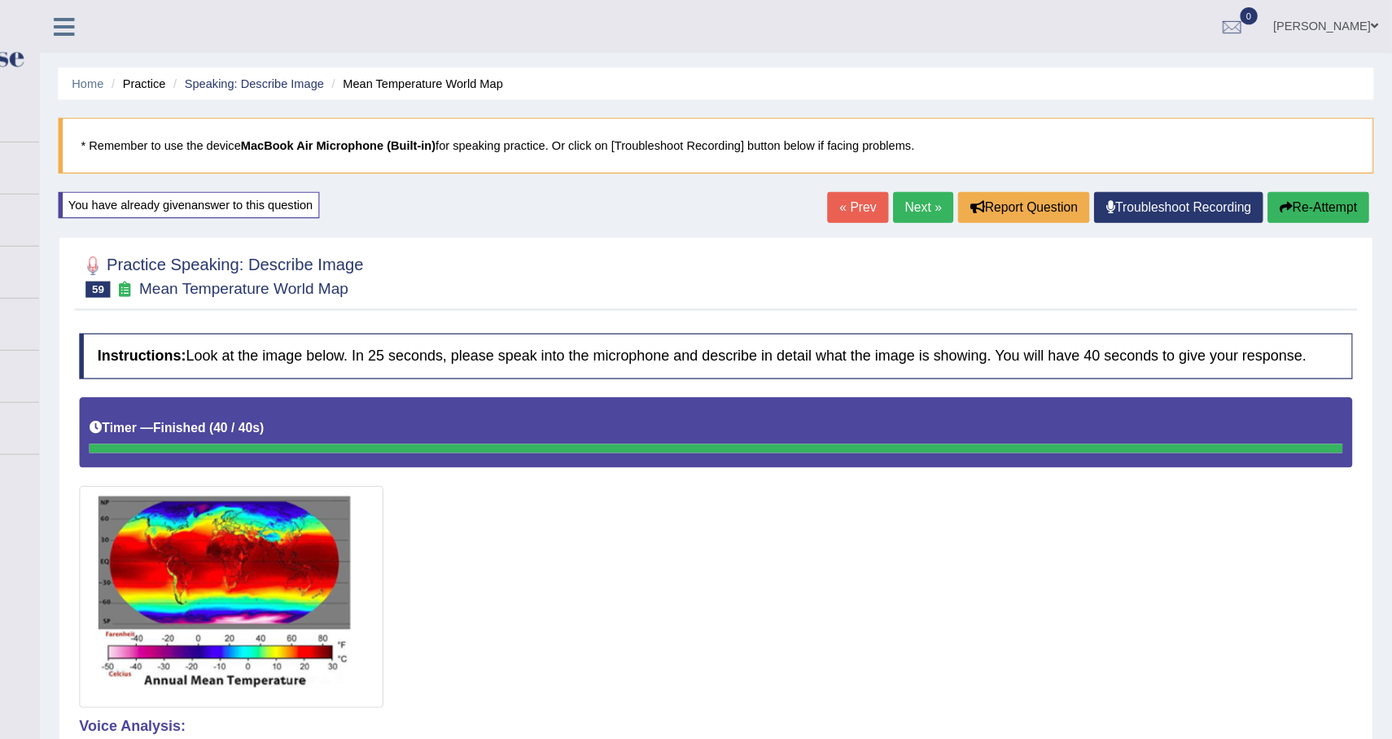
click at [969, 186] on link "Next »" at bounding box center [975, 185] width 54 height 28
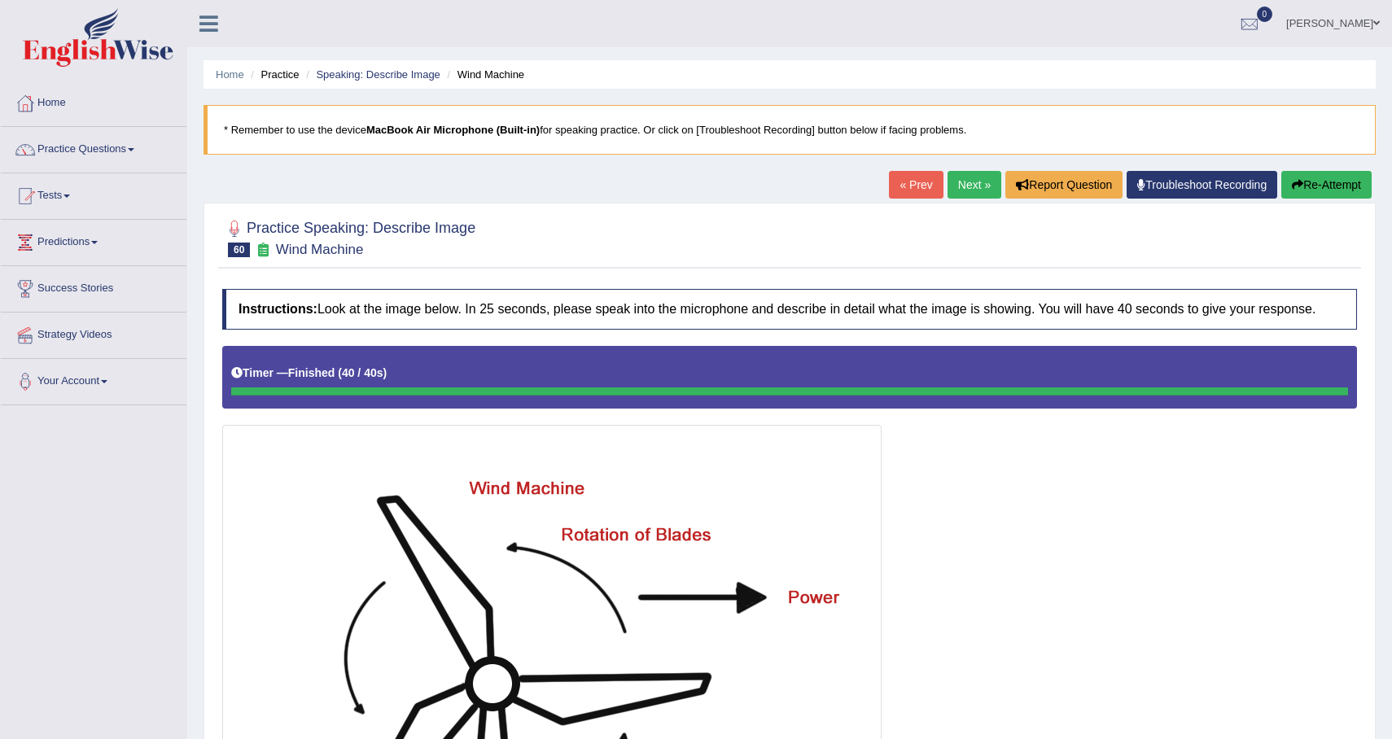
click at [1316, 177] on button "Re-Attempt" at bounding box center [1326, 185] width 90 height 28
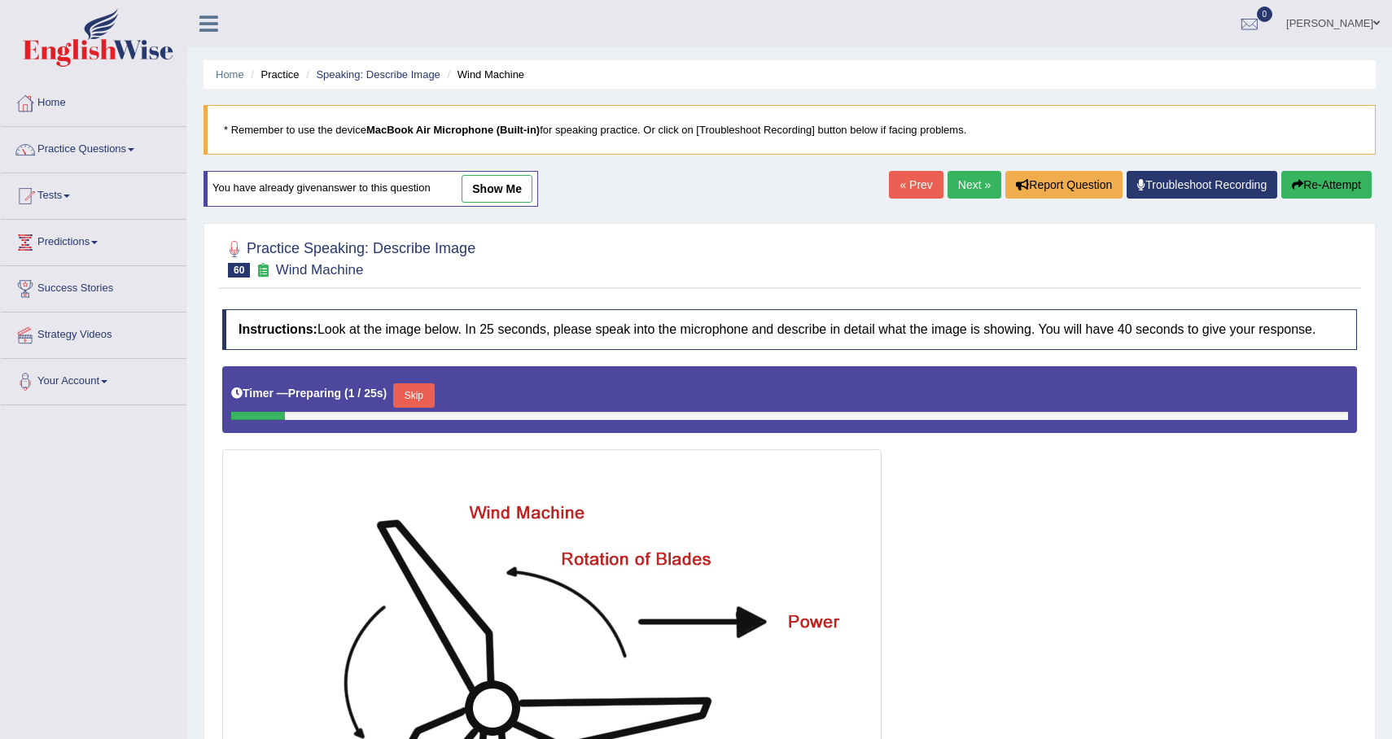
click at [427, 408] on button "Skip" at bounding box center [413, 395] width 41 height 24
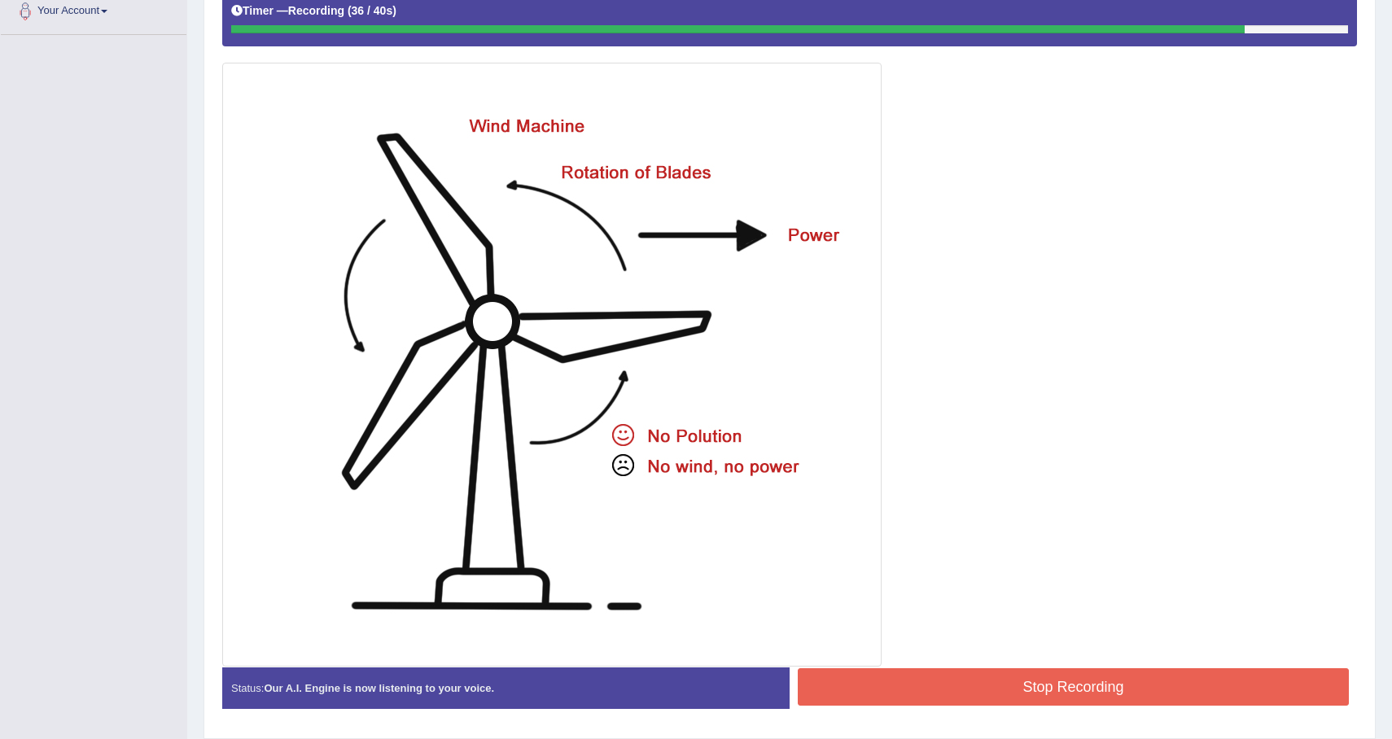
scroll to position [438, 0]
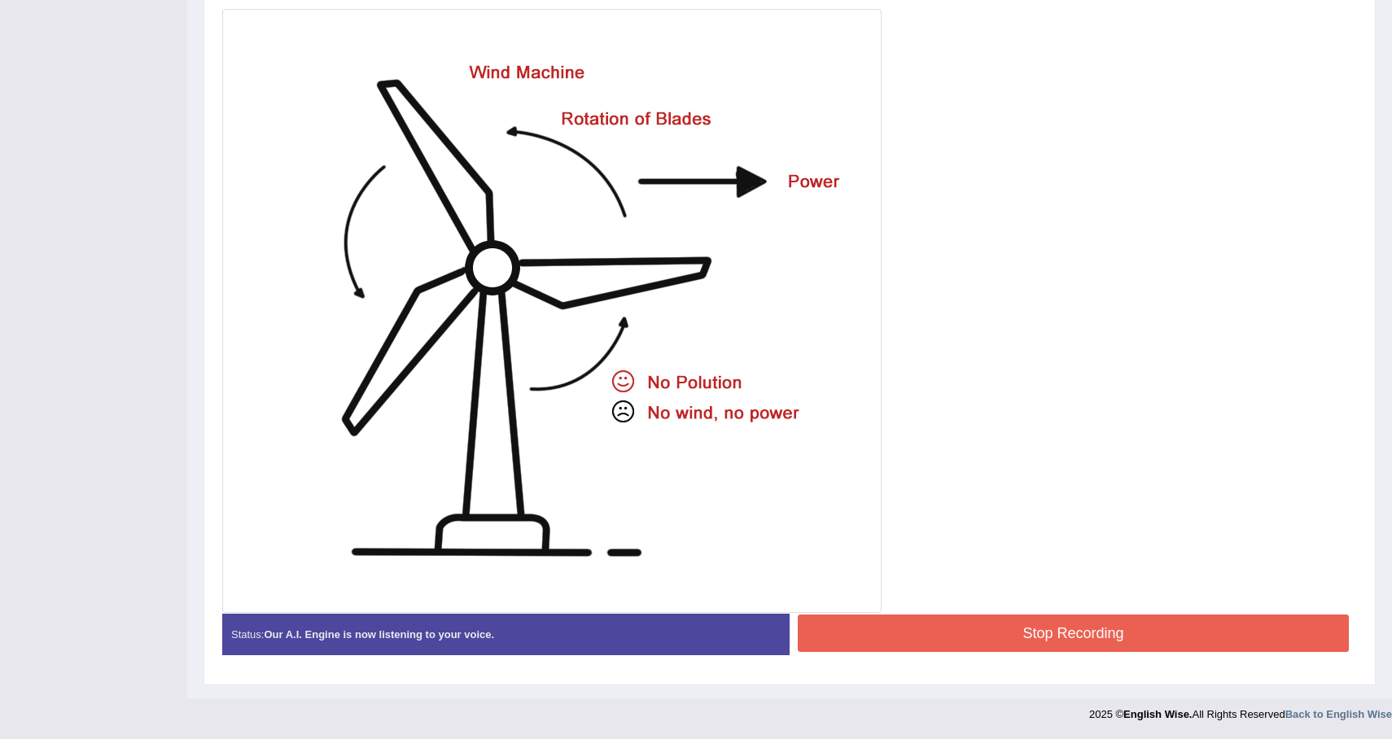
click at [1070, 646] on button "Stop Recording" at bounding box center [1073, 633] width 551 height 37
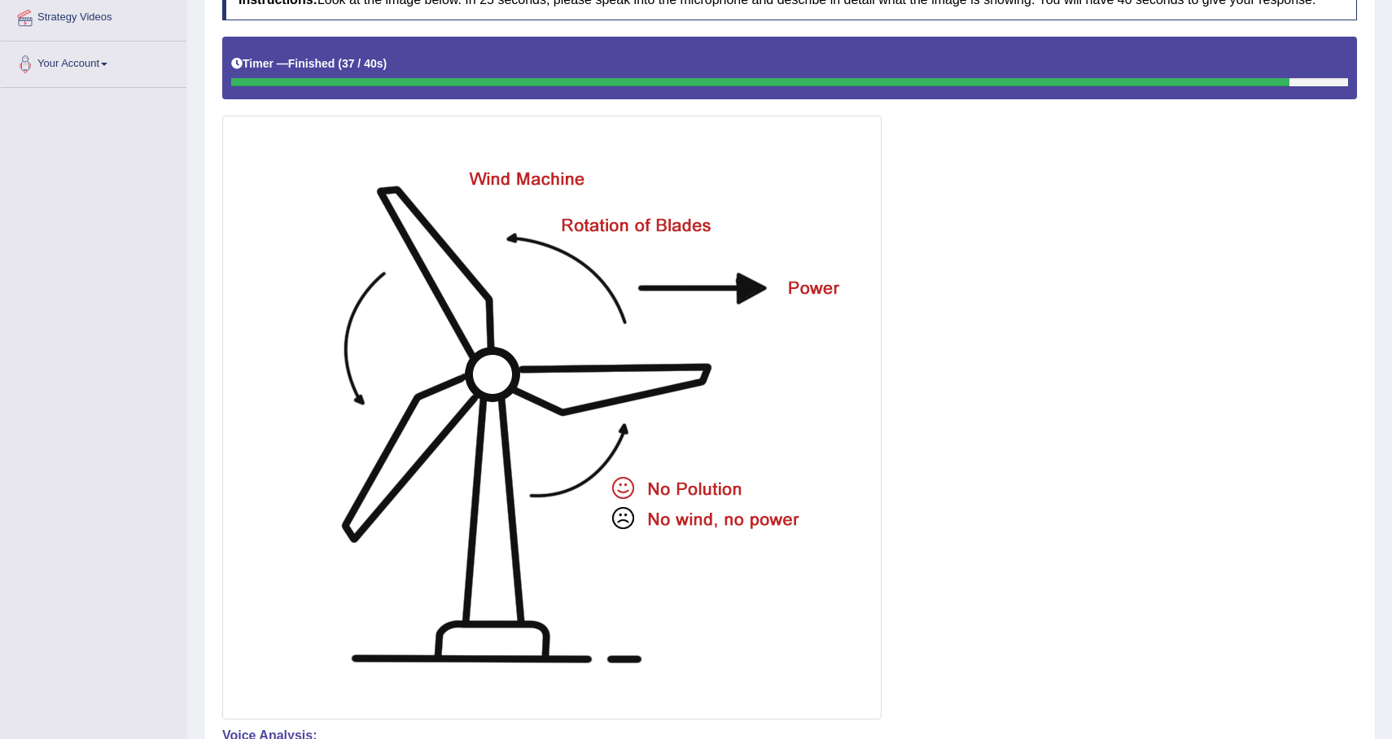
scroll to position [126, 0]
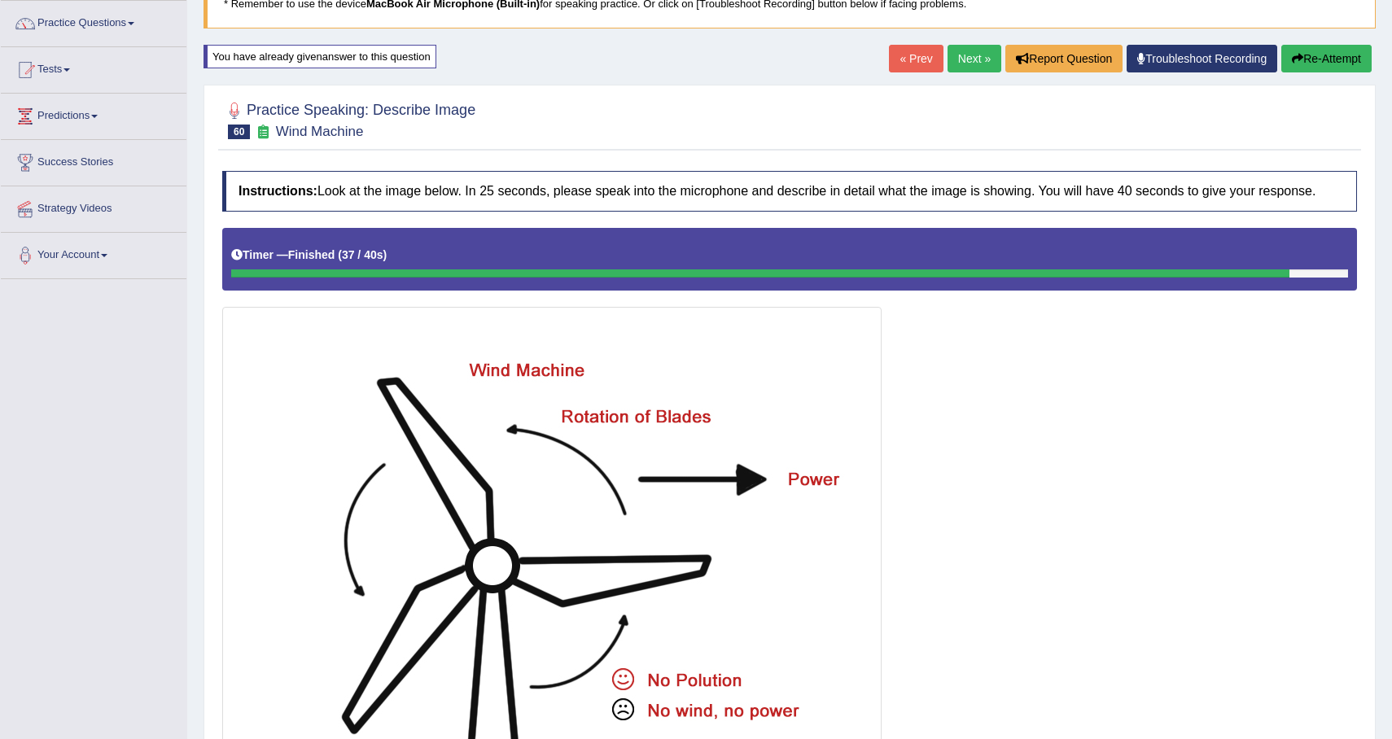
click at [1321, 60] on button "Re-Attempt" at bounding box center [1326, 59] width 90 height 28
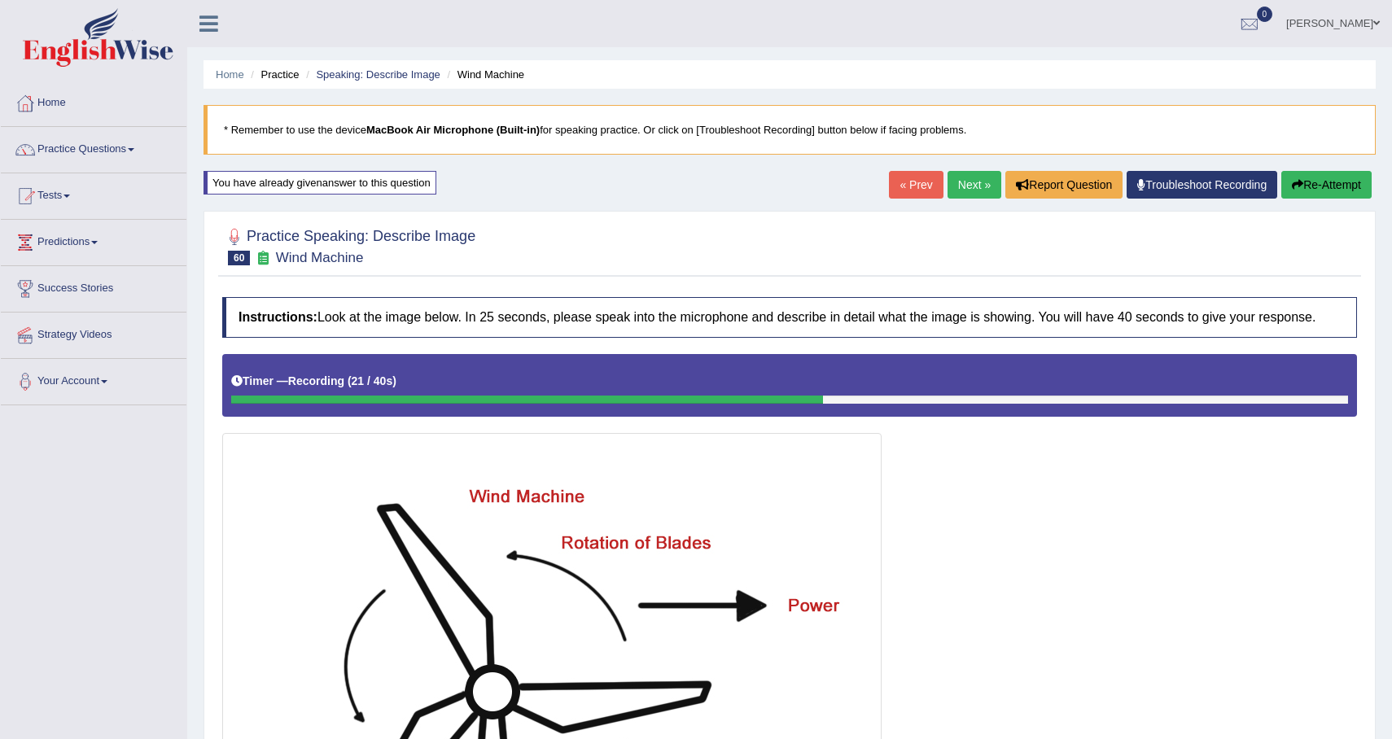
click at [1347, 187] on button "Re-Attempt" at bounding box center [1326, 185] width 90 height 28
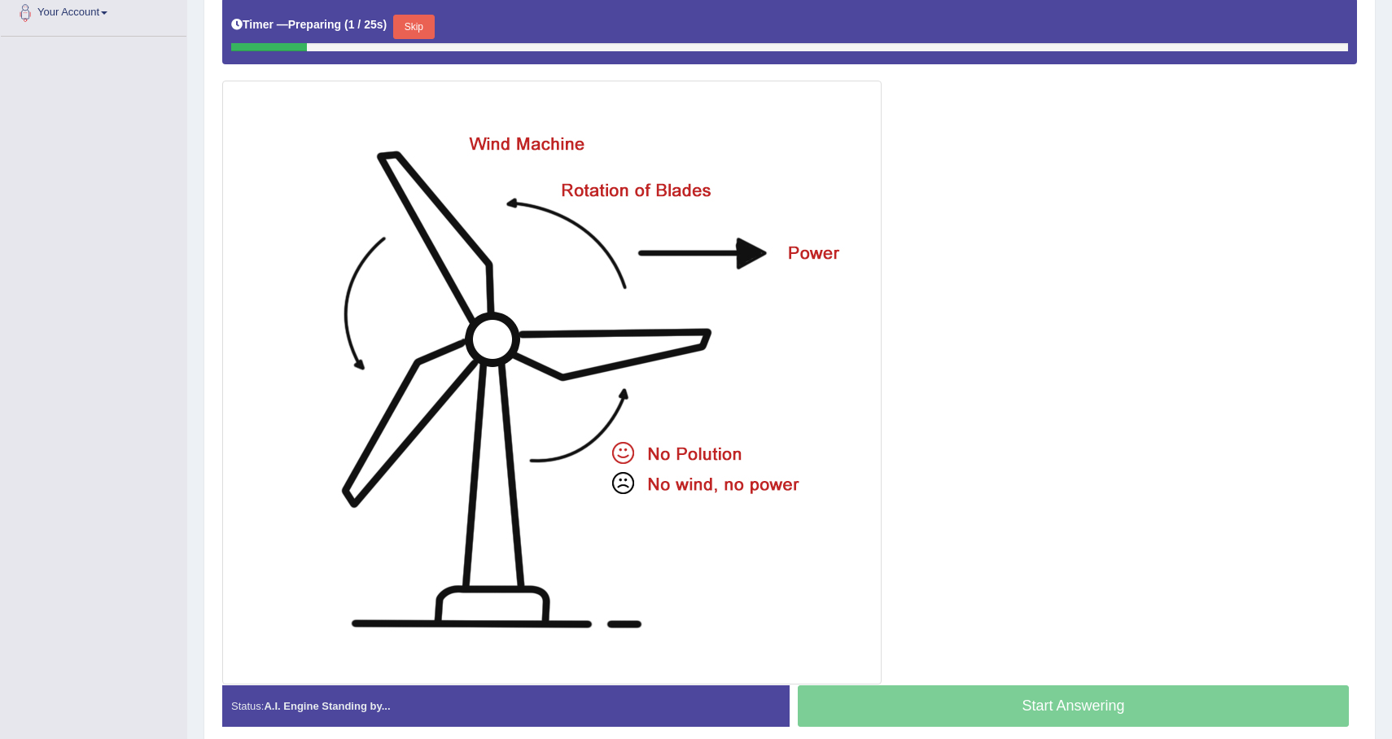
scroll to position [66, 0]
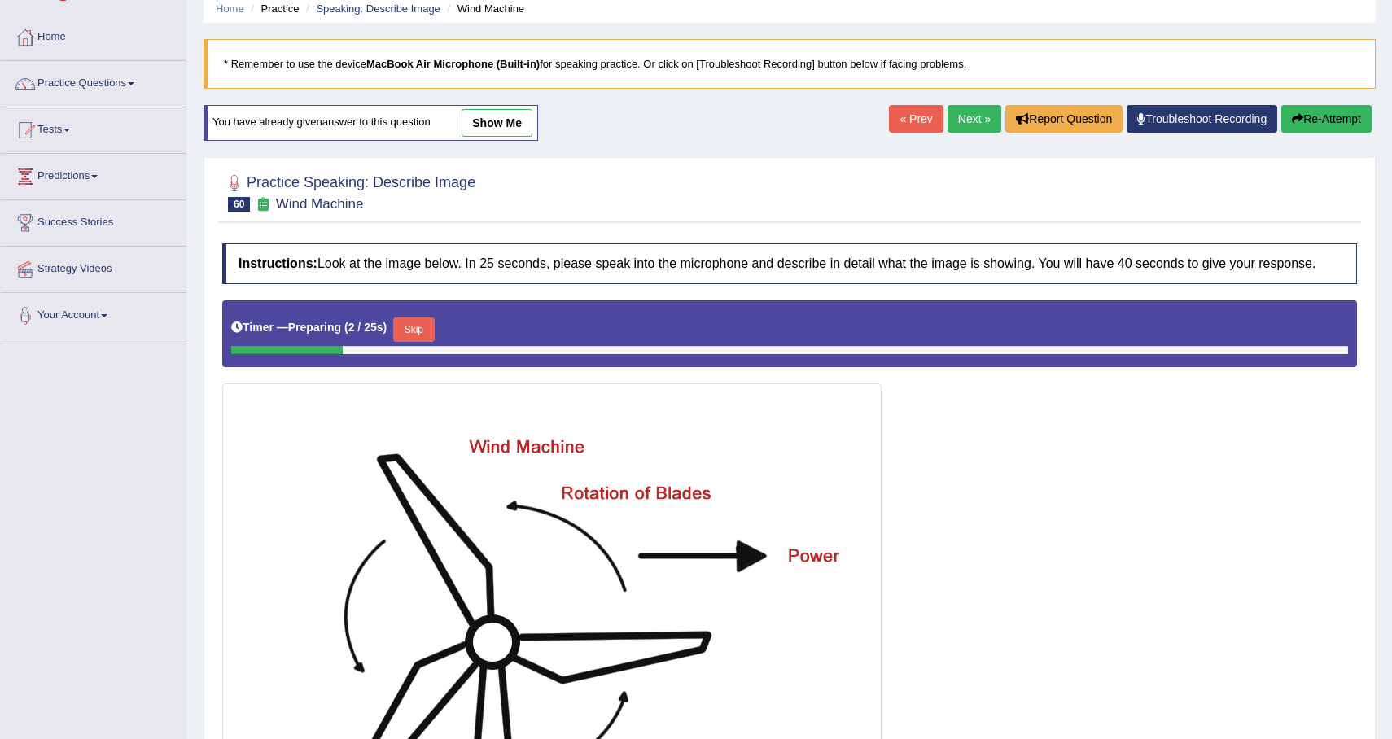
click at [441, 343] on div "Timer — Preparing ( 2 / 25s ) Skip" at bounding box center [789, 329] width 1117 height 33
click at [417, 342] on button "Skip" at bounding box center [413, 330] width 41 height 24
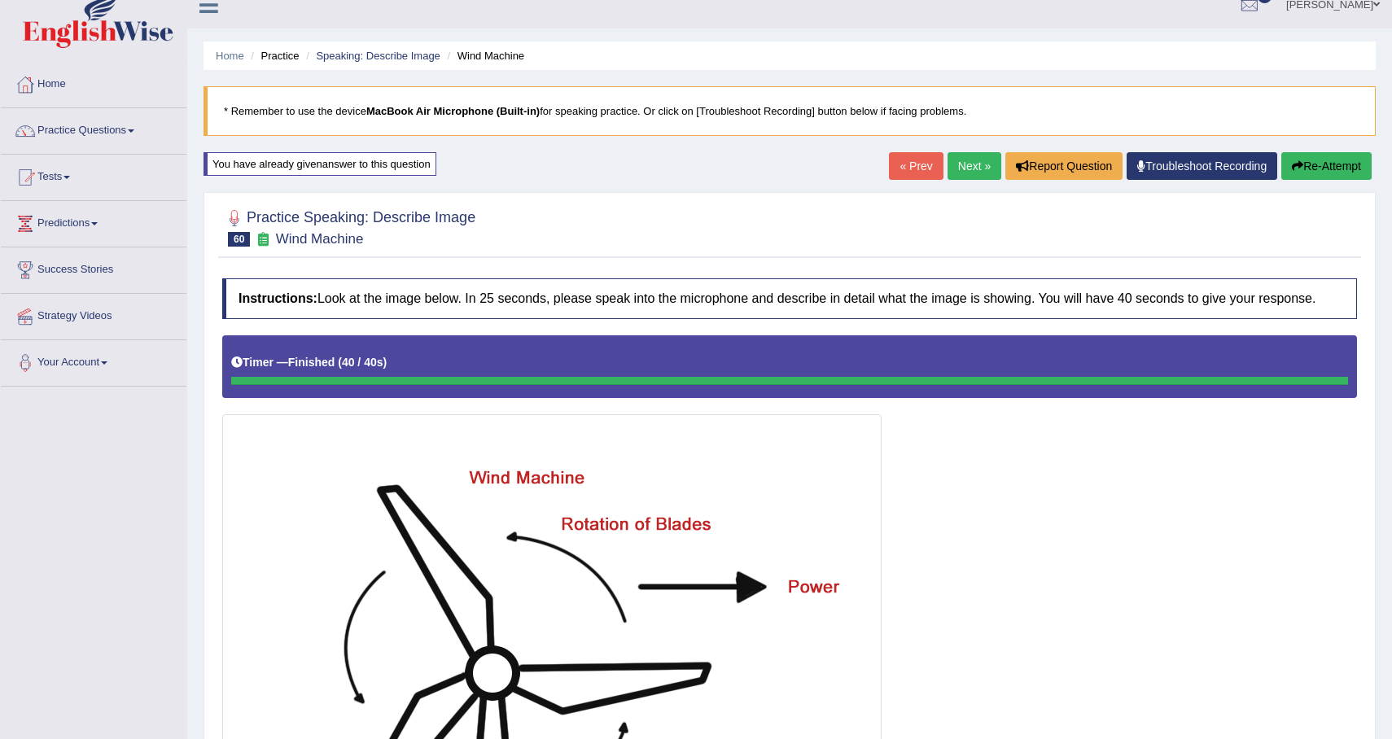
scroll to position [0, 0]
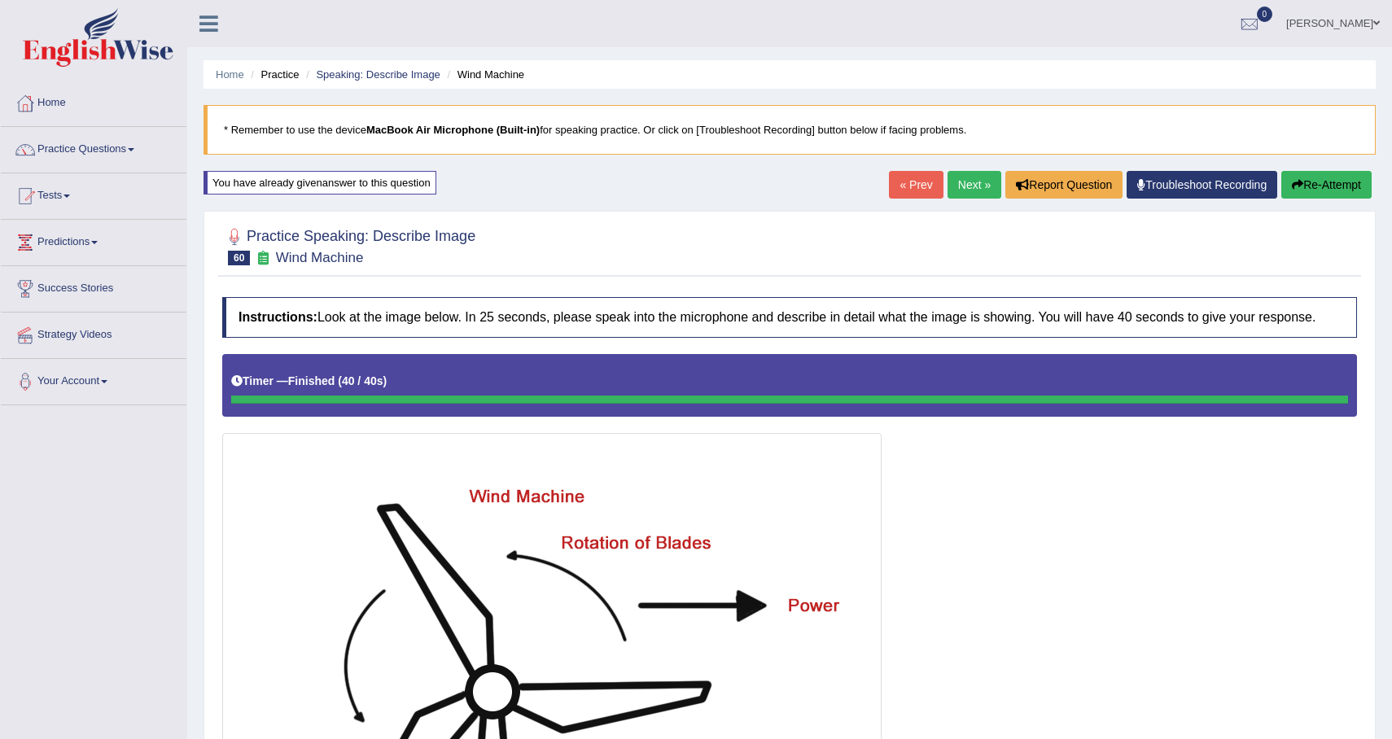
click at [1327, 186] on button "Re-Attempt" at bounding box center [1326, 185] width 90 height 28
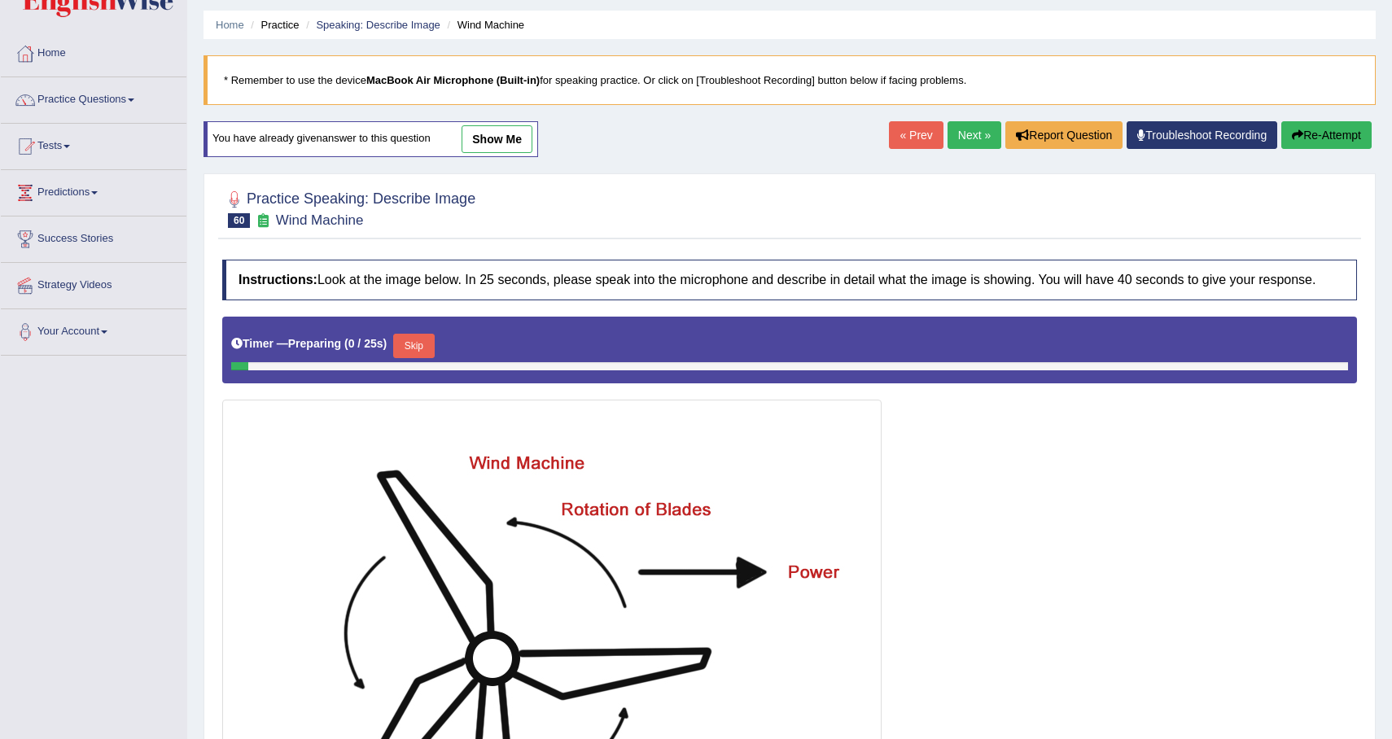
scroll to position [50, 0]
click at [410, 358] on button "Skip" at bounding box center [413, 346] width 41 height 24
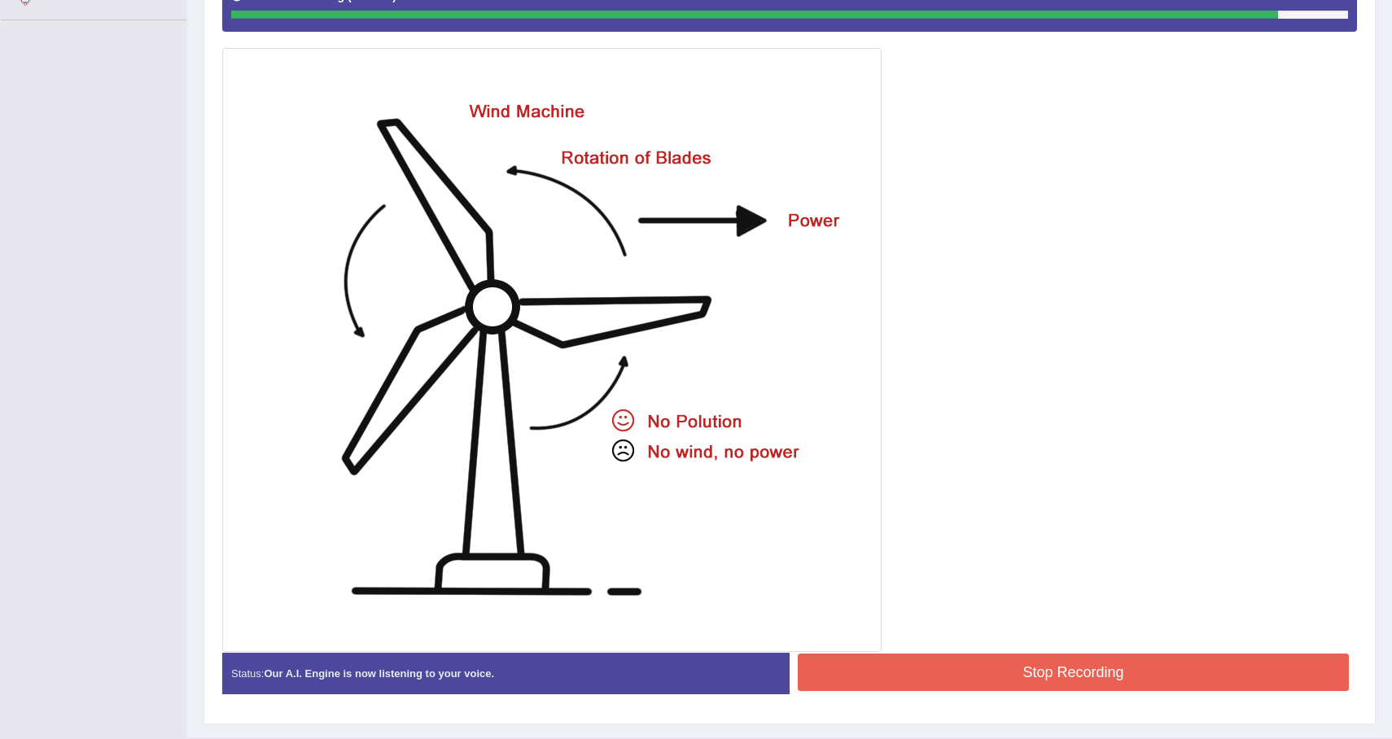
scroll to position [438, 0]
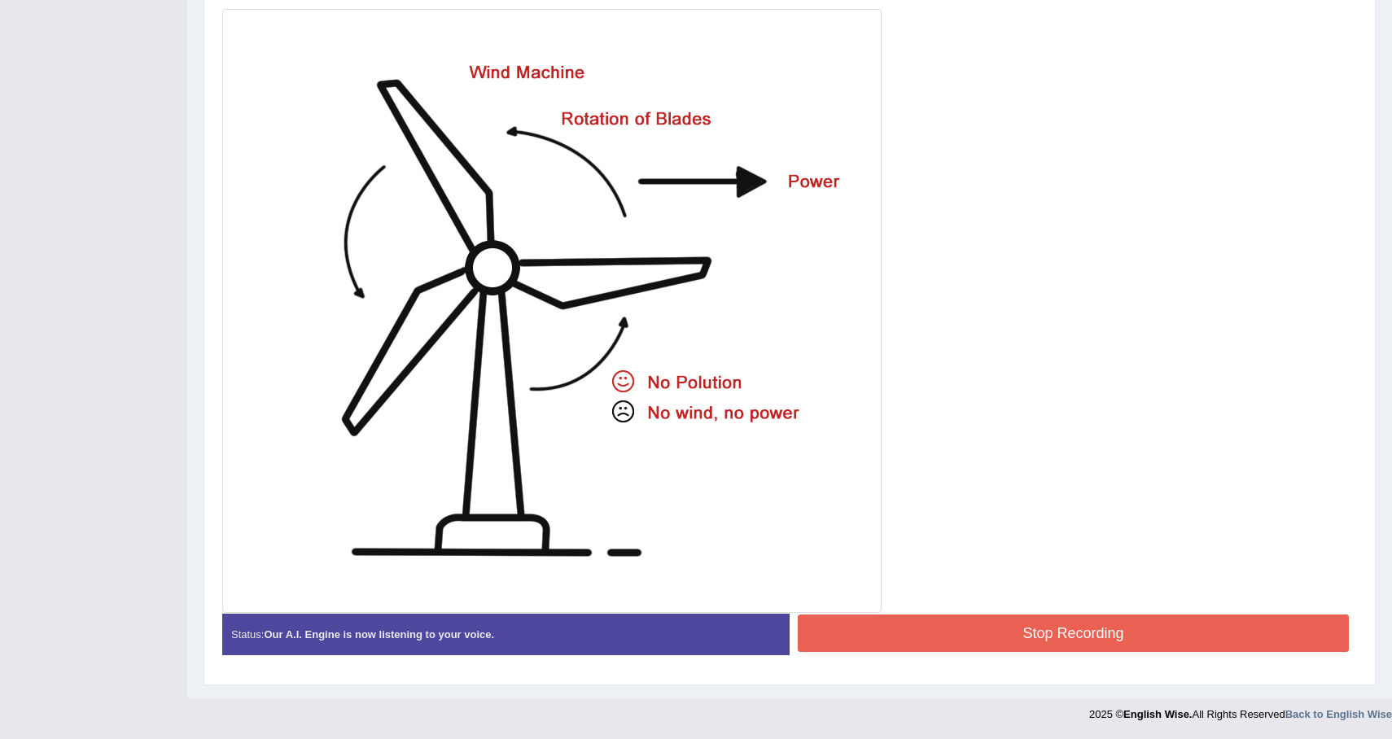
click at [964, 626] on button "Stop Recording" at bounding box center [1073, 633] width 551 height 37
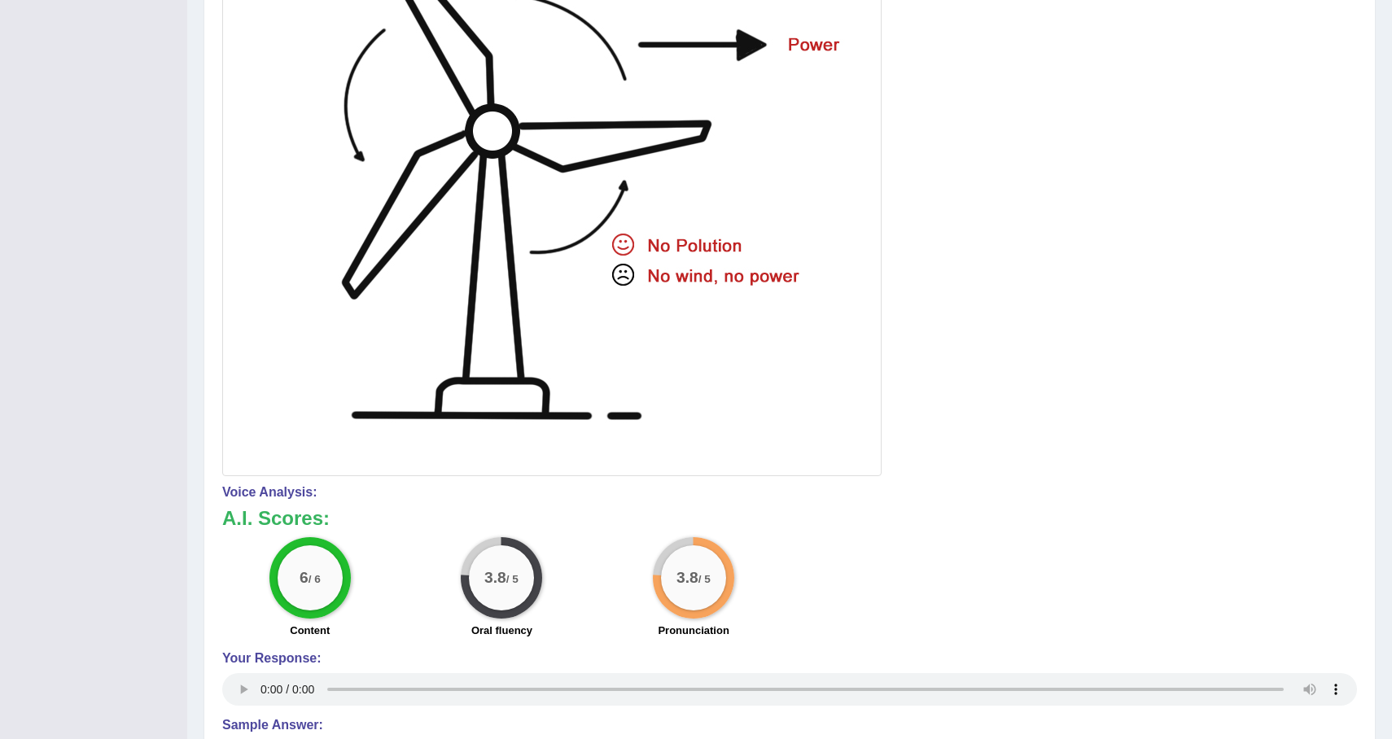
scroll to position [0, 0]
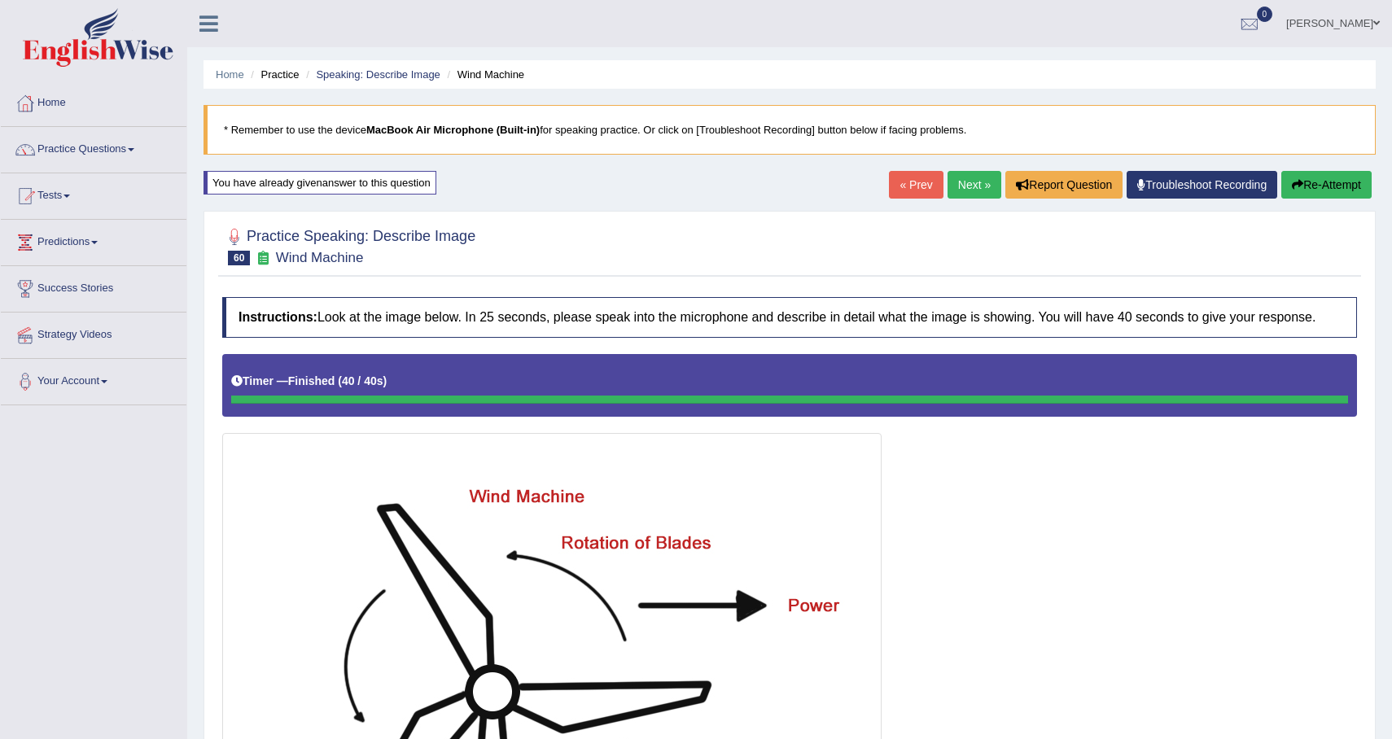
click at [969, 184] on link "Next »" at bounding box center [975, 185] width 54 height 28
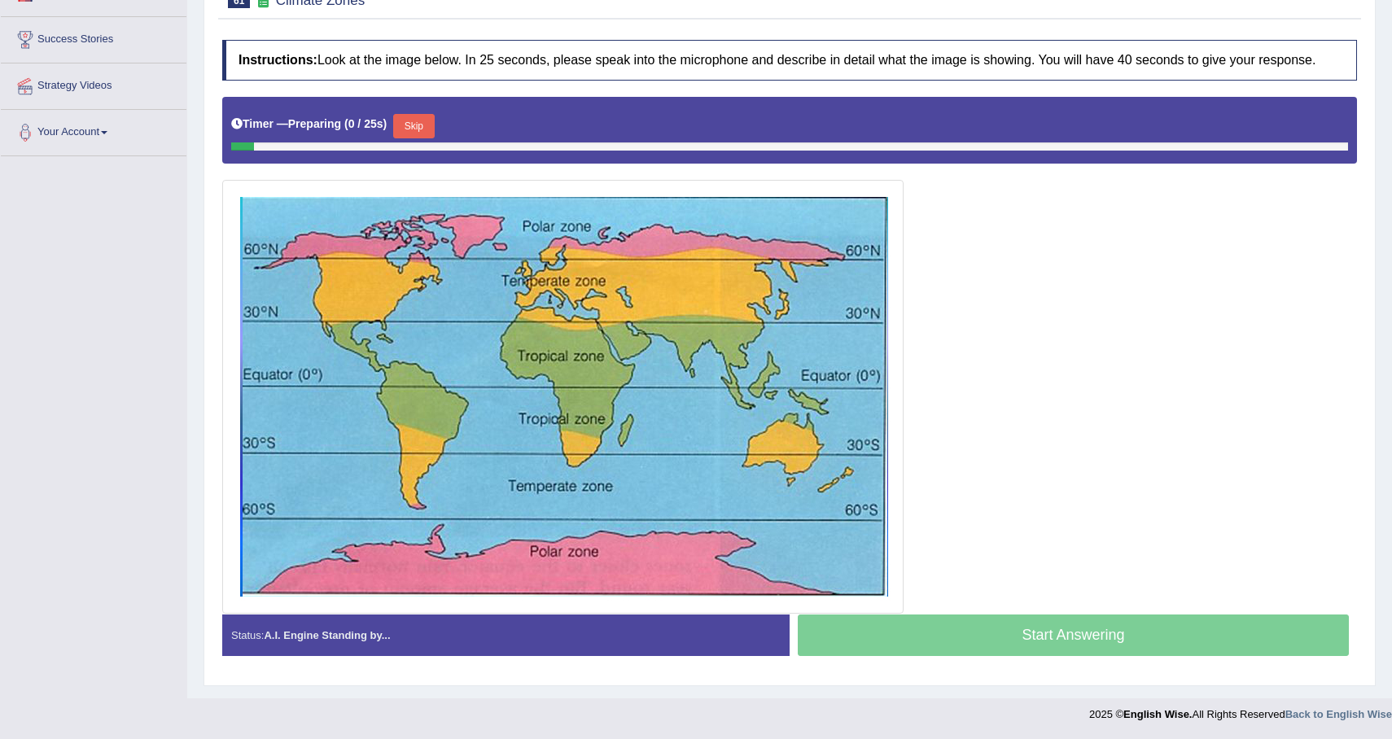
scroll to position [264, 0]
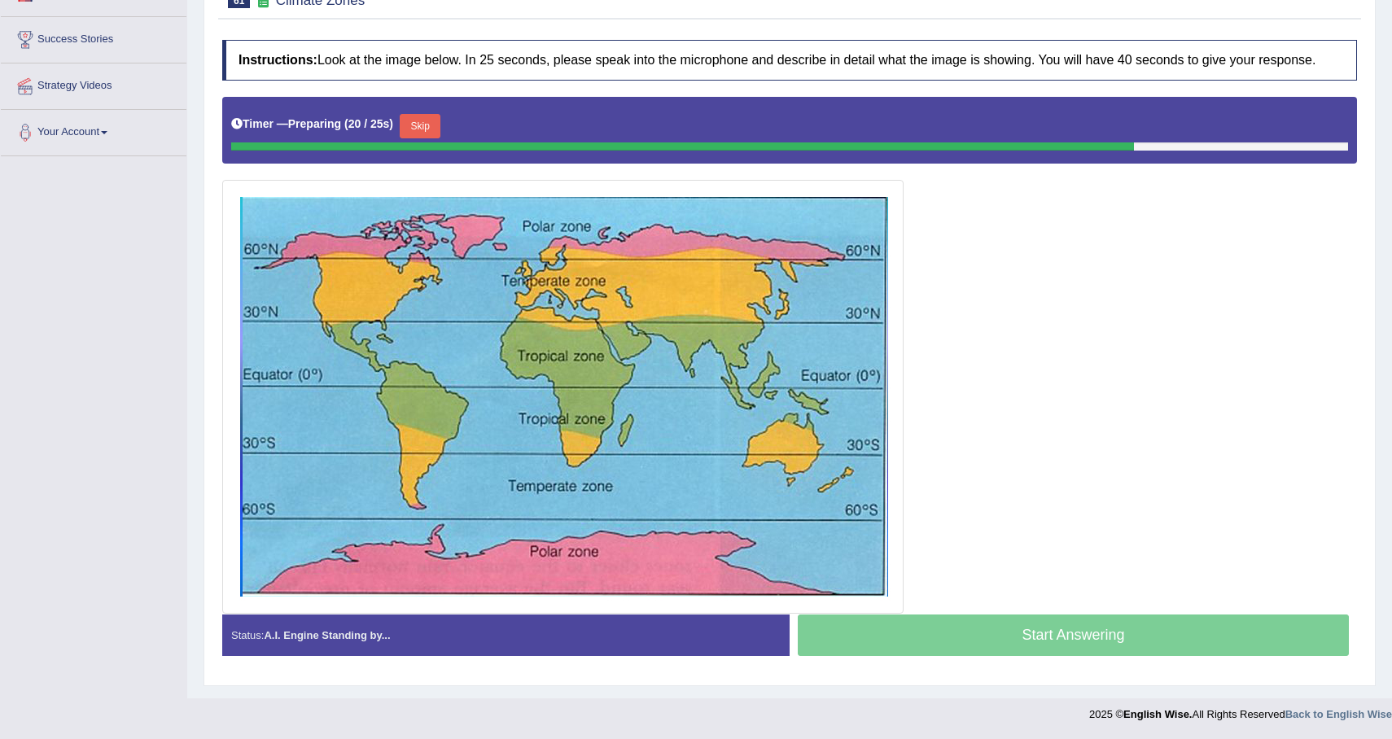
click at [423, 122] on button "Skip" at bounding box center [420, 126] width 41 height 24
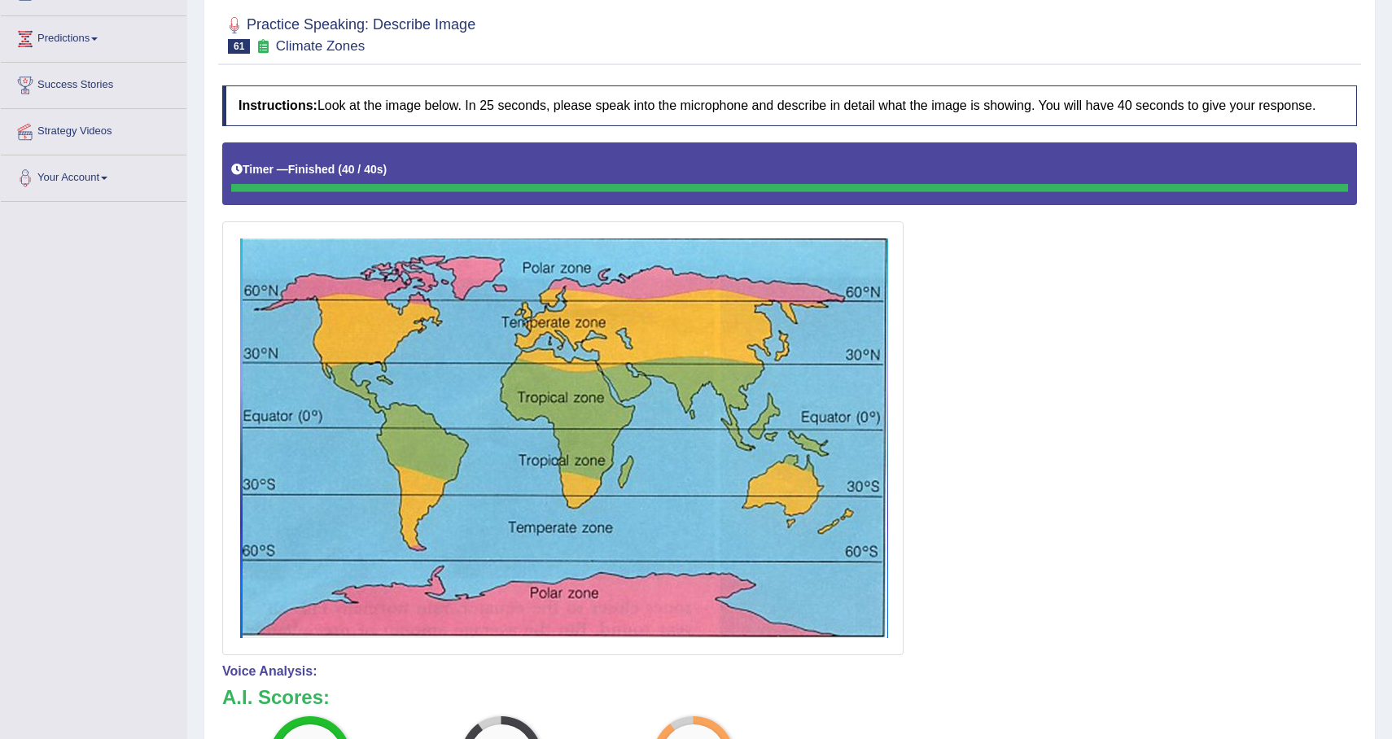
scroll to position [0, 0]
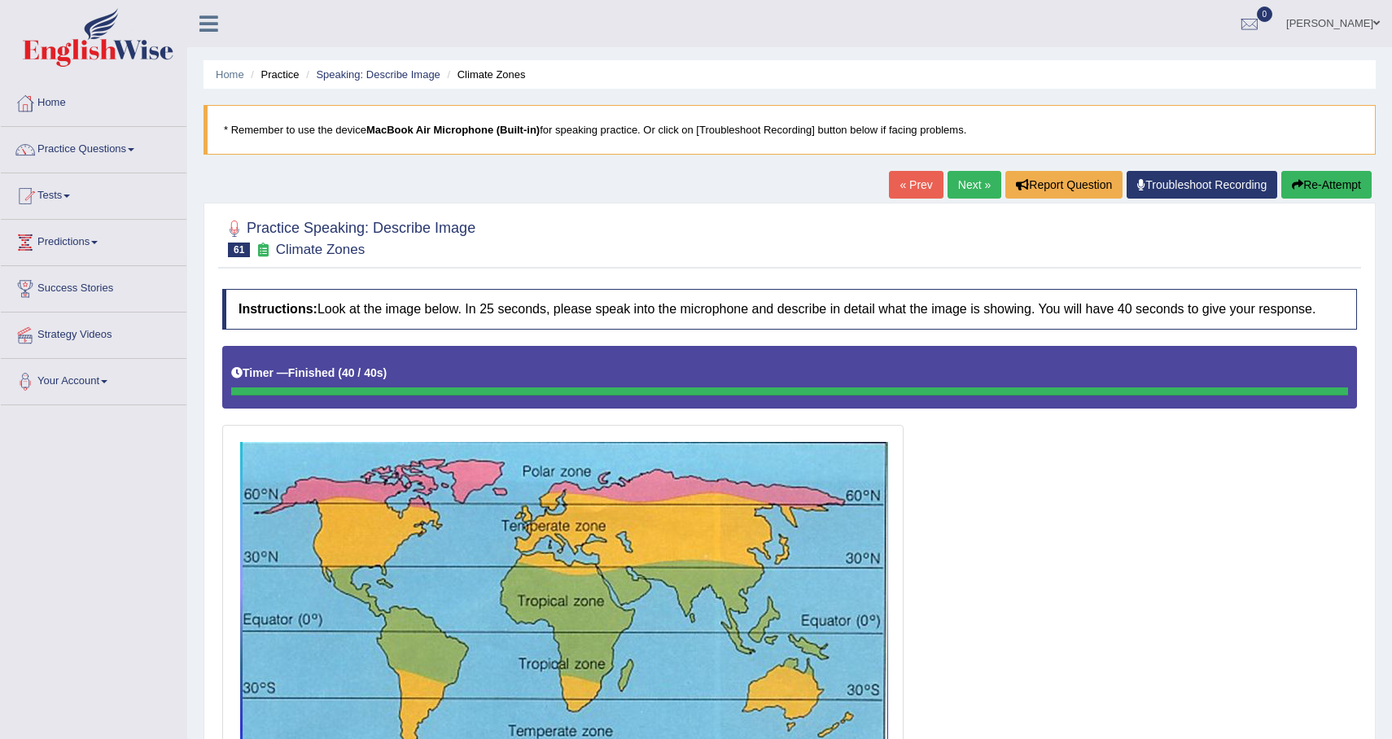
click at [970, 191] on link "Next »" at bounding box center [975, 185] width 54 height 28
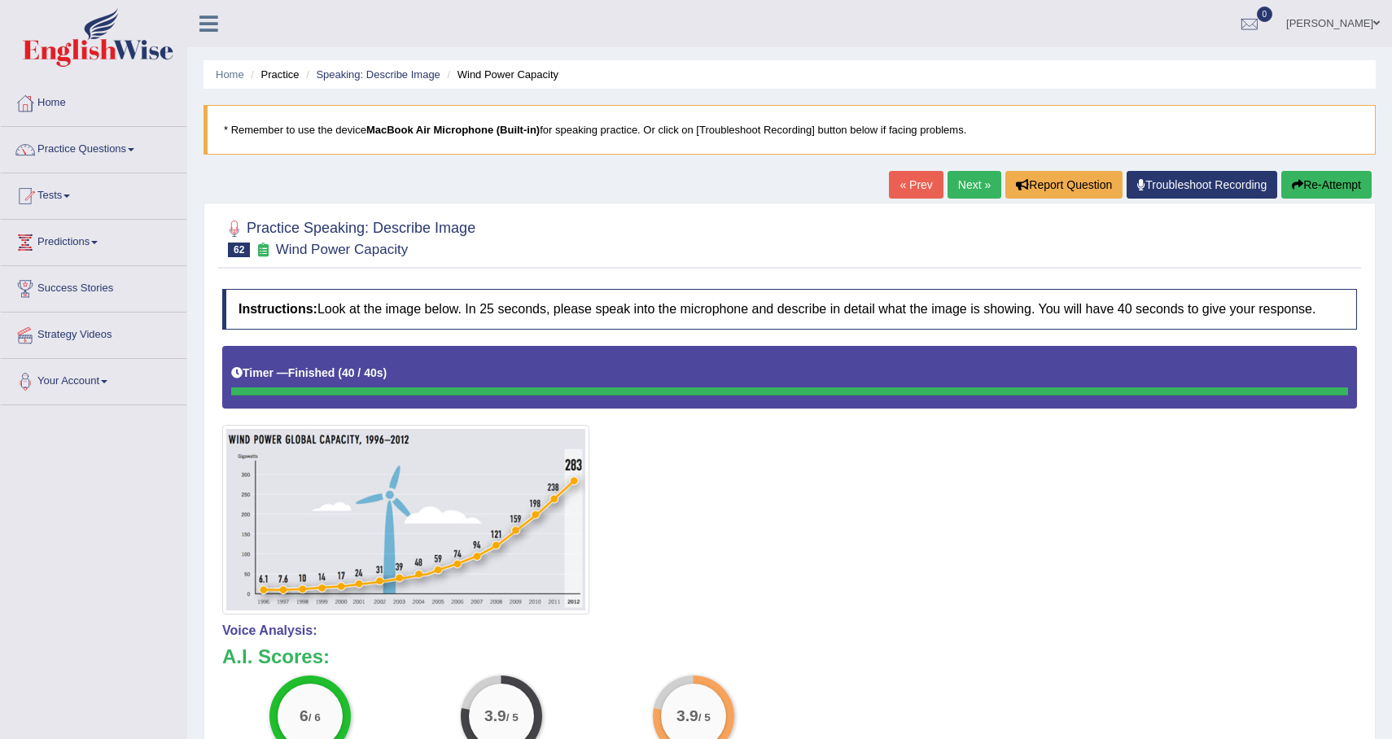
click at [1316, 191] on button "Re-Attempt" at bounding box center [1326, 185] width 90 height 28
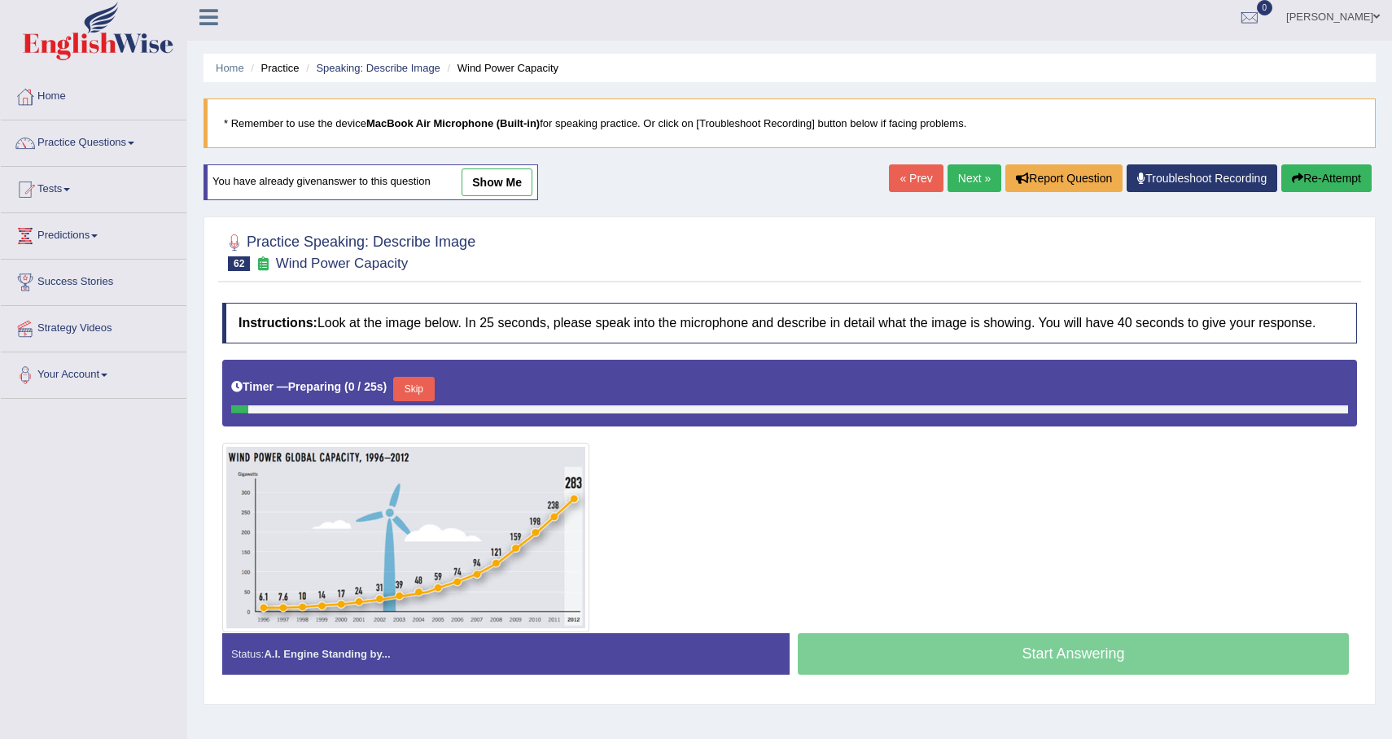
scroll to position [116, 0]
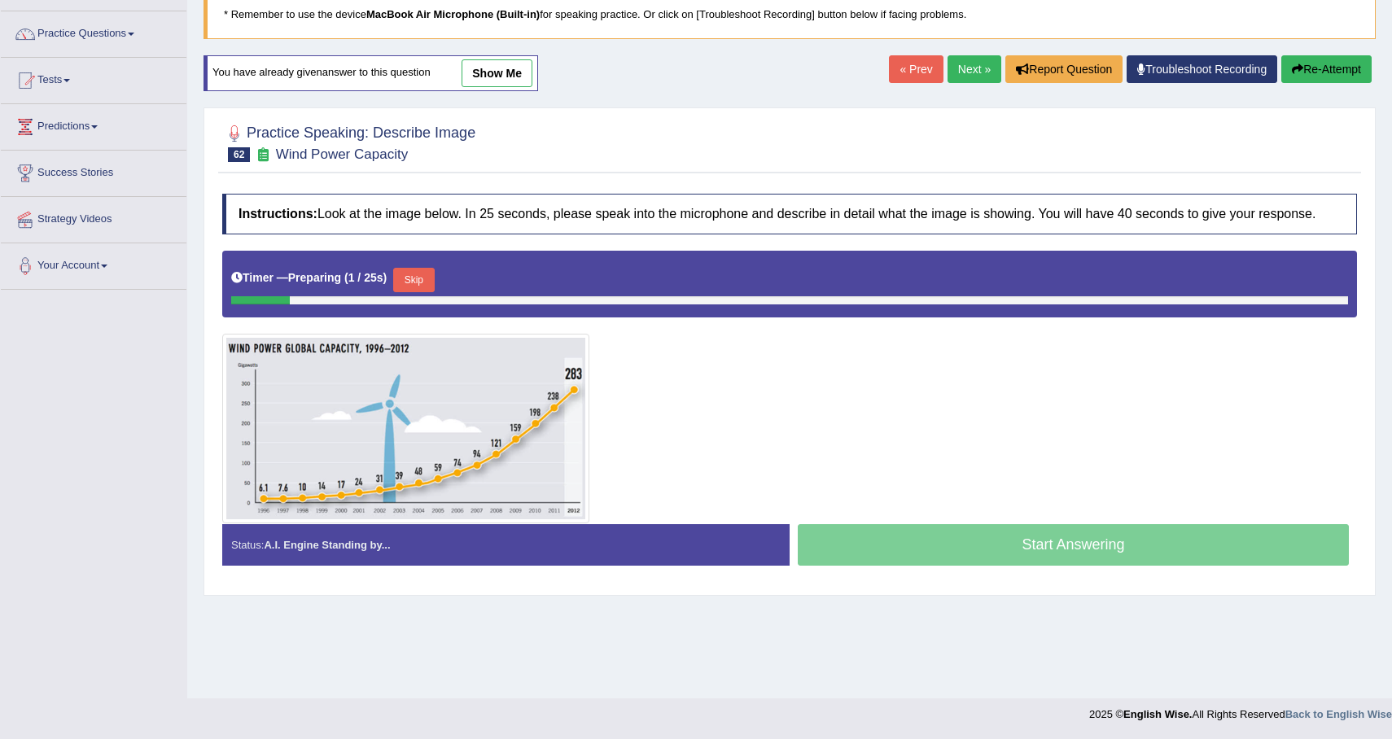
click at [425, 292] on button "Skip" at bounding box center [413, 280] width 41 height 24
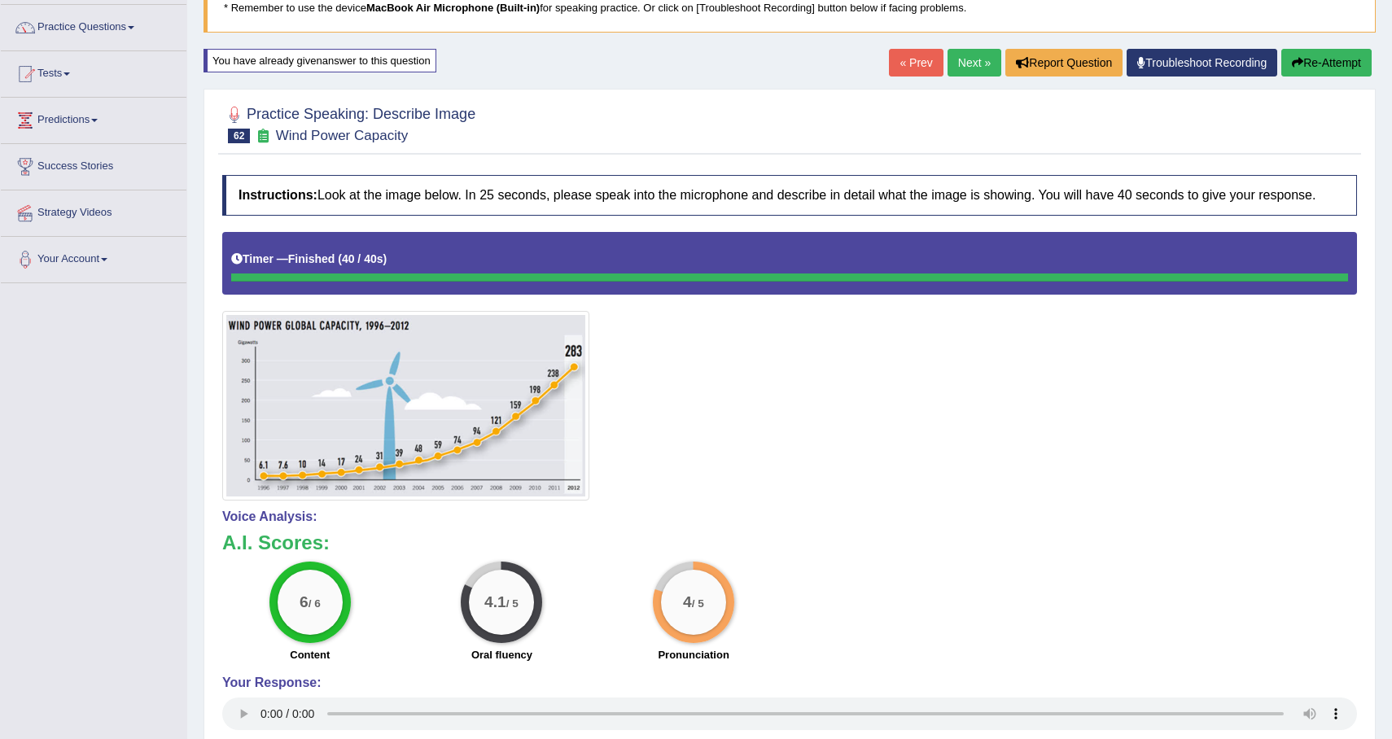
scroll to position [0, 0]
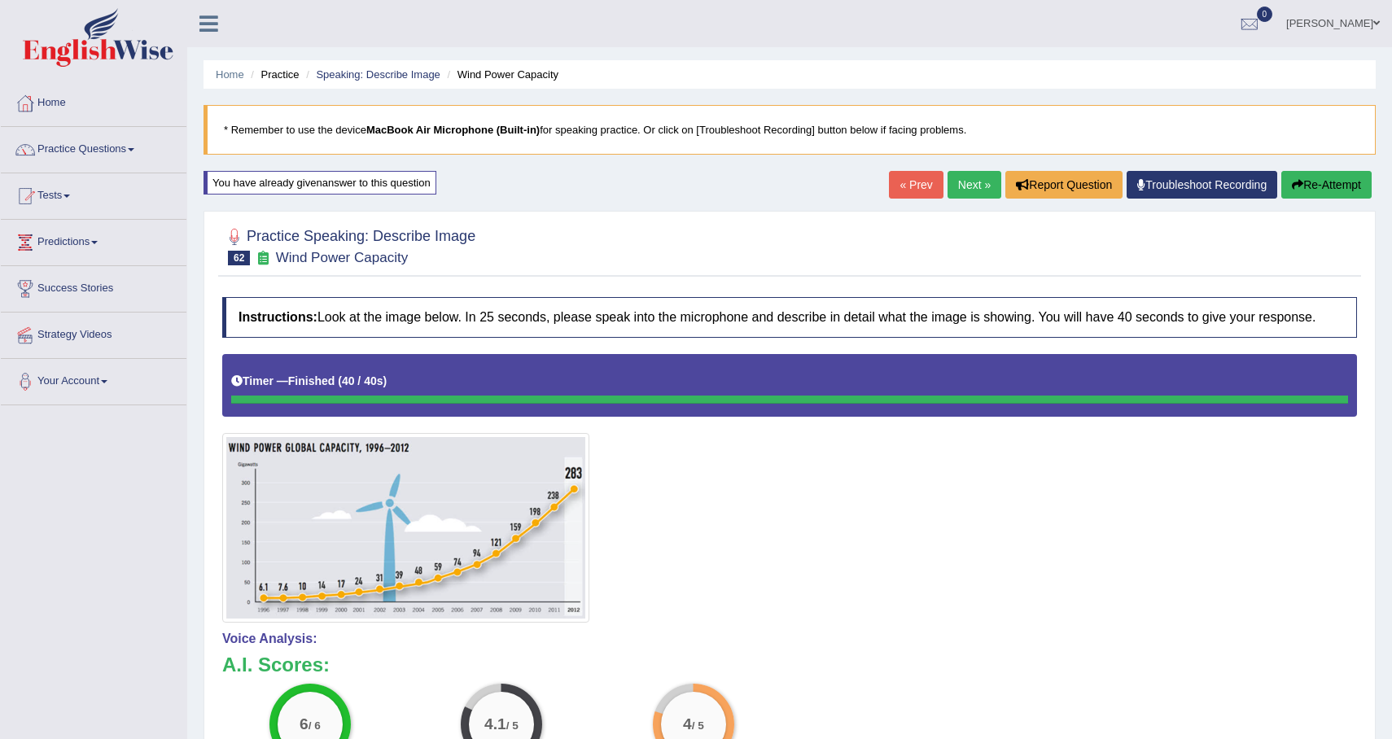
click at [971, 185] on link "Next »" at bounding box center [975, 185] width 54 height 28
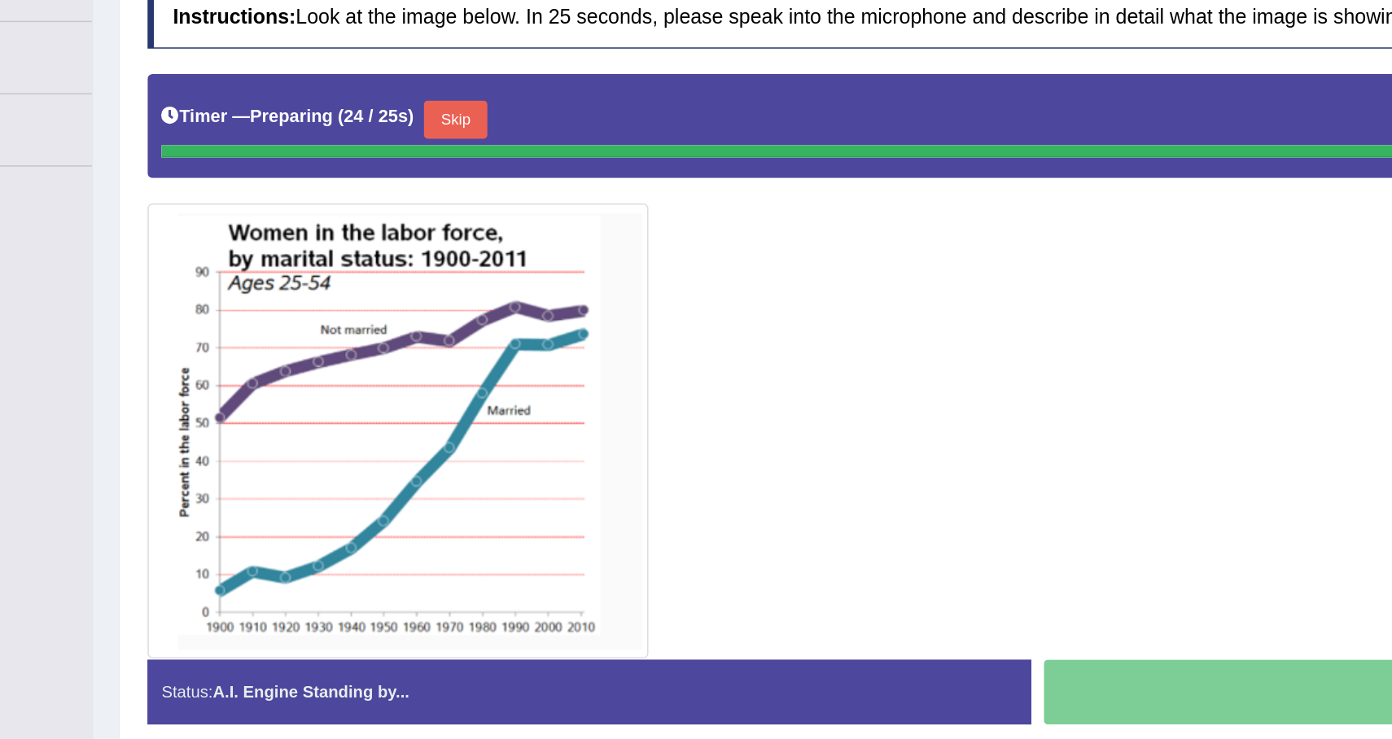
scroll to position [118, 0]
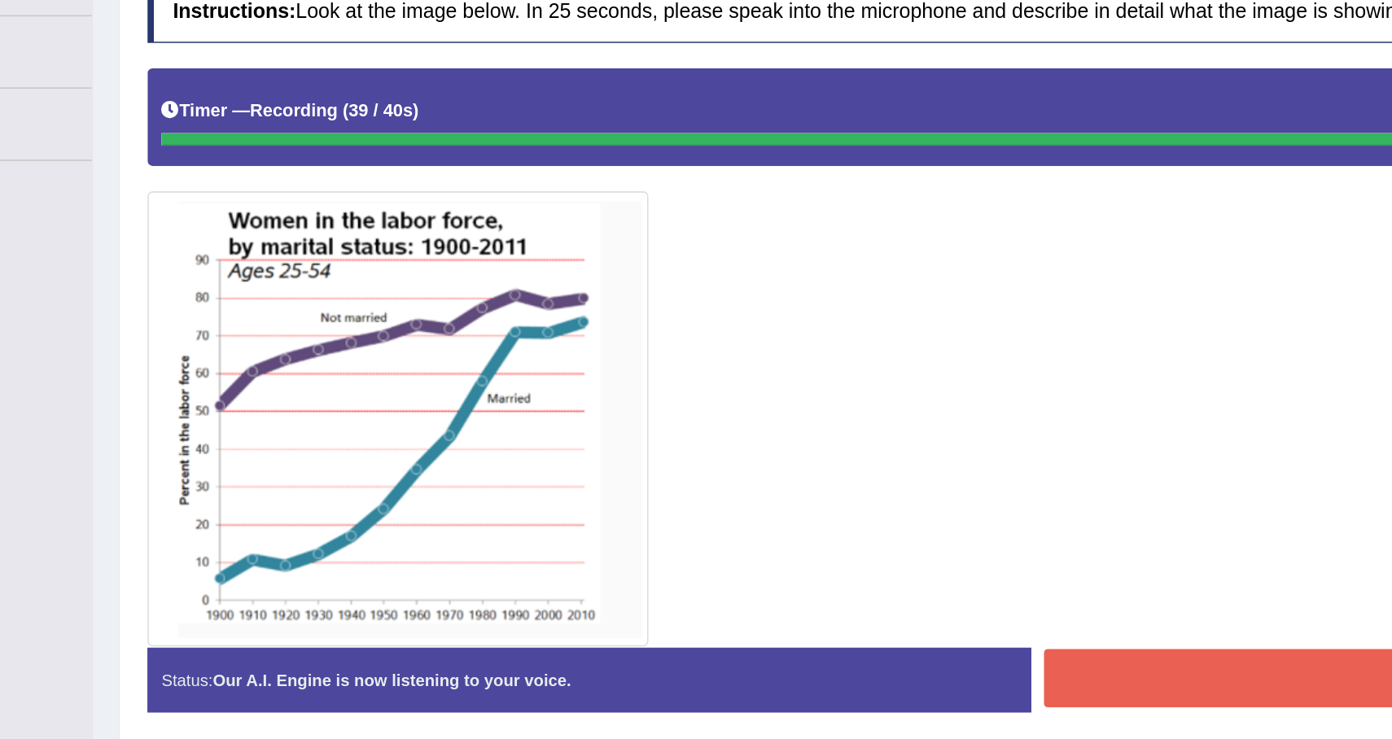
click at [891, 628] on button "Stop Recording" at bounding box center [1073, 621] width 551 height 37
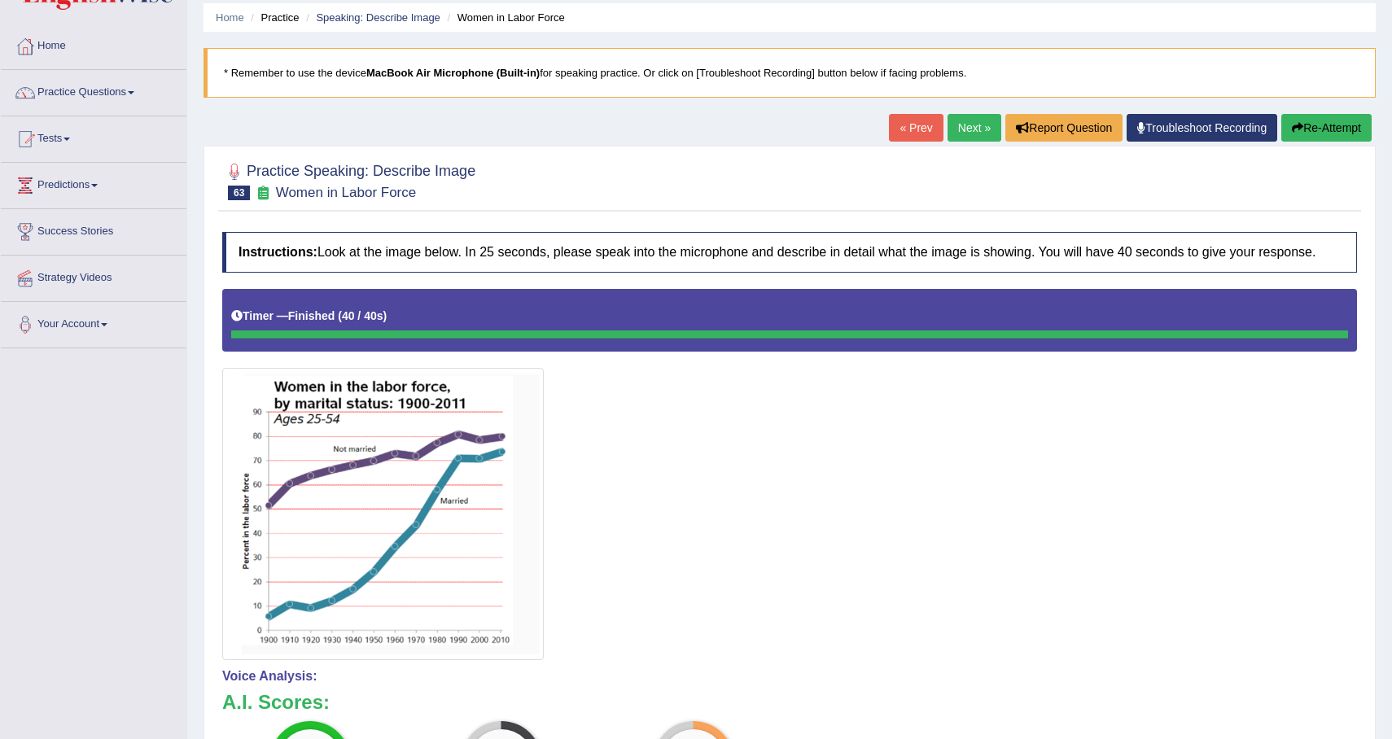
scroll to position [7, 0]
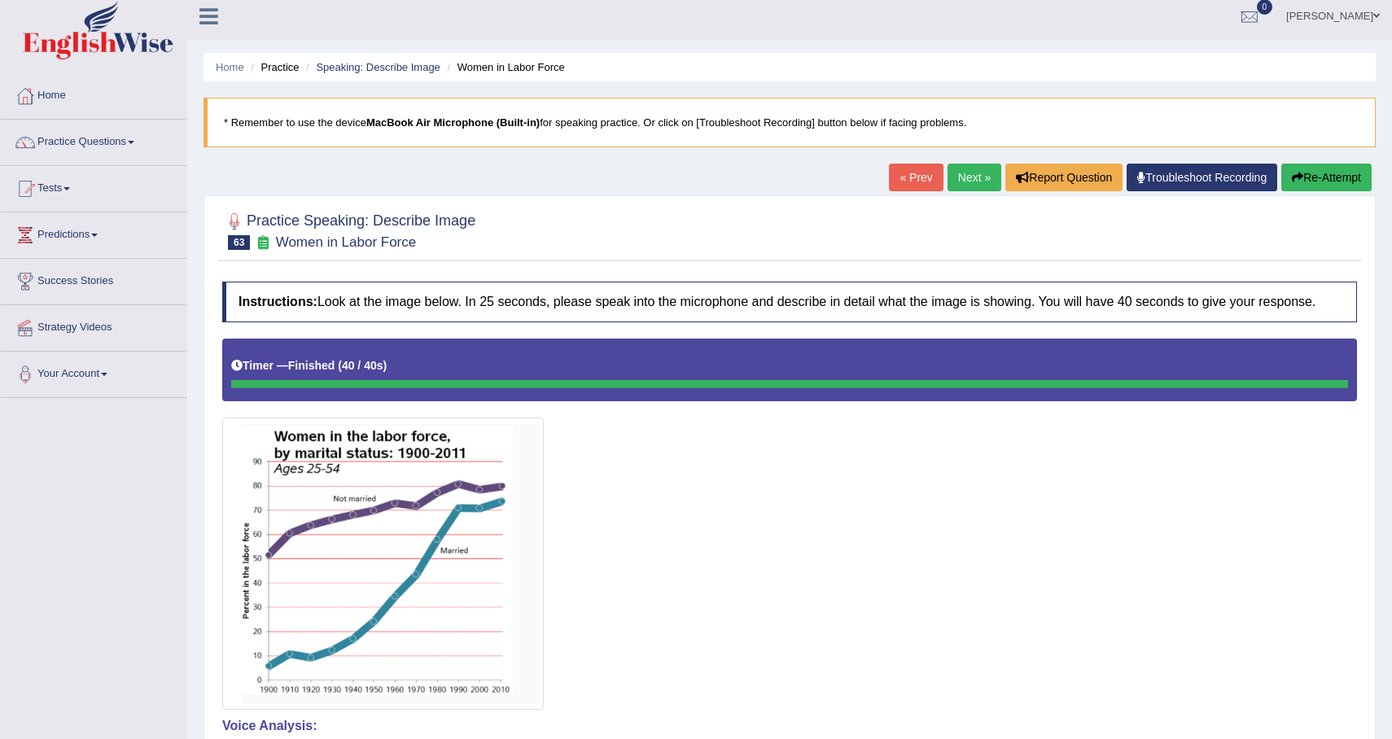
click at [955, 177] on link "Next »" at bounding box center [975, 178] width 54 height 28
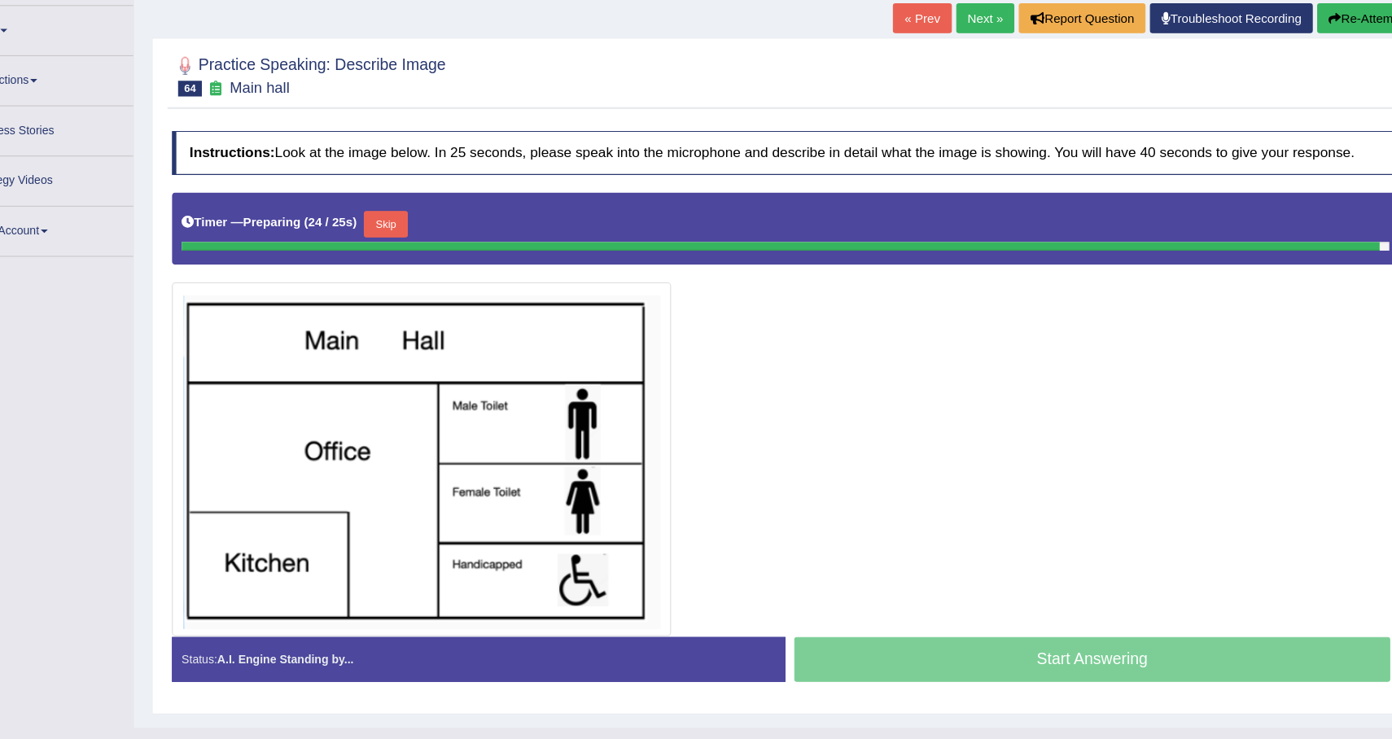
scroll to position [153, 0]
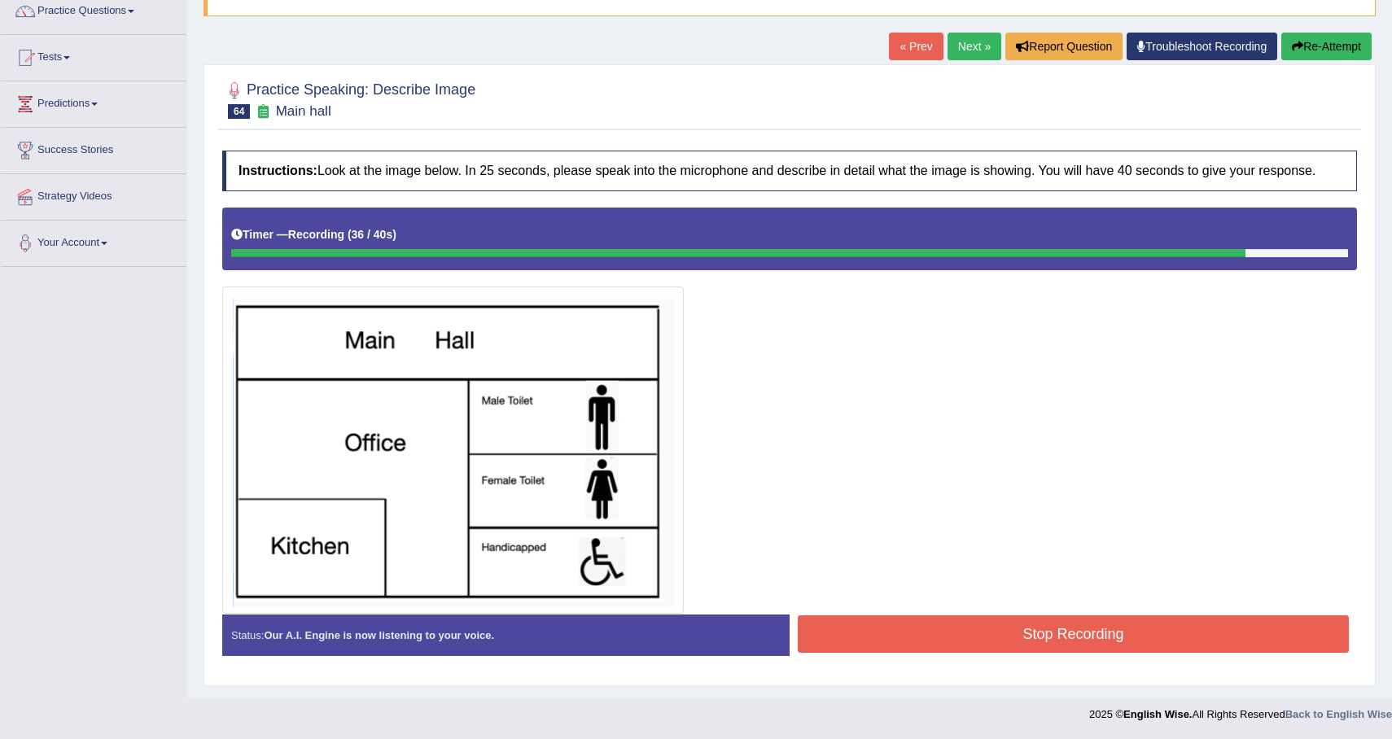
click at [1128, 640] on button "Stop Recording" at bounding box center [1073, 633] width 551 height 37
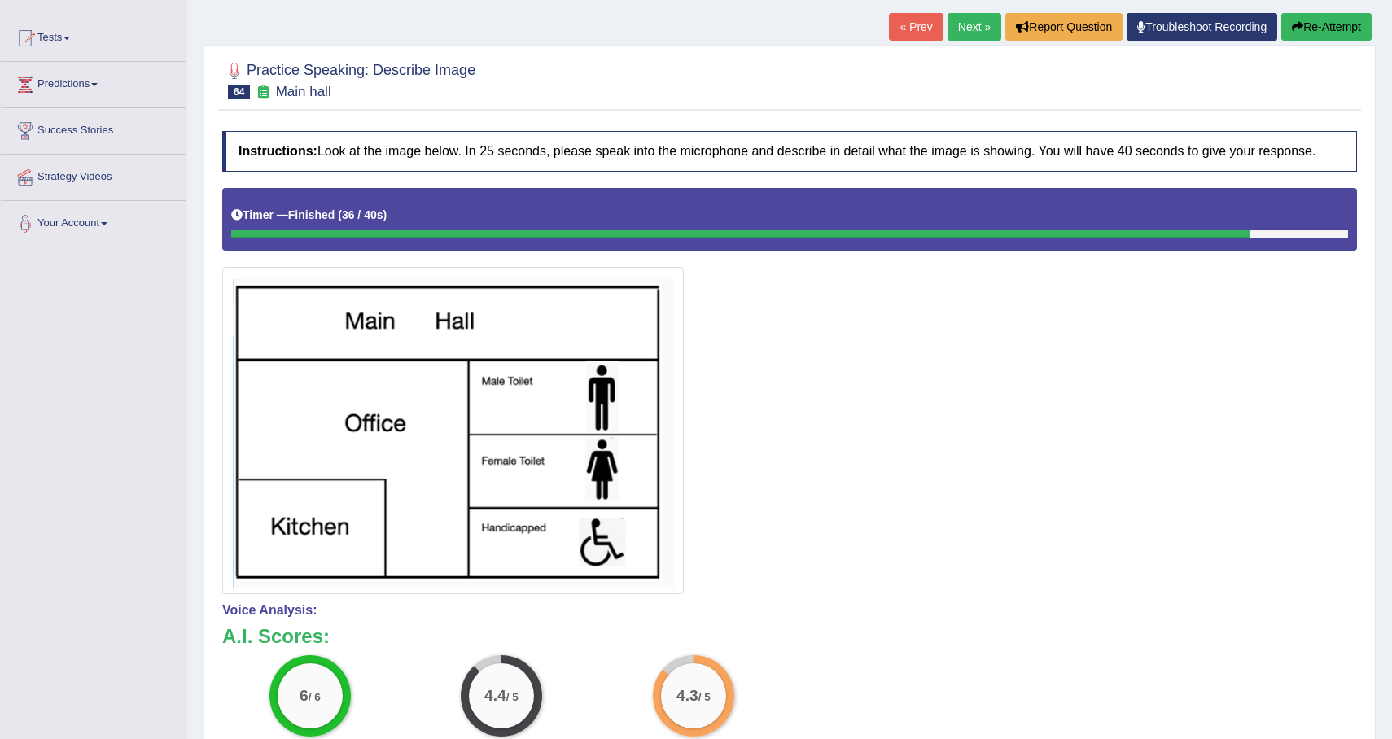
scroll to position [134, 0]
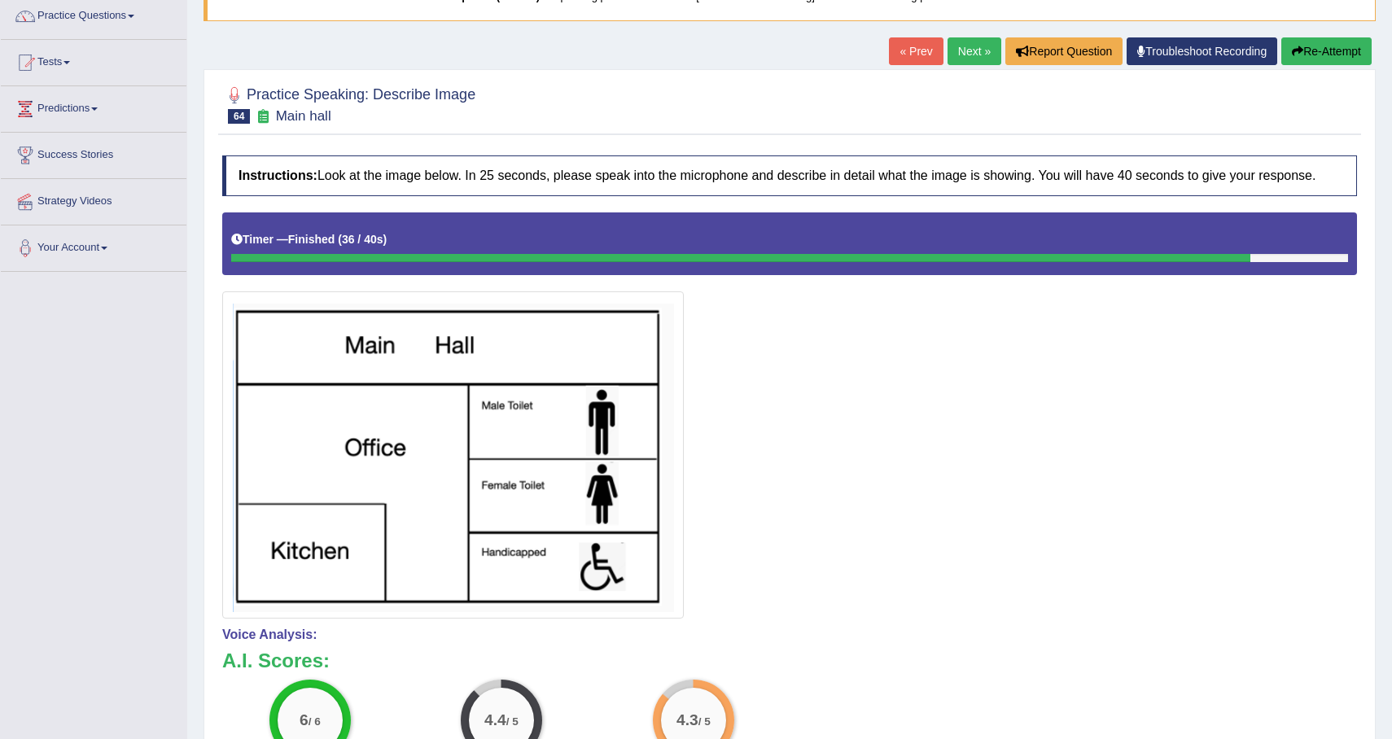
click at [971, 52] on link "Next »" at bounding box center [975, 51] width 54 height 28
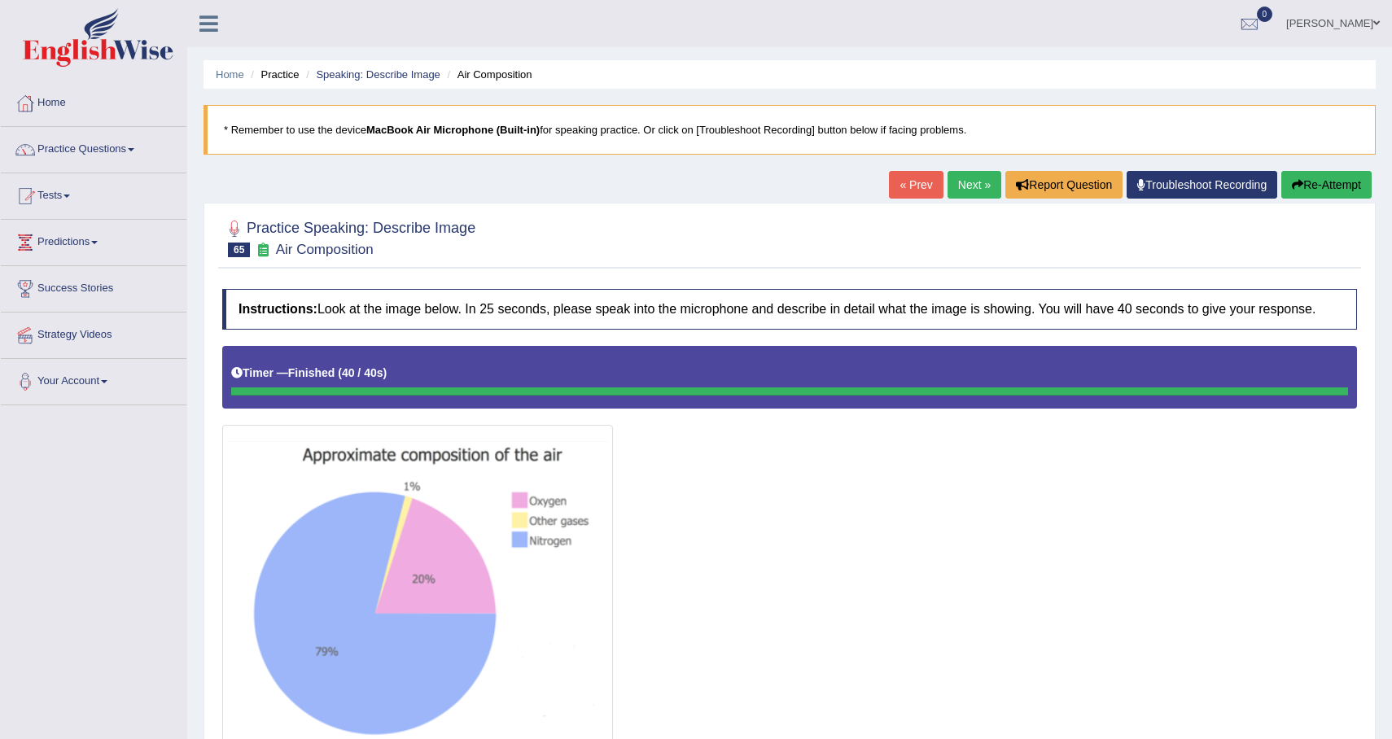
click at [1293, 183] on icon "button" at bounding box center [1297, 184] width 11 height 11
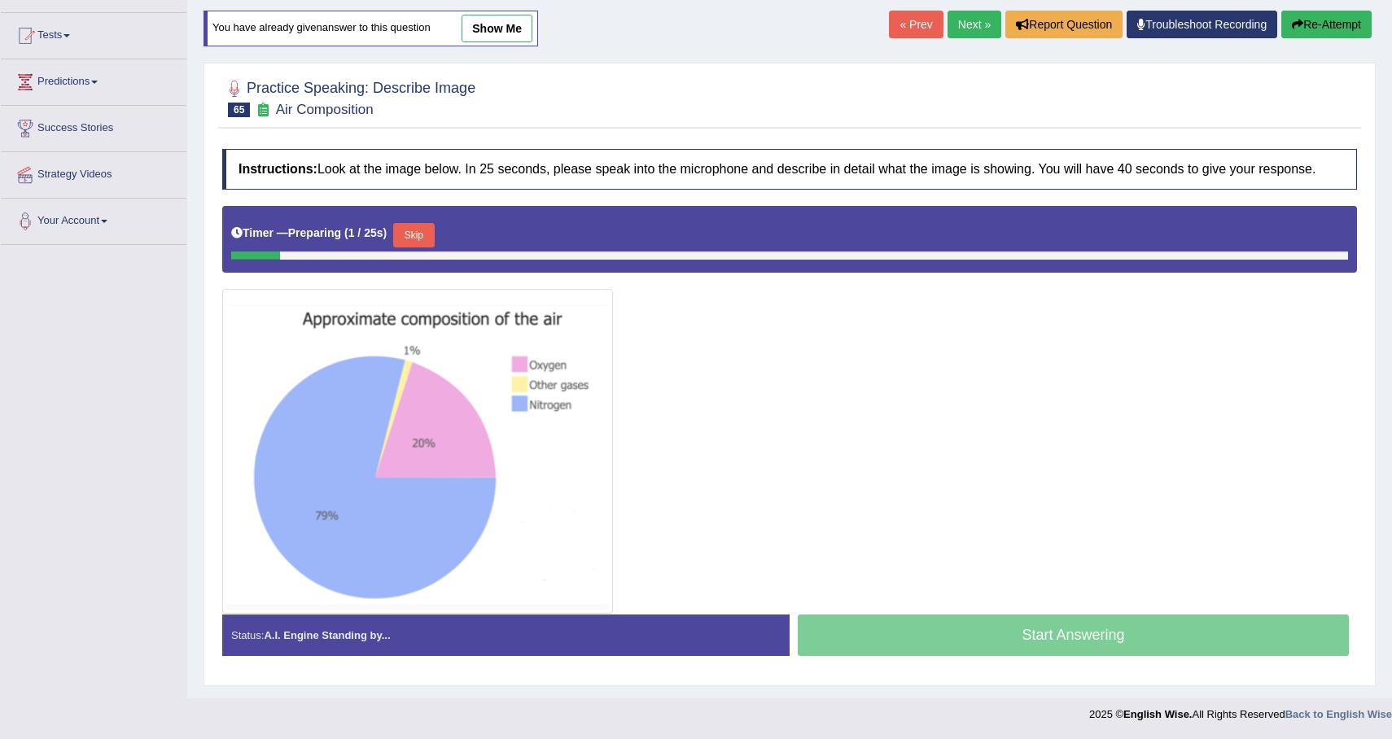
click at [388, 246] on div "Timer — Preparing ( 1 / 25s ) Skip" at bounding box center [789, 235] width 1117 height 33
click at [419, 234] on button "Skip" at bounding box center [413, 235] width 41 height 24
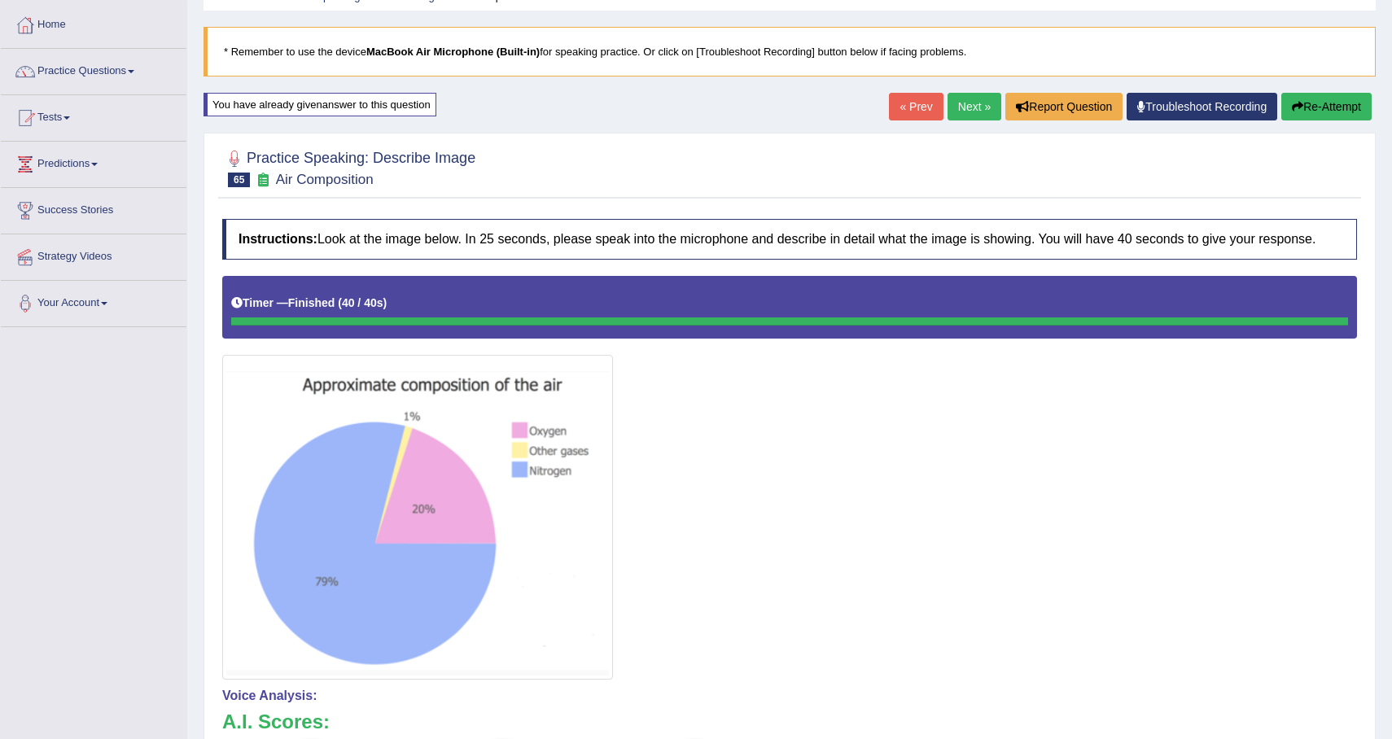
scroll to position [73, 0]
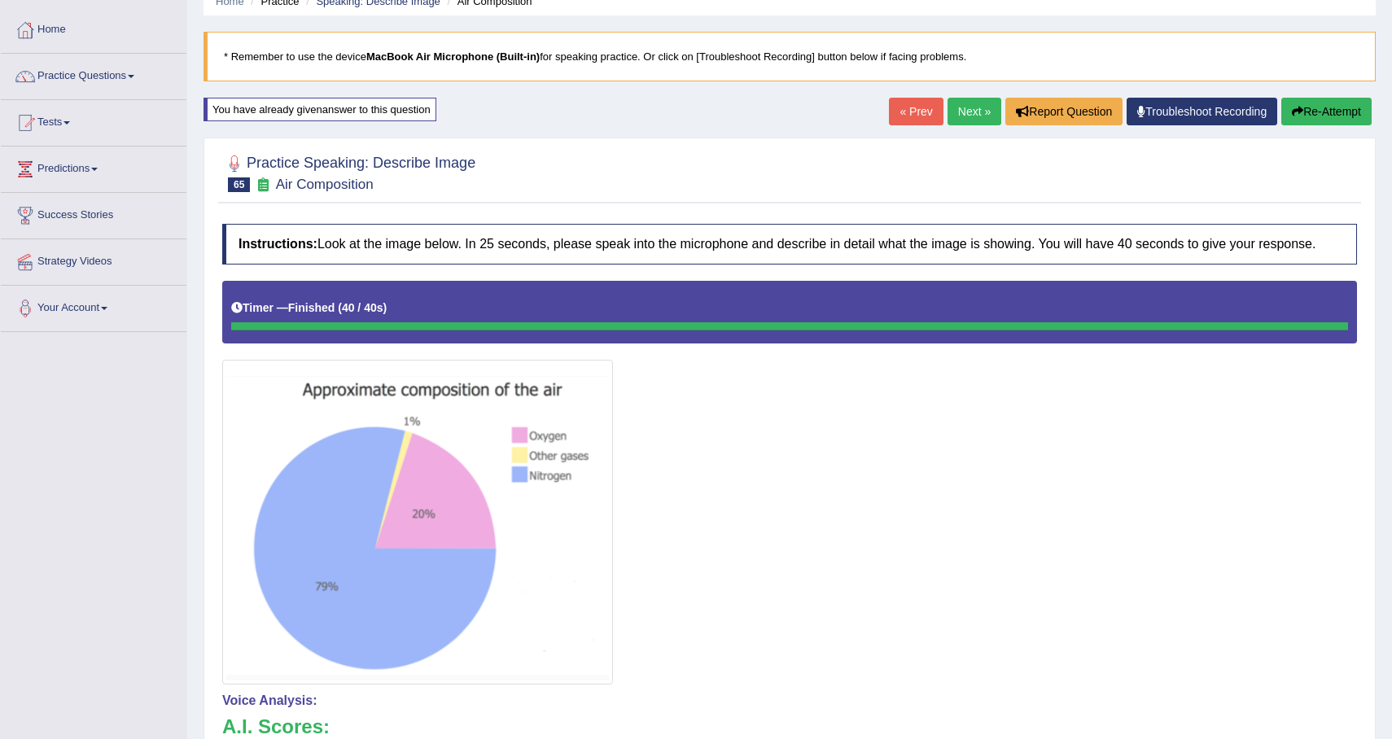
click at [966, 122] on link "Next »" at bounding box center [975, 112] width 54 height 28
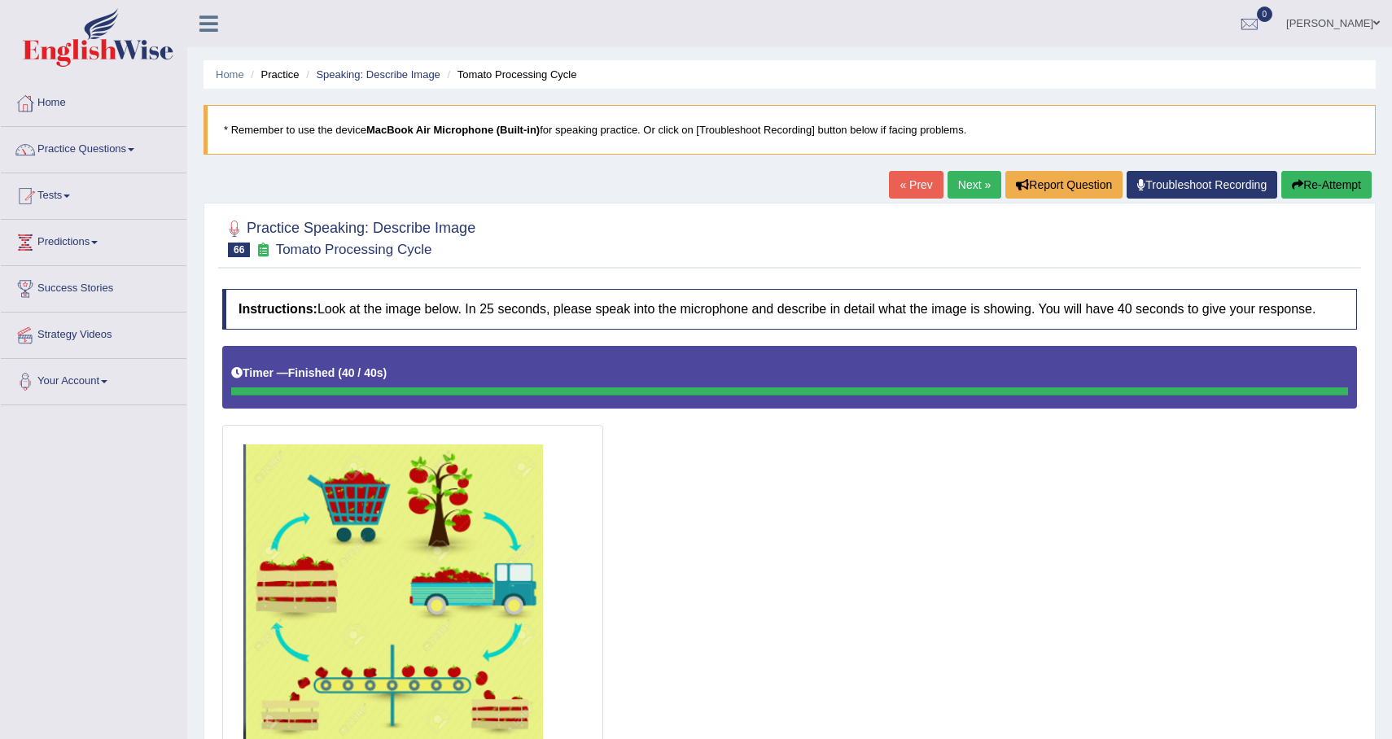
click at [1338, 185] on button "Re-Attempt" at bounding box center [1326, 185] width 90 height 28
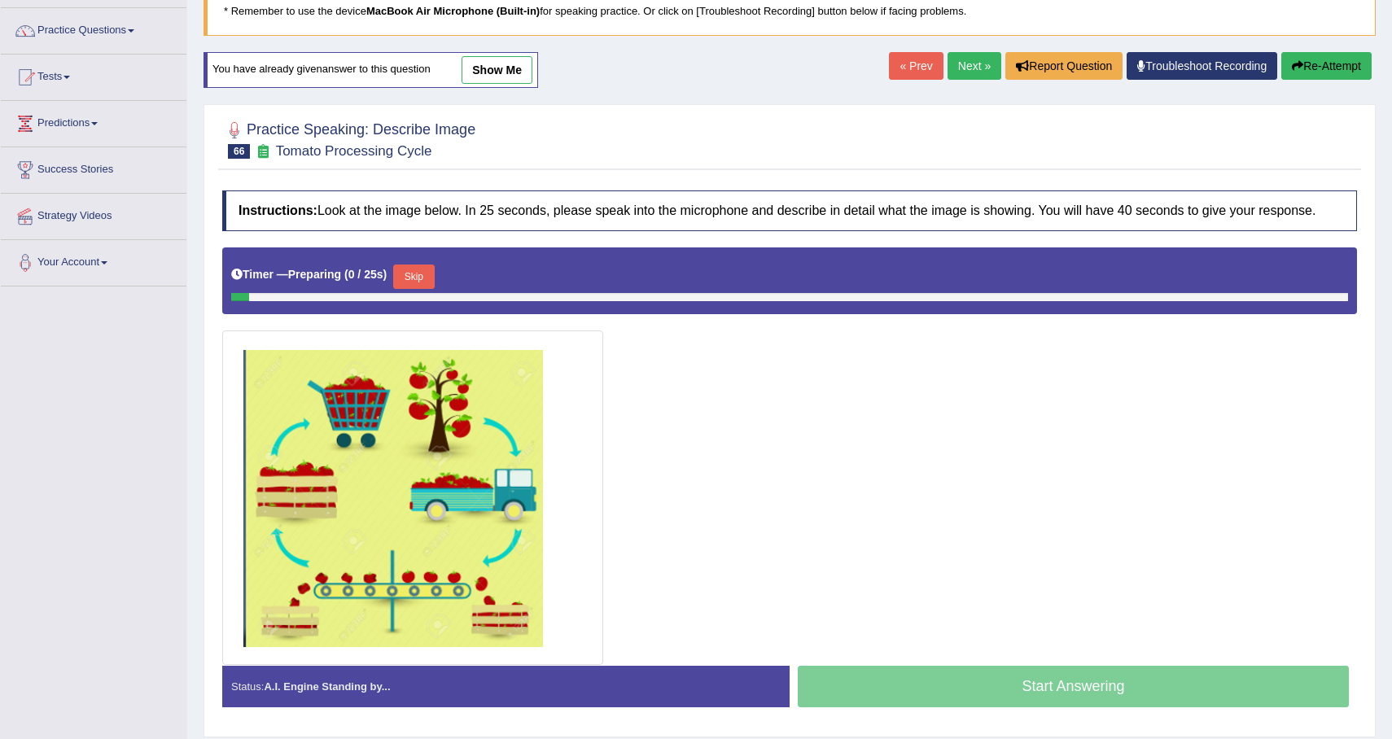
scroll to position [156, 0]
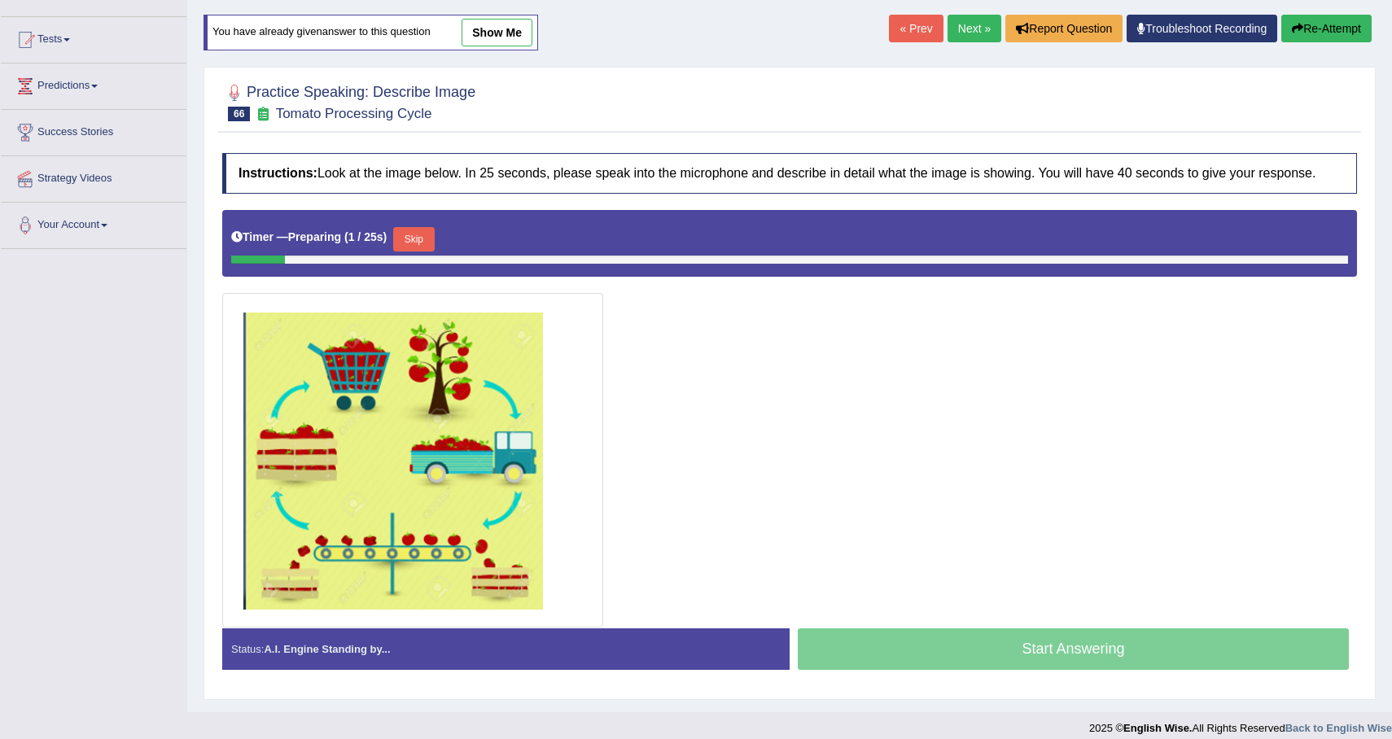
click at [418, 252] on button "Skip" at bounding box center [413, 239] width 41 height 24
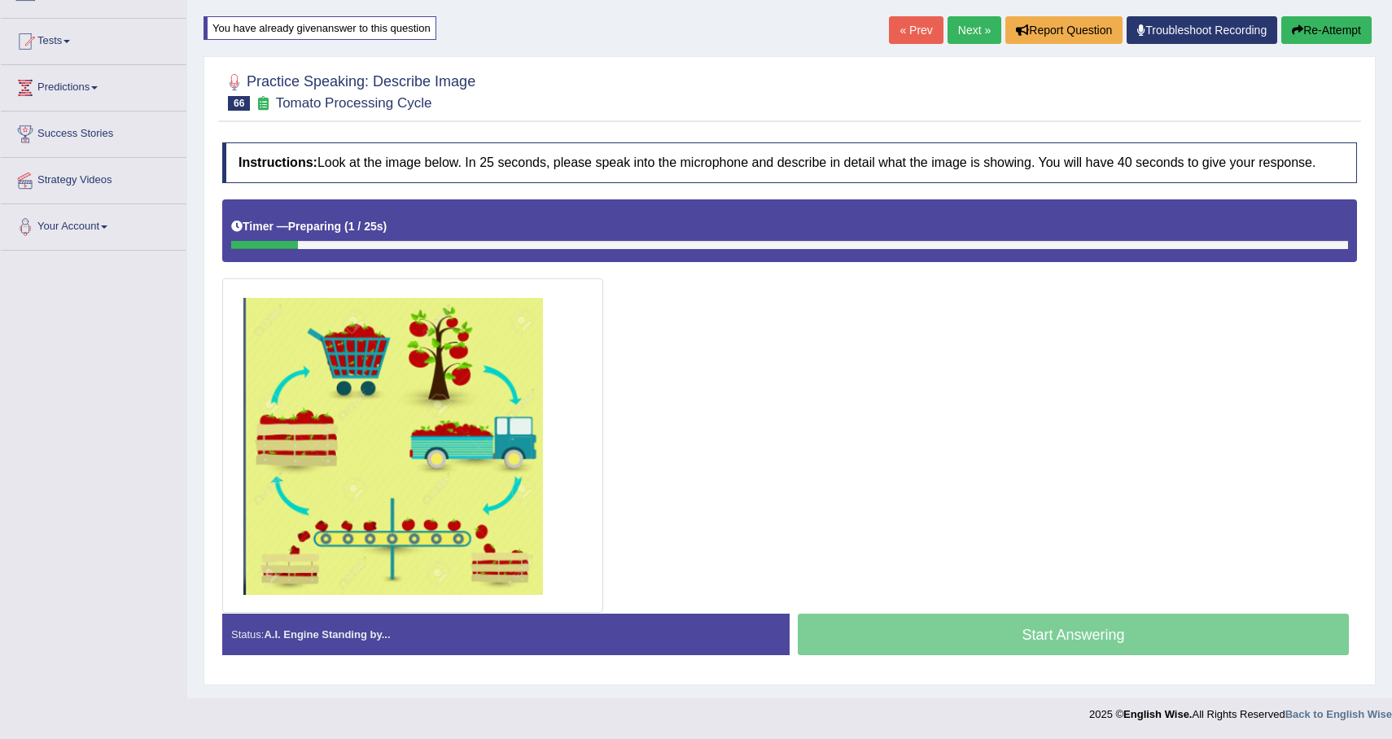
scroll to position [169, 0]
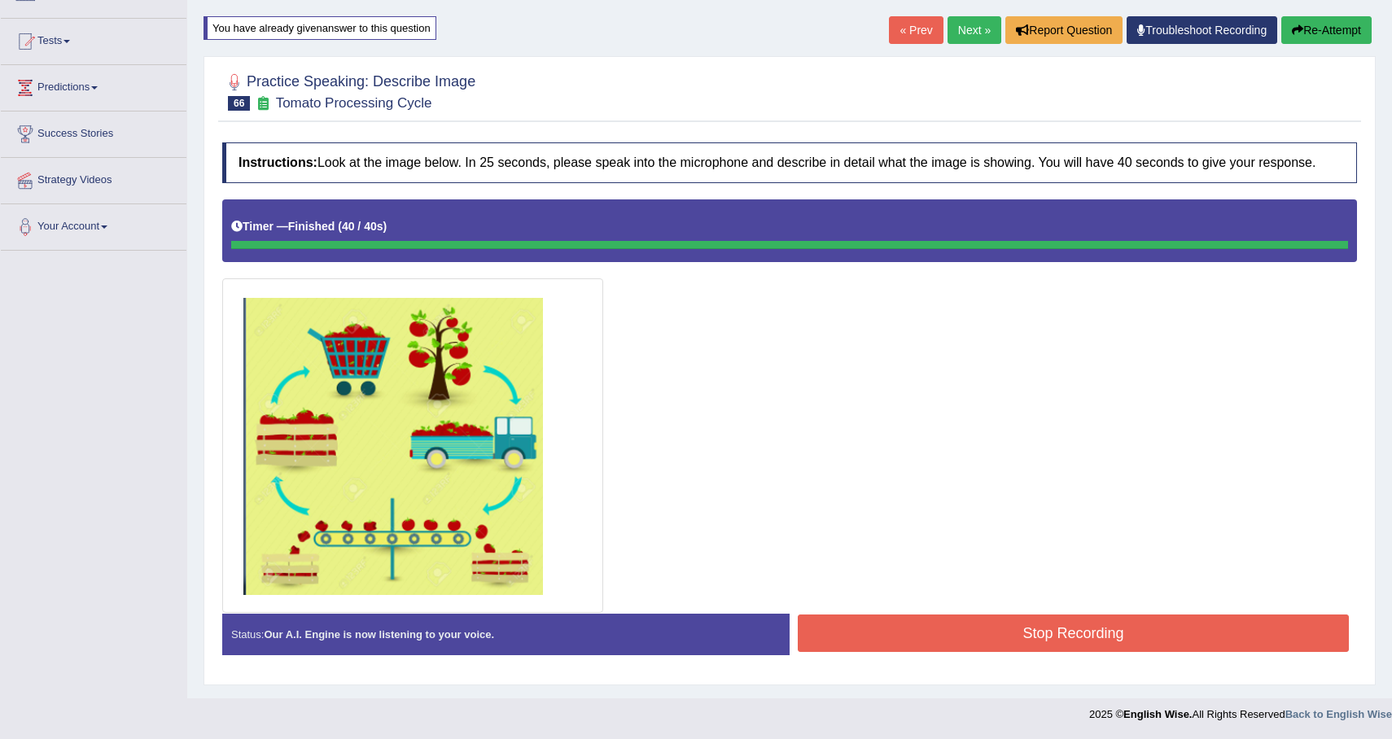
click at [1030, 647] on button "Stop Recording" at bounding box center [1073, 633] width 551 height 37
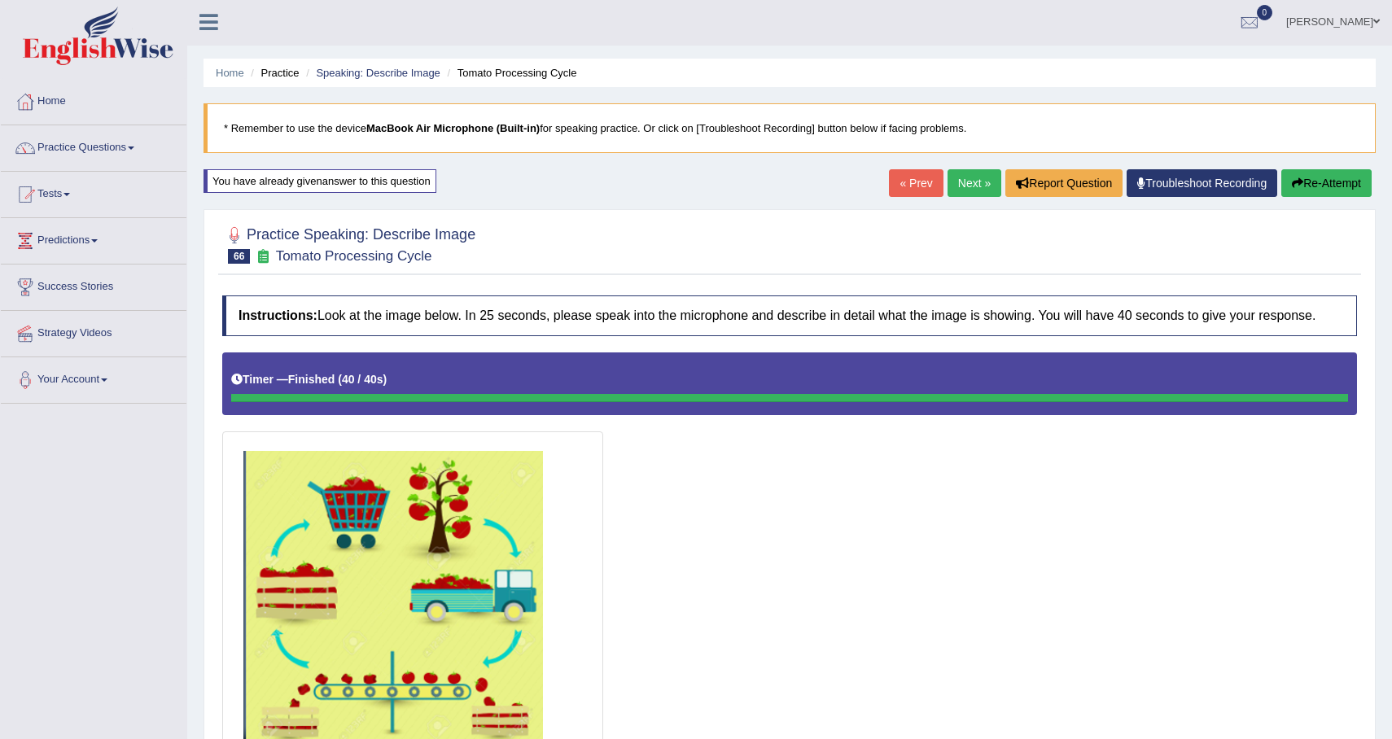
scroll to position [0, 0]
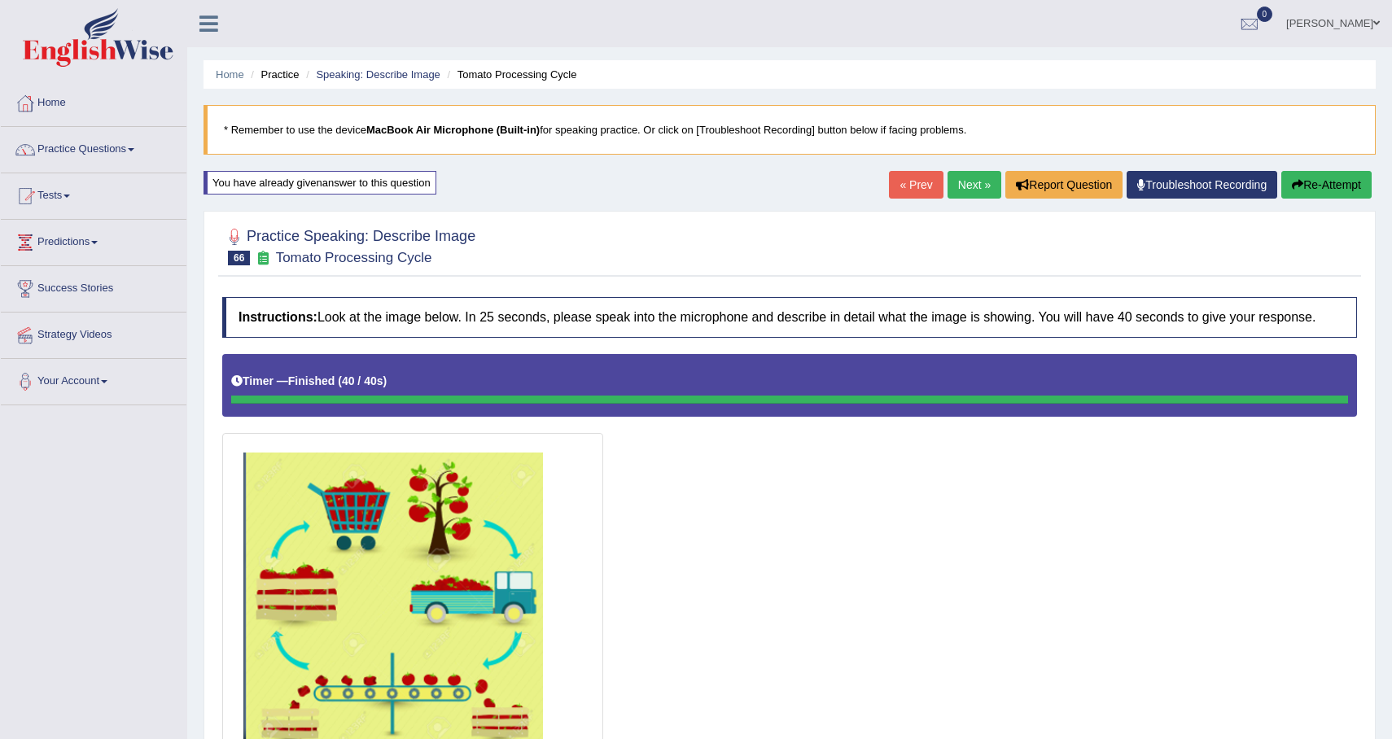
click at [1348, 181] on button "Re-Attempt" at bounding box center [1326, 185] width 90 height 28
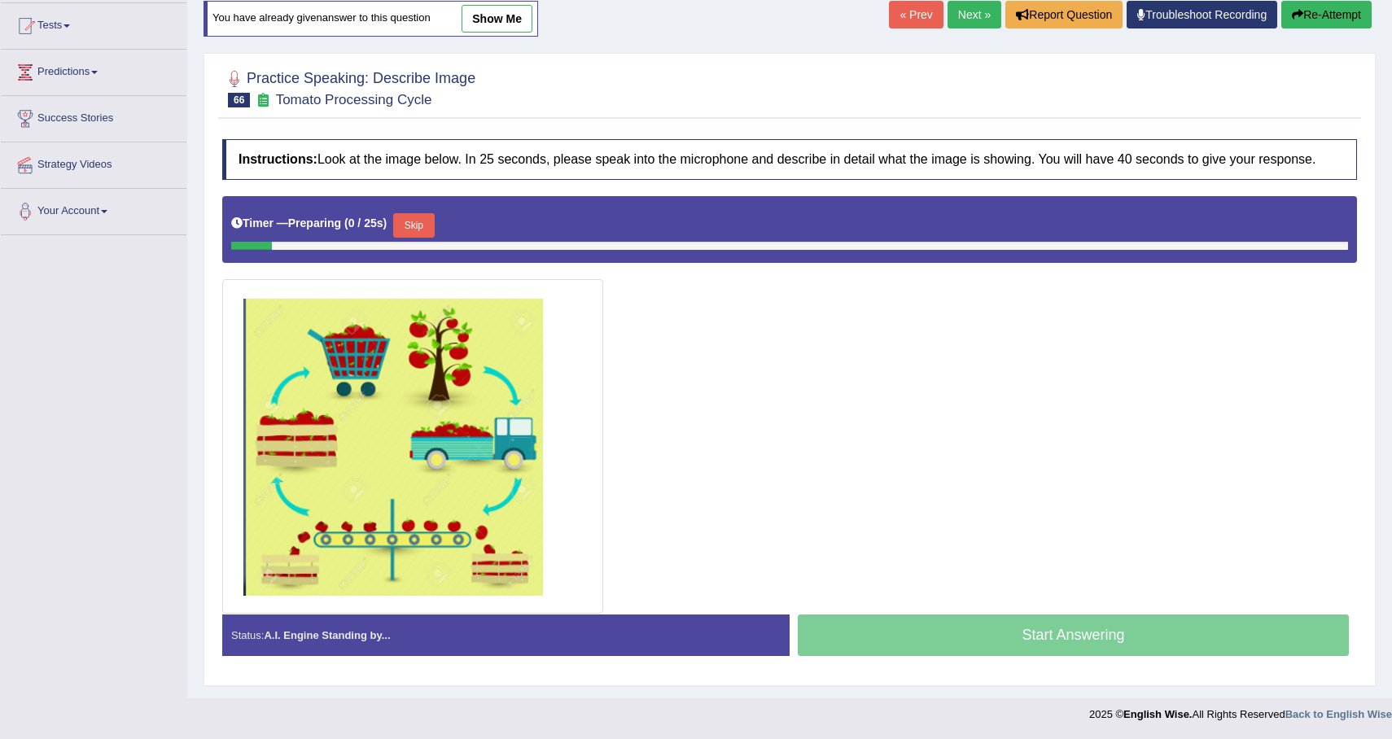
click at [418, 231] on button "Skip" at bounding box center [413, 225] width 41 height 24
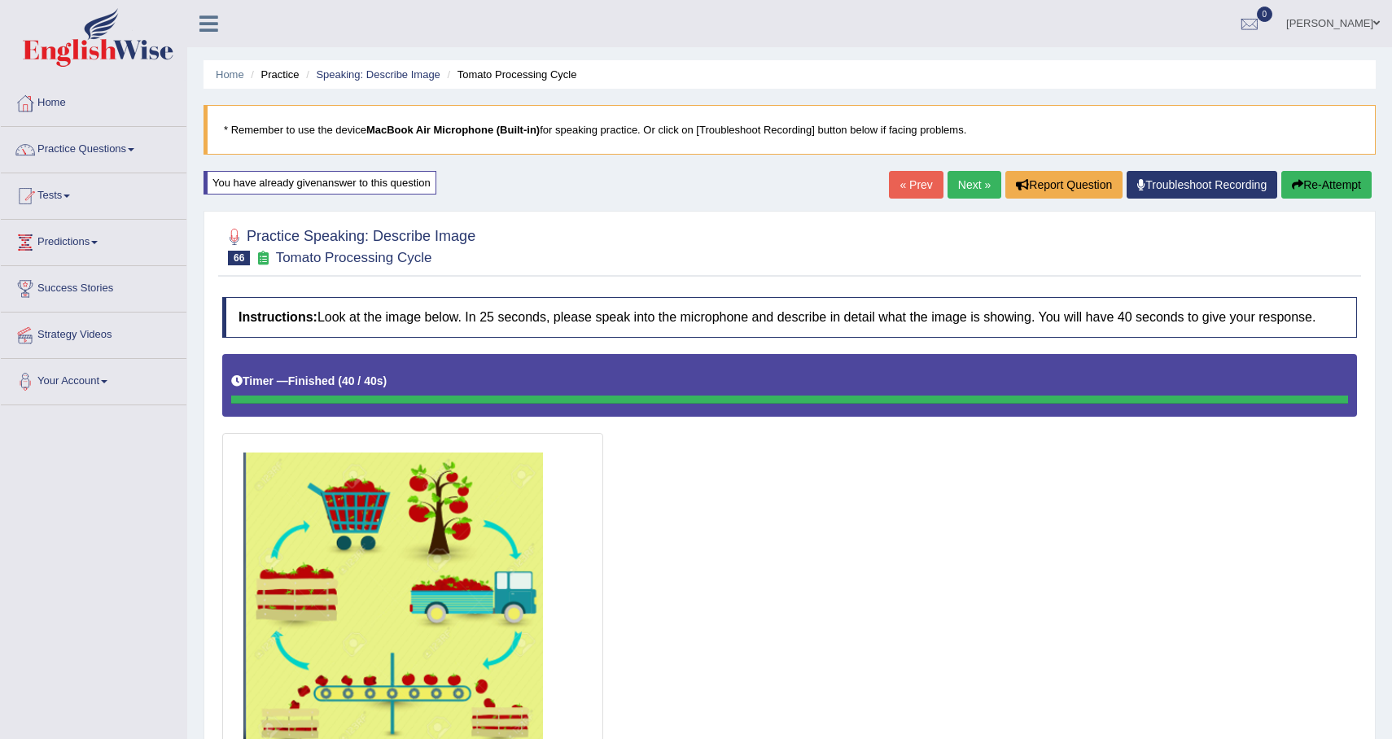
click at [1359, 191] on button "Re-Attempt" at bounding box center [1326, 185] width 90 height 28
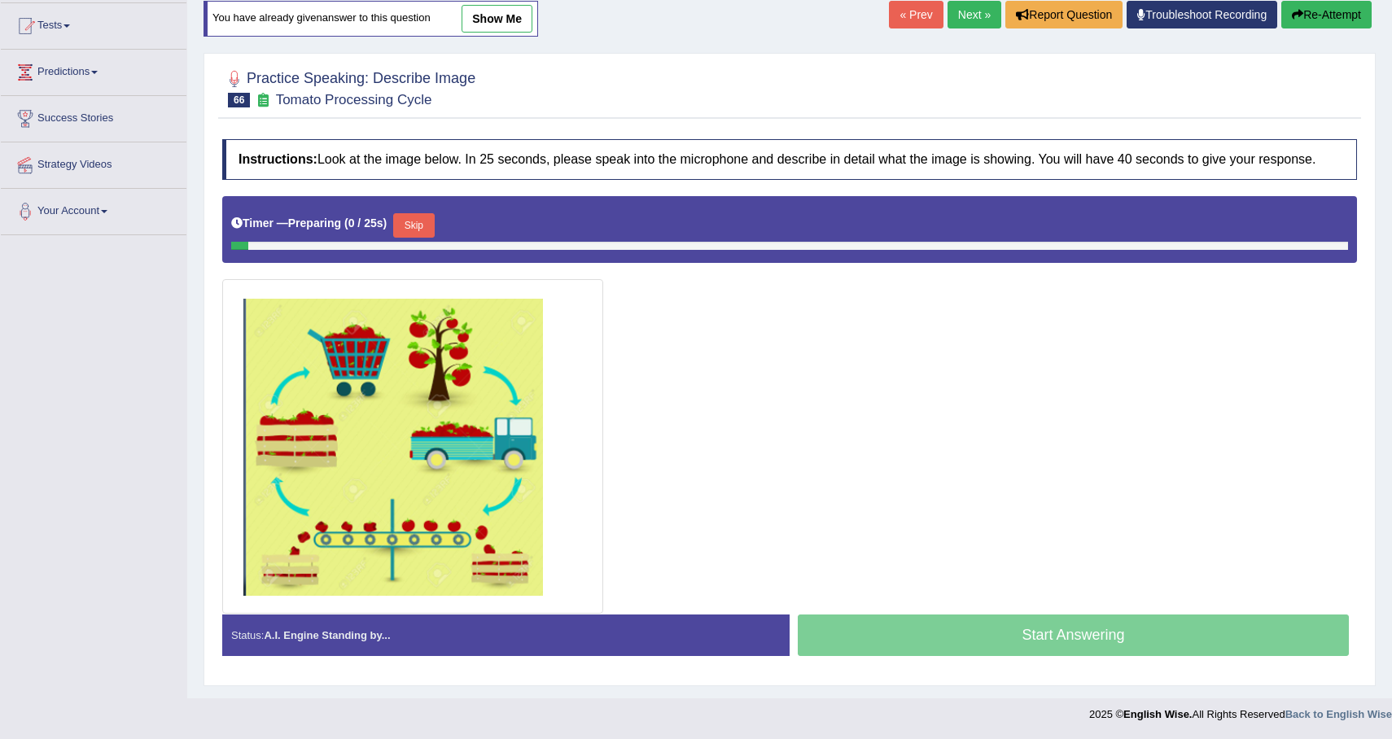
scroll to position [185, 0]
click at [422, 228] on button "Skip" at bounding box center [413, 225] width 41 height 24
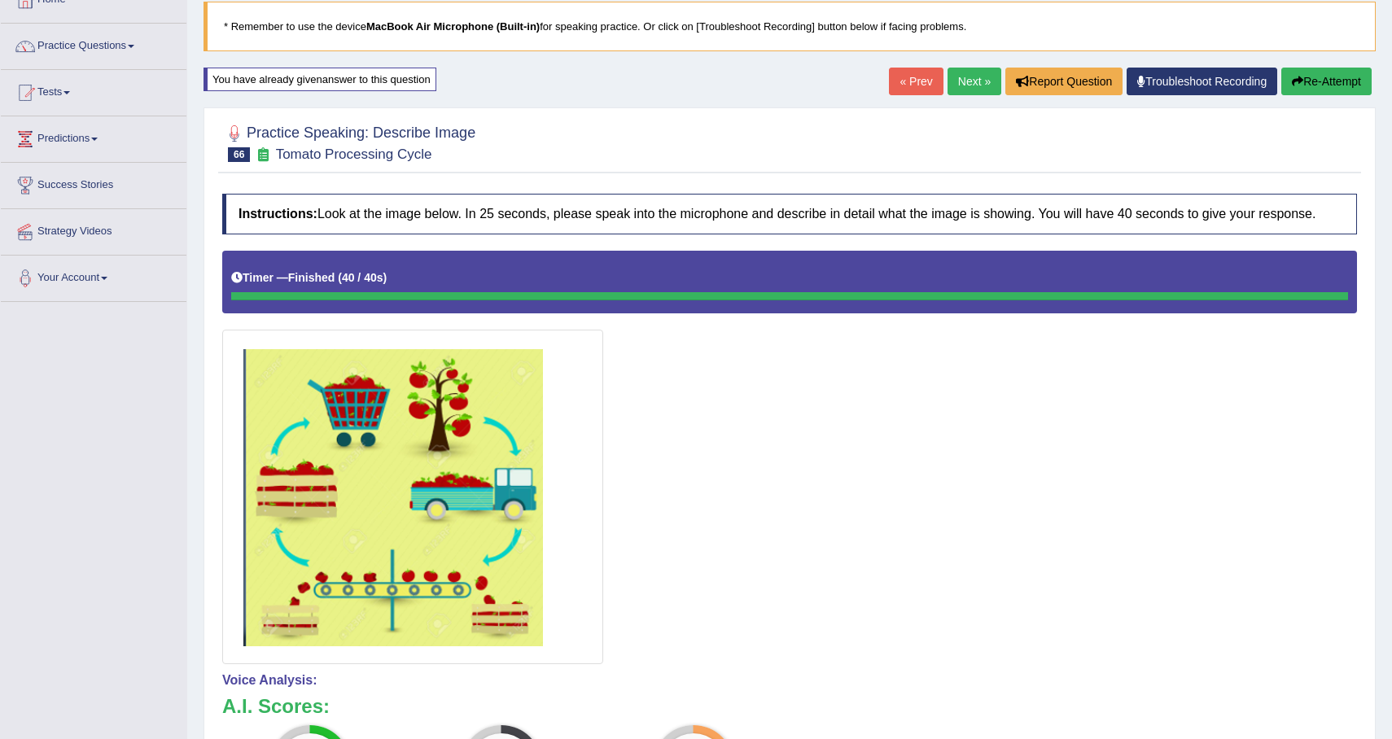
scroll to position [0, 0]
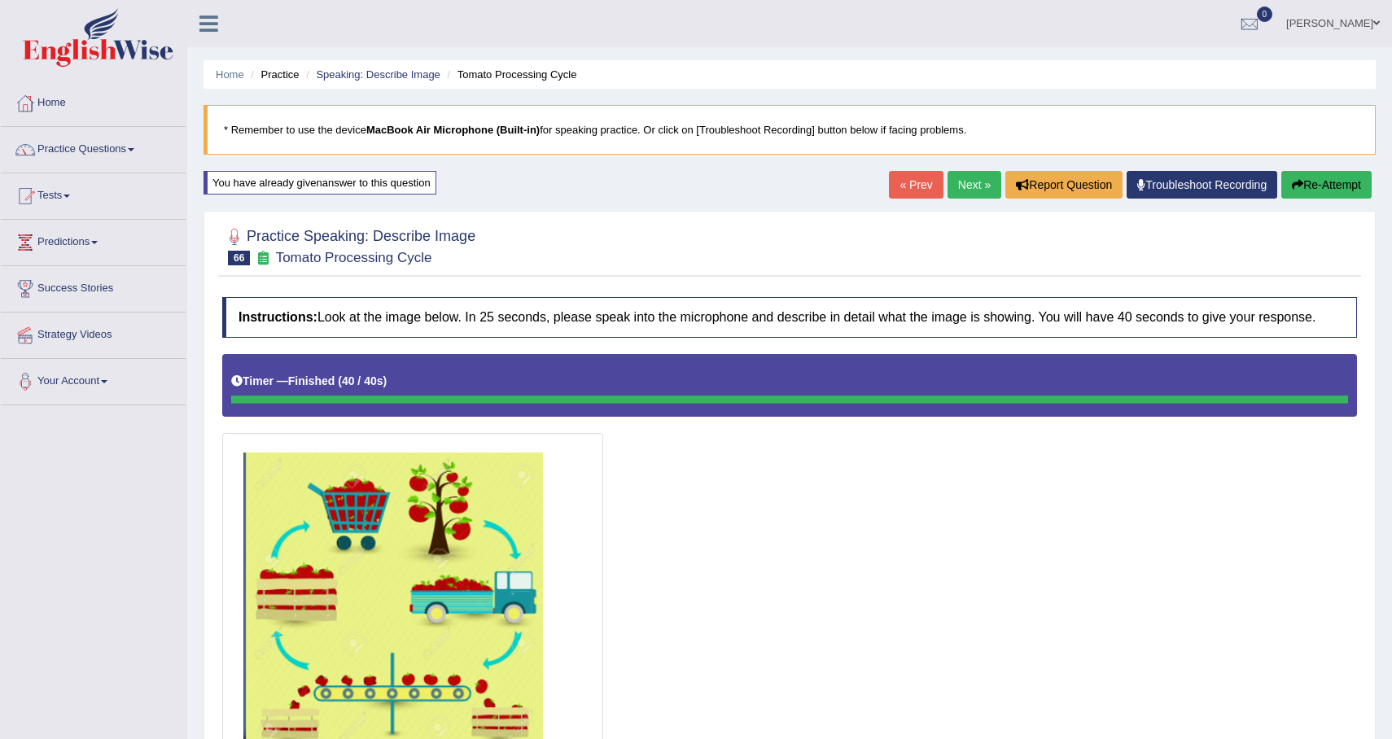
click at [950, 191] on link "Next »" at bounding box center [975, 185] width 54 height 28
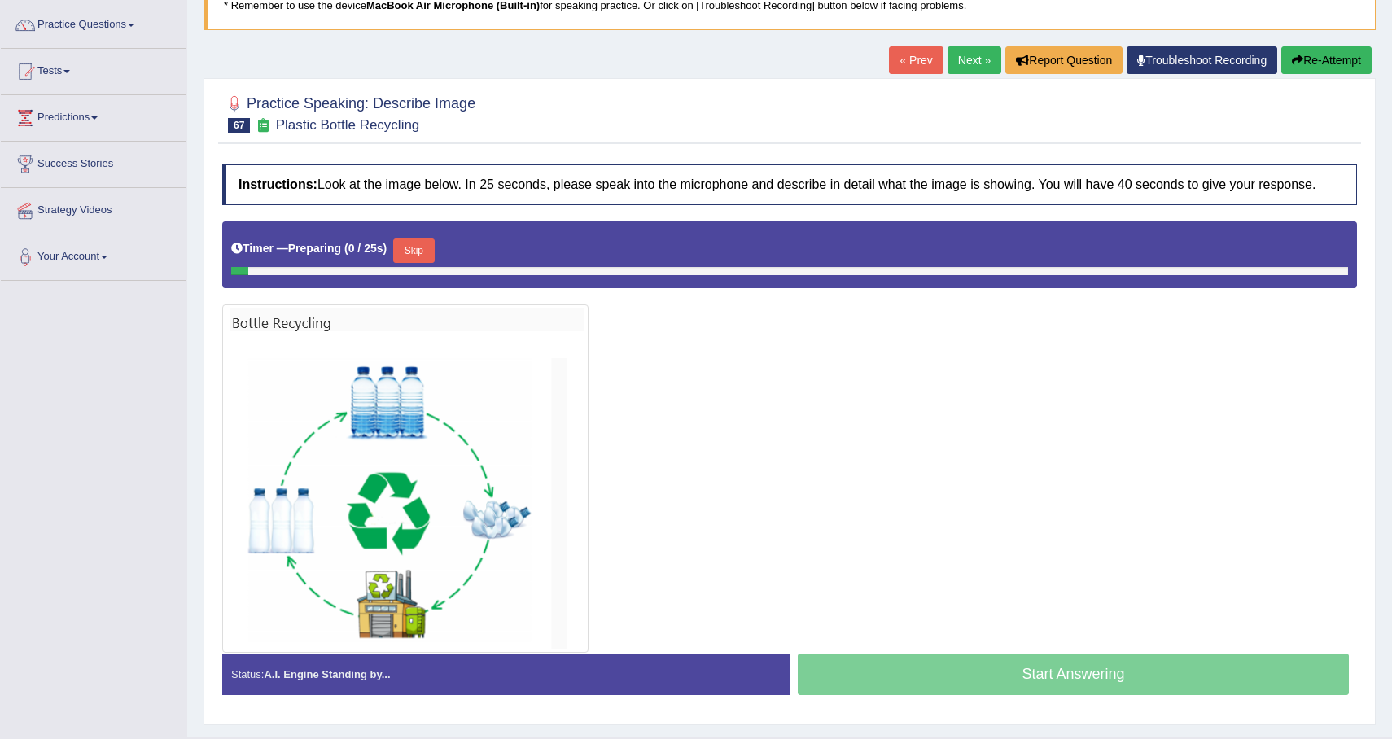
scroll to position [178, 0]
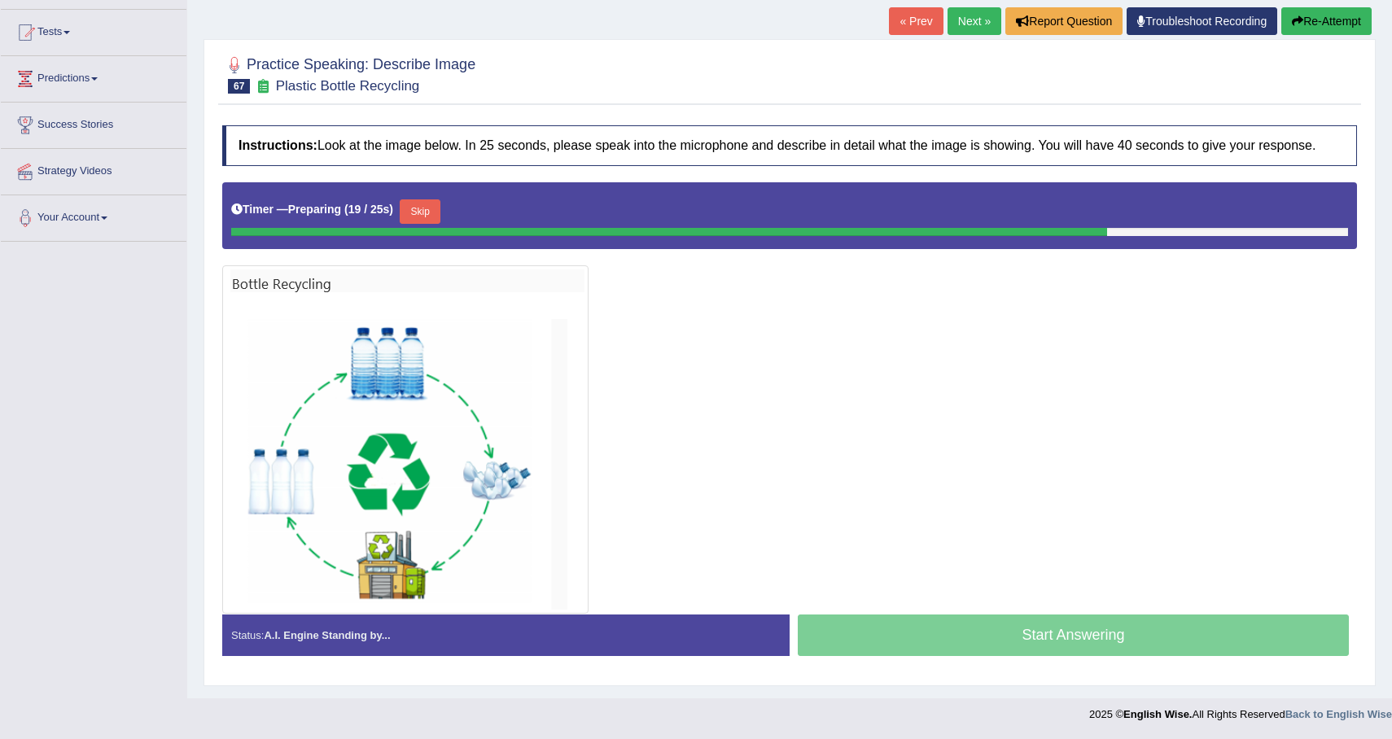
click at [421, 218] on button "Skip" at bounding box center [420, 211] width 41 height 24
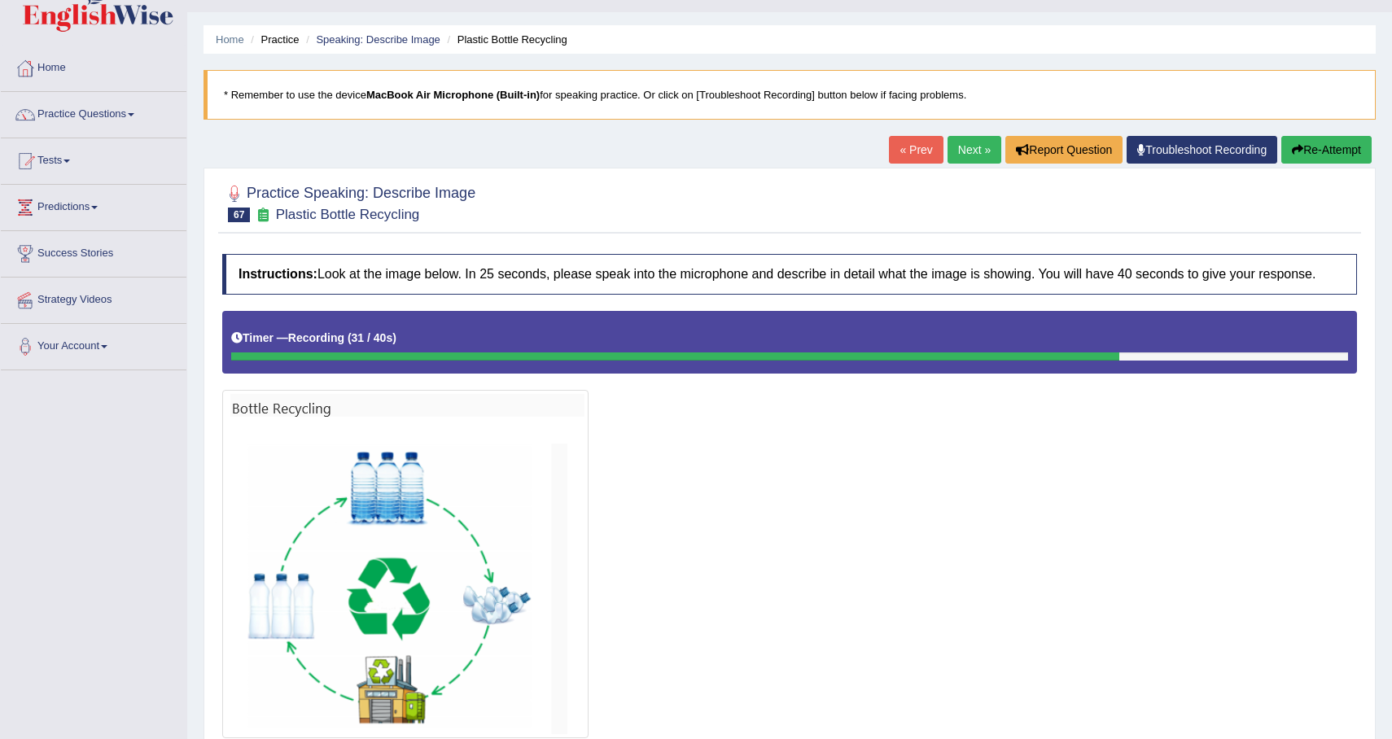
scroll to position [0, 0]
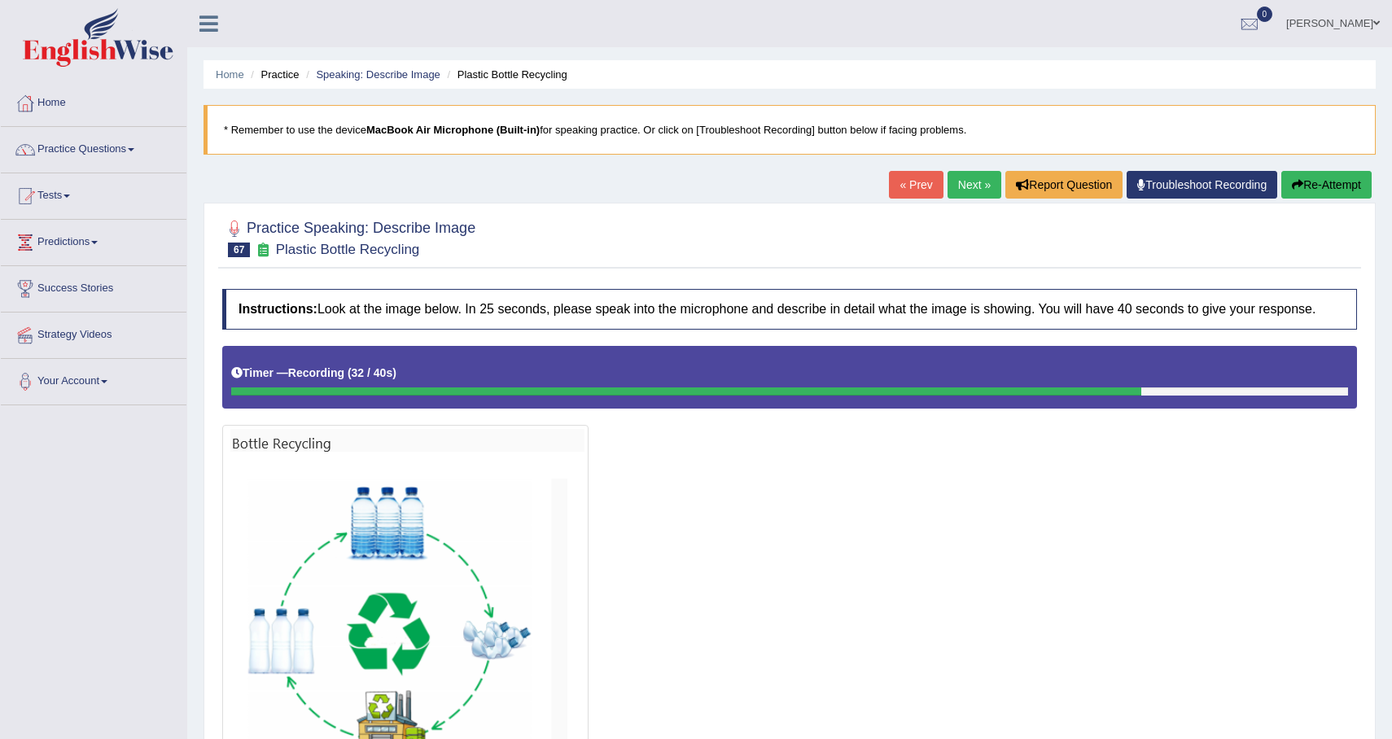
click at [1325, 185] on button "Re-Attempt" at bounding box center [1326, 185] width 90 height 28
click at [1316, 179] on button "Re-Attempt" at bounding box center [1326, 185] width 90 height 28
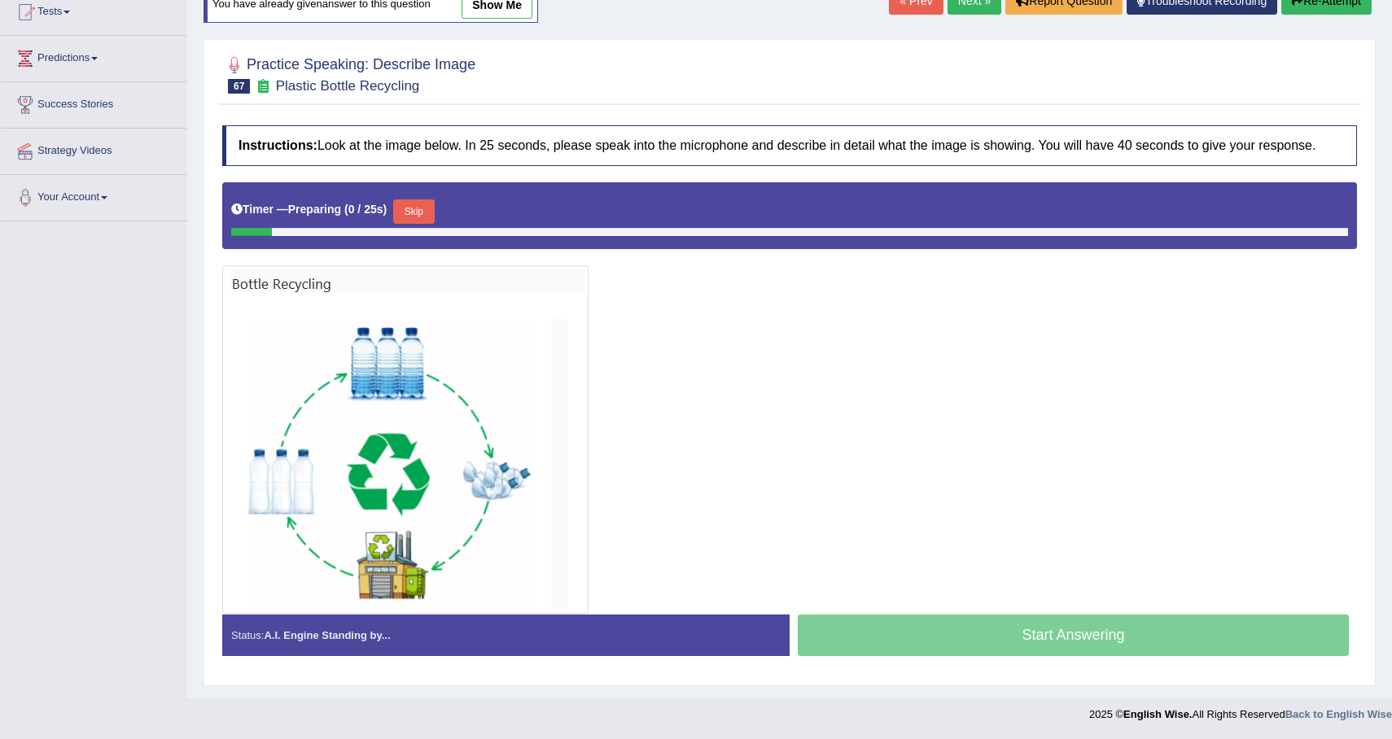
click at [419, 220] on button "Skip" at bounding box center [413, 211] width 41 height 24
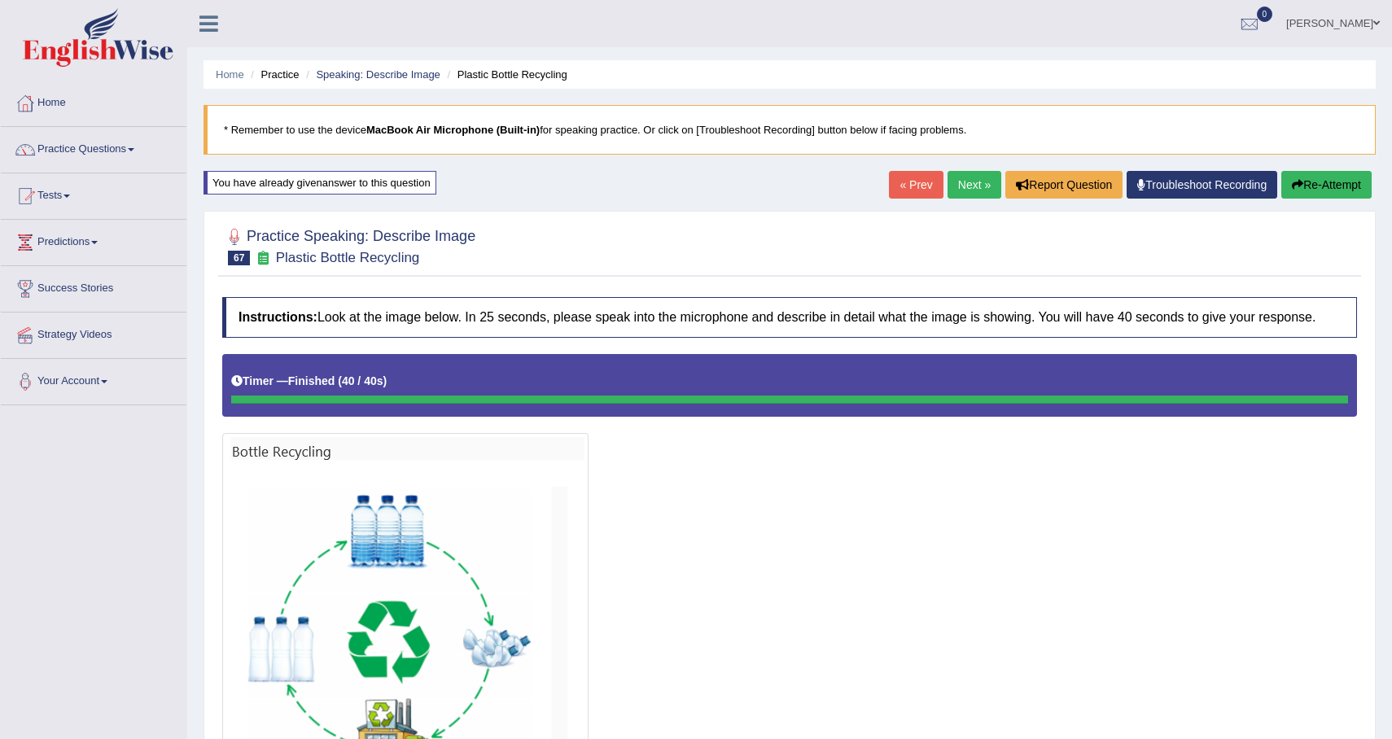
click at [1309, 192] on button "Re-Attempt" at bounding box center [1326, 185] width 90 height 28
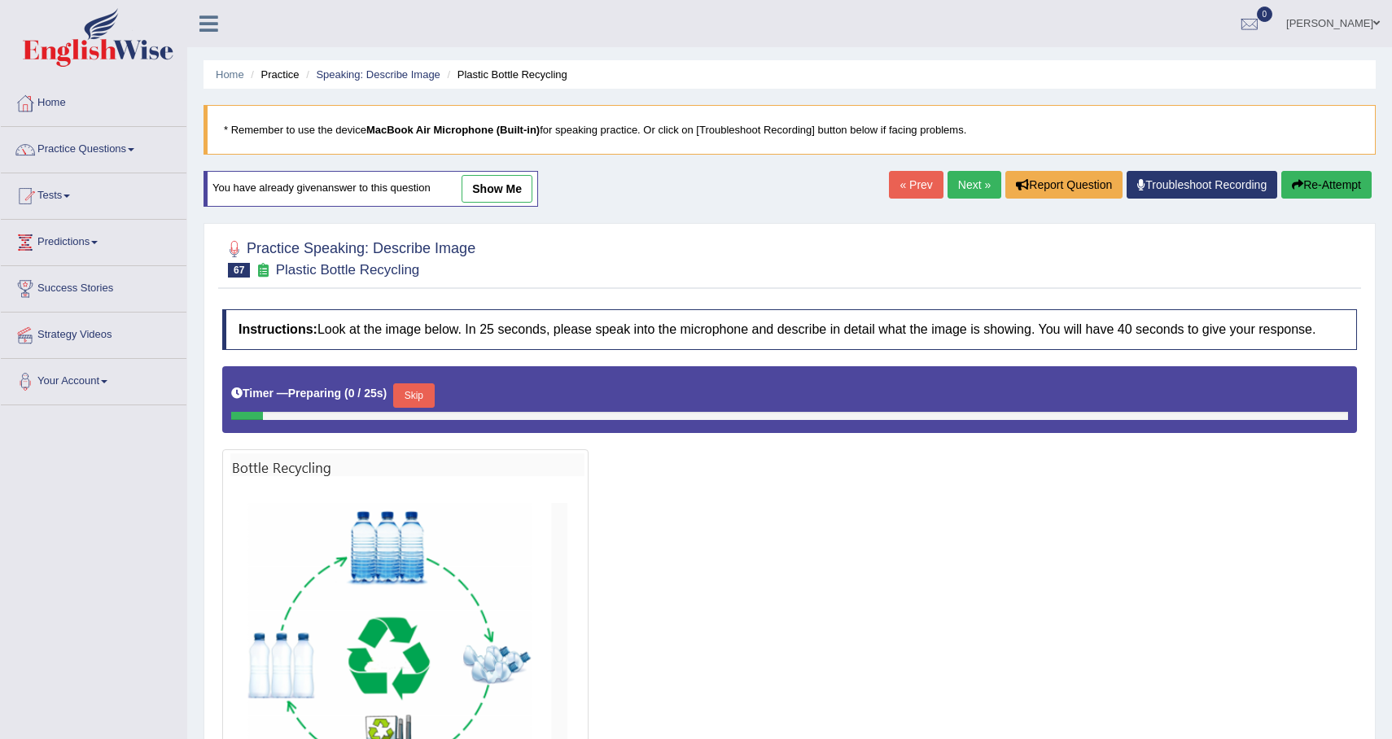
click at [409, 408] on button "Skip" at bounding box center [413, 395] width 41 height 24
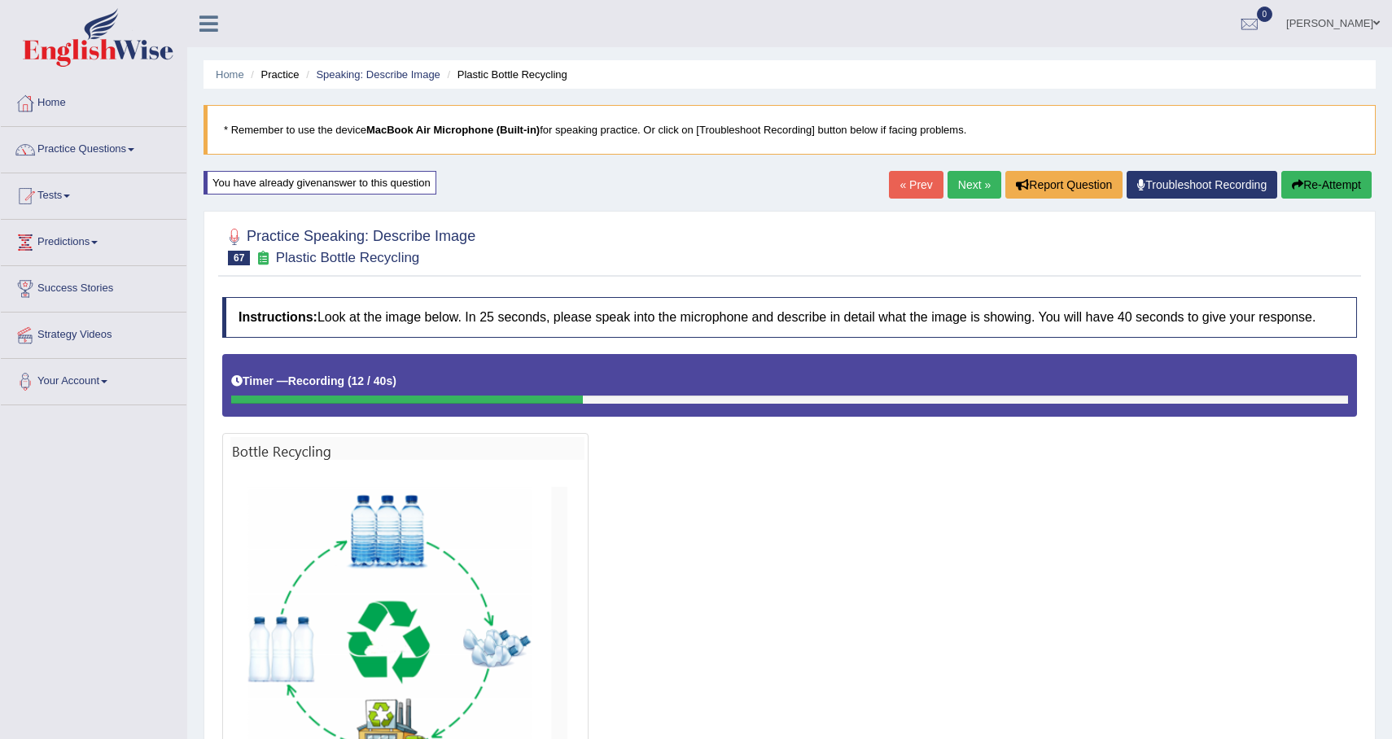
click at [1331, 178] on button "Re-Attempt" at bounding box center [1326, 185] width 90 height 28
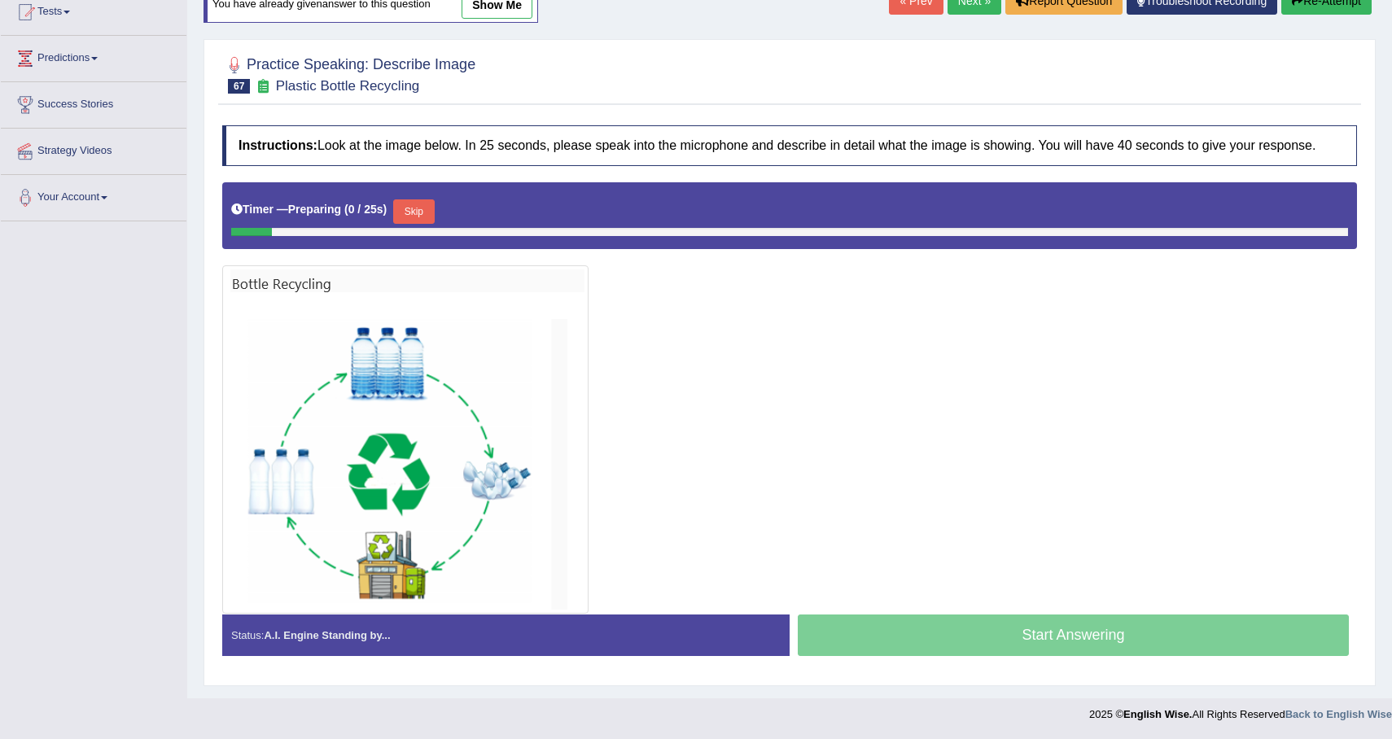
click at [427, 219] on button "Skip" at bounding box center [413, 211] width 41 height 24
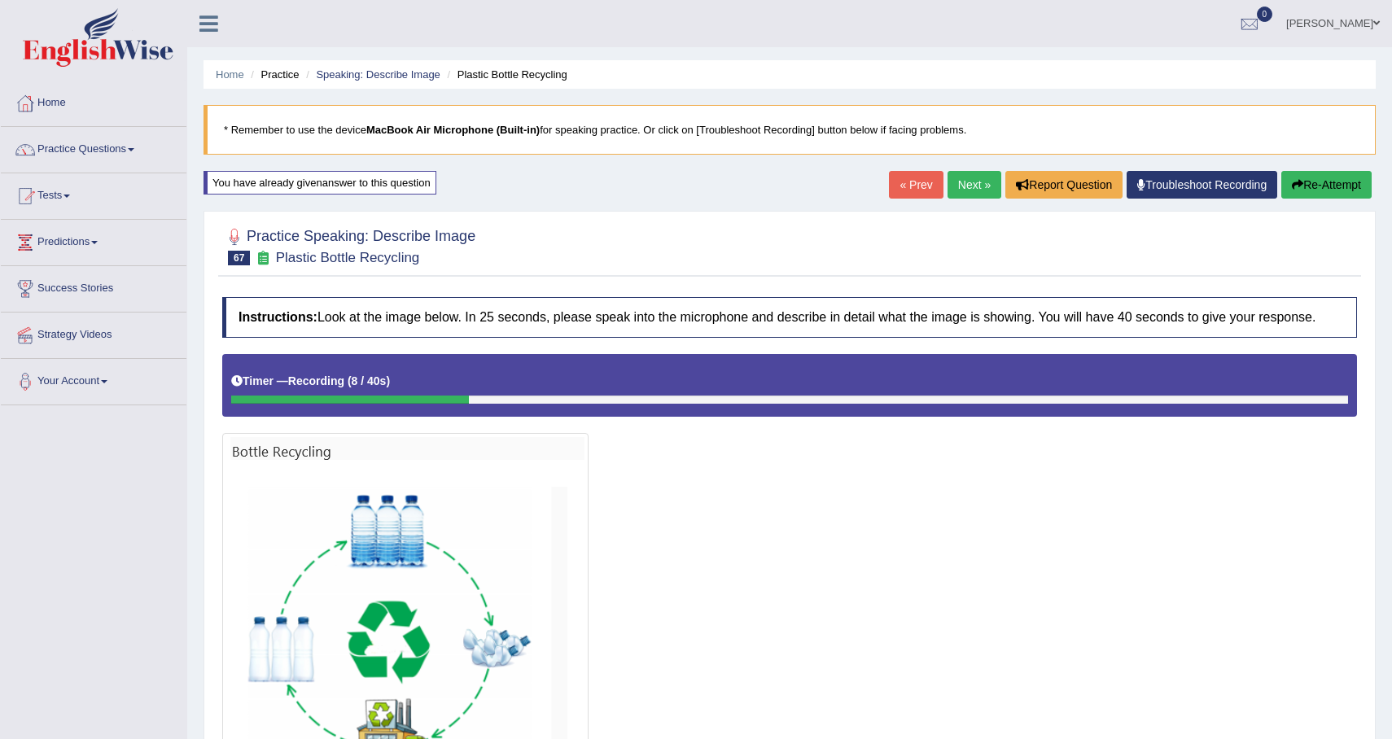
click at [1329, 187] on button "Re-Attempt" at bounding box center [1326, 185] width 90 height 28
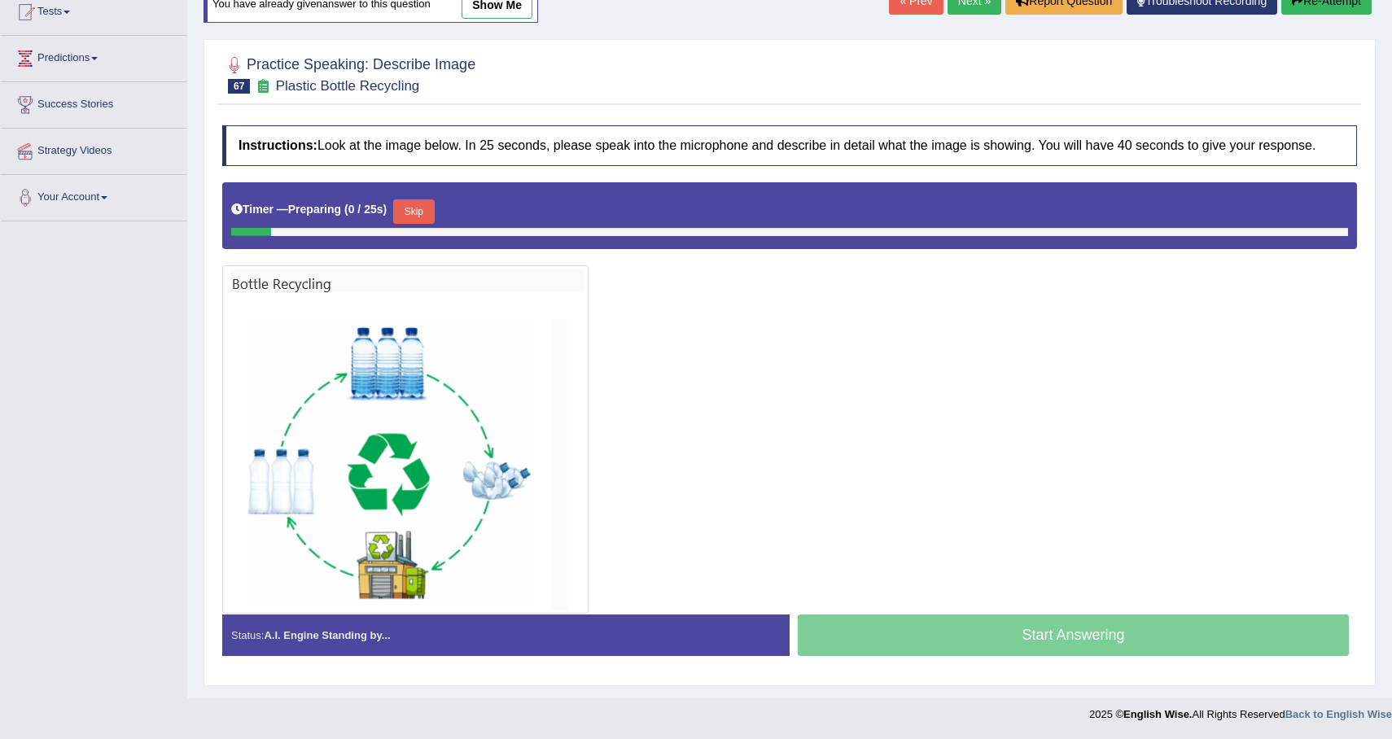
click at [424, 213] on button "Skip" at bounding box center [413, 211] width 41 height 24
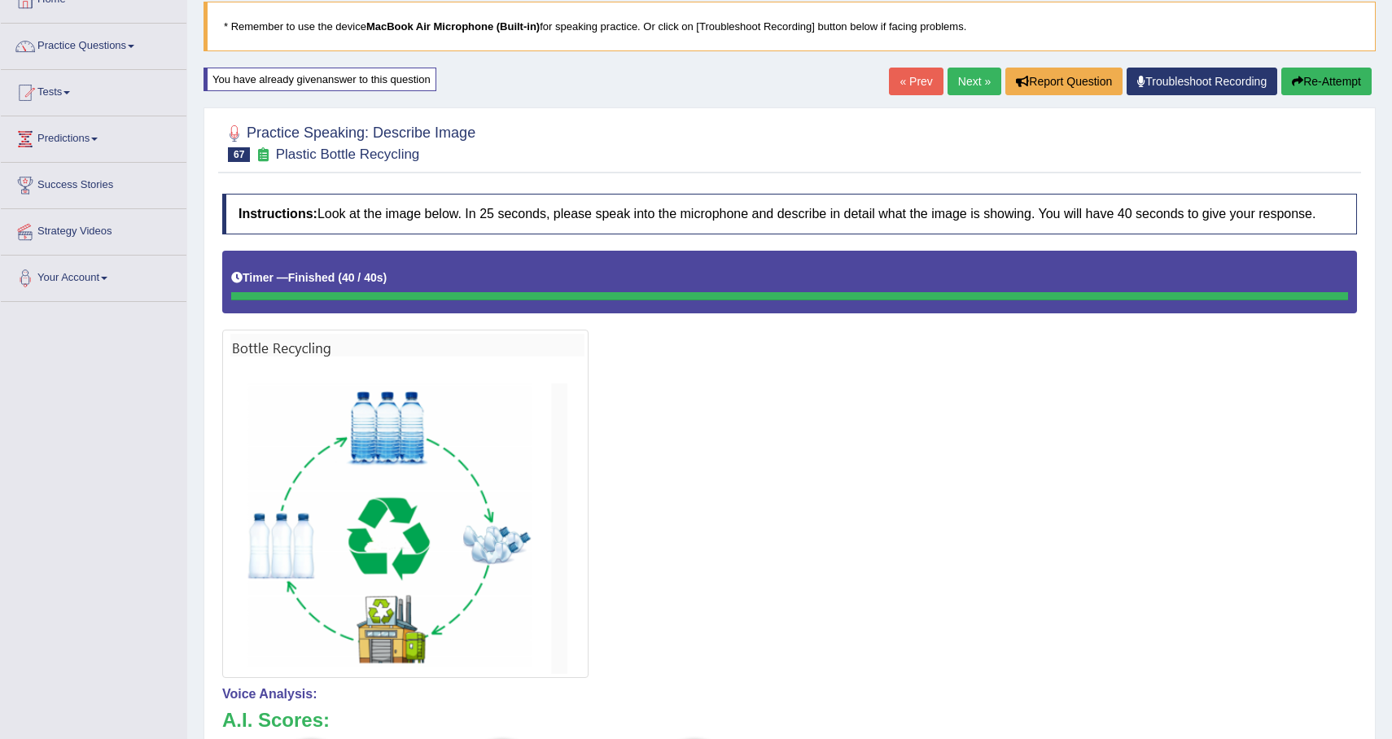
scroll to position [61, 0]
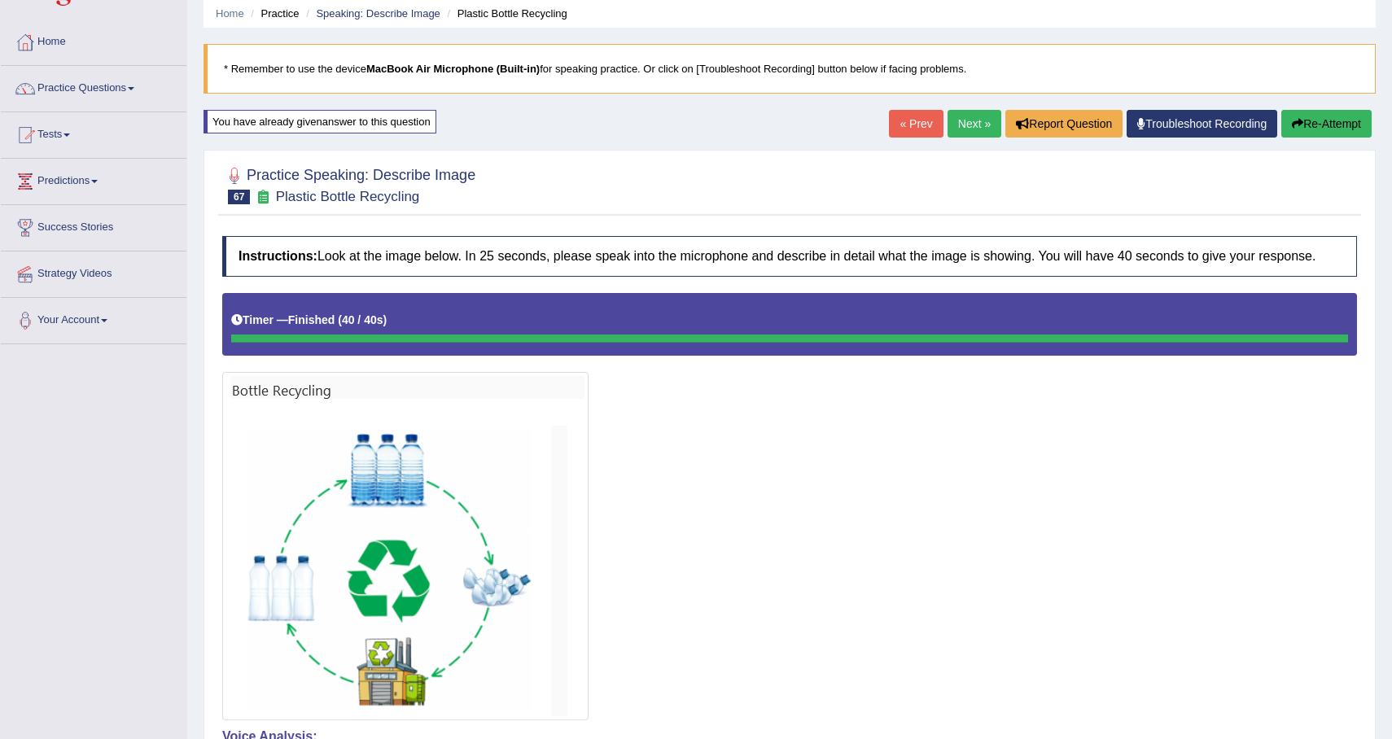
click at [981, 130] on link "Next »" at bounding box center [975, 124] width 54 height 28
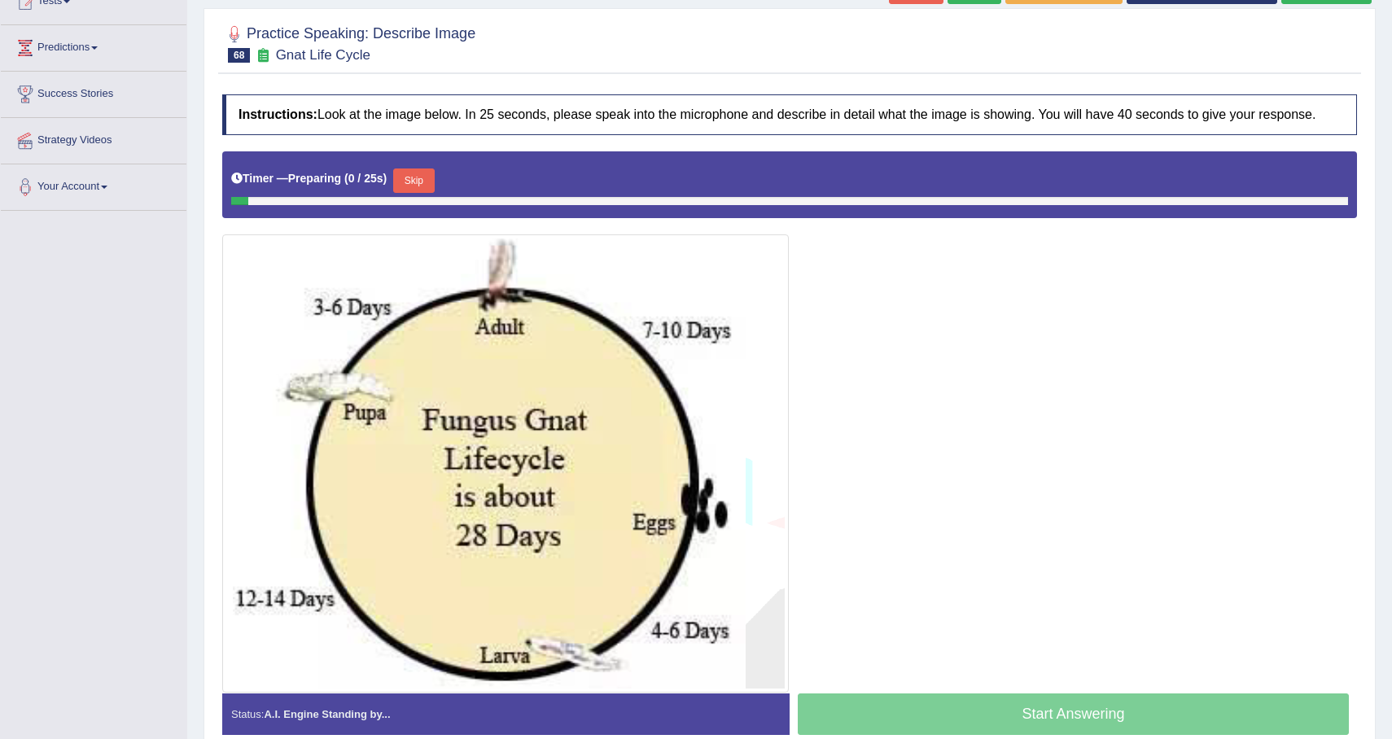
scroll to position [288, 0]
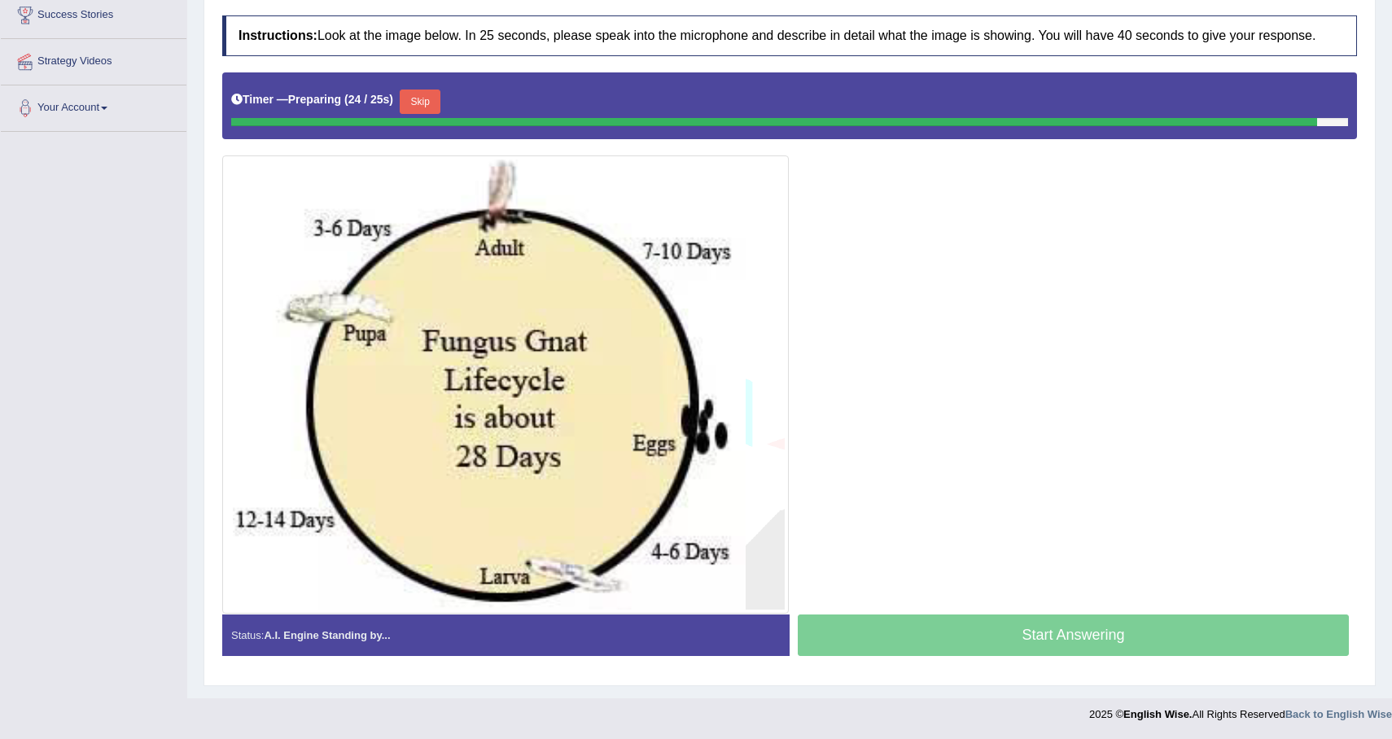
click at [424, 95] on button "Skip" at bounding box center [420, 102] width 41 height 24
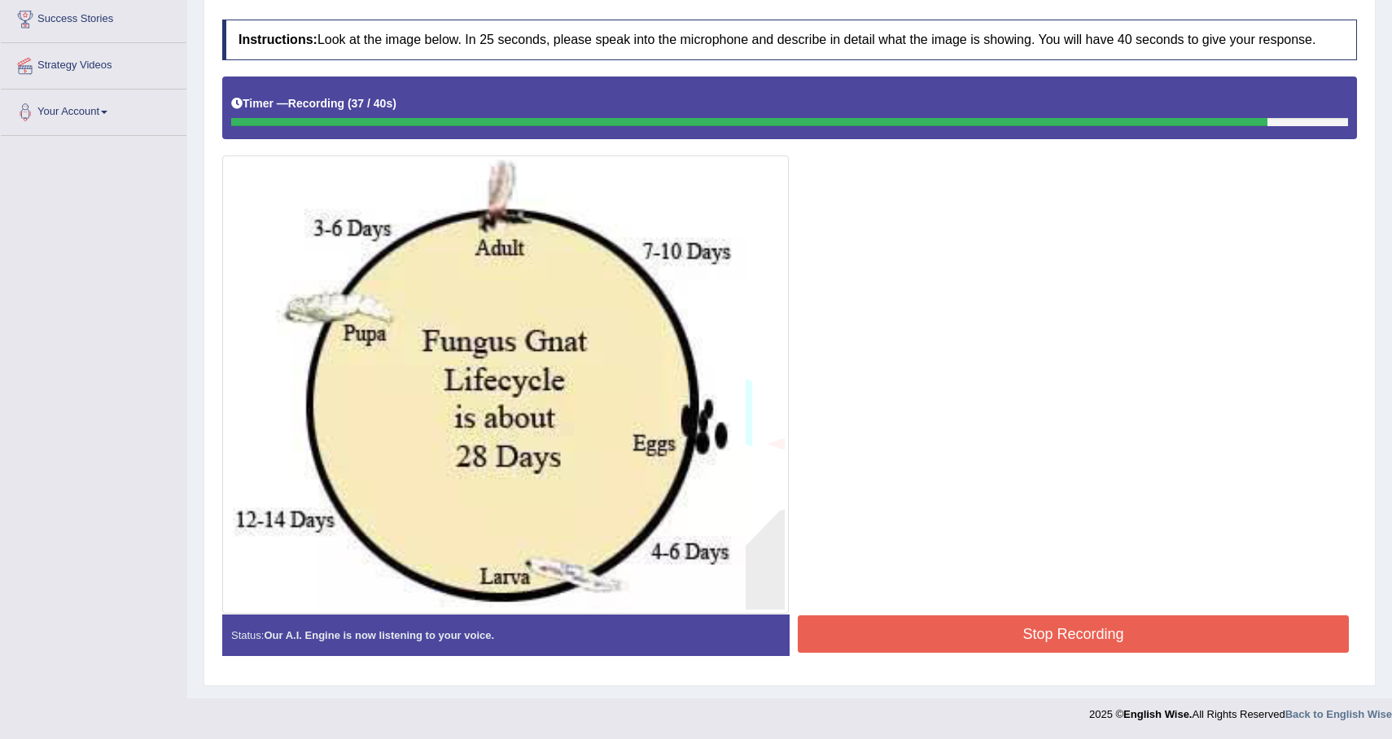
click at [996, 636] on button "Stop Recording" at bounding box center [1073, 633] width 551 height 37
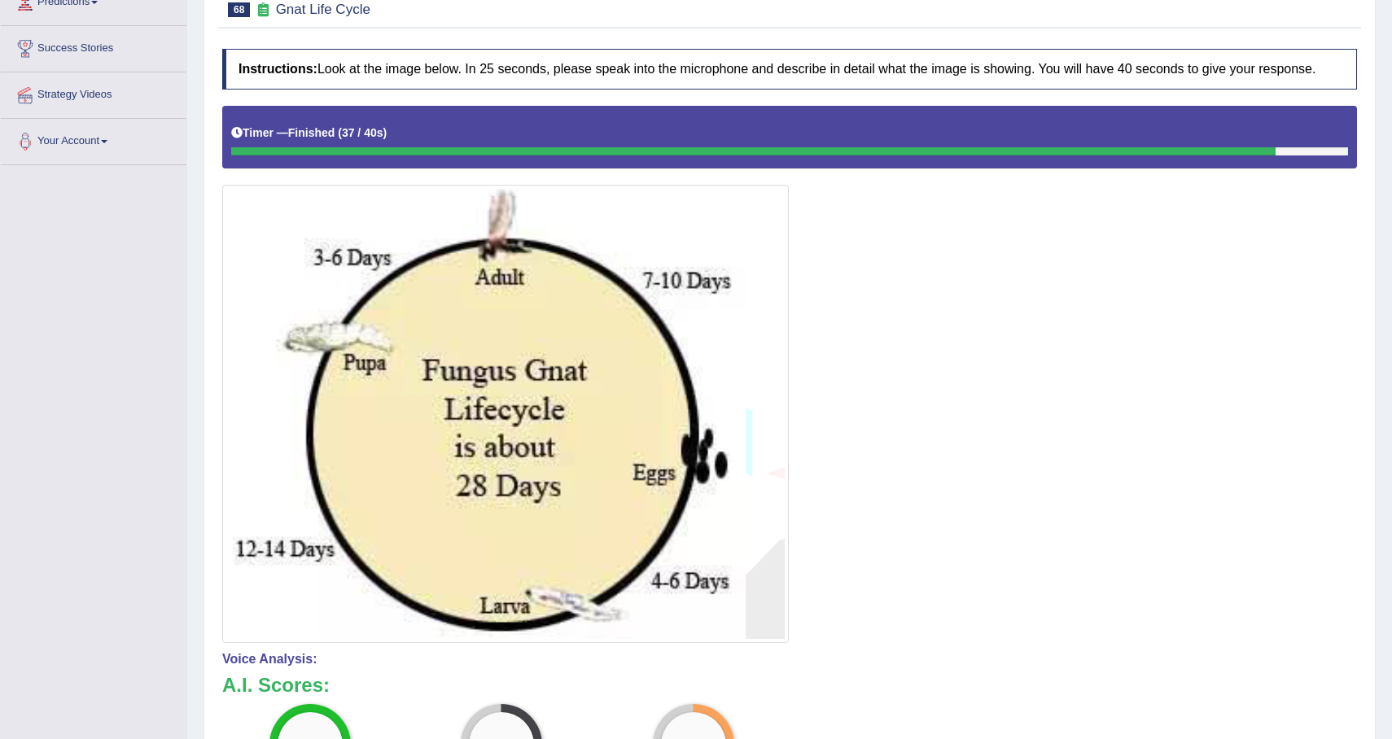
scroll to position [0, 0]
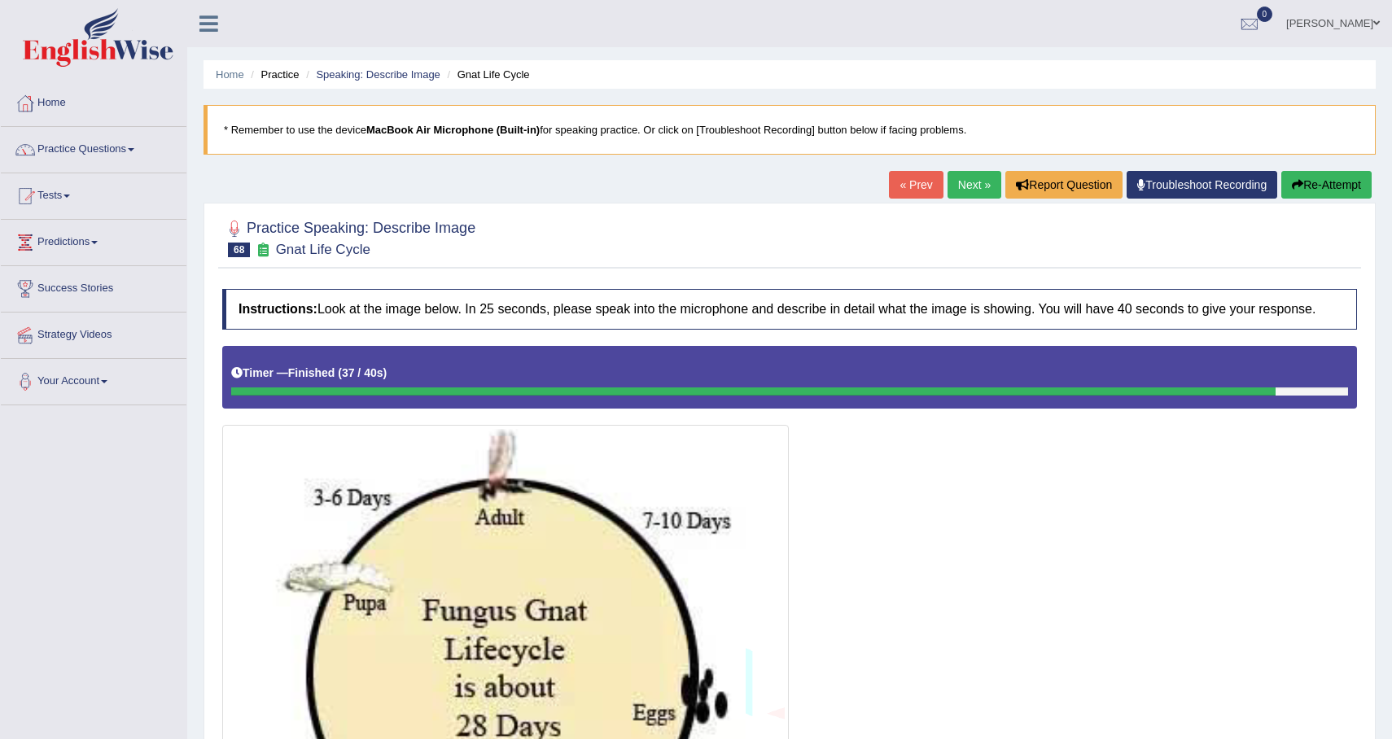
click at [1329, 176] on button "Re-Attempt" at bounding box center [1326, 185] width 90 height 28
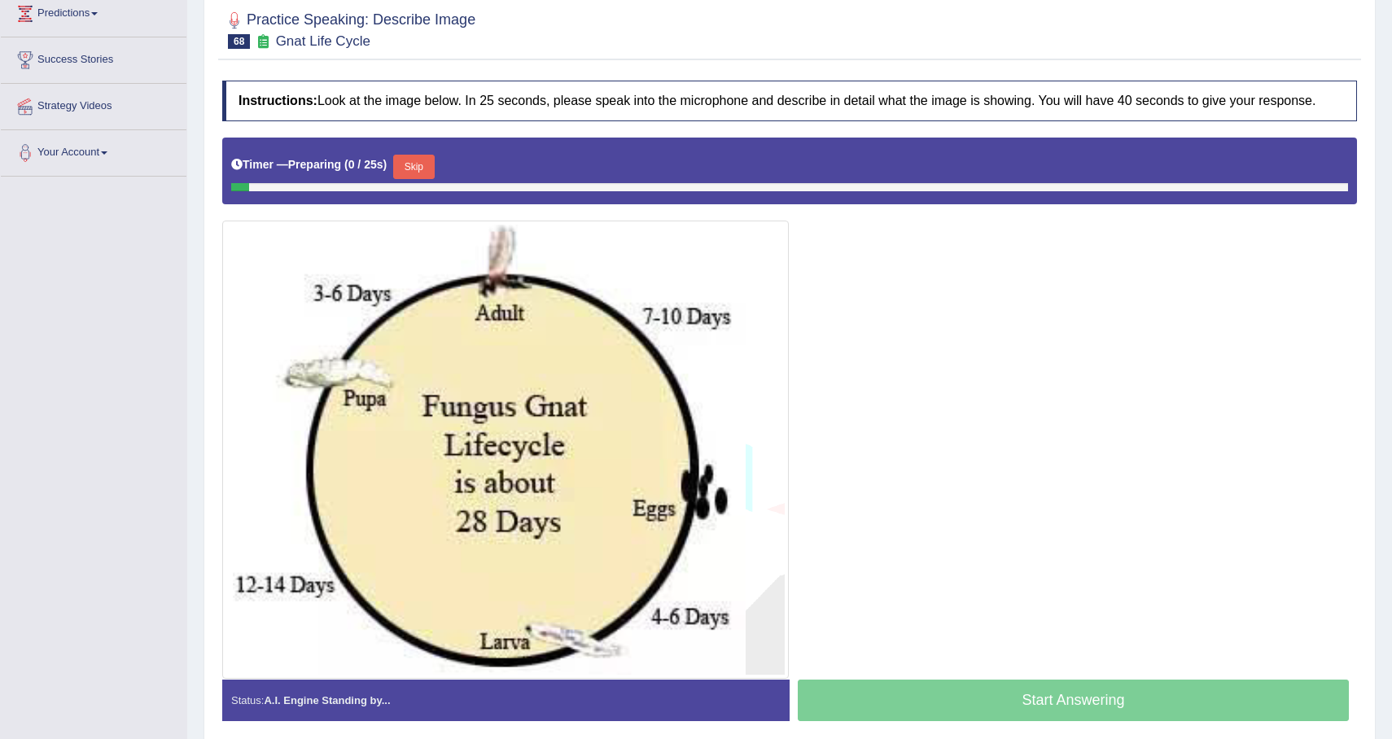
scroll to position [253, 0]
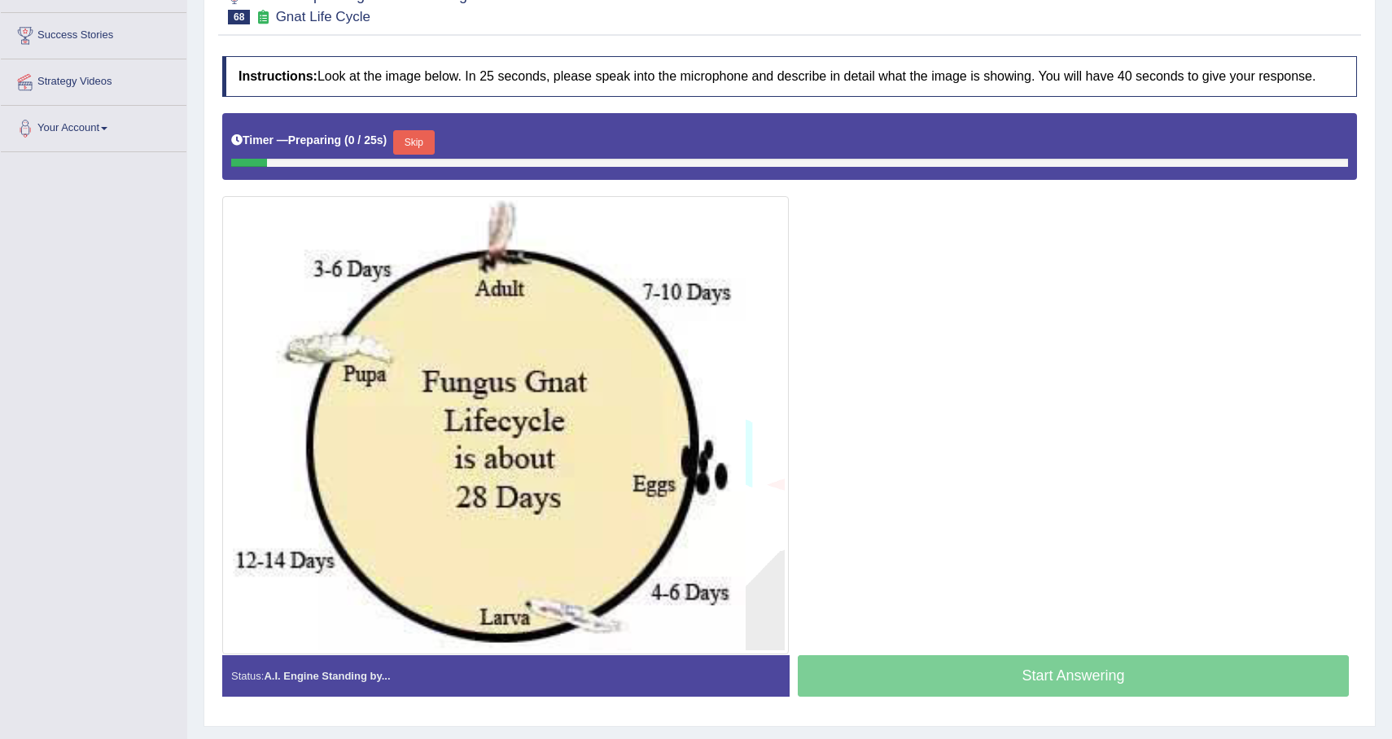
click at [434, 155] on button "Skip" at bounding box center [413, 142] width 41 height 24
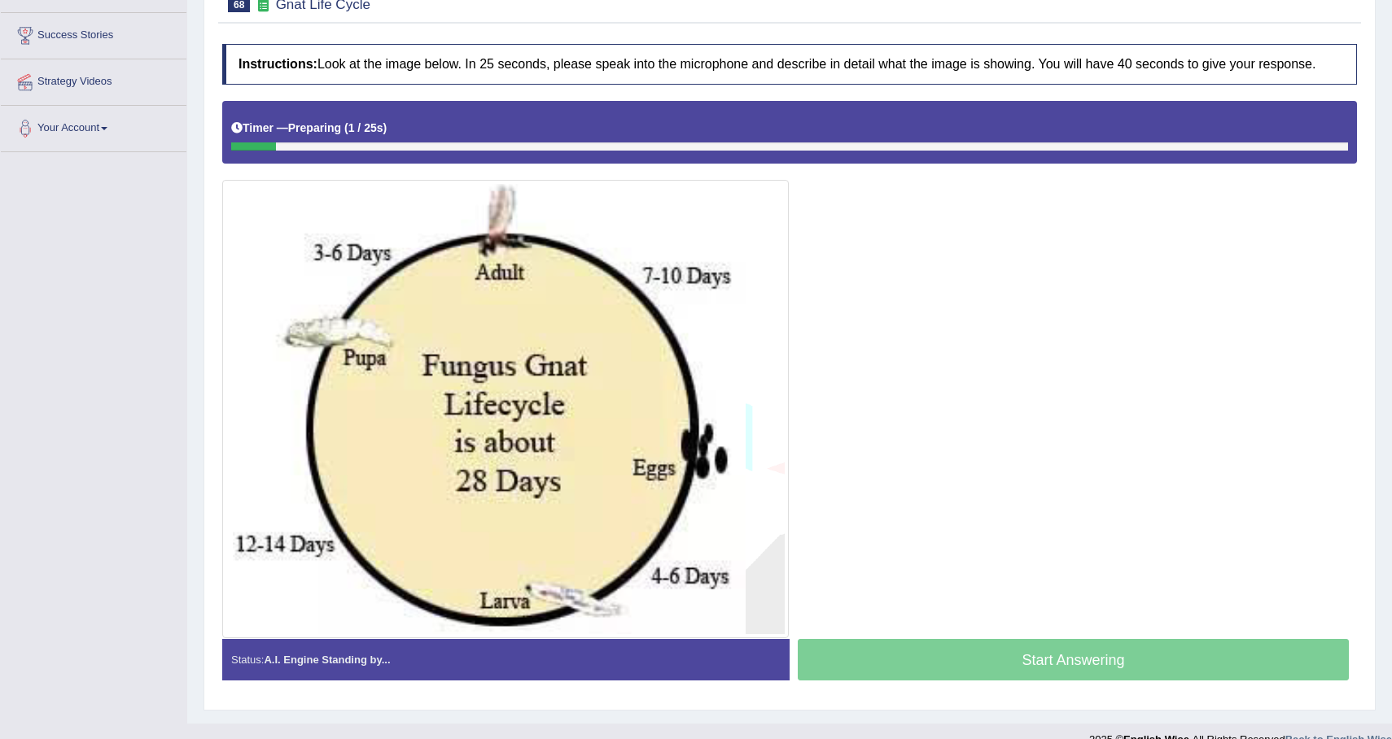
scroll to position [292, 0]
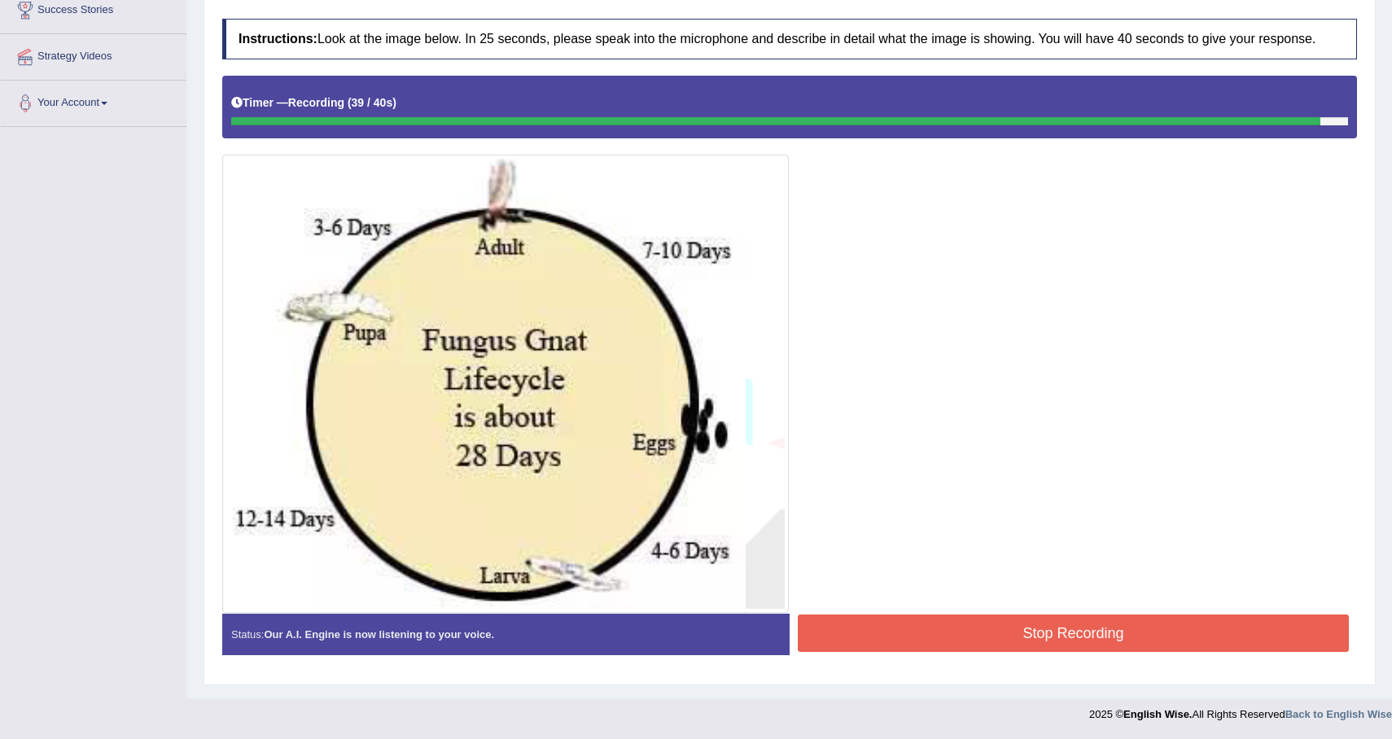
click at [1060, 637] on button "Stop Recording" at bounding box center [1073, 633] width 551 height 37
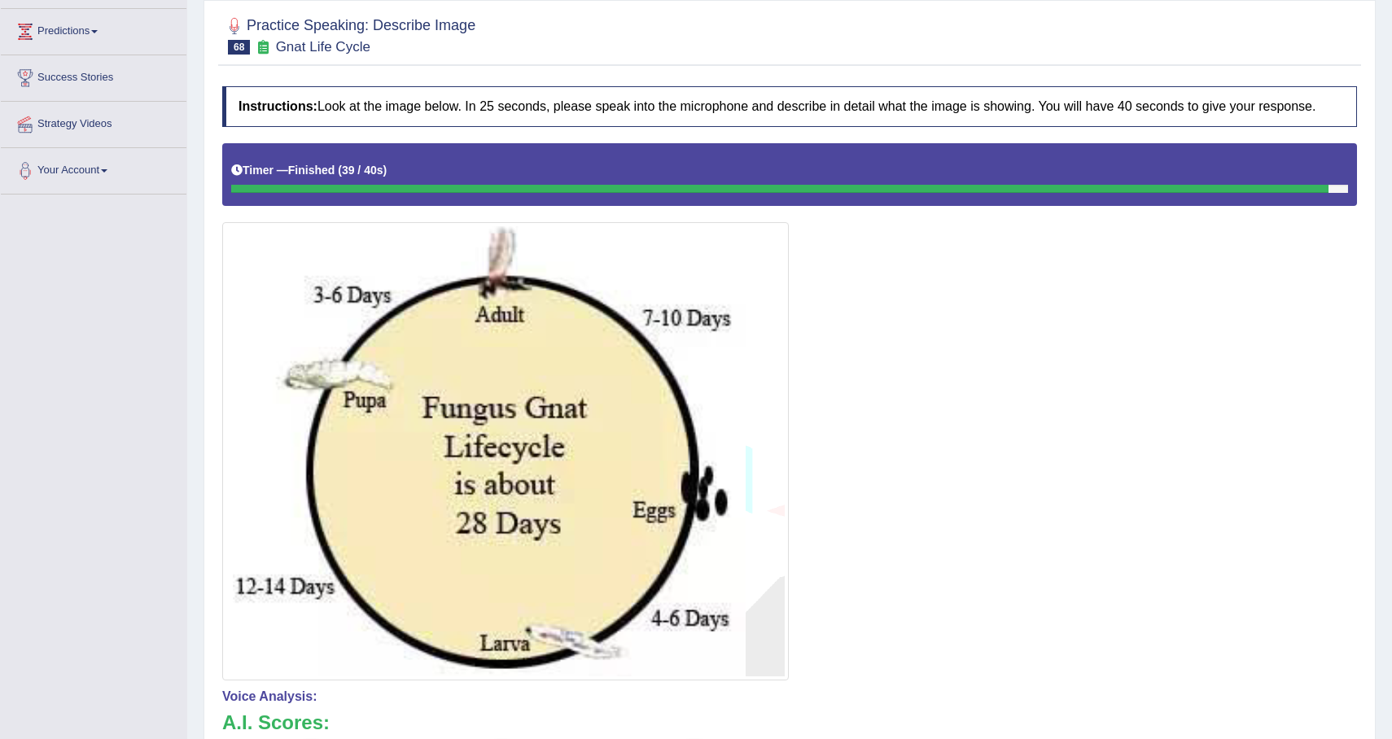
scroll to position [0, 0]
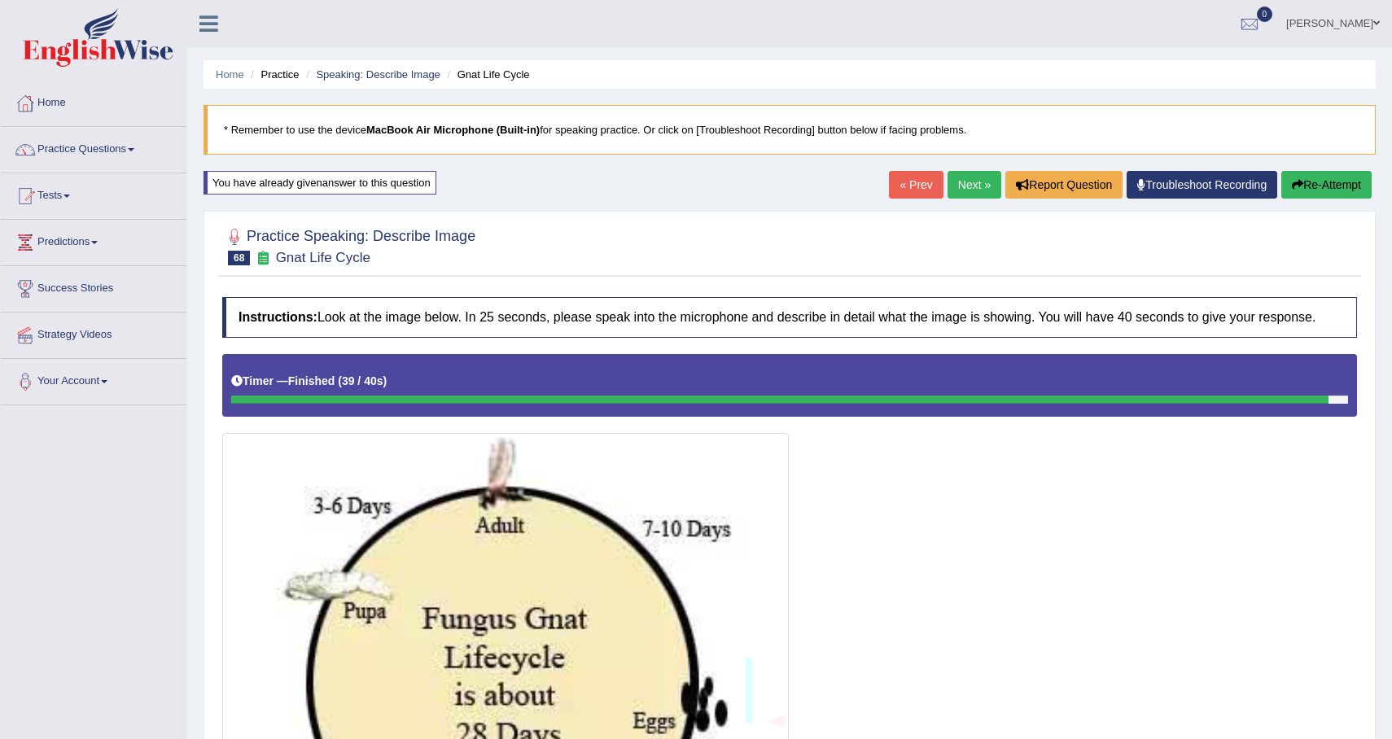
click at [965, 183] on link "Next »" at bounding box center [975, 185] width 54 height 28
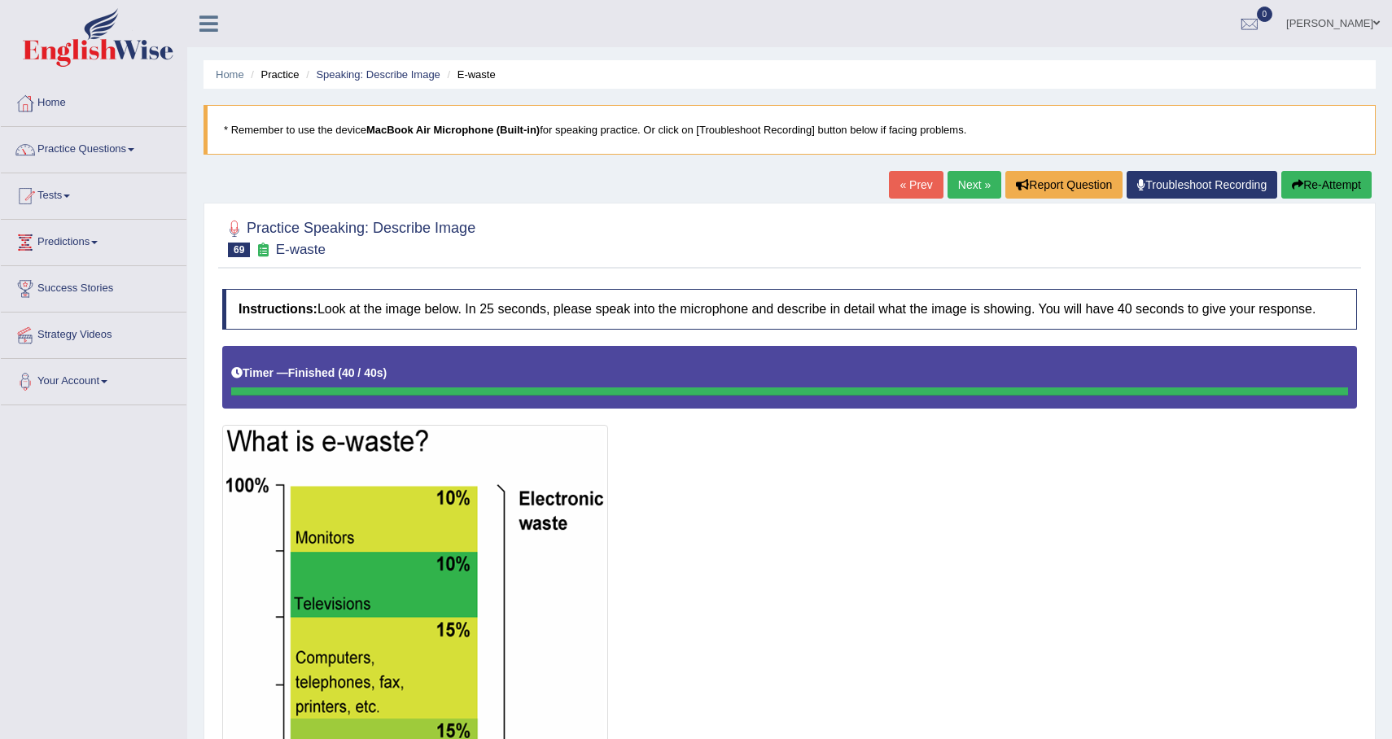
click at [1316, 185] on button "Re-Attempt" at bounding box center [1326, 185] width 90 height 28
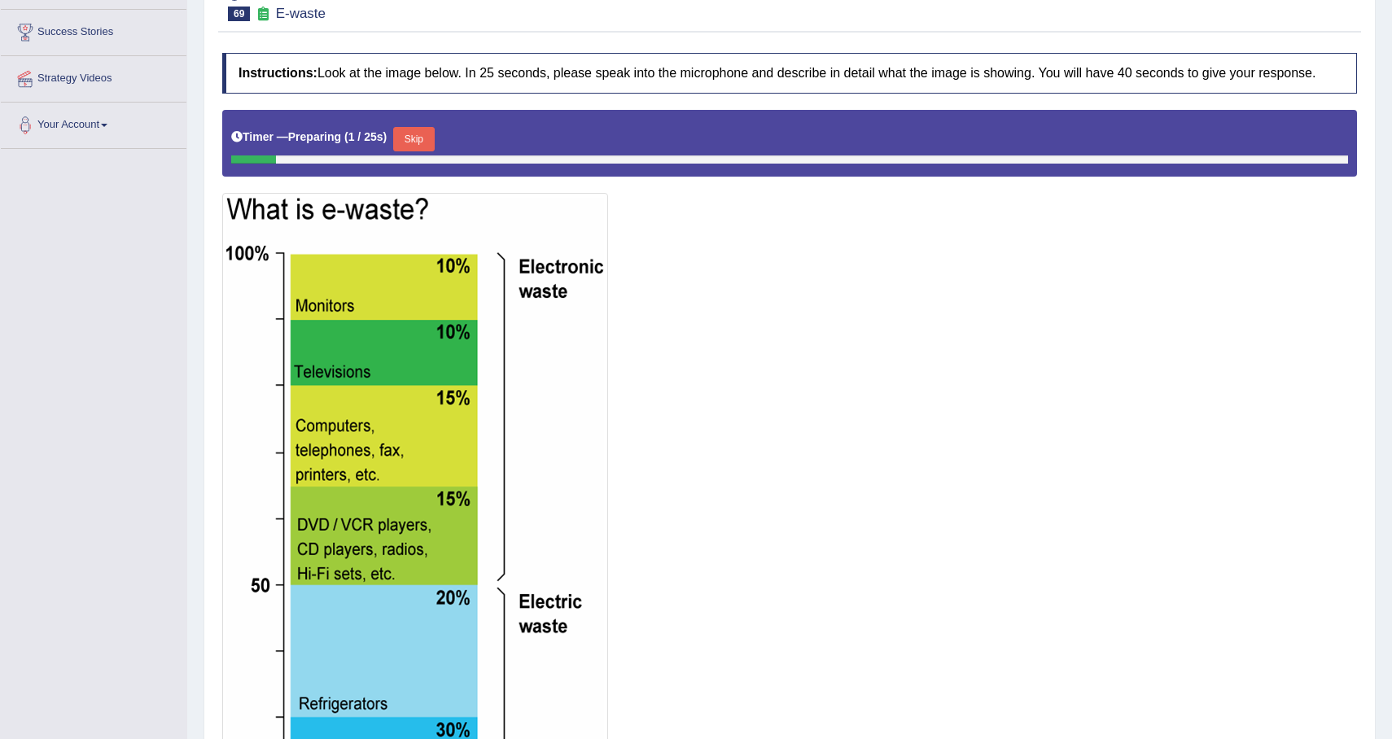
scroll to position [252, 0]
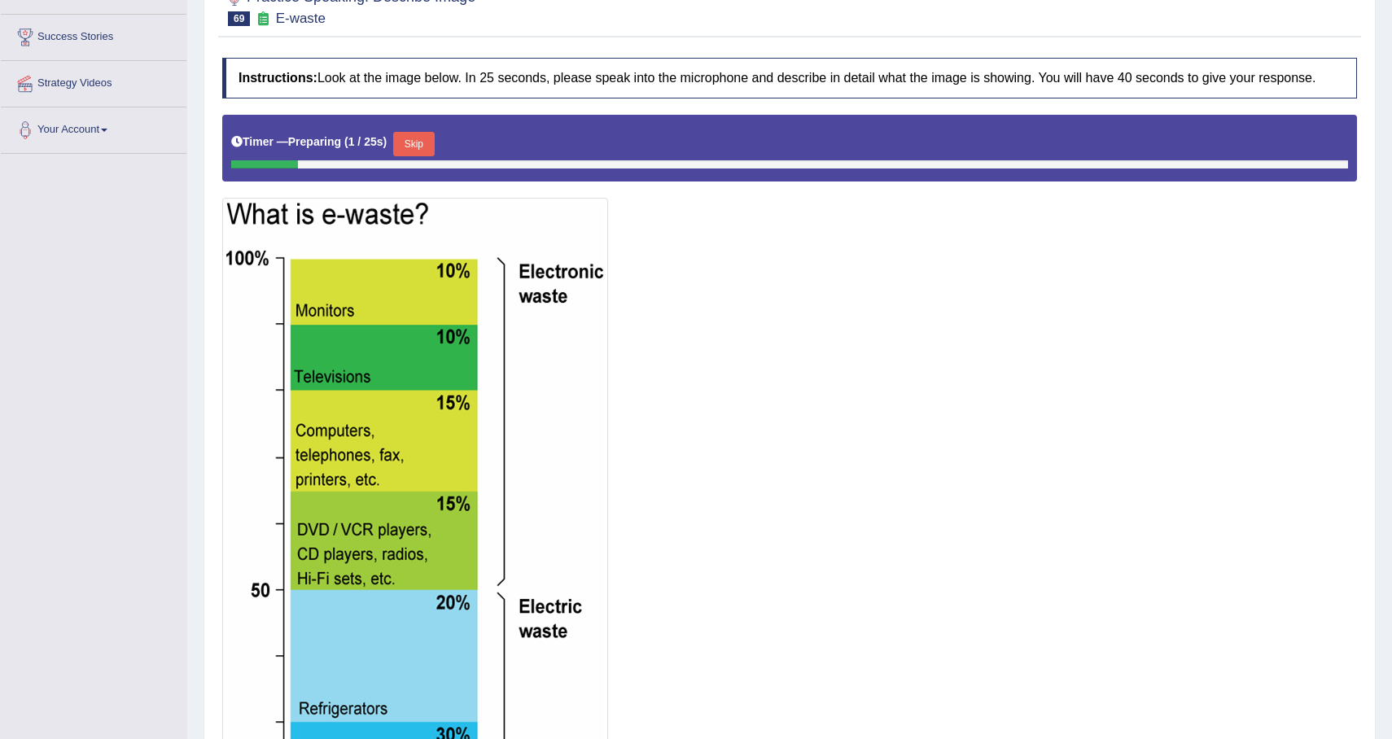
click at [423, 151] on button "Skip" at bounding box center [413, 144] width 41 height 24
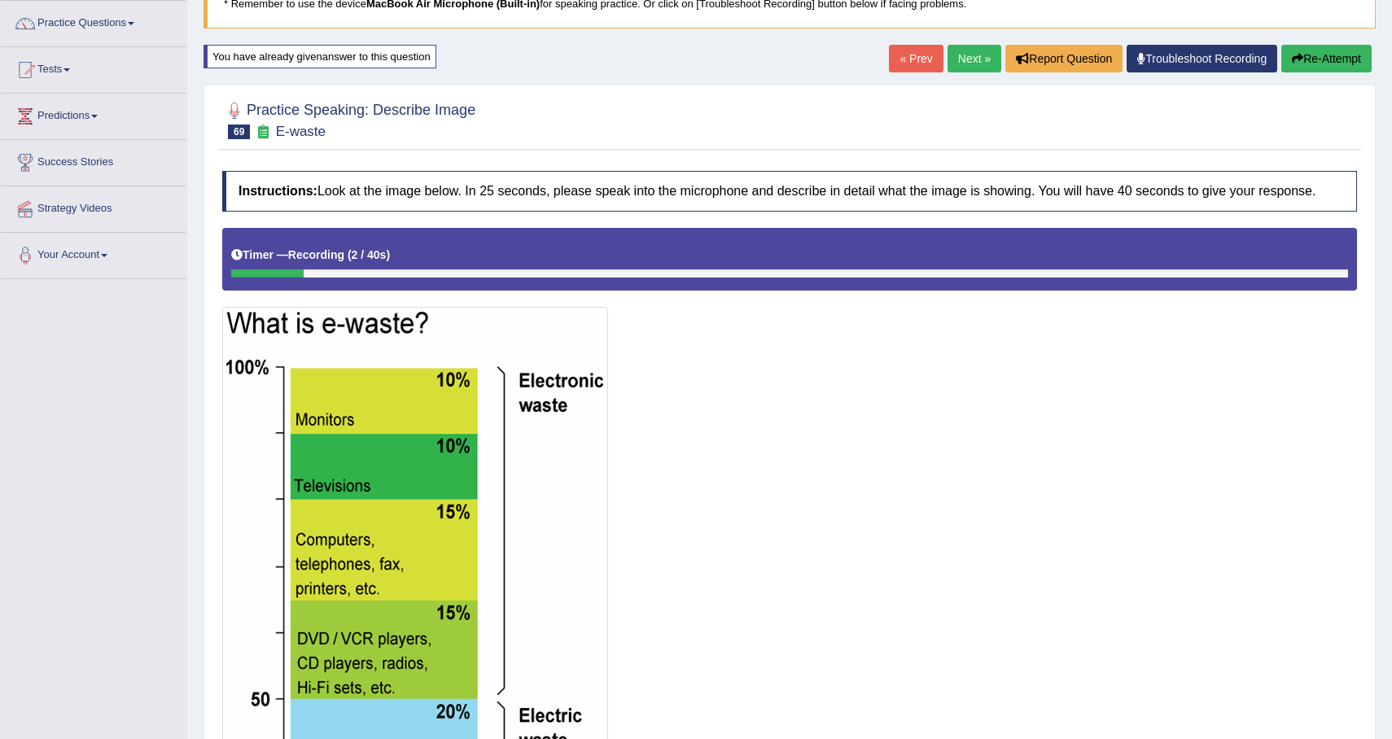
scroll to position [0, 0]
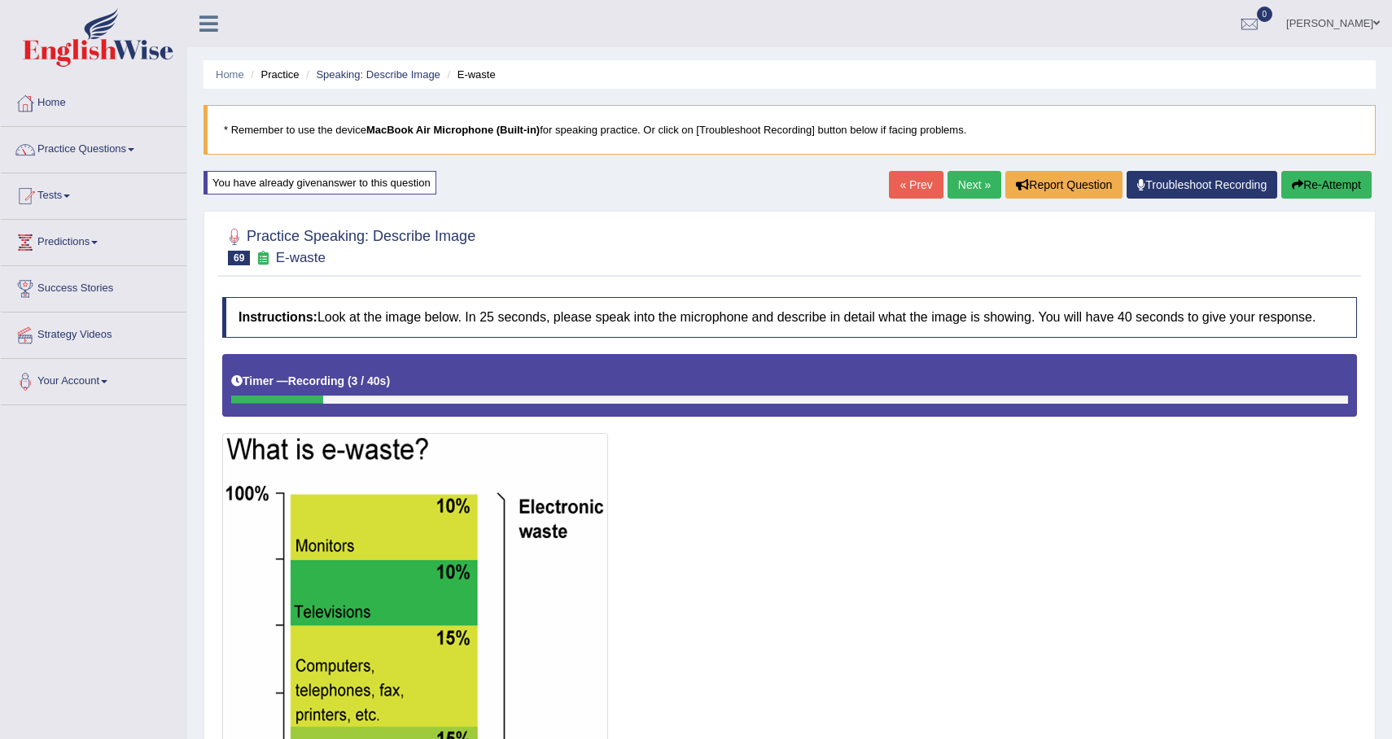
click at [1351, 182] on button "Re-Attempt" at bounding box center [1326, 185] width 90 height 28
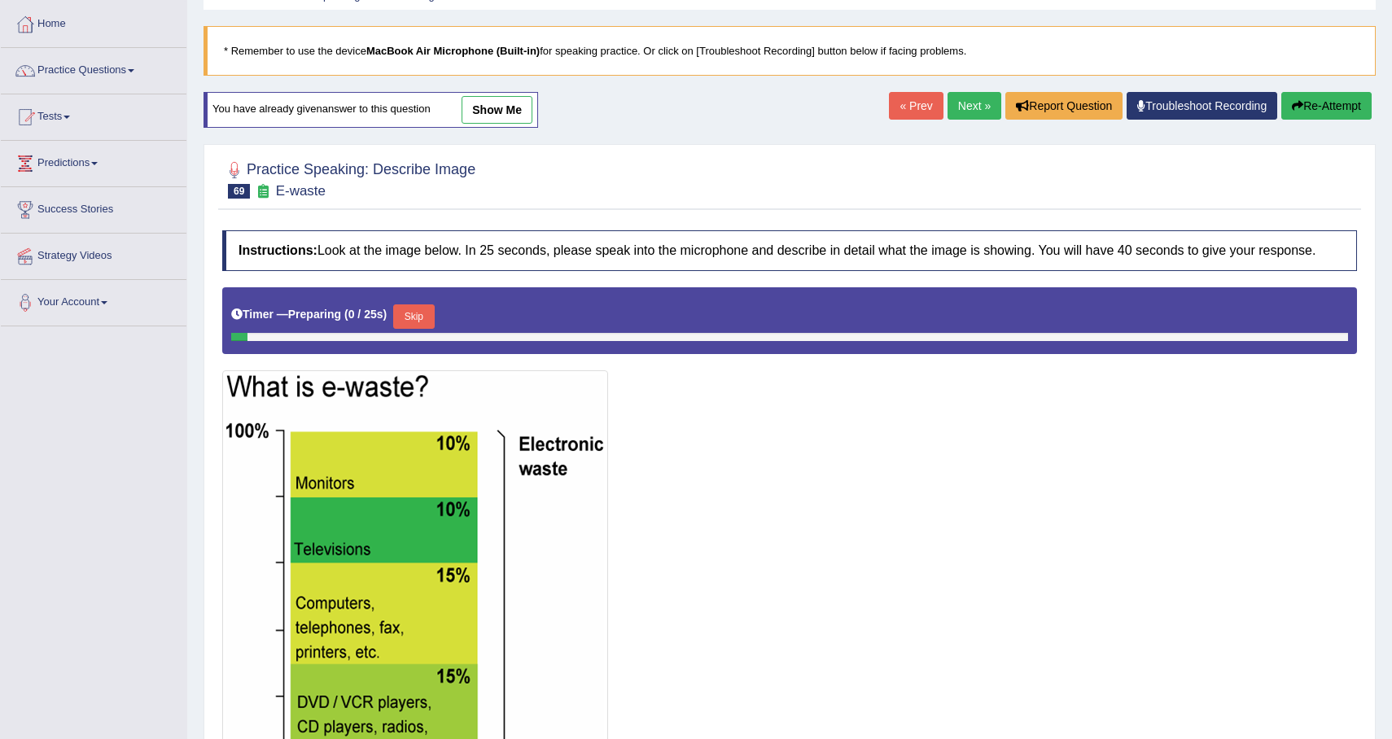
scroll to position [81, 0]
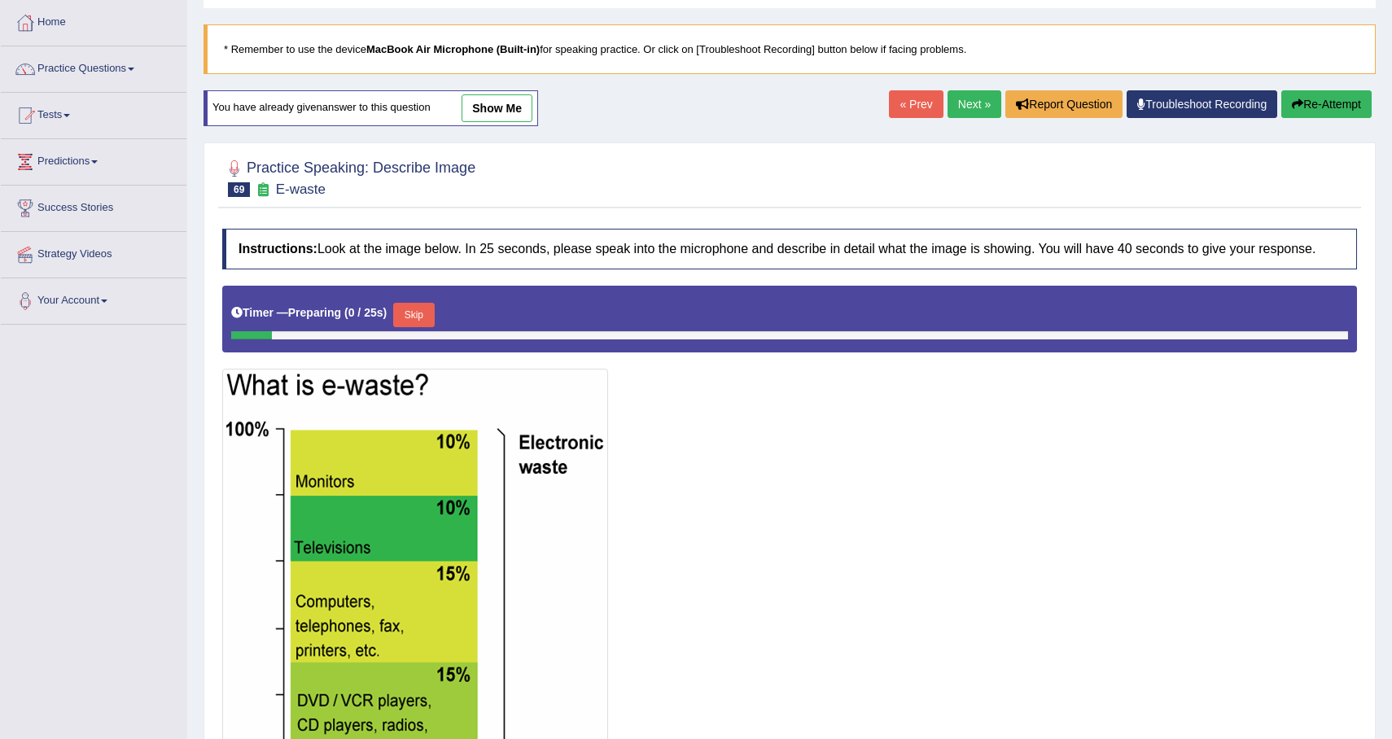
click at [411, 327] on button "Skip" at bounding box center [413, 315] width 41 height 24
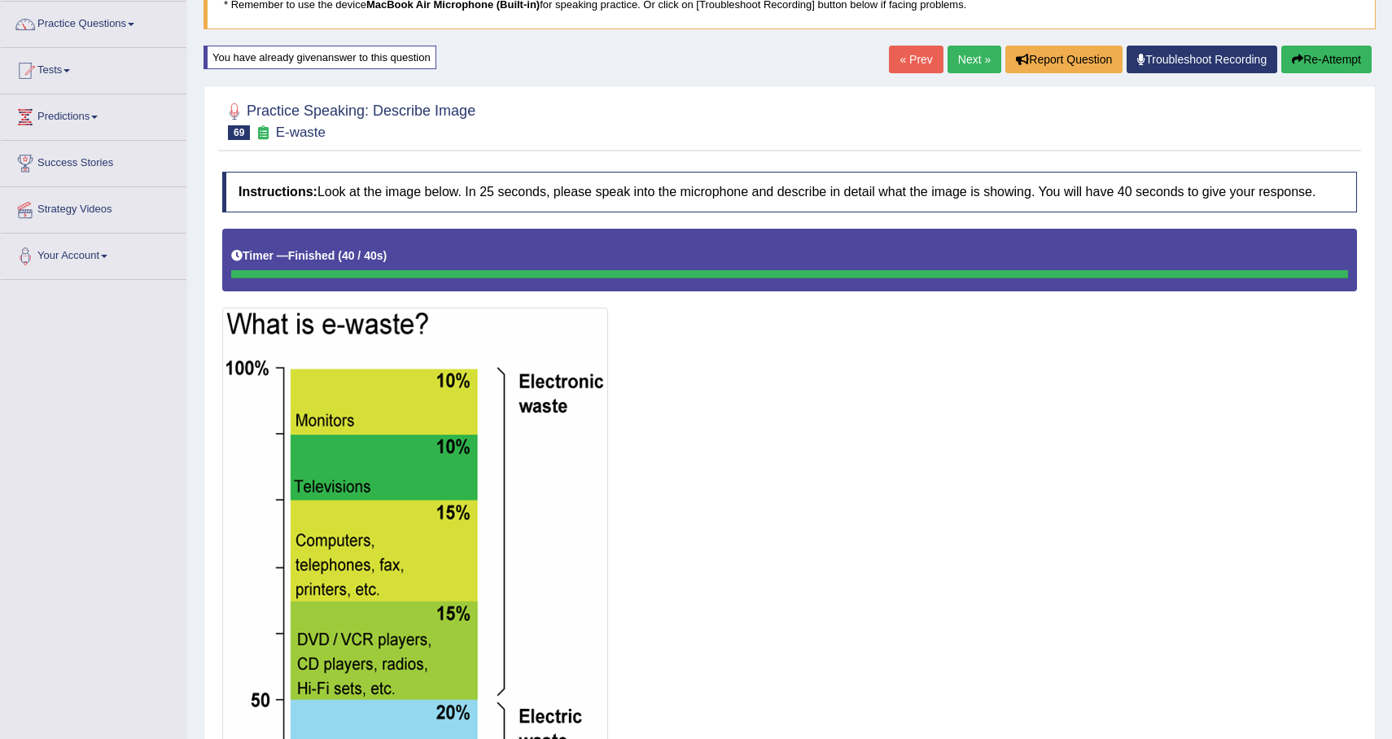
scroll to position [0, 0]
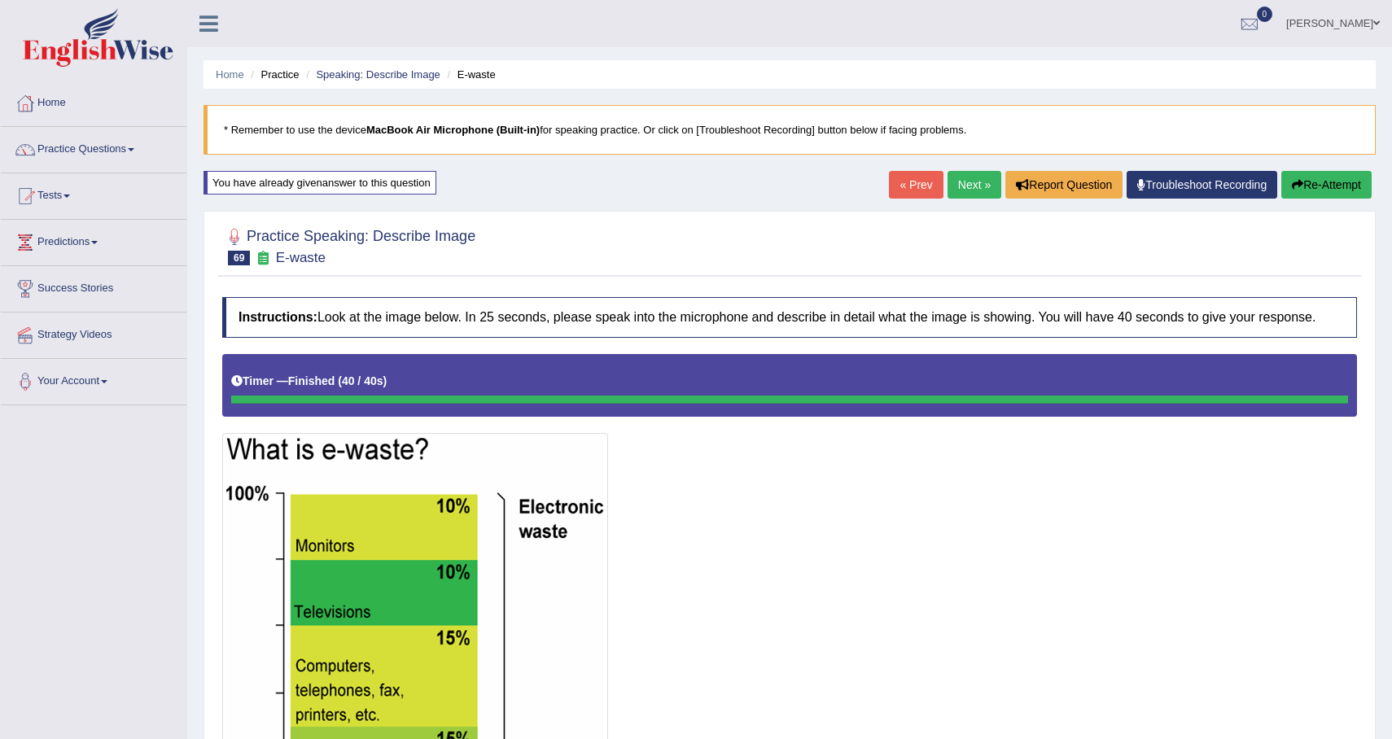
click at [1356, 191] on button "Re-Attempt" at bounding box center [1326, 185] width 90 height 28
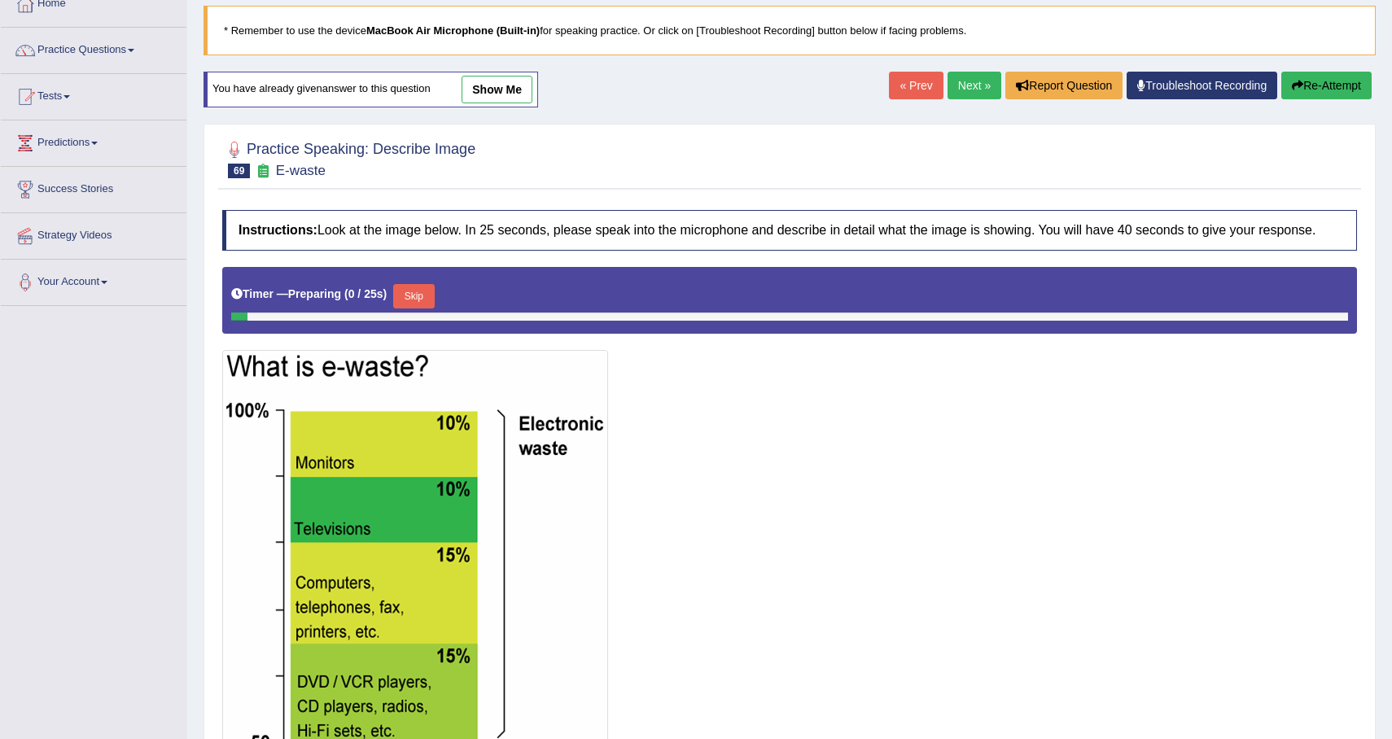
scroll to position [205, 0]
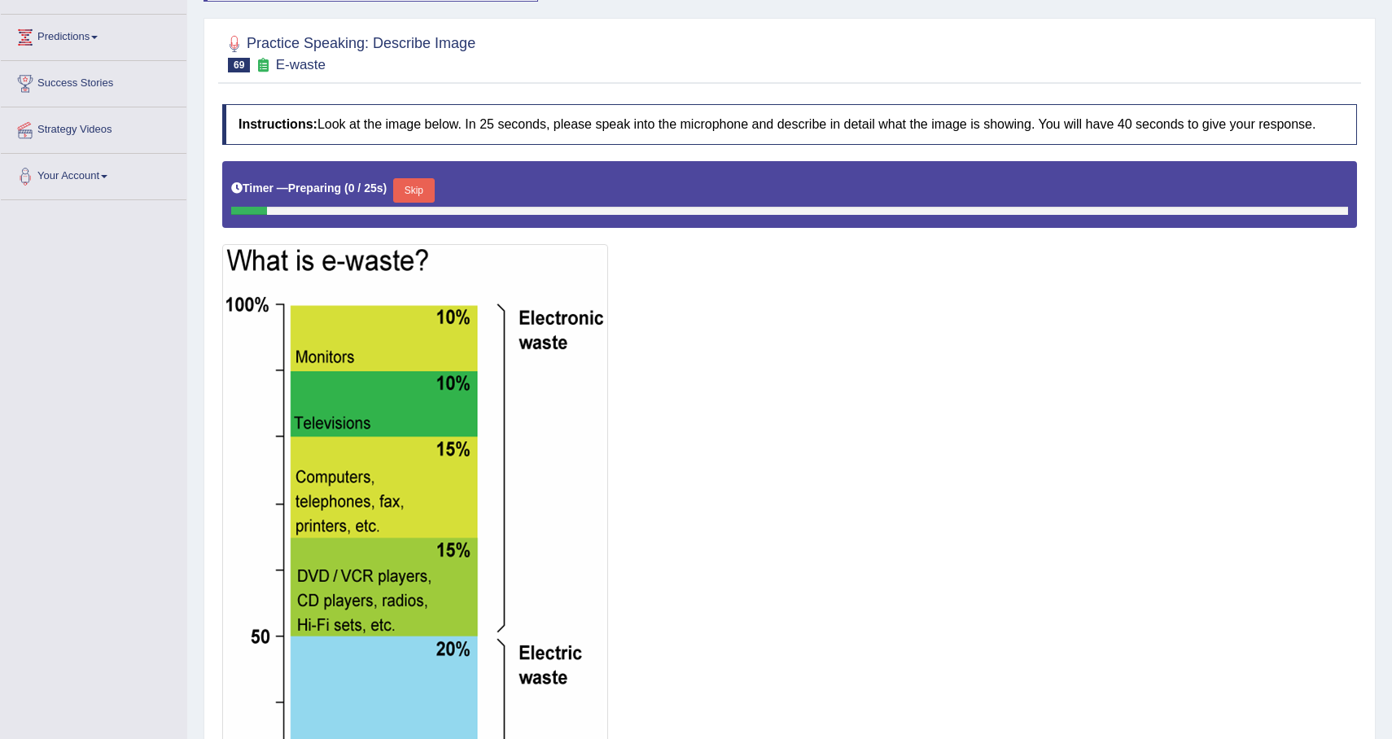
click at [434, 199] on button "Skip" at bounding box center [413, 190] width 41 height 24
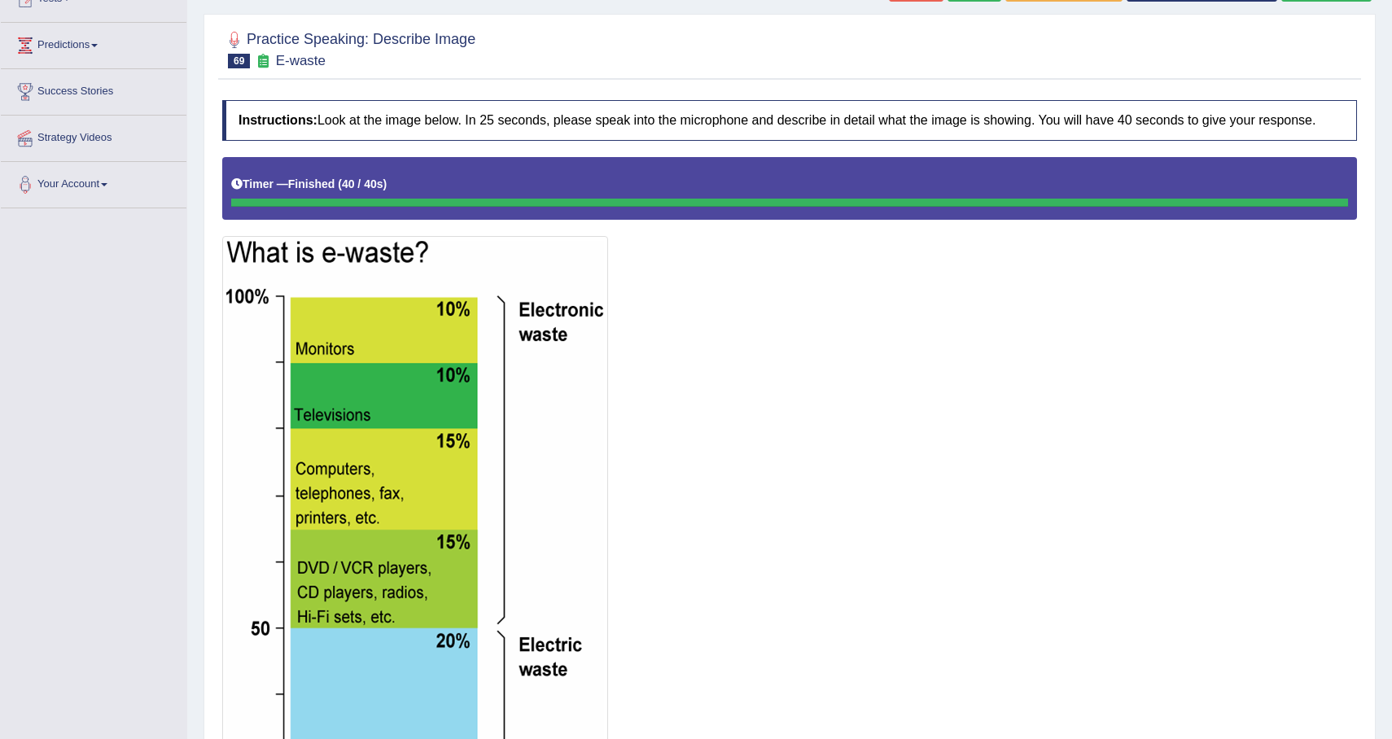
scroll to position [0, 0]
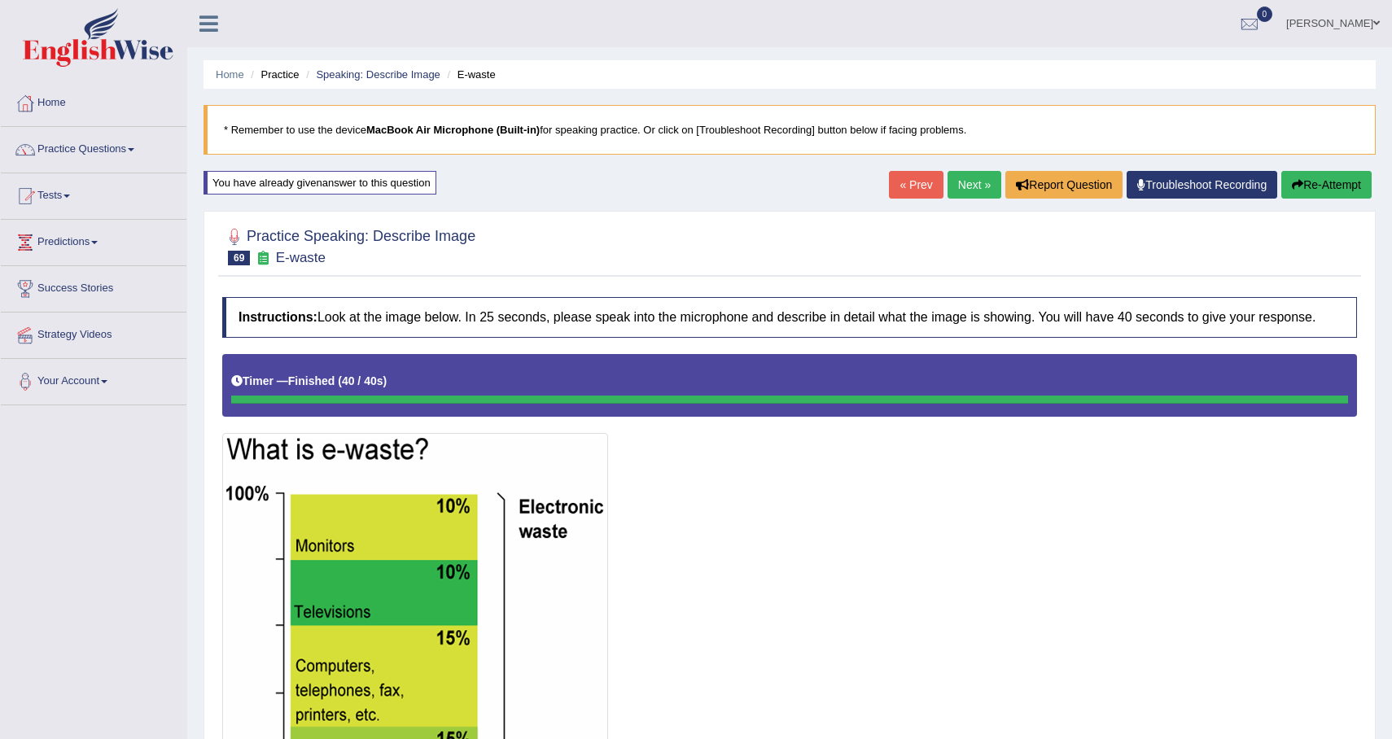
click at [958, 182] on link "Next »" at bounding box center [975, 185] width 54 height 28
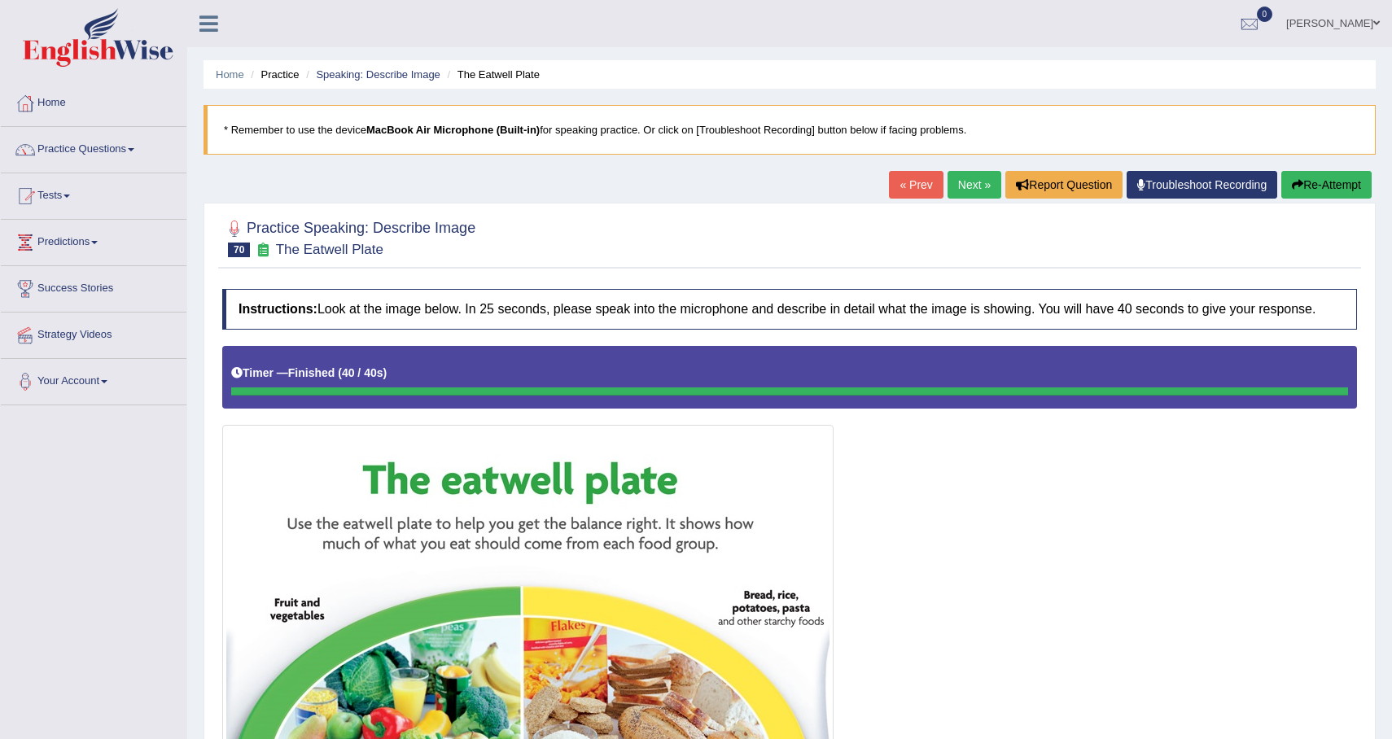
click at [1354, 181] on button "Re-Attempt" at bounding box center [1326, 185] width 90 height 28
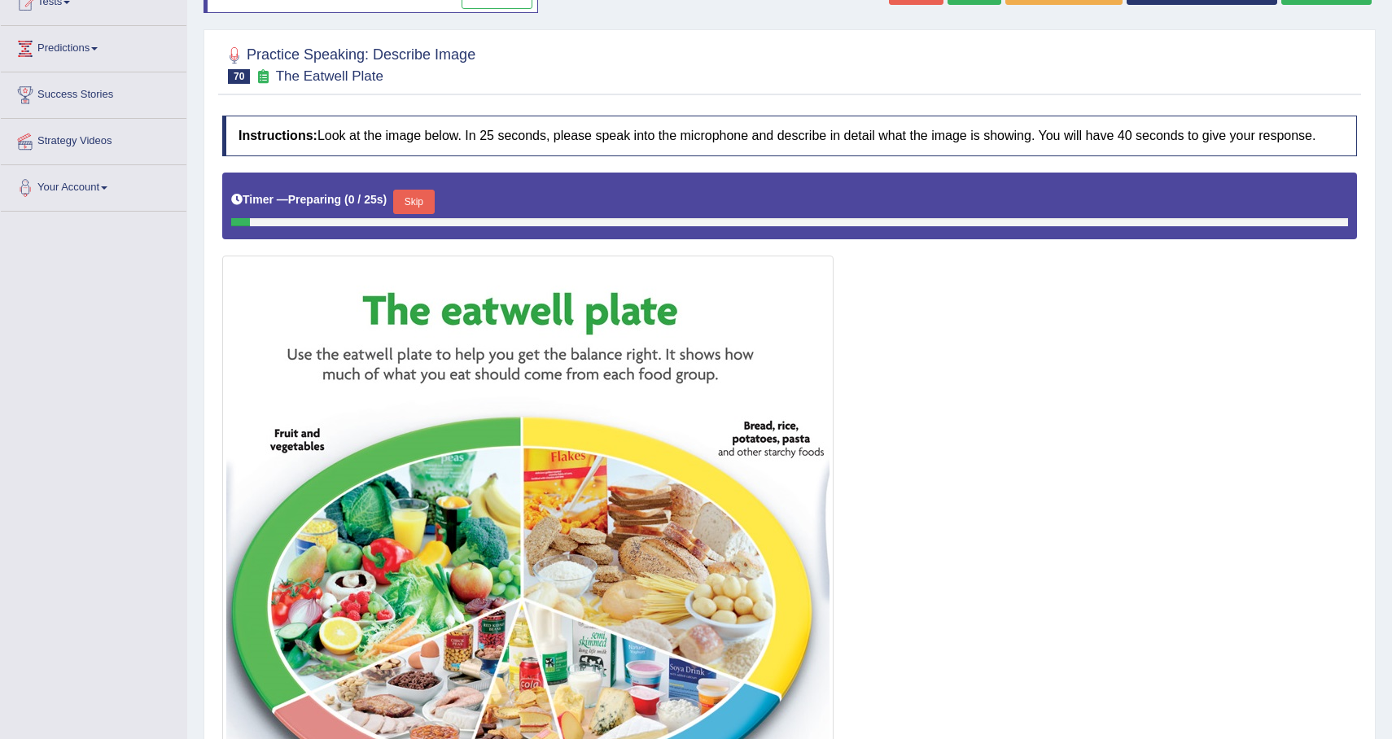
scroll to position [271, 0]
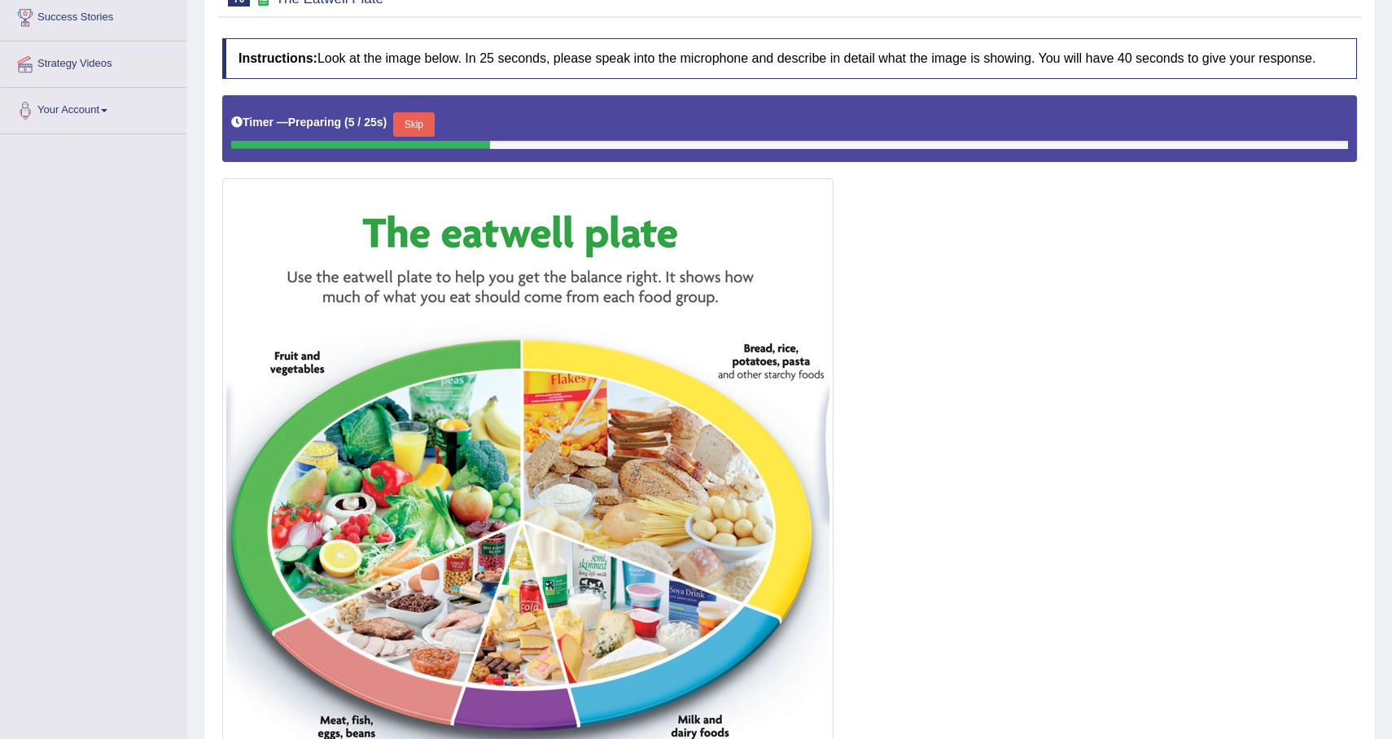
click at [411, 137] on button "Skip" at bounding box center [413, 124] width 41 height 24
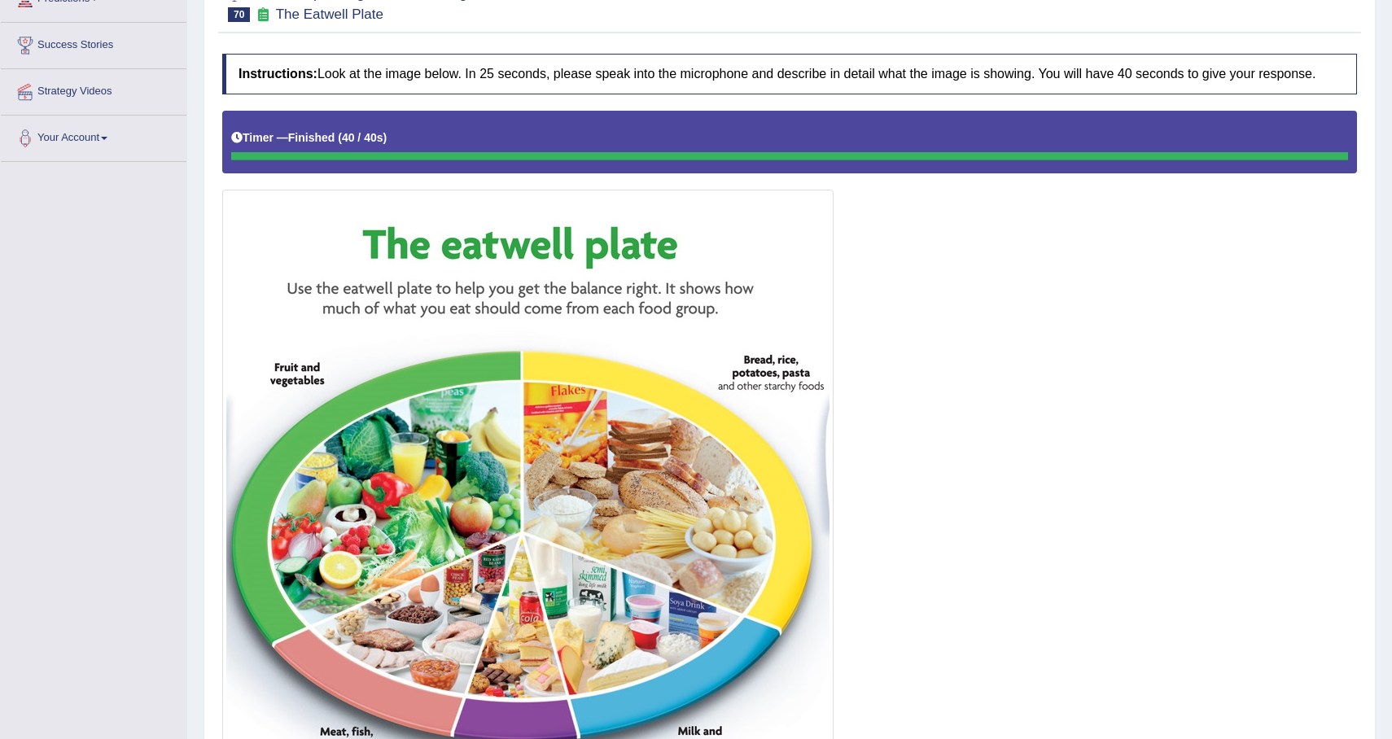
scroll to position [105, 0]
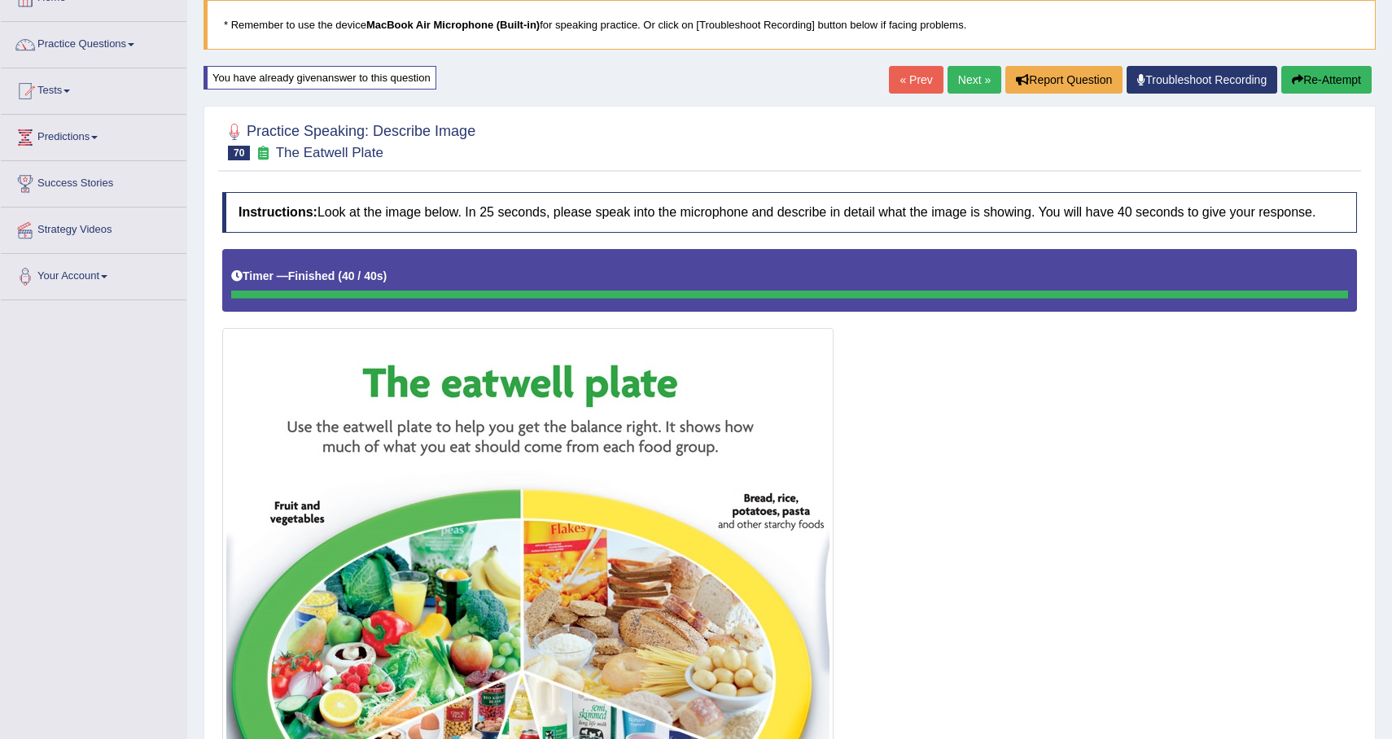
click at [974, 89] on link "Next »" at bounding box center [975, 80] width 54 height 28
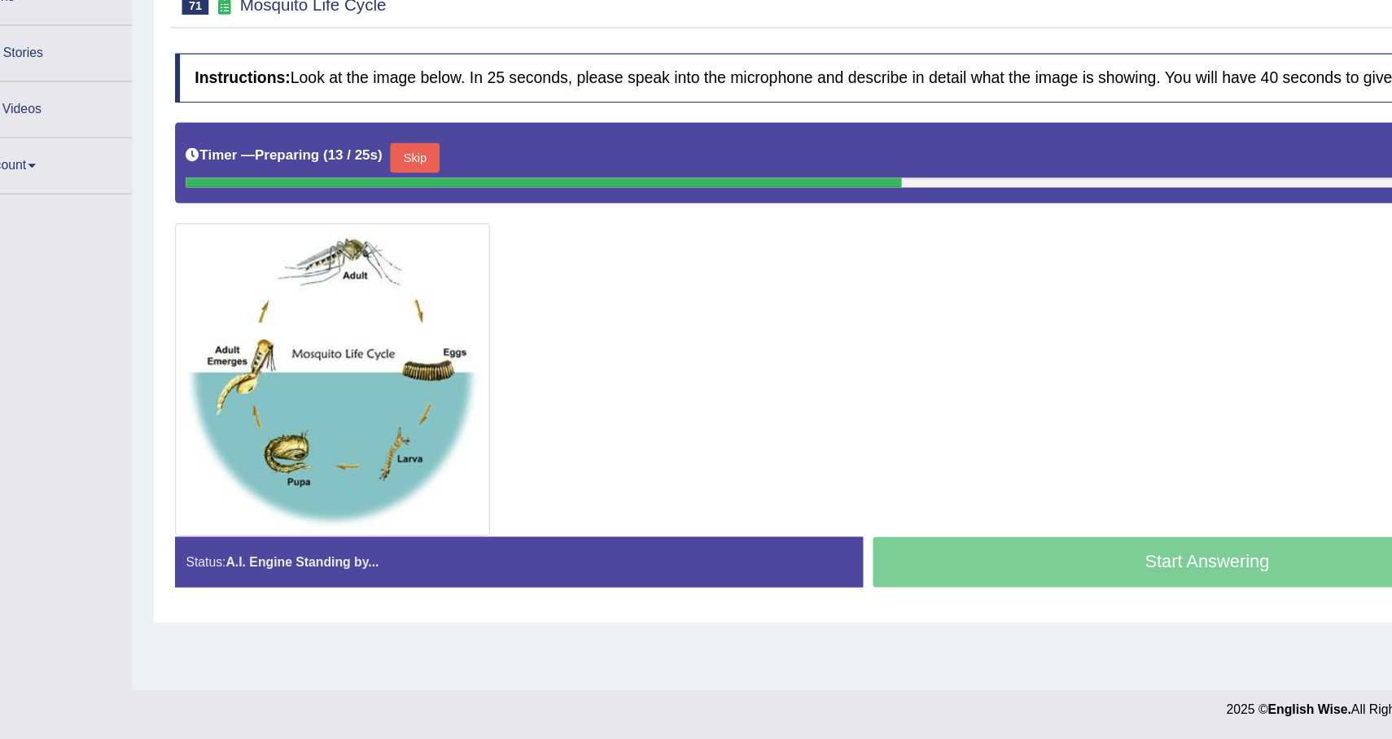
click at [420, 256] on div "Timer — Preparing ( 13 / 25s ) Skip" at bounding box center [789, 263] width 1135 height 67
click at [421, 272] on button "Skip" at bounding box center [420, 259] width 41 height 24
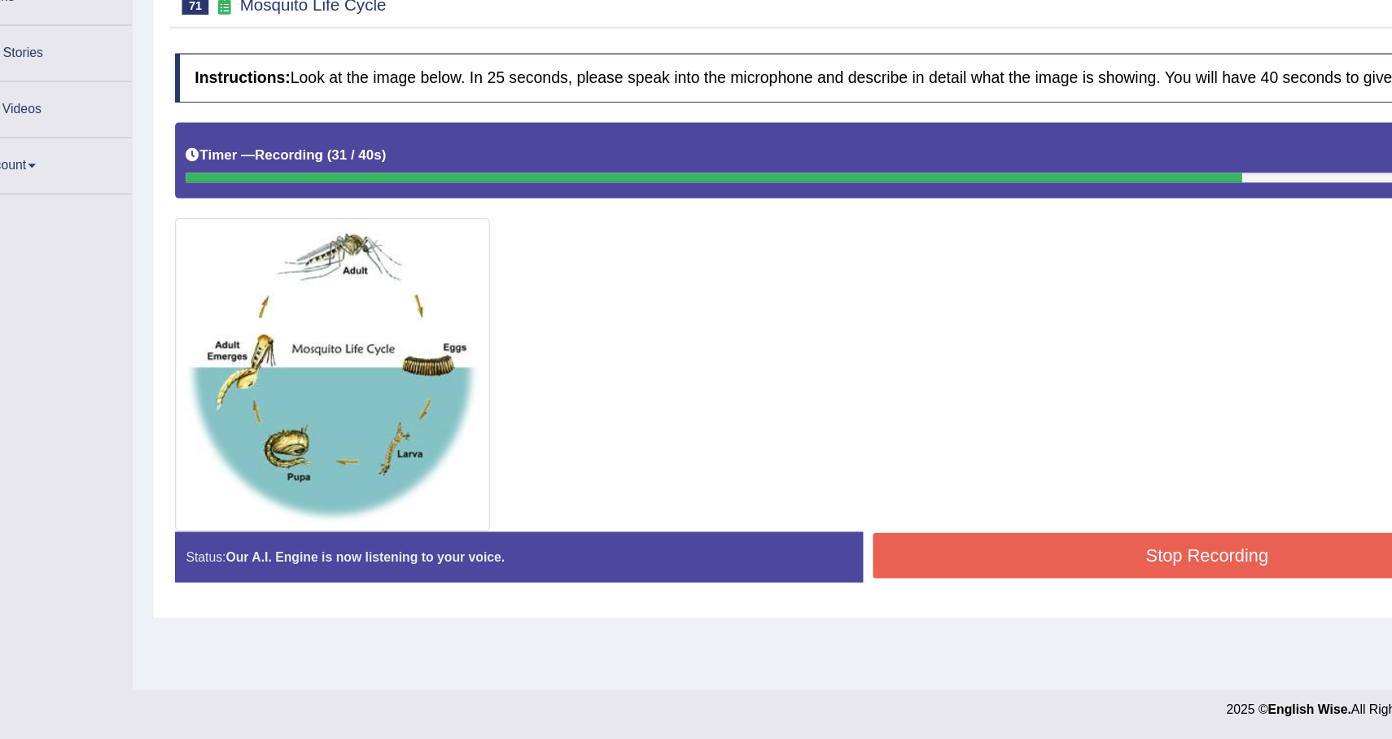
scroll to position [116, 0]
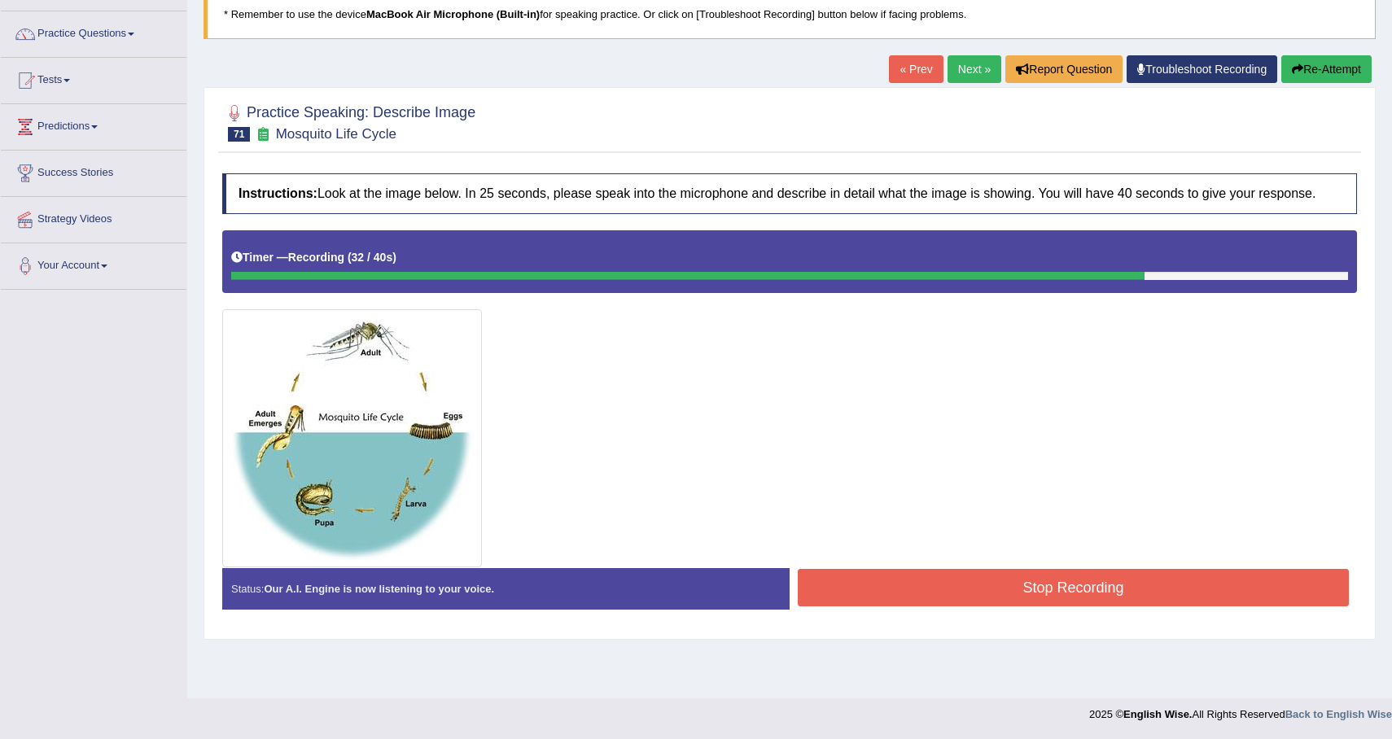
click at [1034, 604] on button "Stop Recording" at bounding box center [1073, 587] width 551 height 37
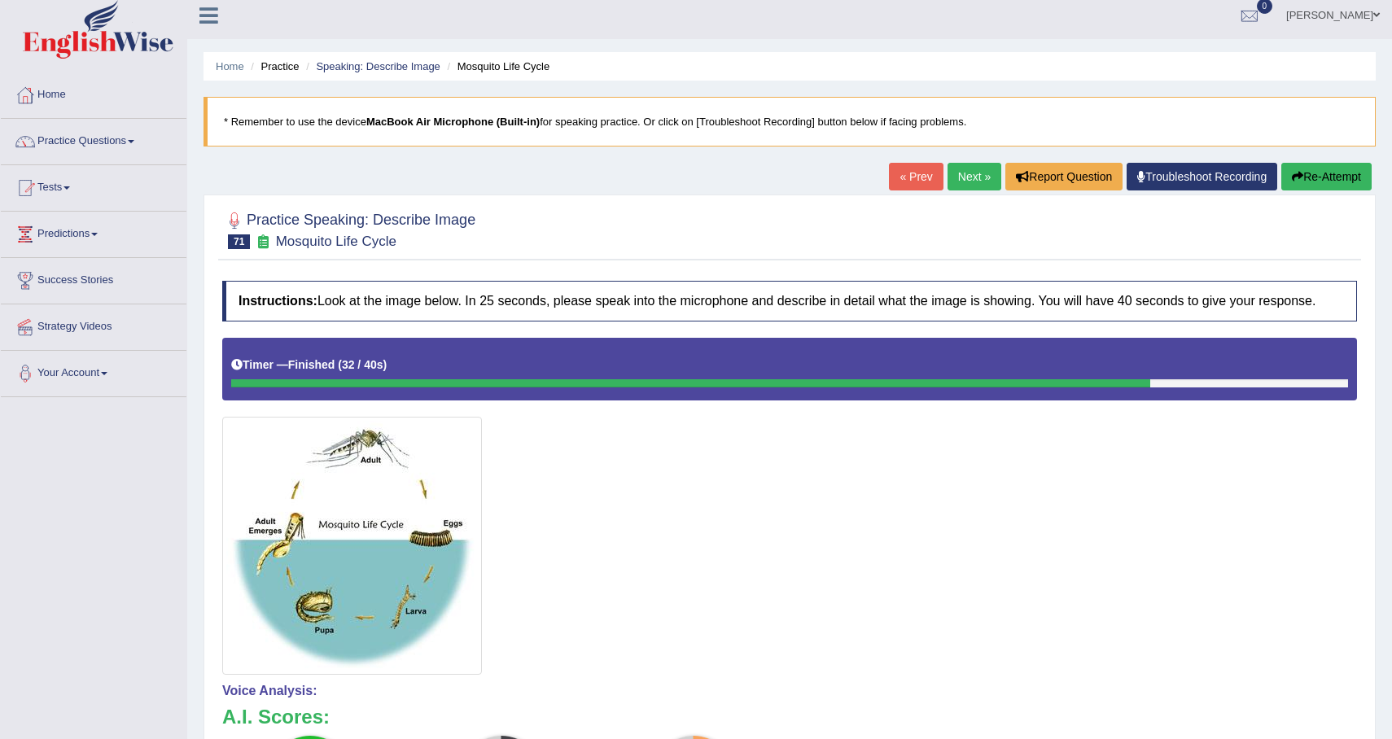
scroll to position [0, 0]
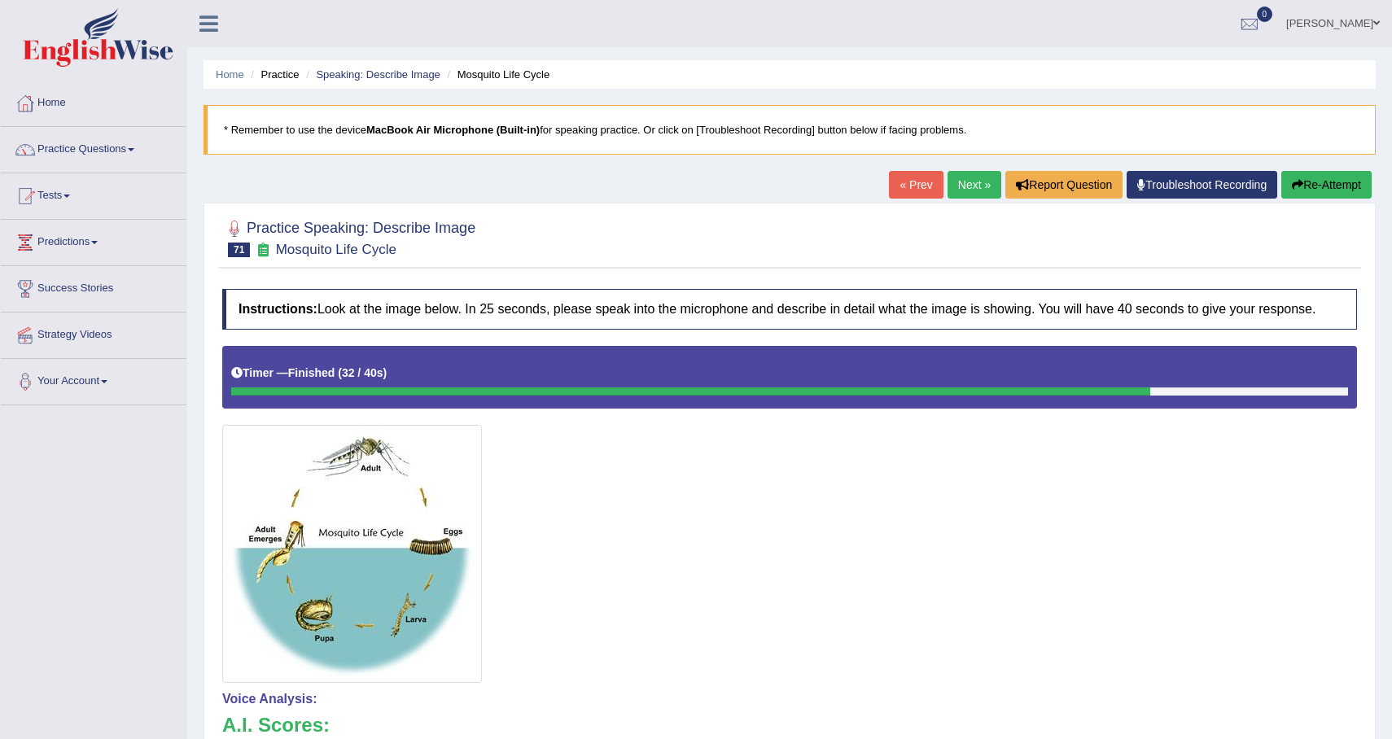
click at [980, 180] on link "Next »" at bounding box center [975, 185] width 54 height 28
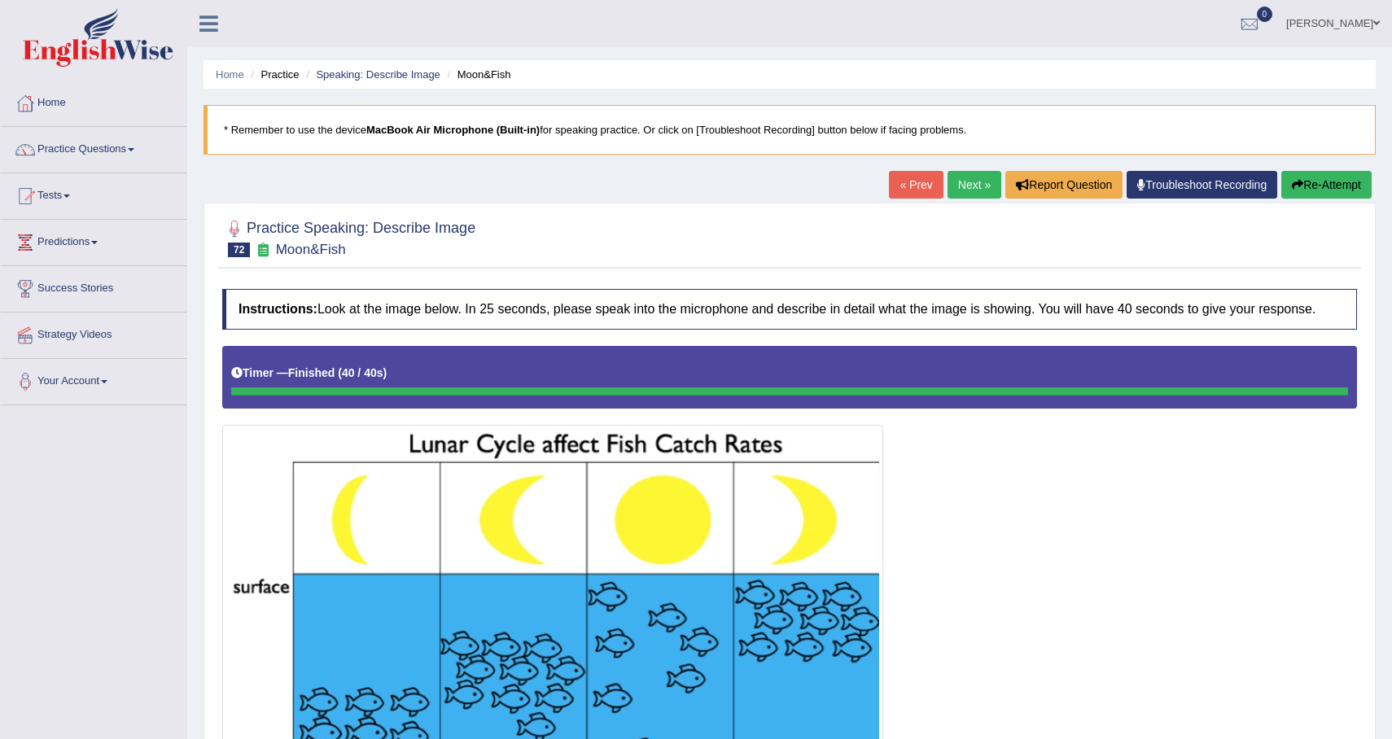
click at [967, 184] on link "Next »" at bounding box center [975, 185] width 54 height 28
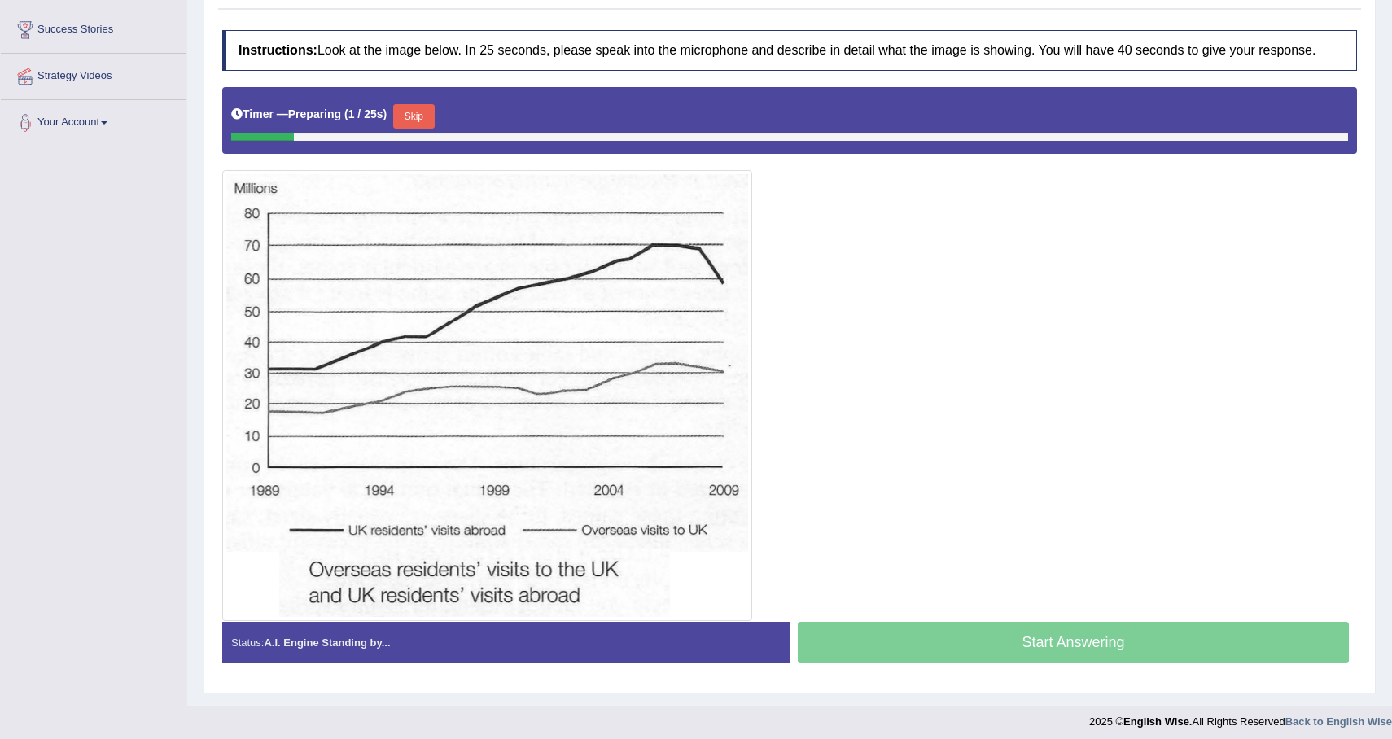
scroll to position [263, 0]
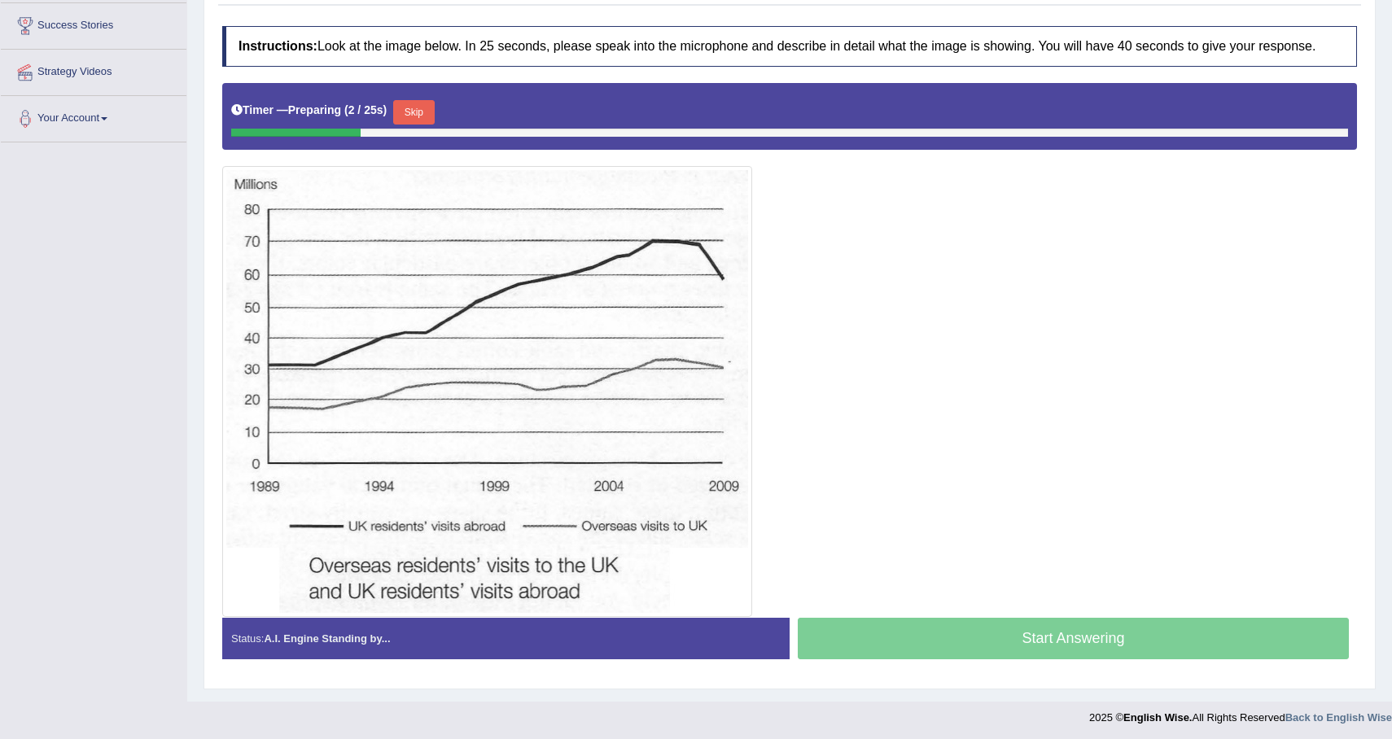
click at [429, 125] on button "Skip" at bounding box center [413, 112] width 41 height 24
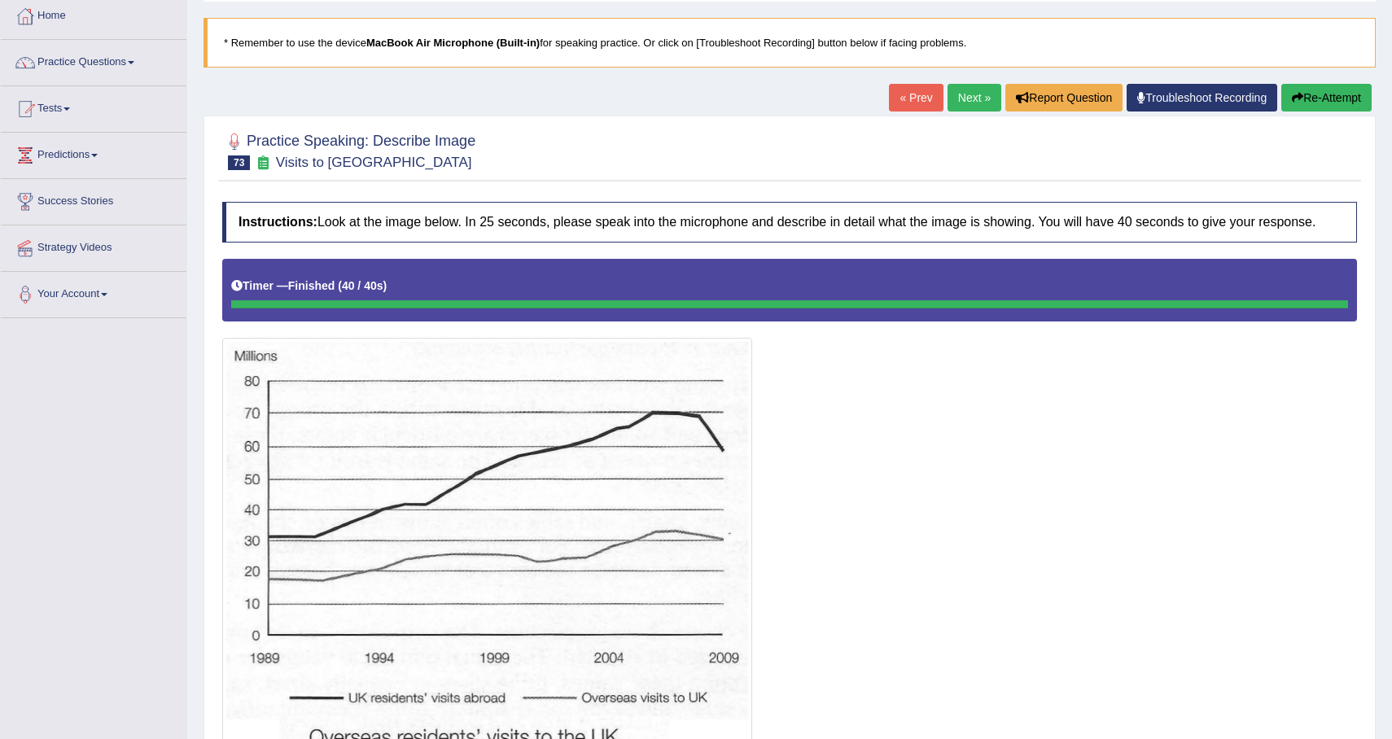
scroll to position [0, 0]
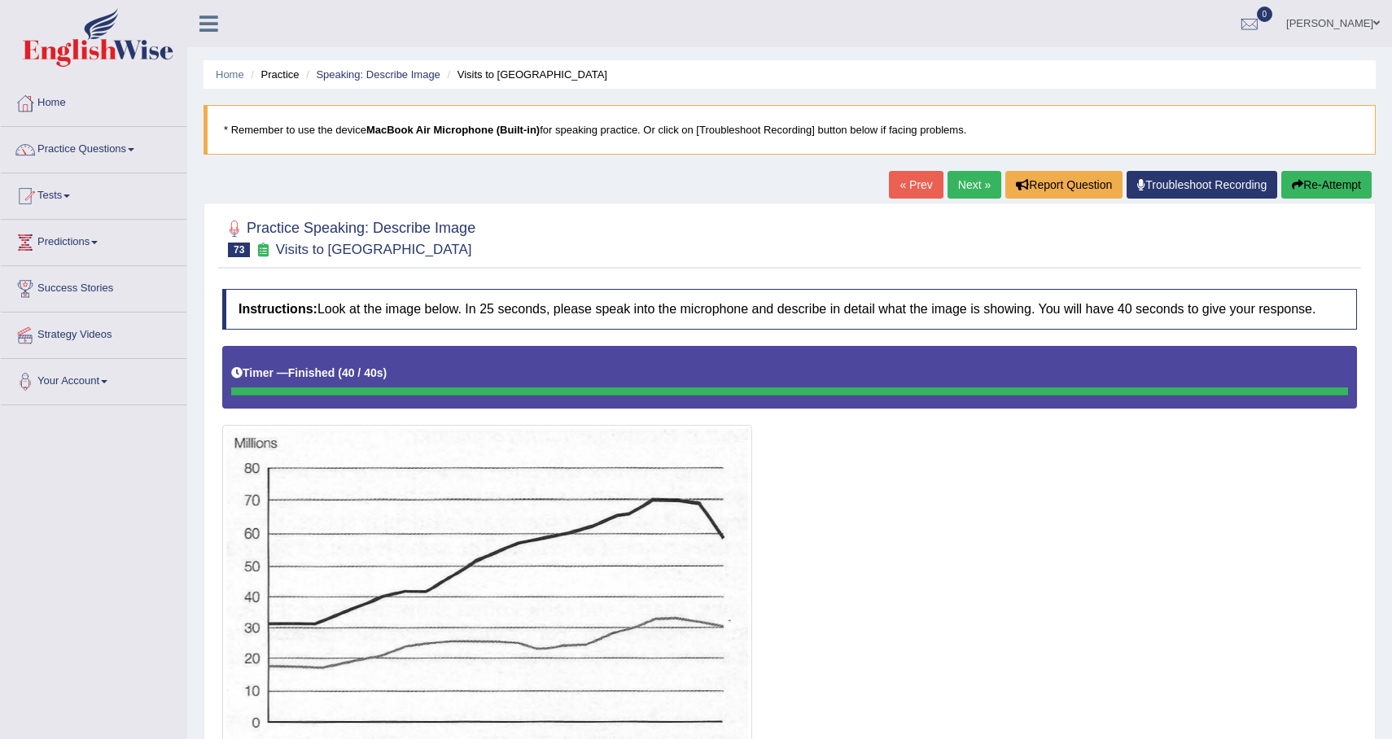
click at [1315, 164] on div "Home Practice Speaking: Describe Image Visits to UK * Remember to use the devic…" at bounding box center [789, 689] width 1205 height 1379
click at [1315, 193] on button "Re-Attempt" at bounding box center [1326, 185] width 90 height 28
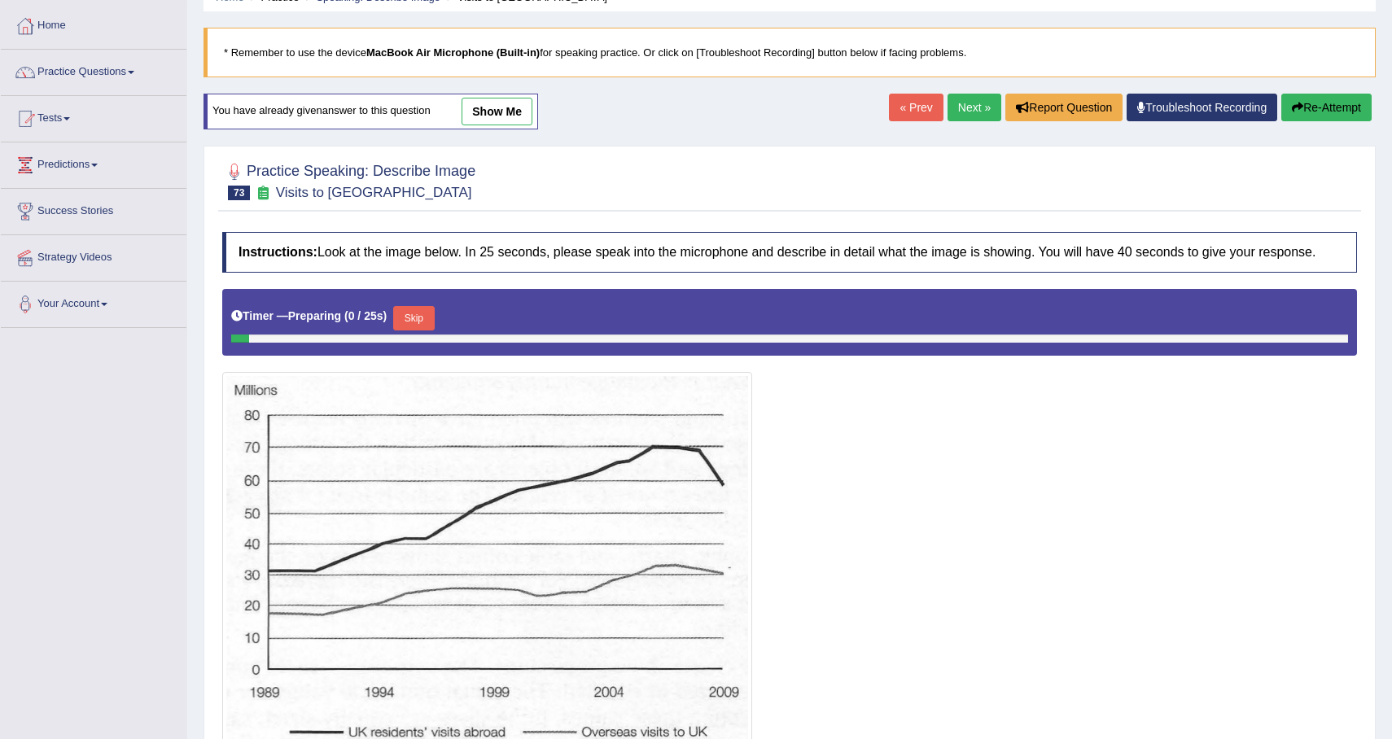
scroll to position [274, 0]
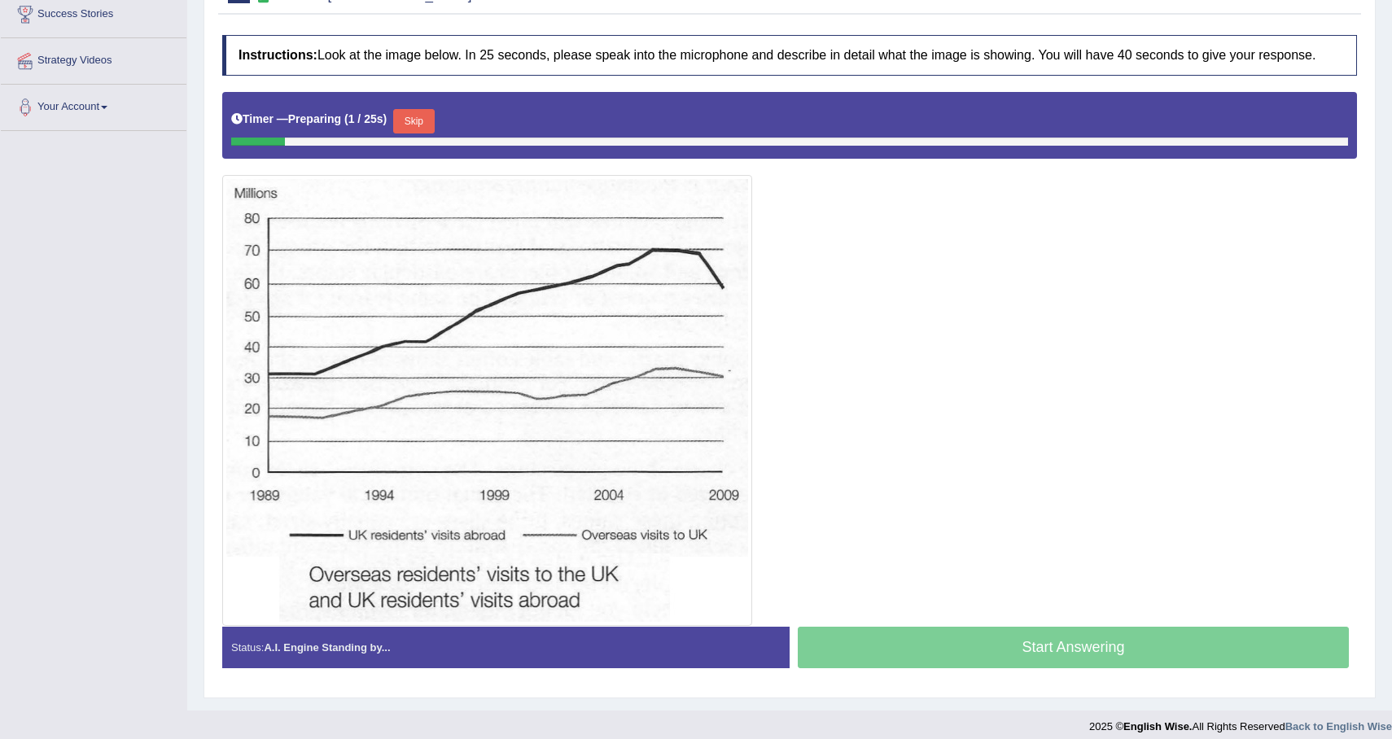
click at [428, 126] on button "Skip" at bounding box center [413, 121] width 41 height 24
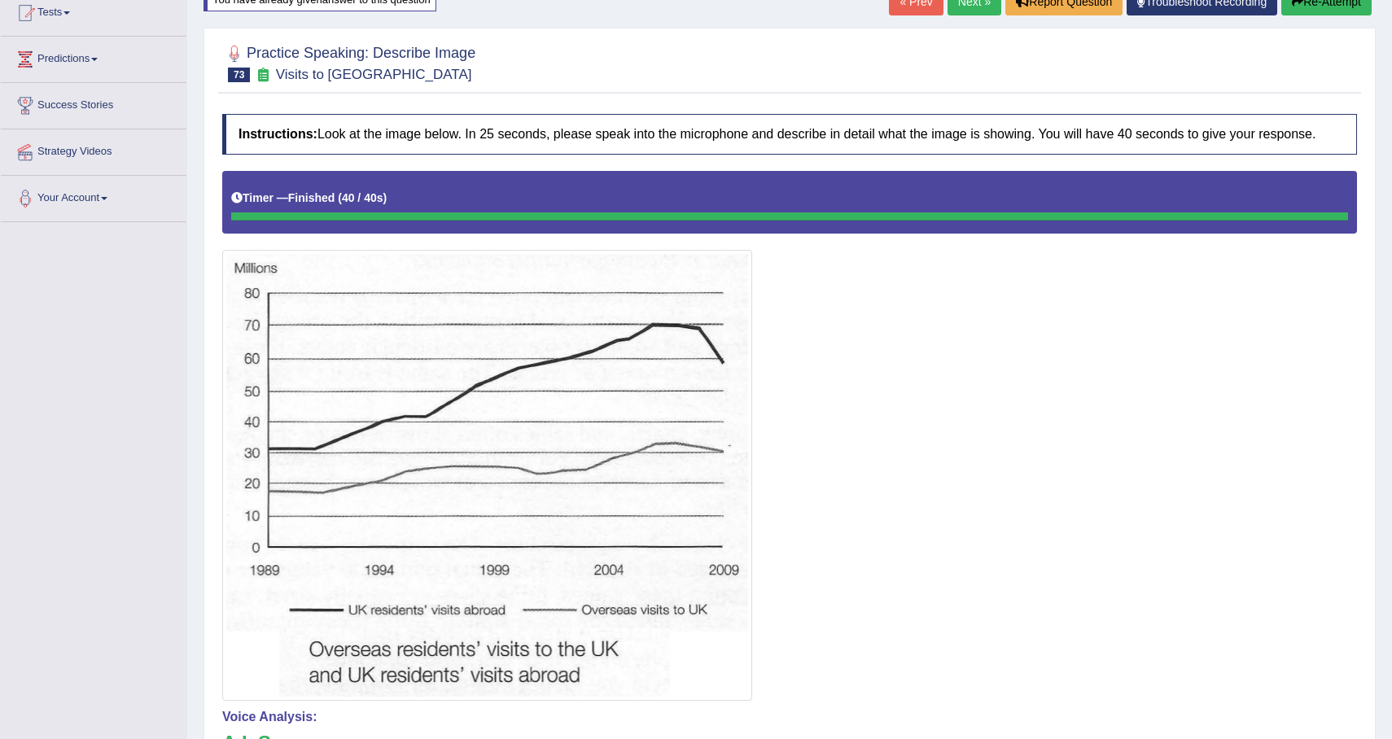
scroll to position [0, 0]
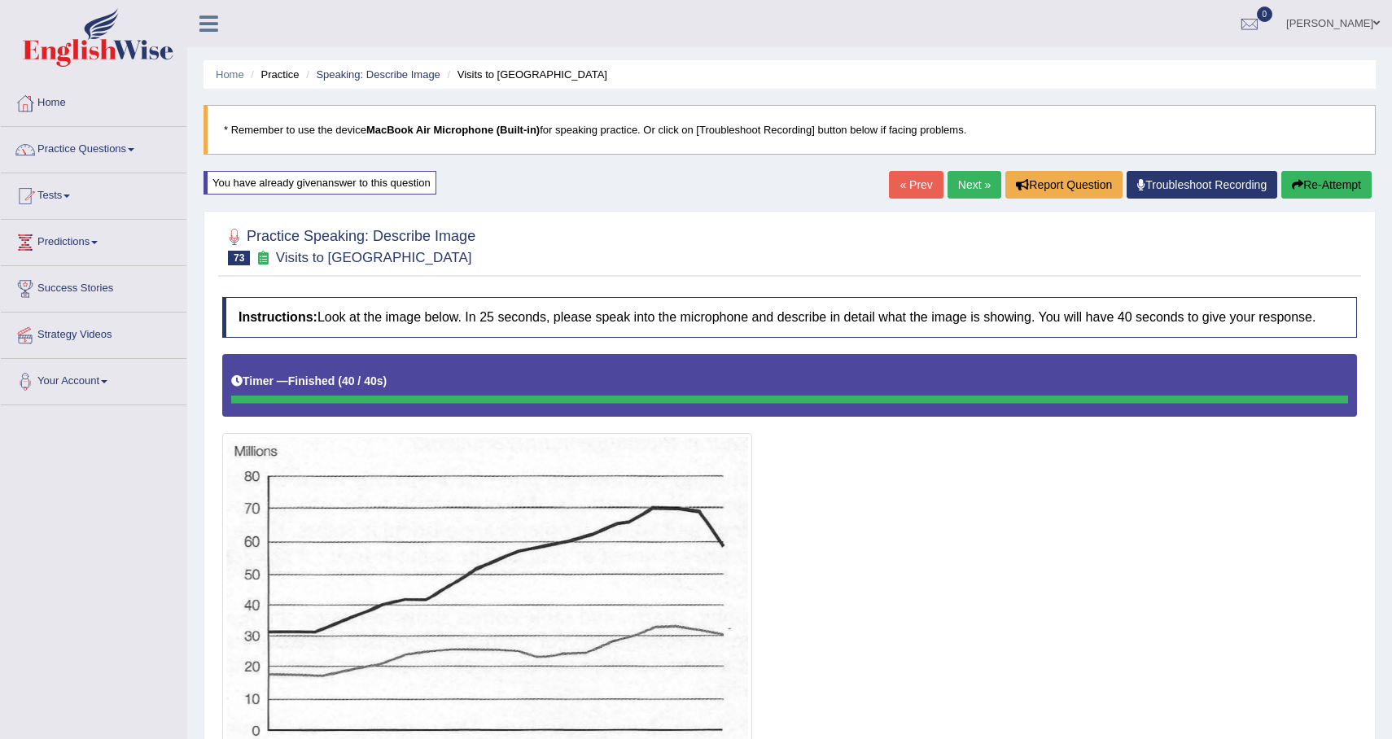
click at [1297, 195] on button "Re-Attempt" at bounding box center [1326, 185] width 90 height 28
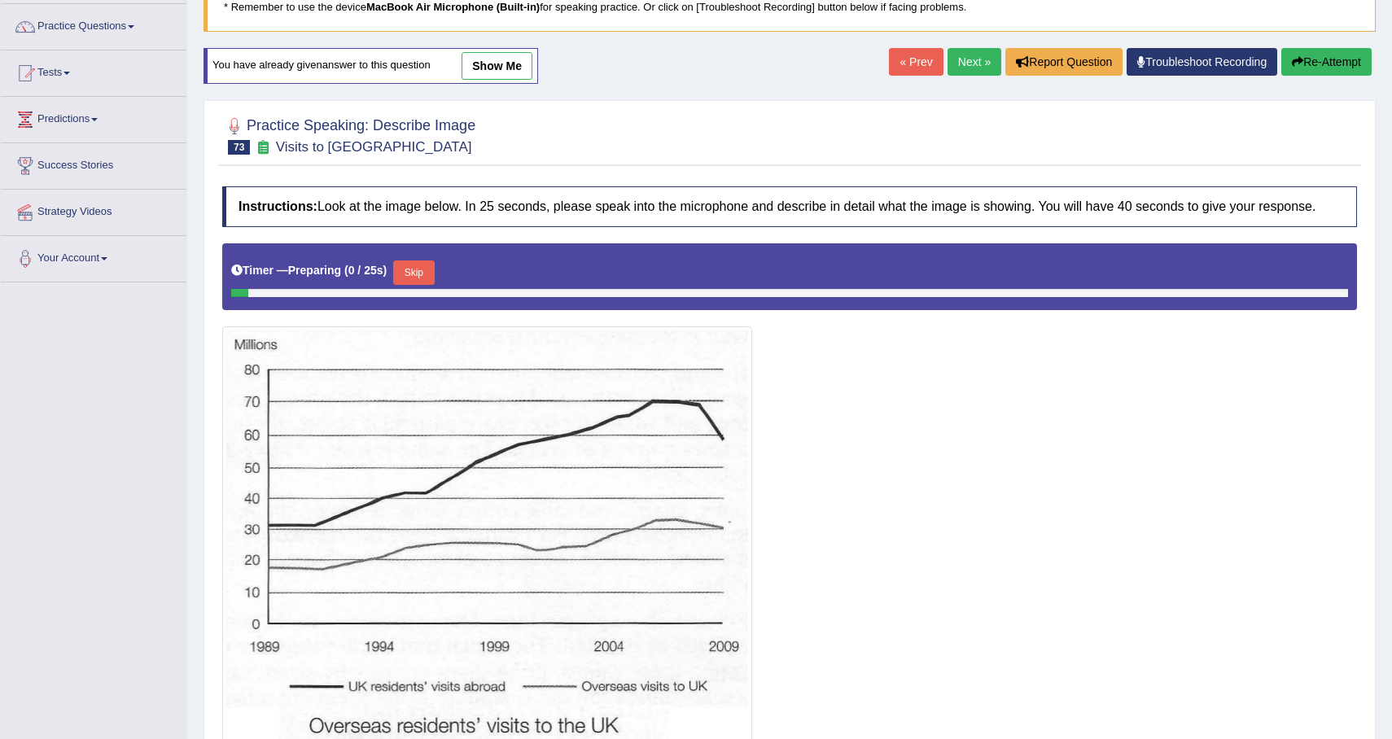
scroll to position [296, 0]
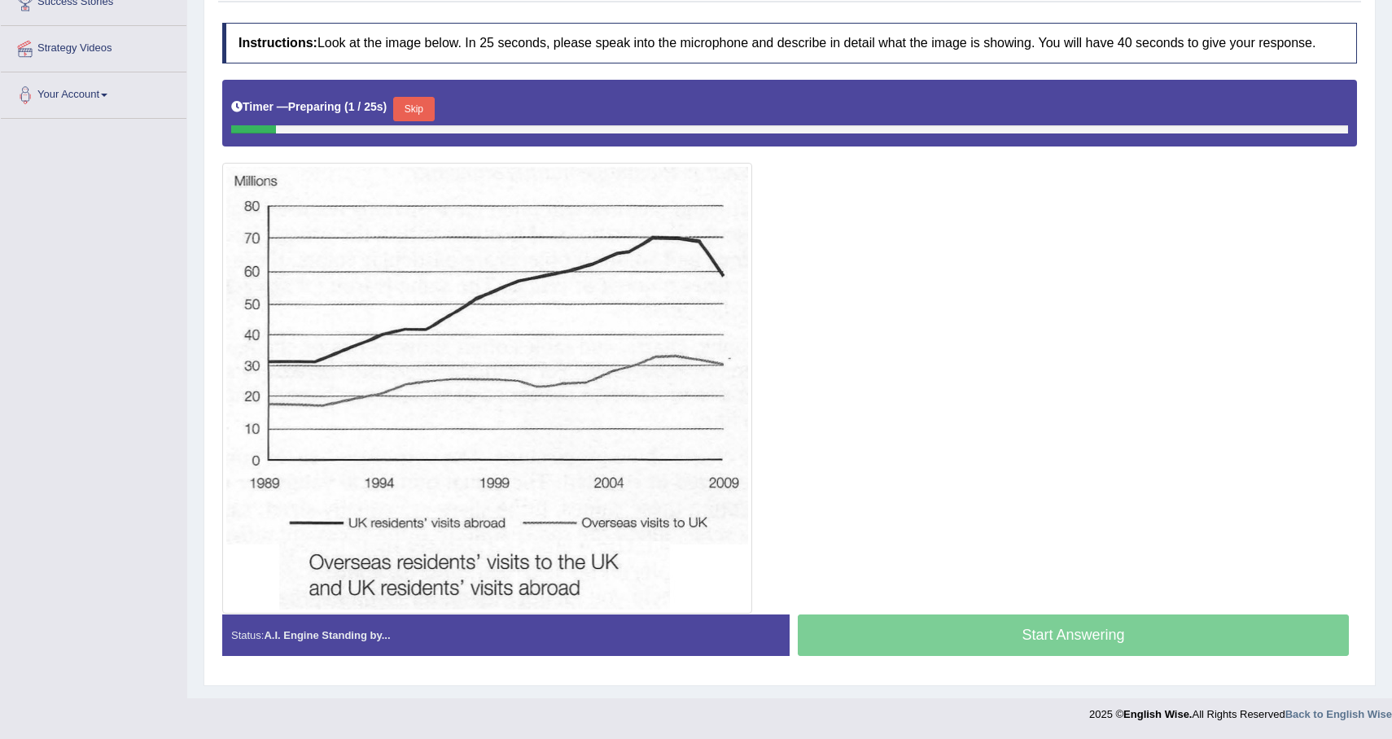
click at [419, 116] on button "Skip" at bounding box center [413, 109] width 41 height 24
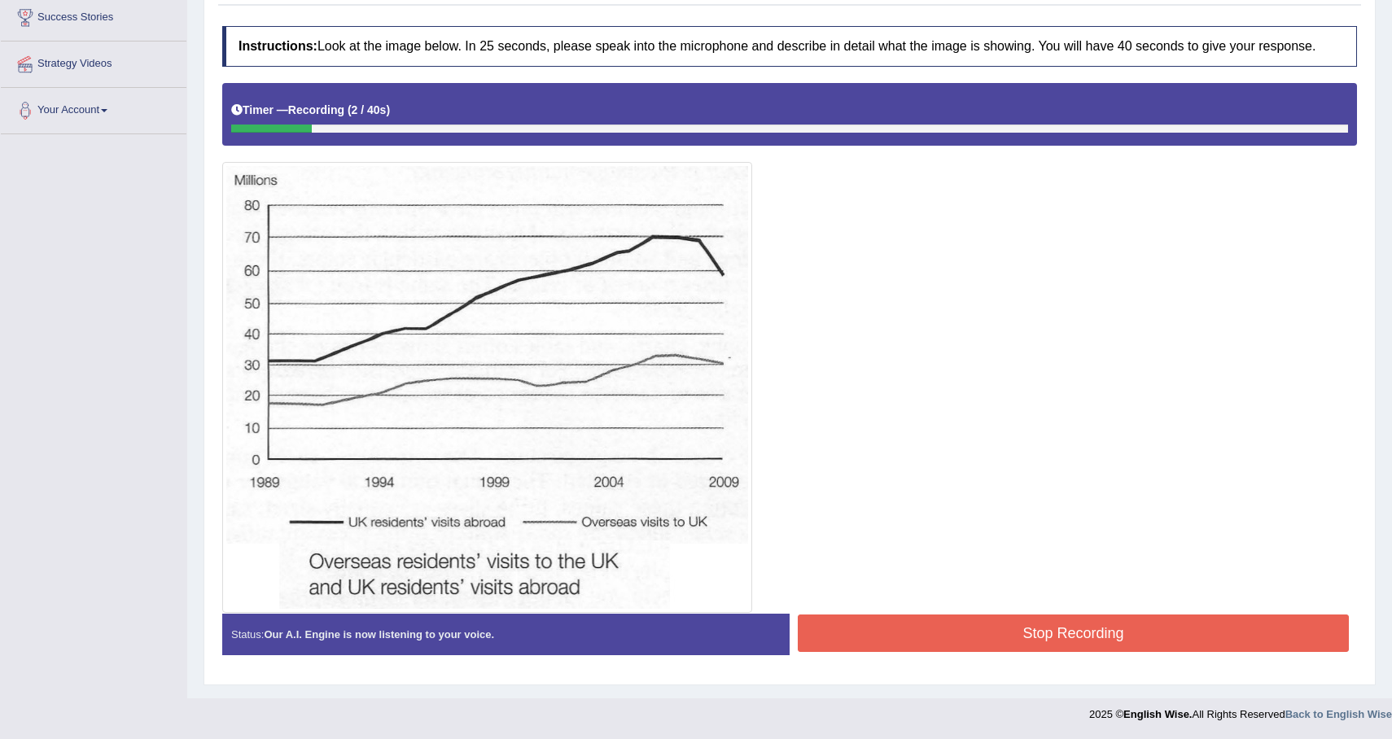
scroll to position [0, 0]
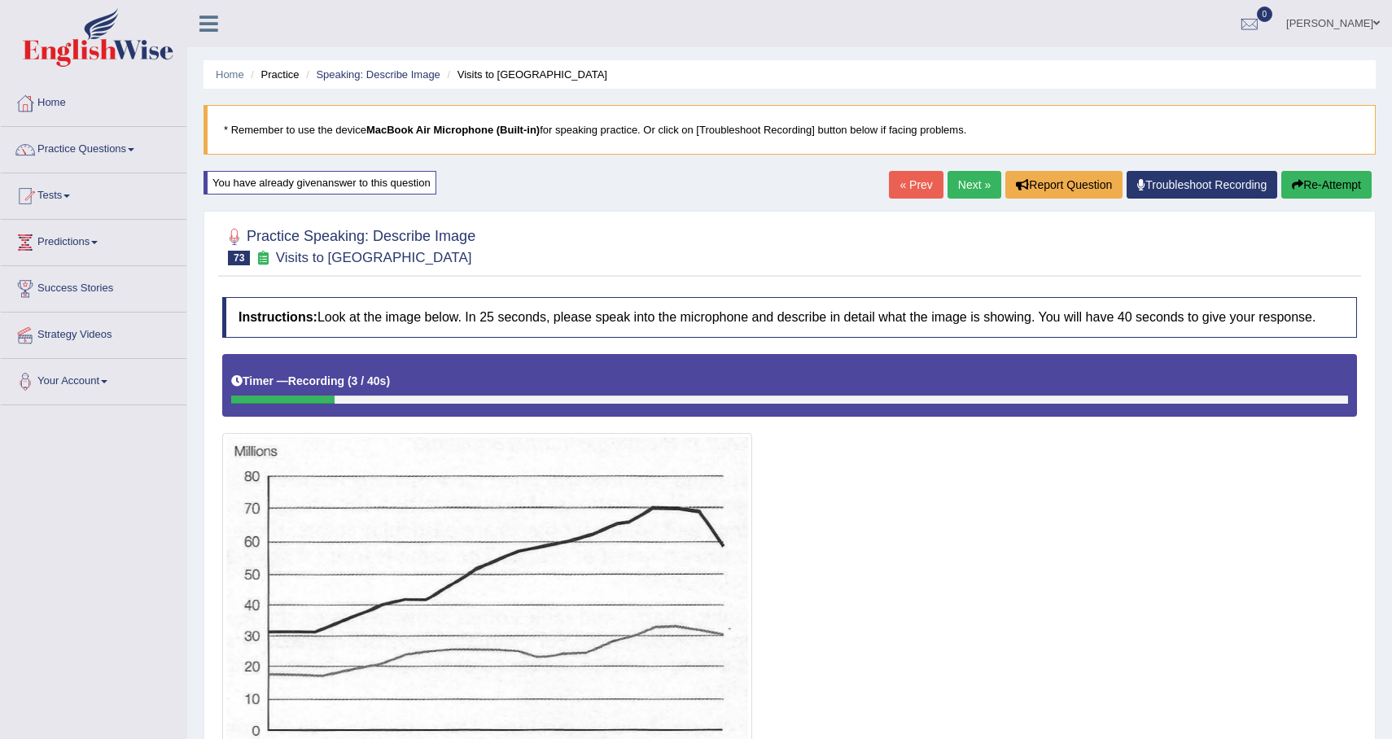
click at [1318, 197] on button "Re-Attempt" at bounding box center [1326, 185] width 90 height 28
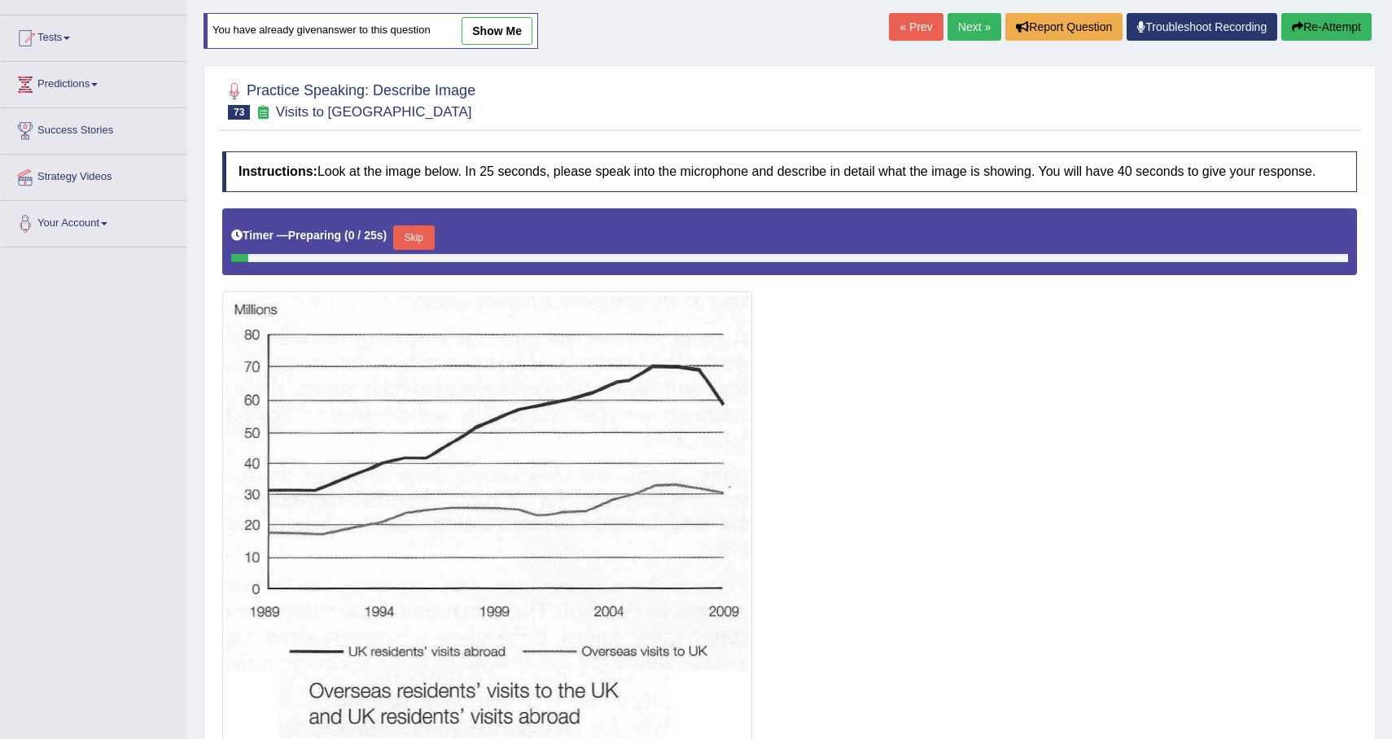
scroll to position [273, 0]
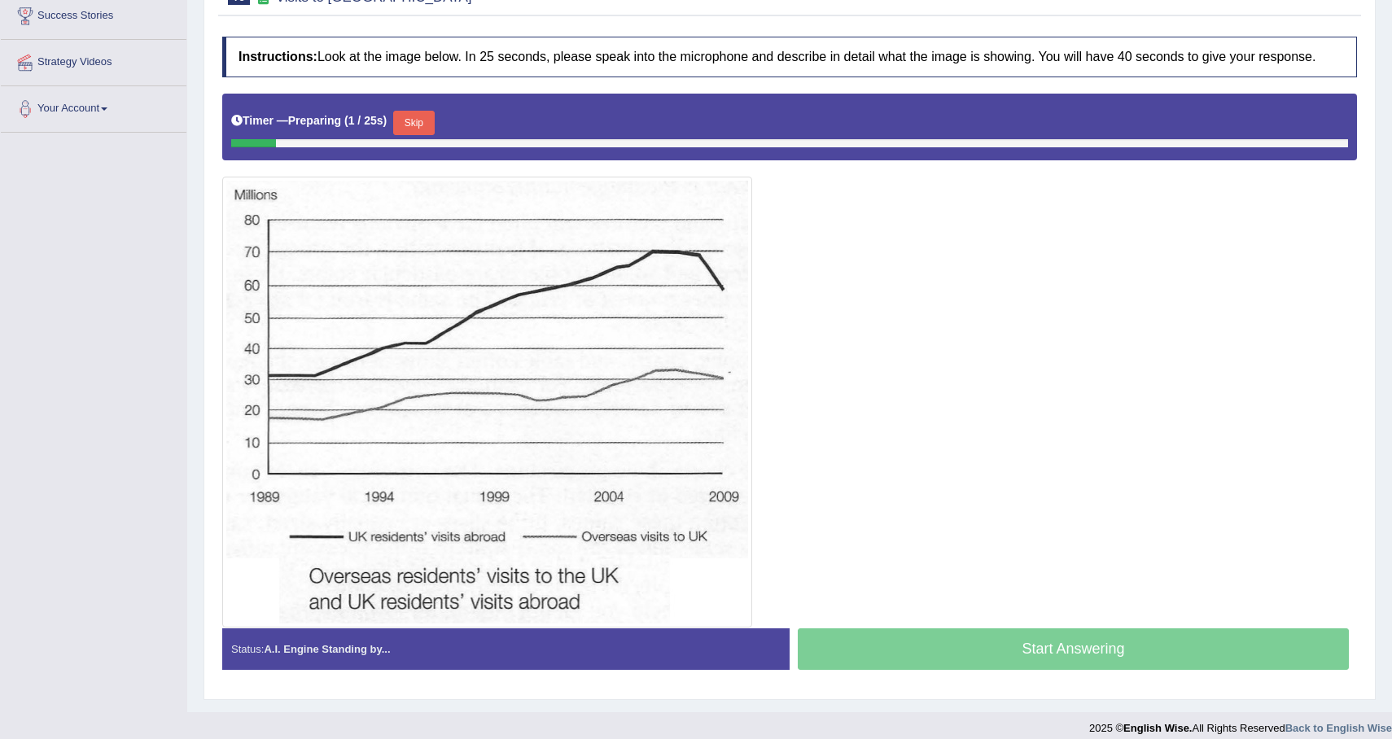
click at [417, 132] on button "Skip" at bounding box center [413, 123] width 41 height 24
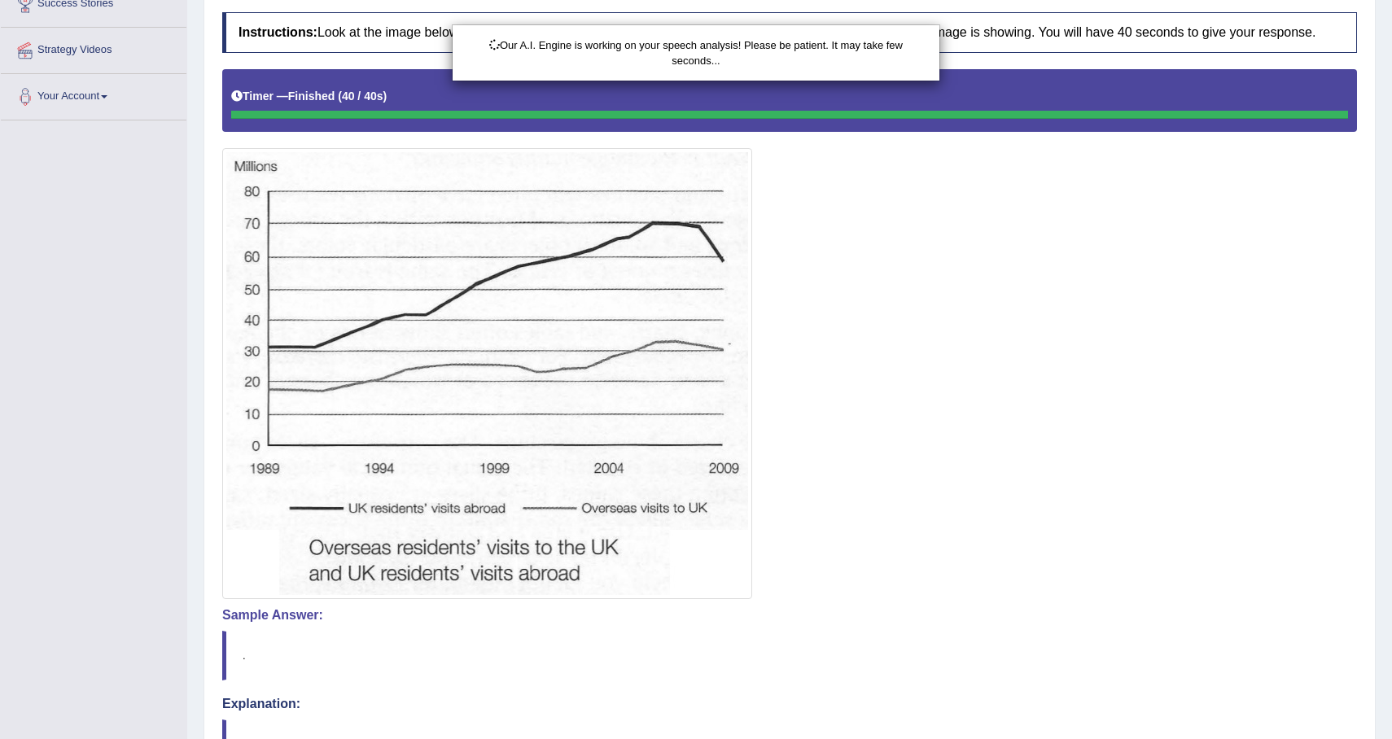
scroll to position [471, 0]
